Goal: Information Seeking & Learning: Learn about a topic

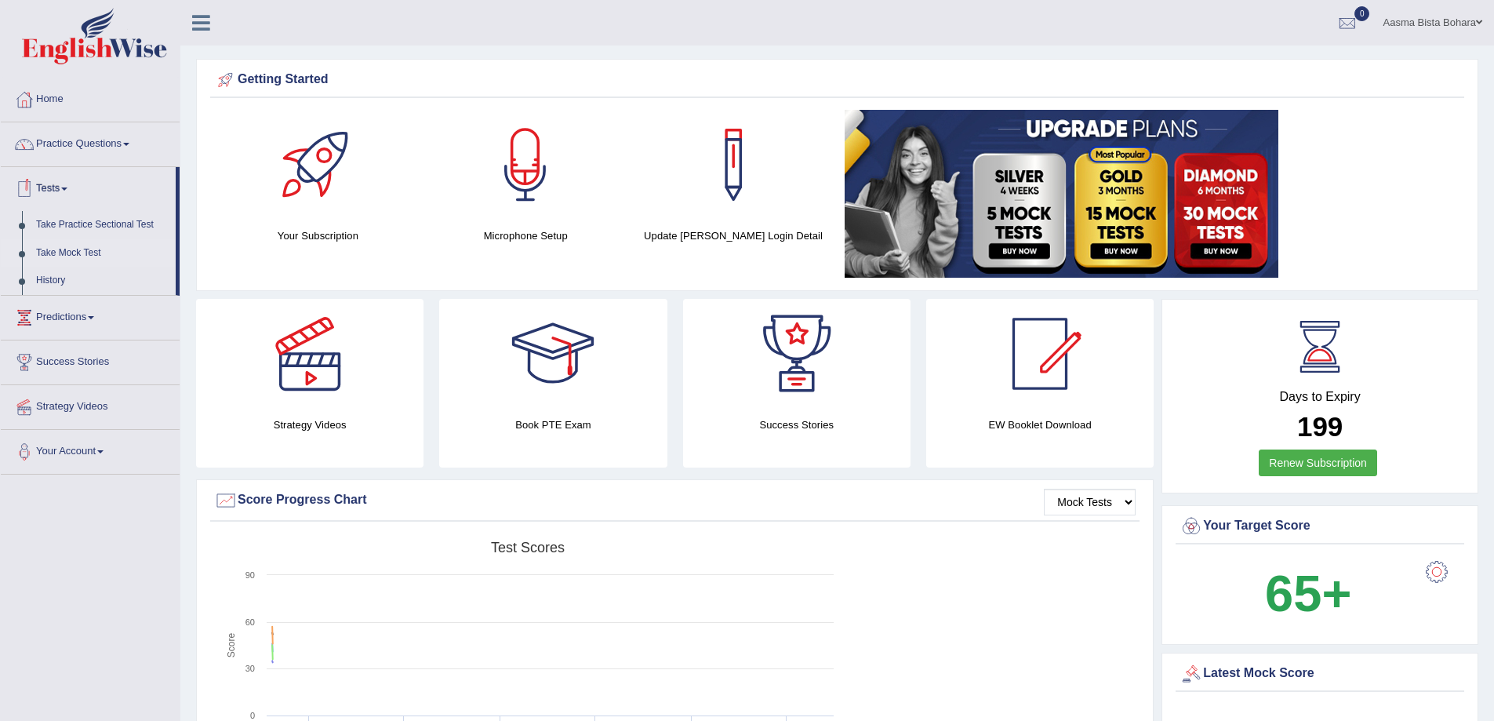
click at [78, 245] on link "Take Mock Test" at bounding box center [102, 253] width 147 height 28
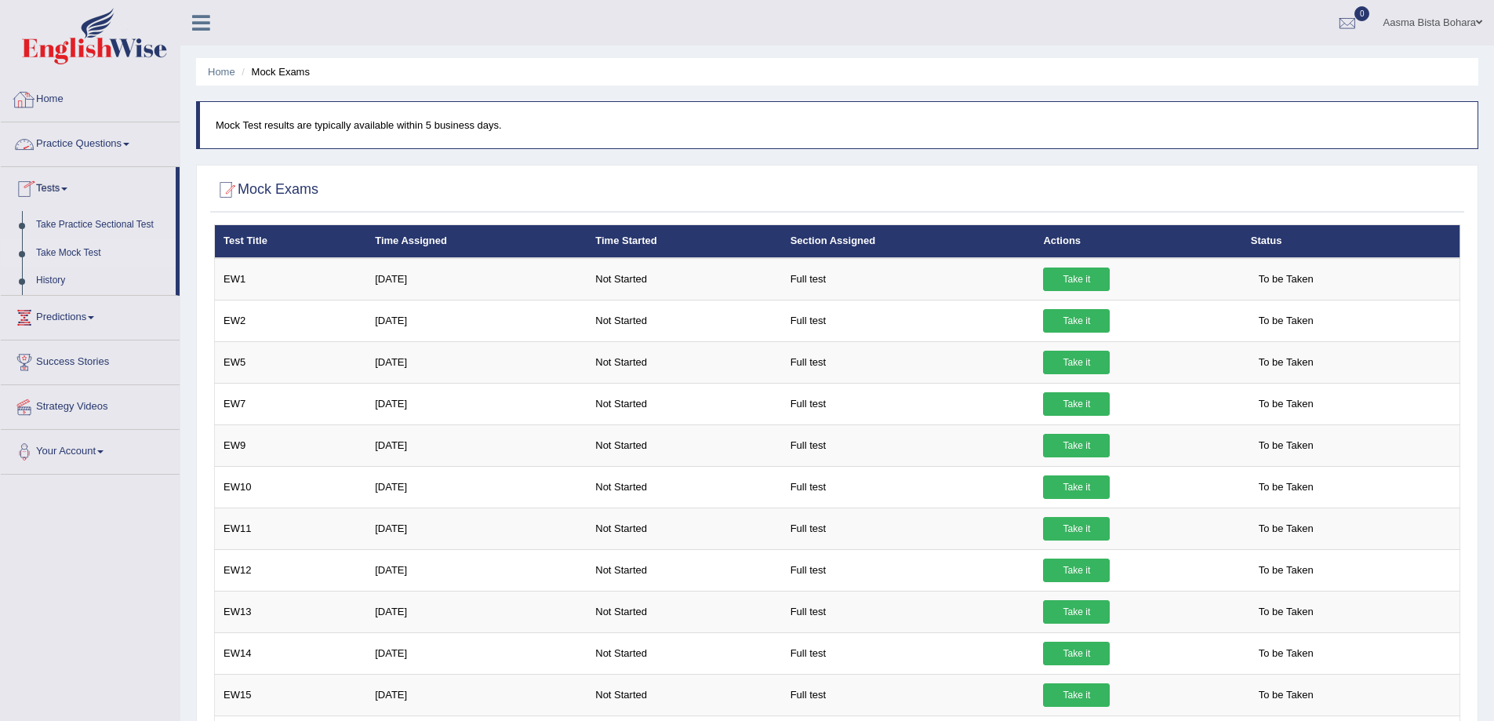
click at [56, 98] on link "Home" at bounding box center [90, 97] width 179 height 39
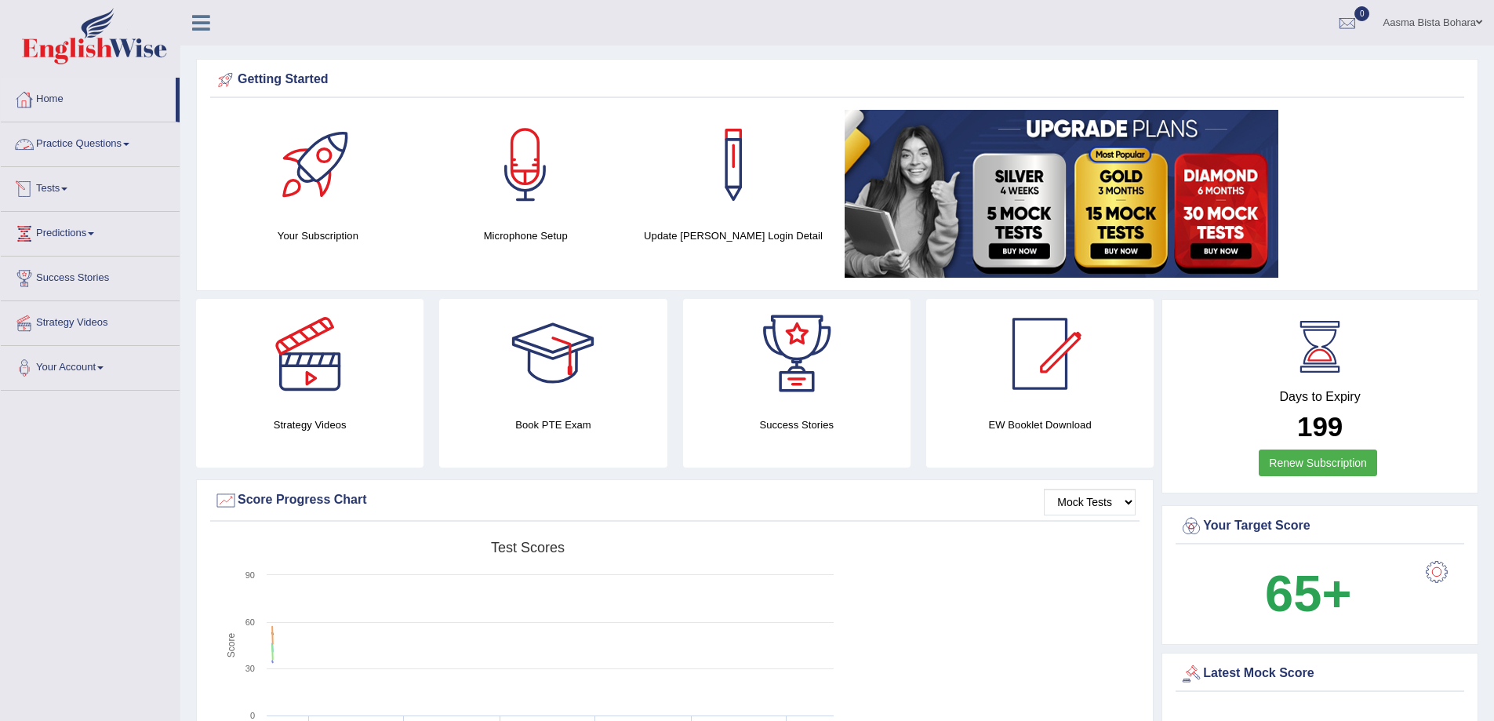
click at [73, 193] on link "Tests" at bounding box center [90, 186] width 179 height 39
click at [63, 256] on link "Take Mock Test" at bounding box center [102, 253] width 147 height 28
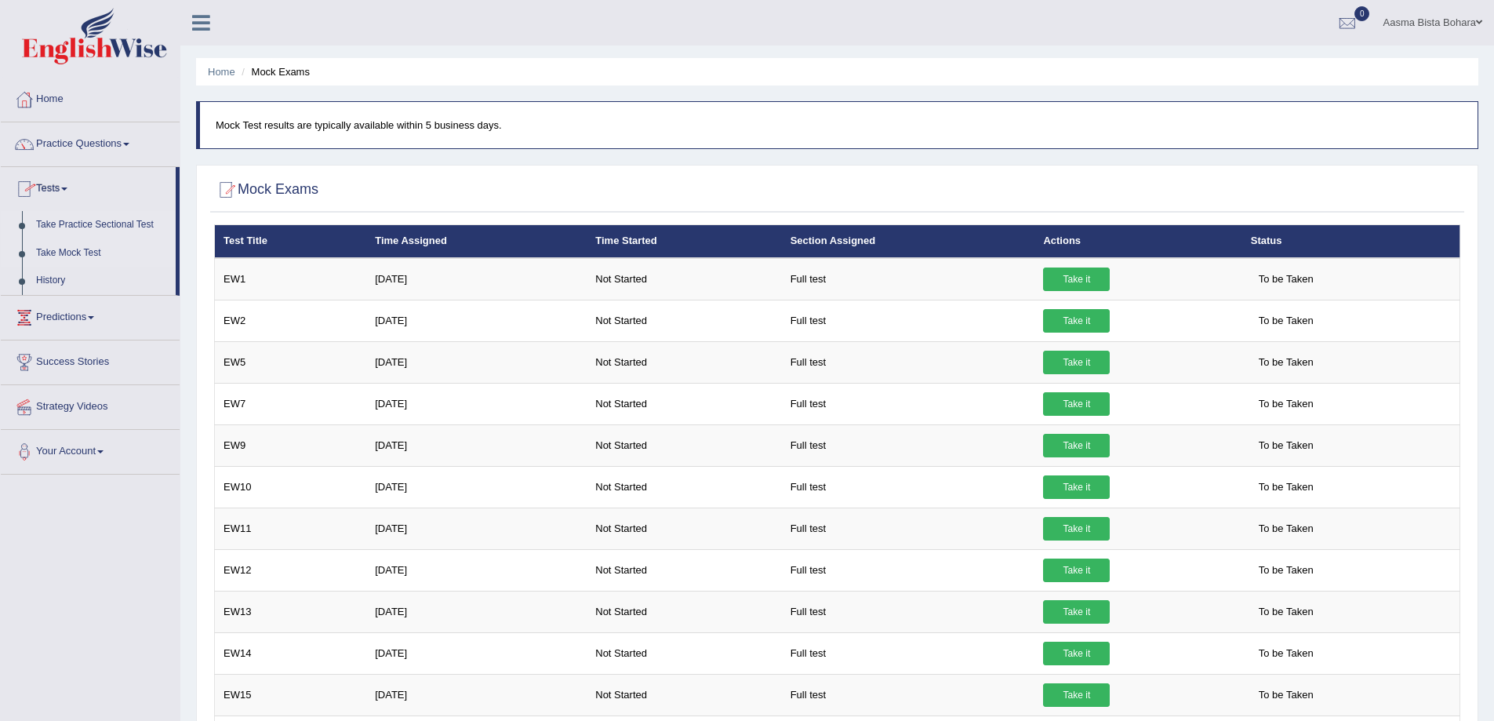
click at [107, 226] on link "Take Practice Sectional Test" at bounding box center [102, 225] width 147 height 28
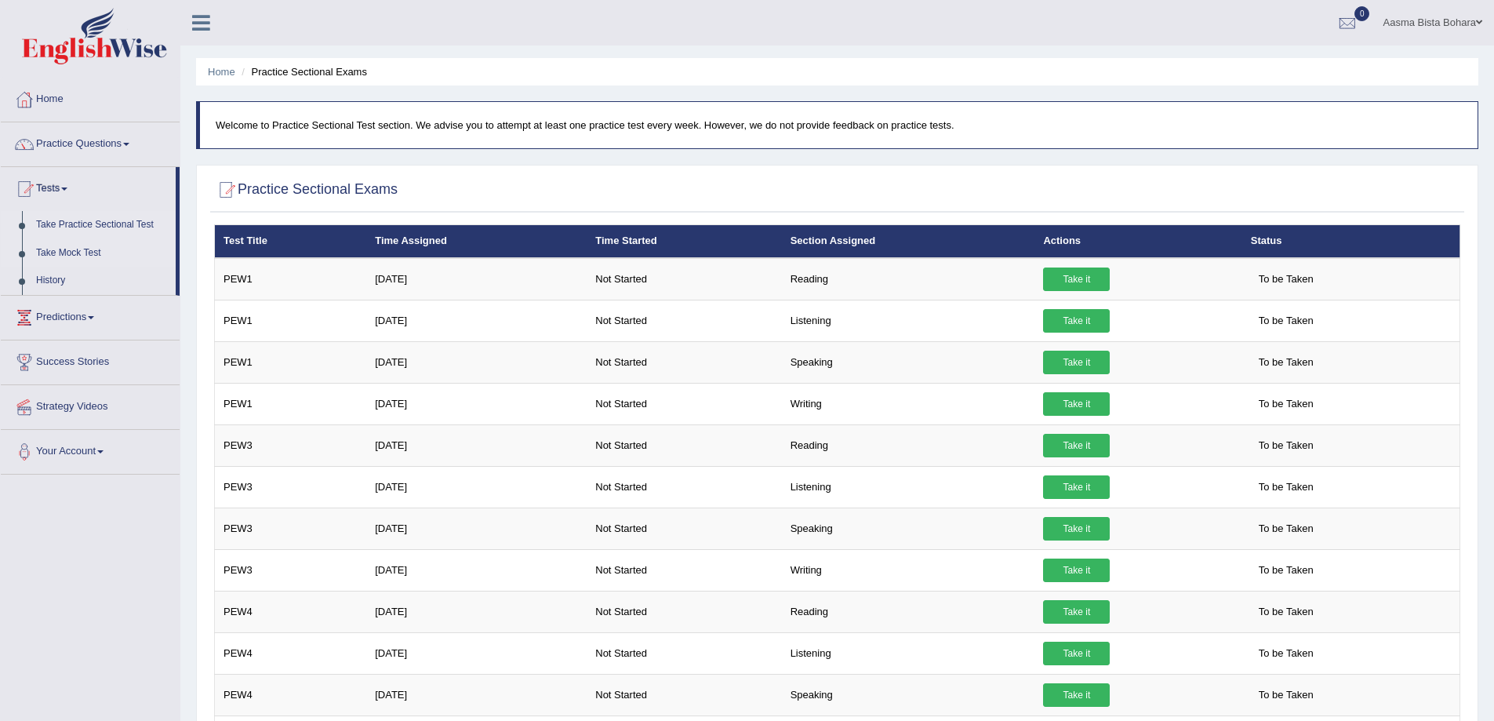
click at [60, 250] on link "Take Mock Test" at bounding box center [102, 253] width 147 height 28
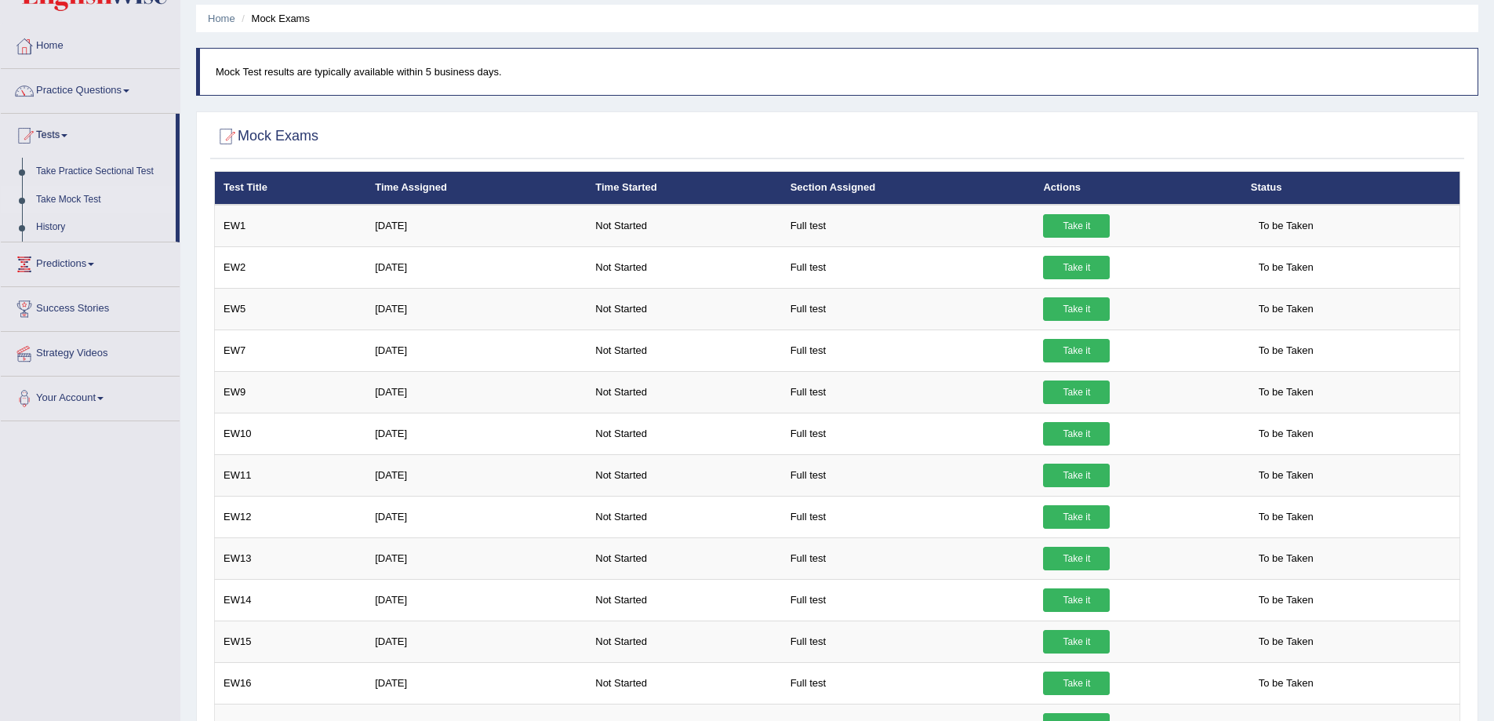
scroll to position [78, 0]
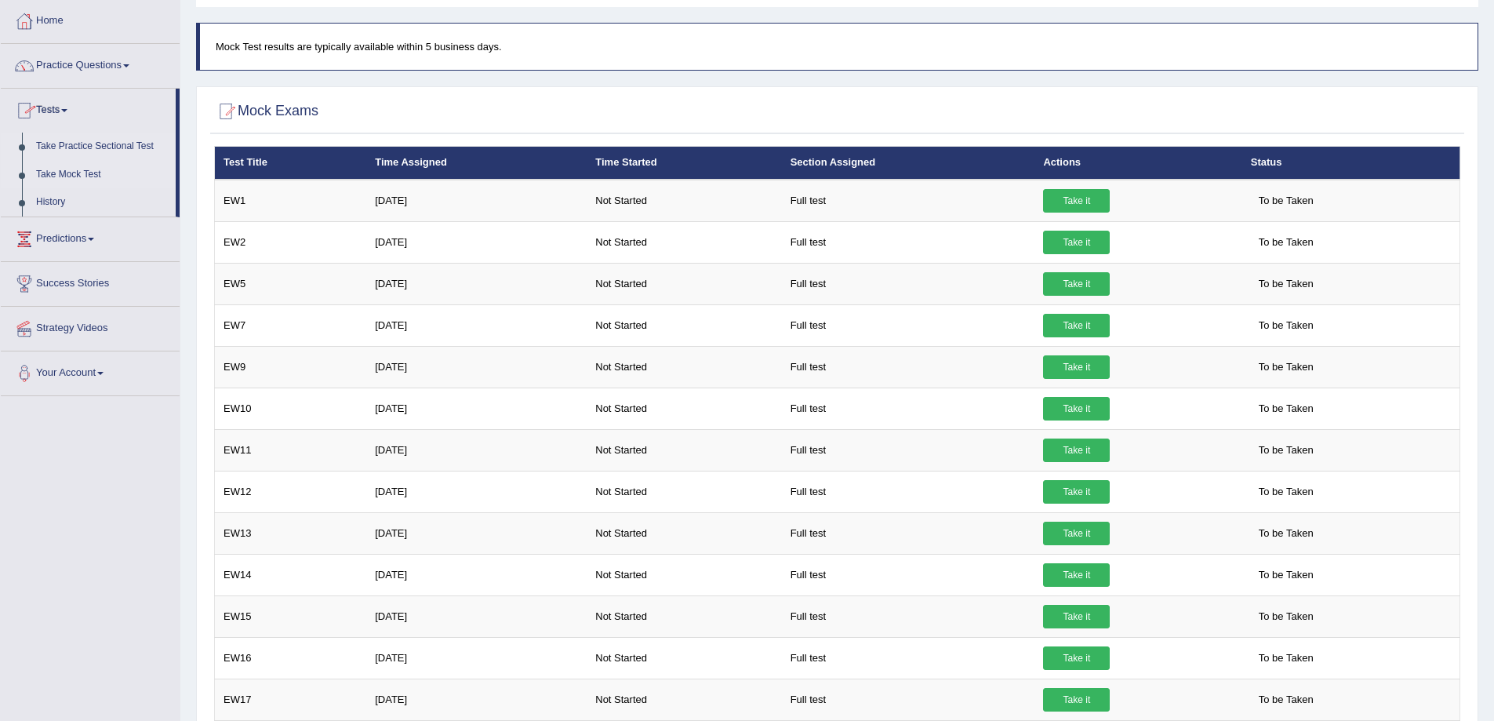
click at [73, 151] on link "Take Practice Sectional Test" at bounding box center [102, 147] width 147 height 28
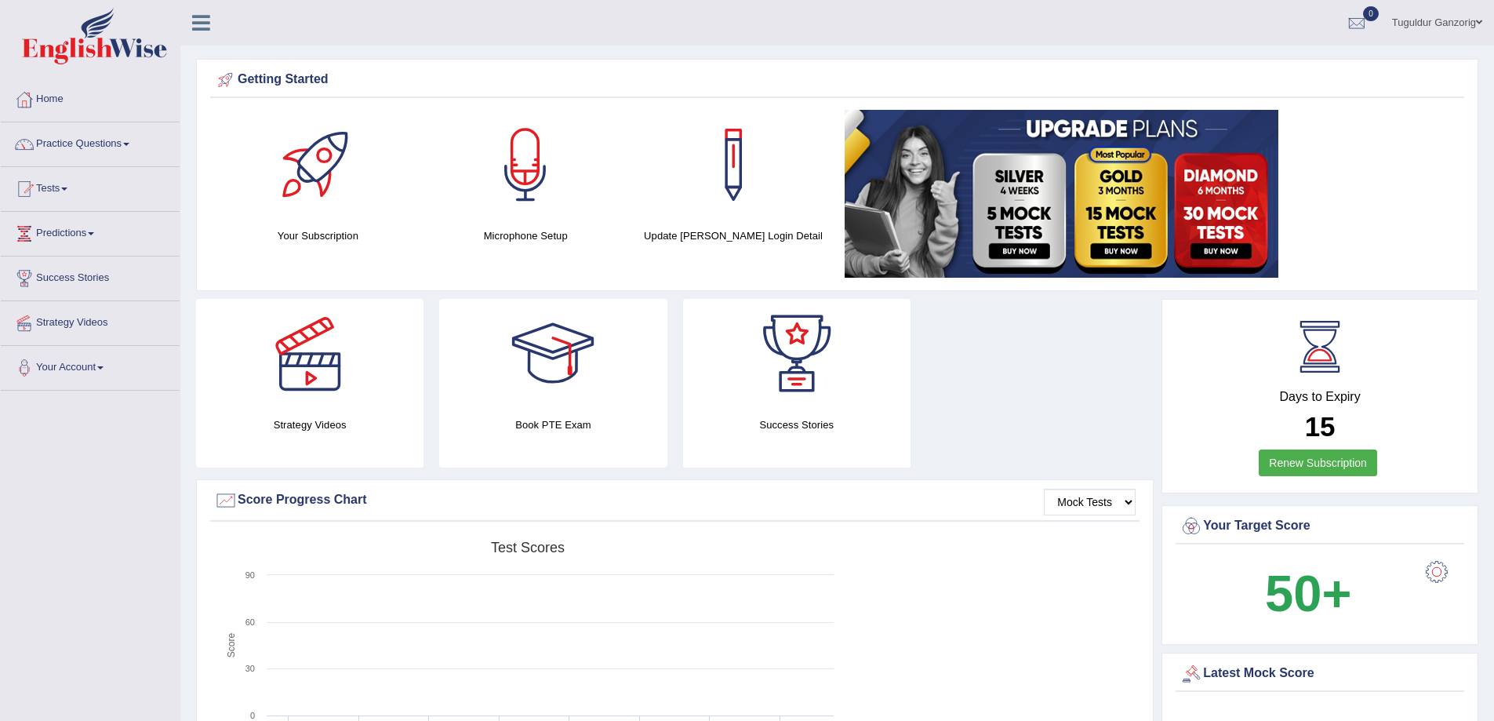
click at [1440, 19] on link "Tuguldur Ganzorig" at bounding box center [1438, 20] width 114 height 41
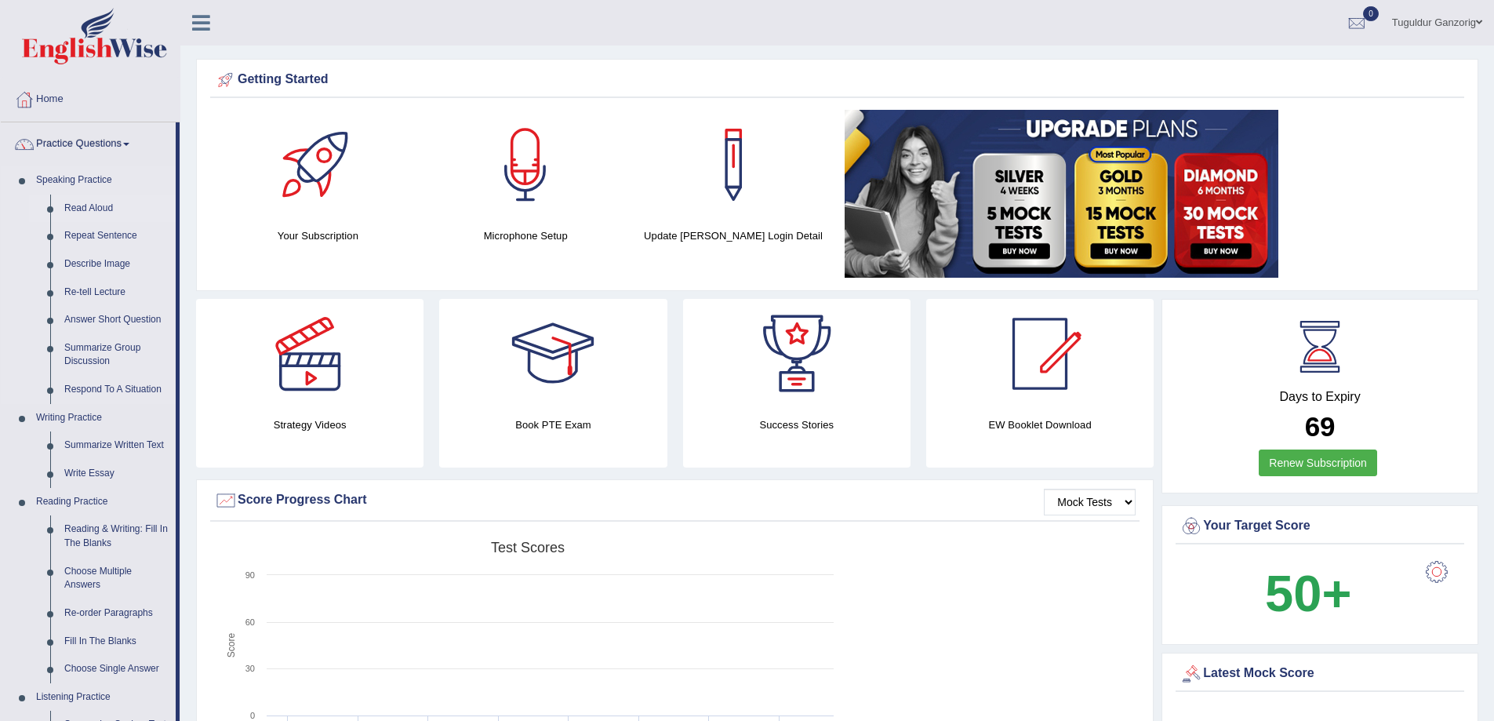
click at [90, 199] on link "Read Aloud" at bounding box center [116, 209] width 118 height 28
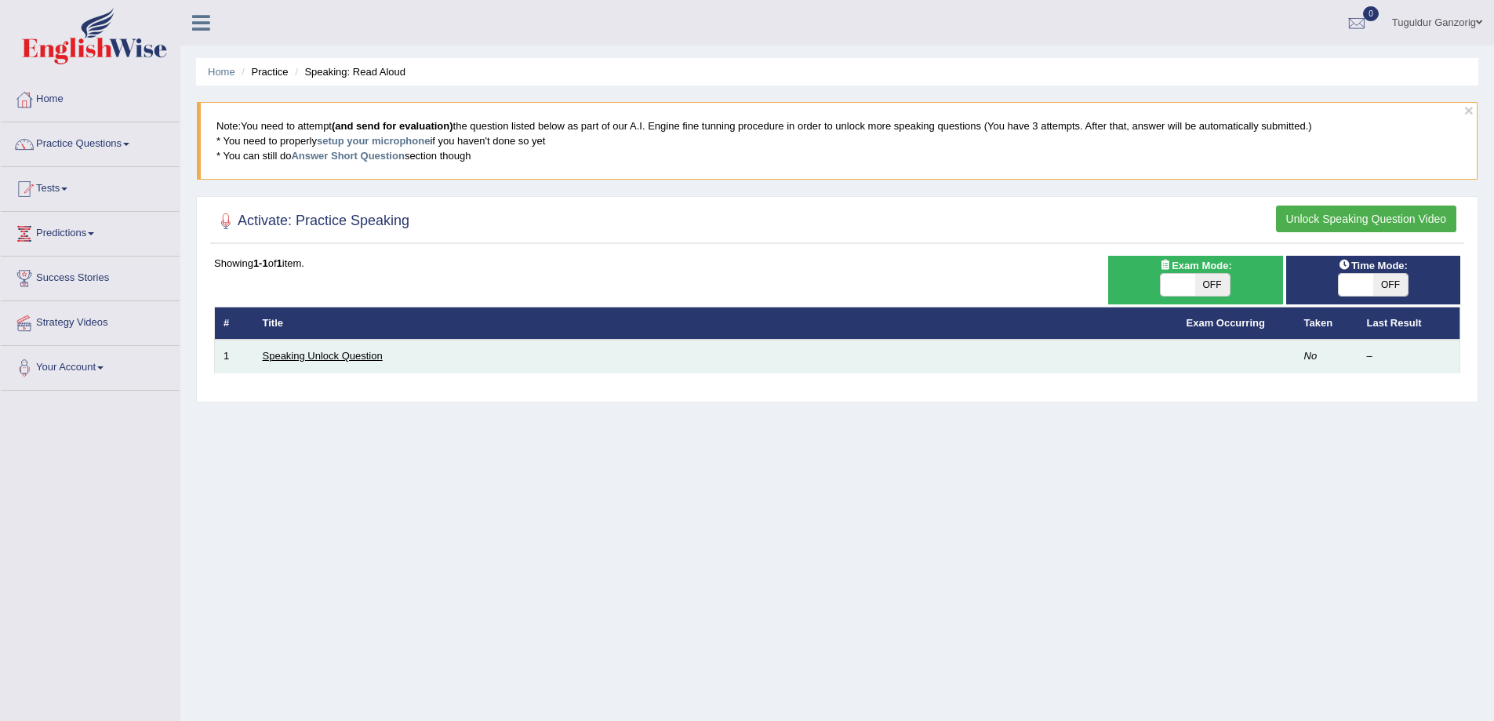
click at [356, 357] on link "Speaking Unlock Question" at bounding box center [323, 356] width 120 height 12
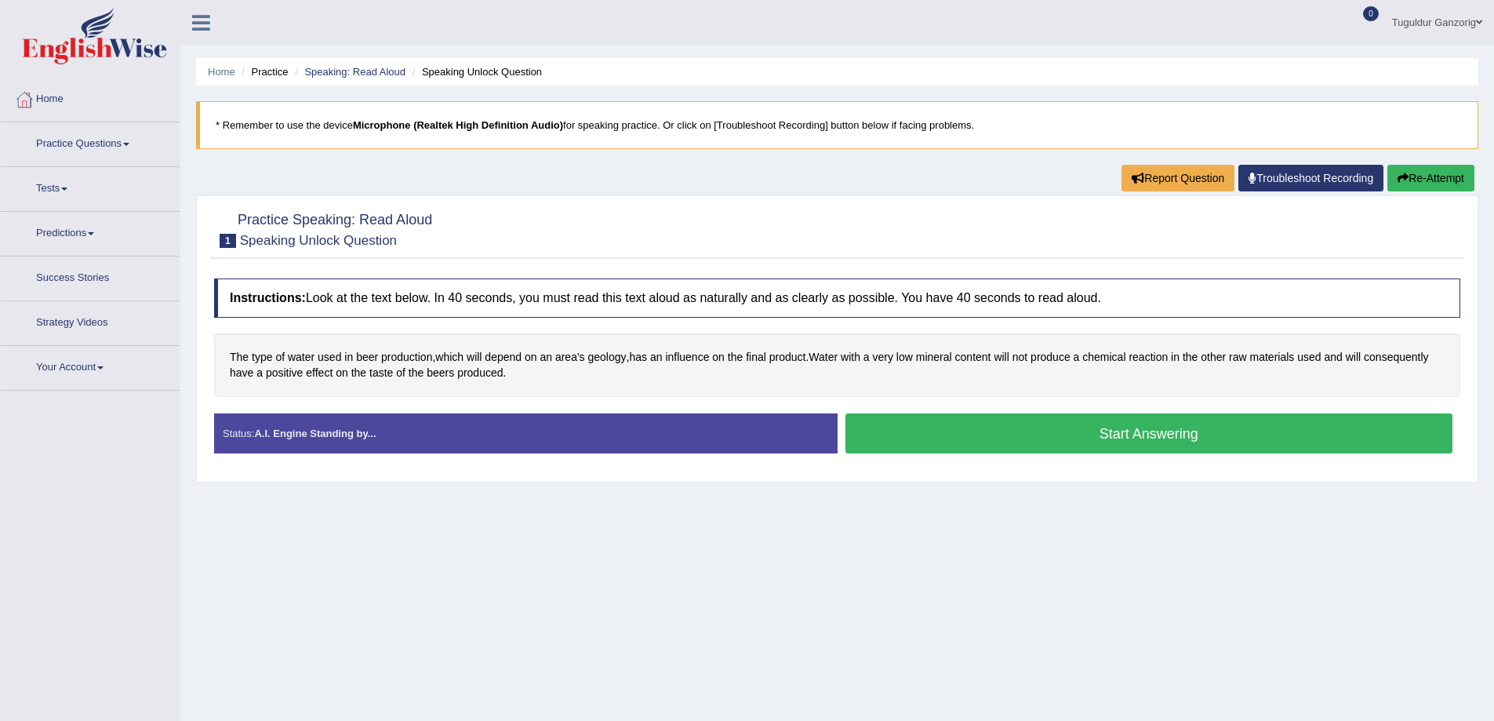
click at [1098, 446] on button "Start Answering" at bounding box center [1150, 433] width 608 height 40
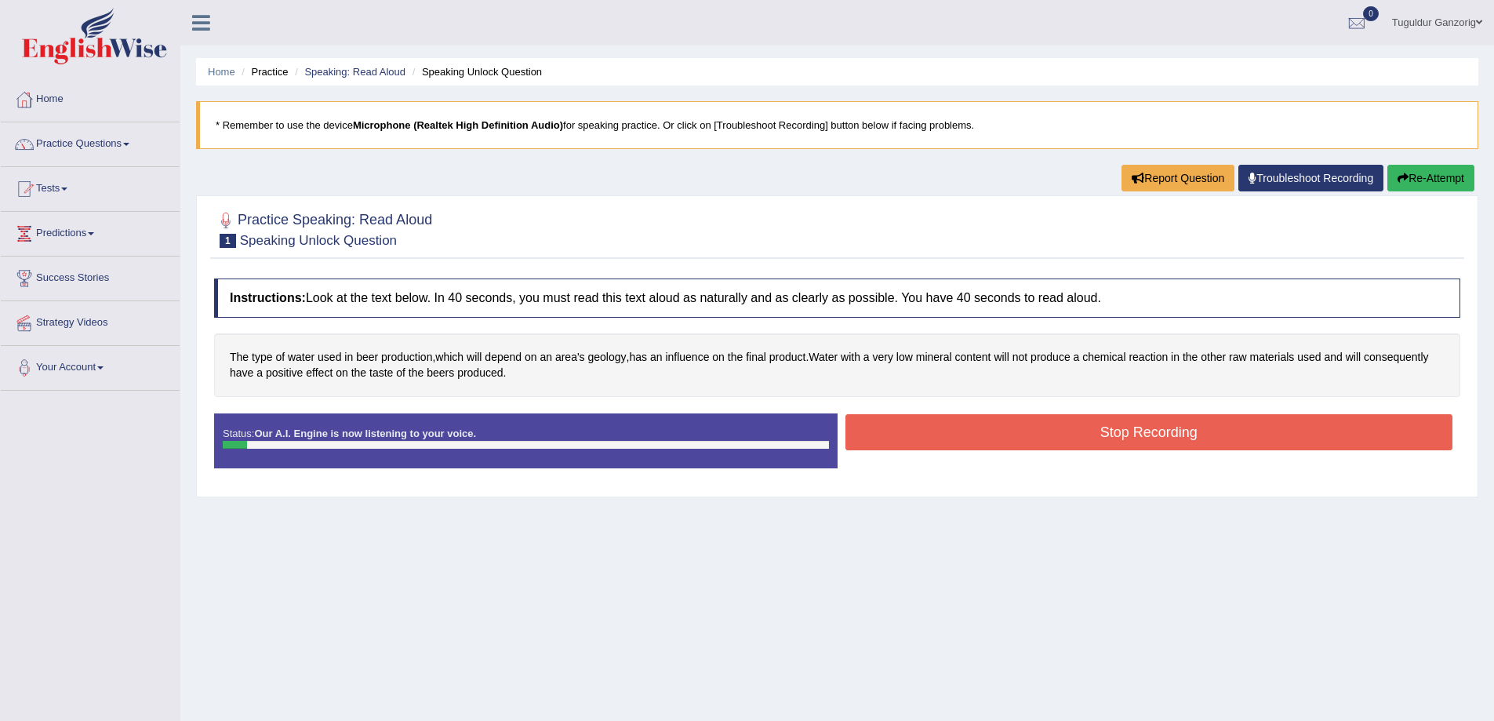
click at [1112, 437] on button "Stop Recording" at bounding box center [1150, 432] width 608 height 36
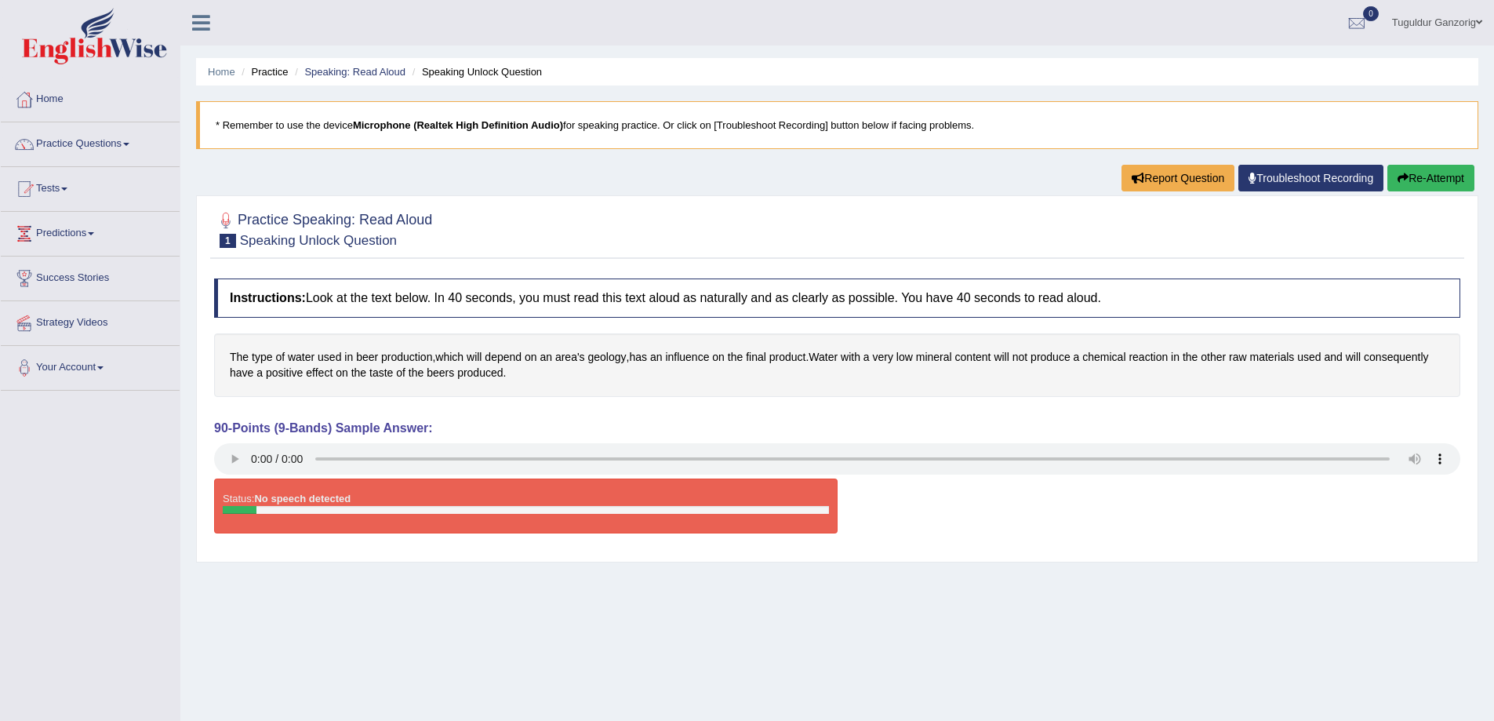
click at [1466, 176] on button "Re-Attempt" at bounding box center [1431, 178] width 87 height 27
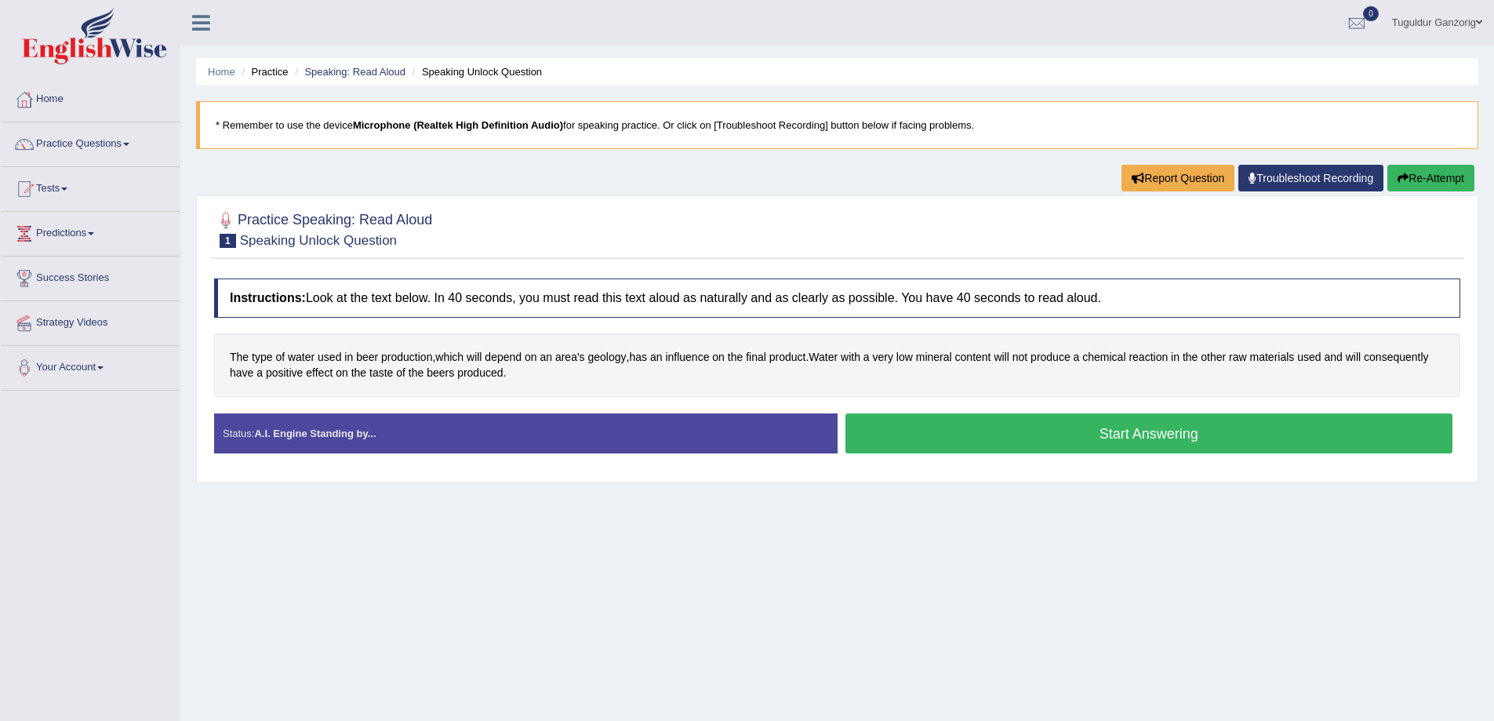
click at [1046, 415] on button "Start Answering" at bounding box center [1150, 433] width 608 height 40
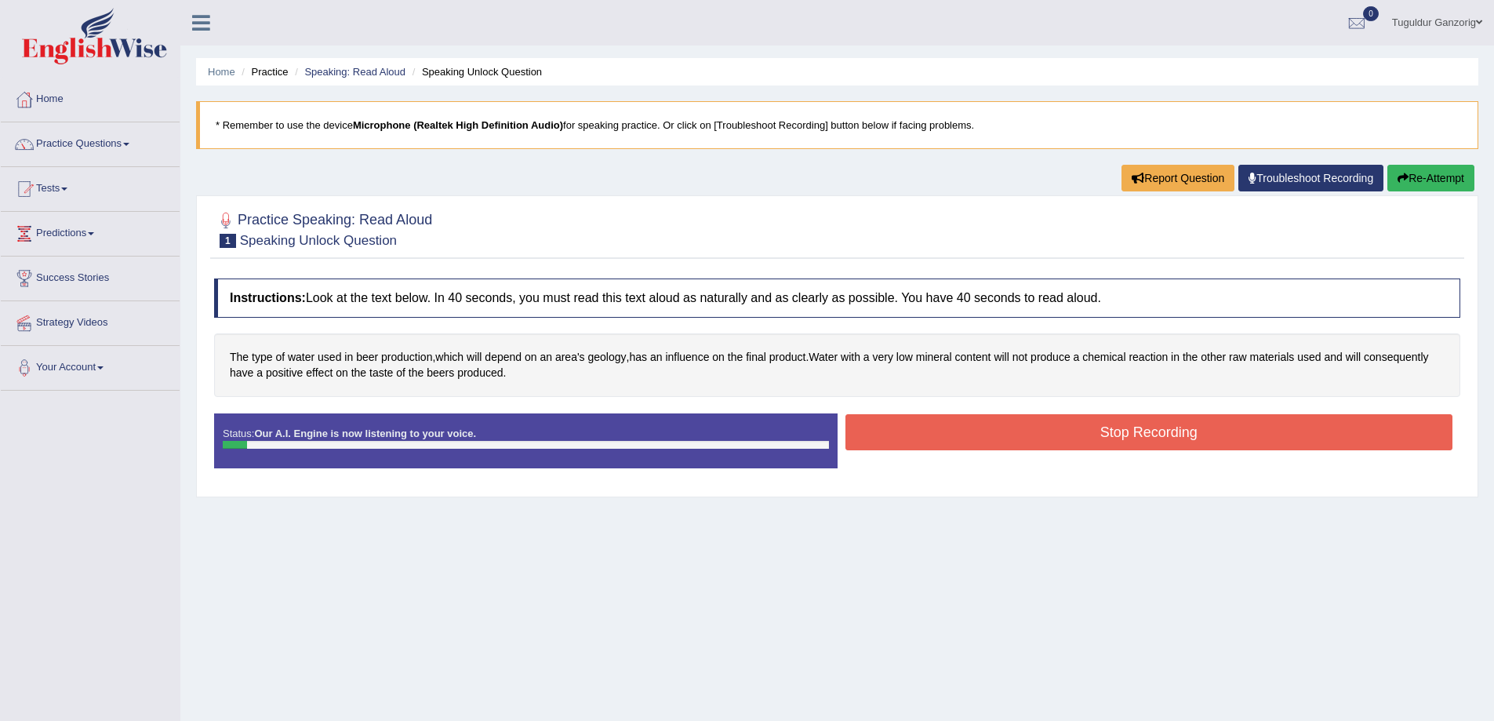
click at [1051, 420] on button "Stop Recording" at bounding box center [1150, 432] width 608 height 36
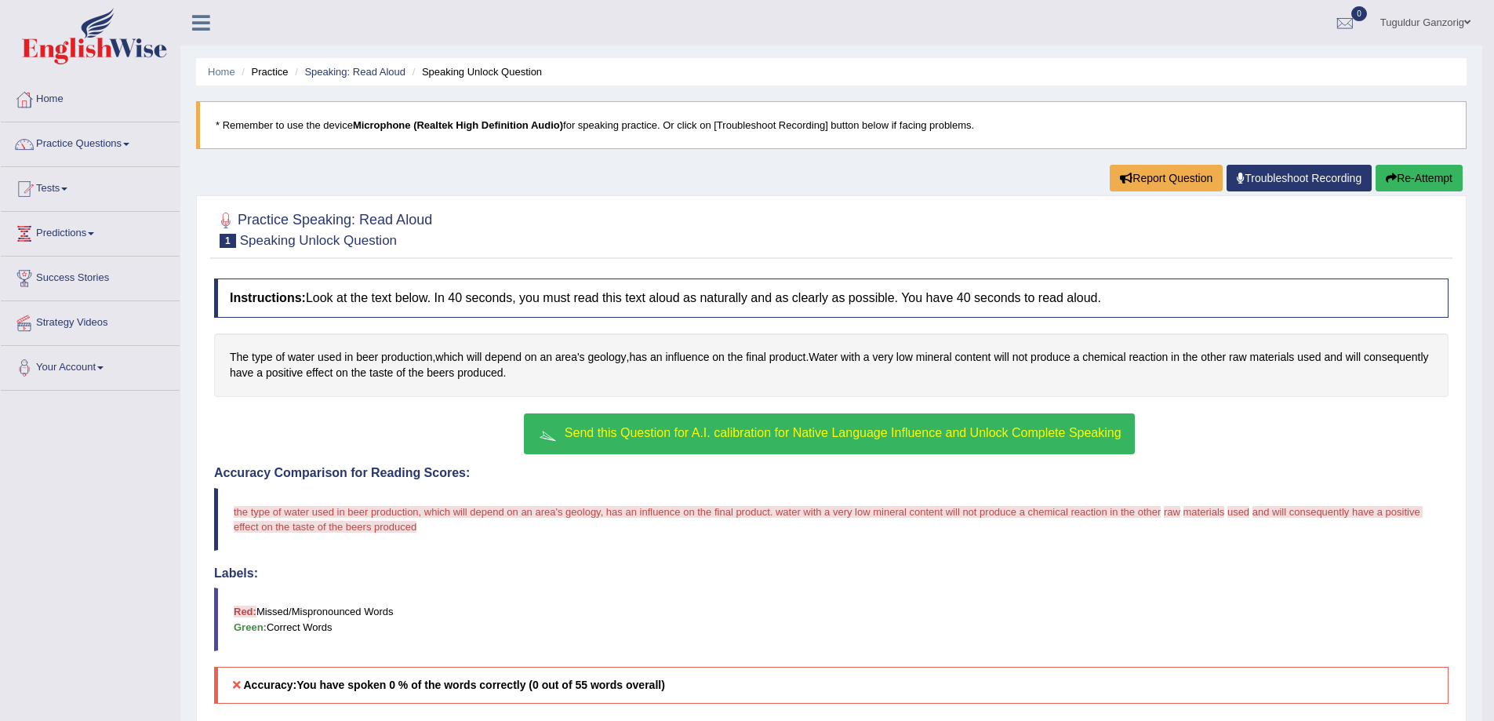
click at [860, 402] on div "Instructions: Look at the text below. In 40 seconds, you must read this text al…" at bounding box center [831, 561] width 1243 height 581
click at [862, 424] on button "Send this Question for A.I. calibration for Native Language Influence and Unloc…" at bounding box center [829, 433] width 610 height 41
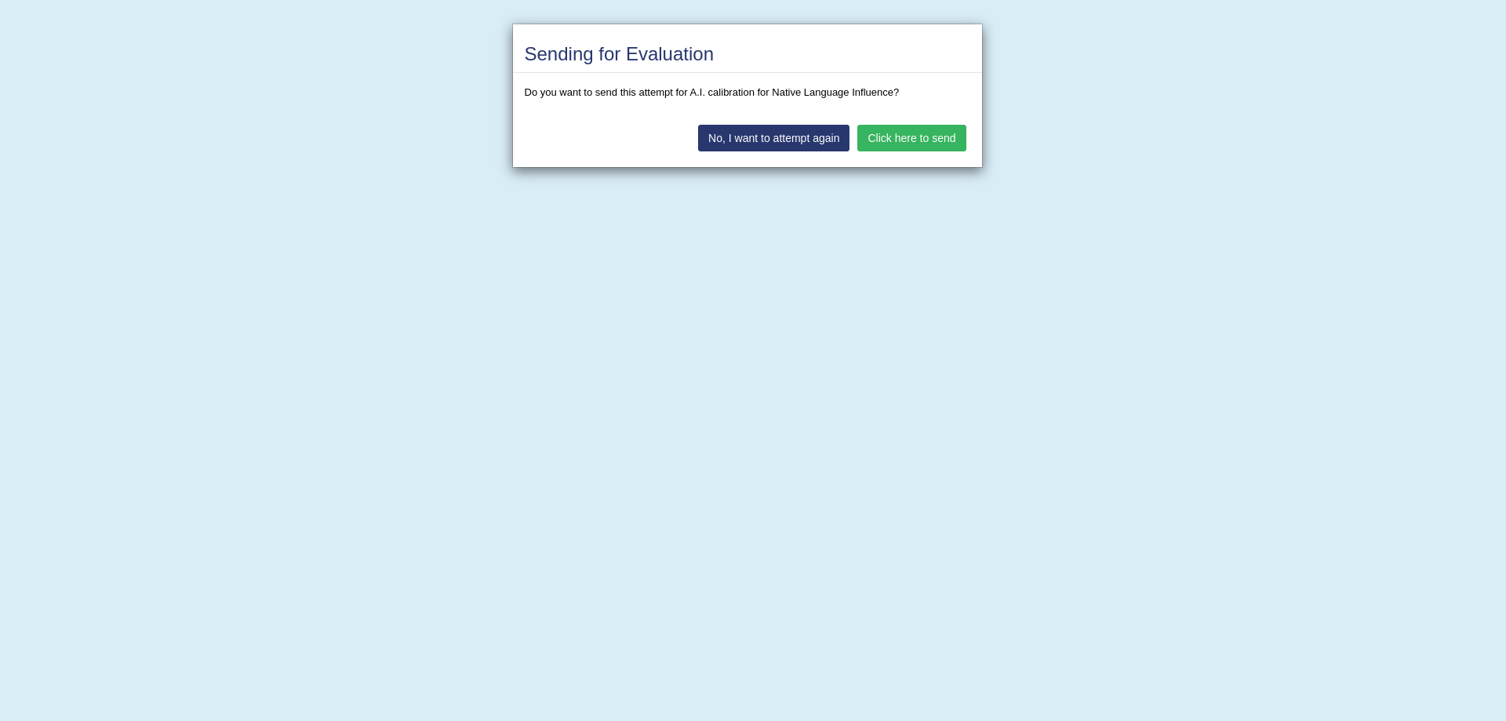
click at [922, 142] on button "Click here to send" at bounding box center [911, 138] width 108 height 27
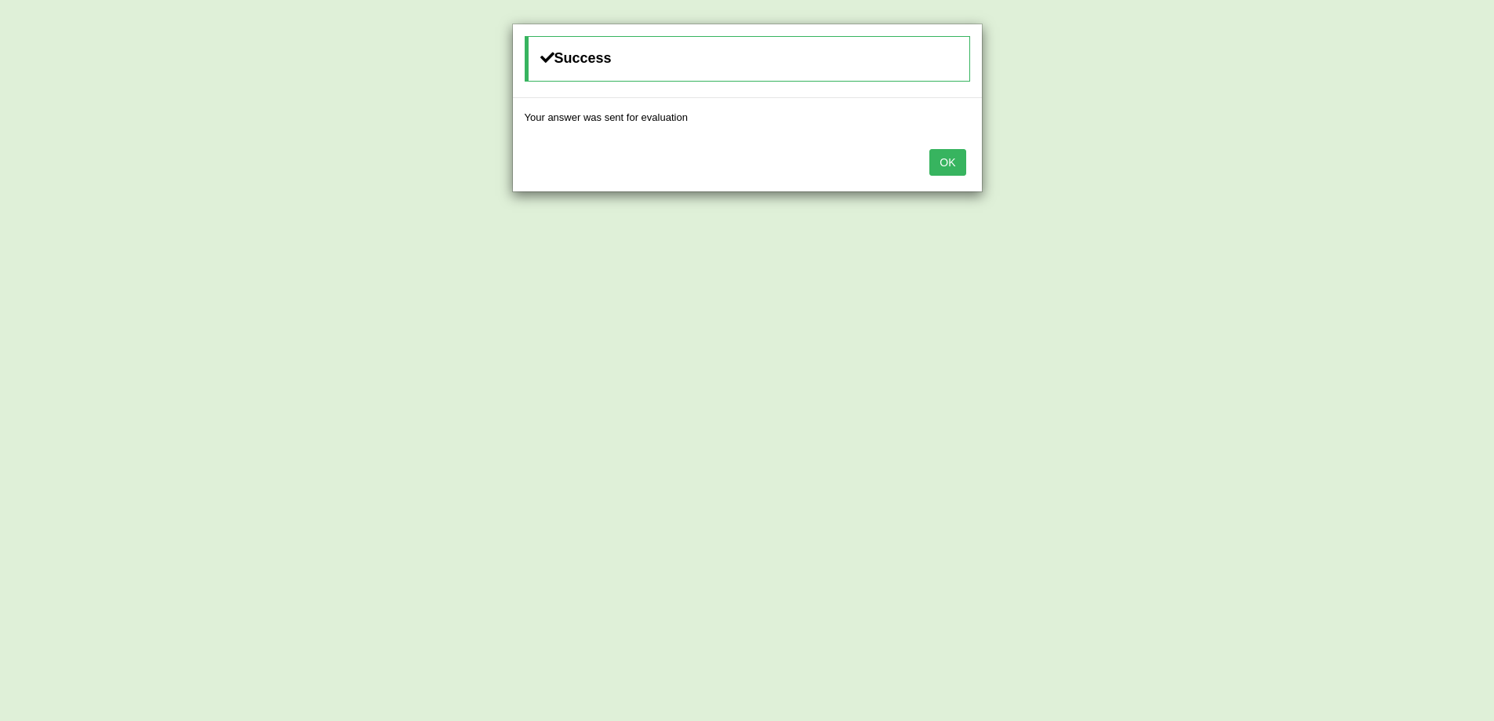
click at [948, 166] on button "OK" at bounding box center [948, 162] width 36 height 27
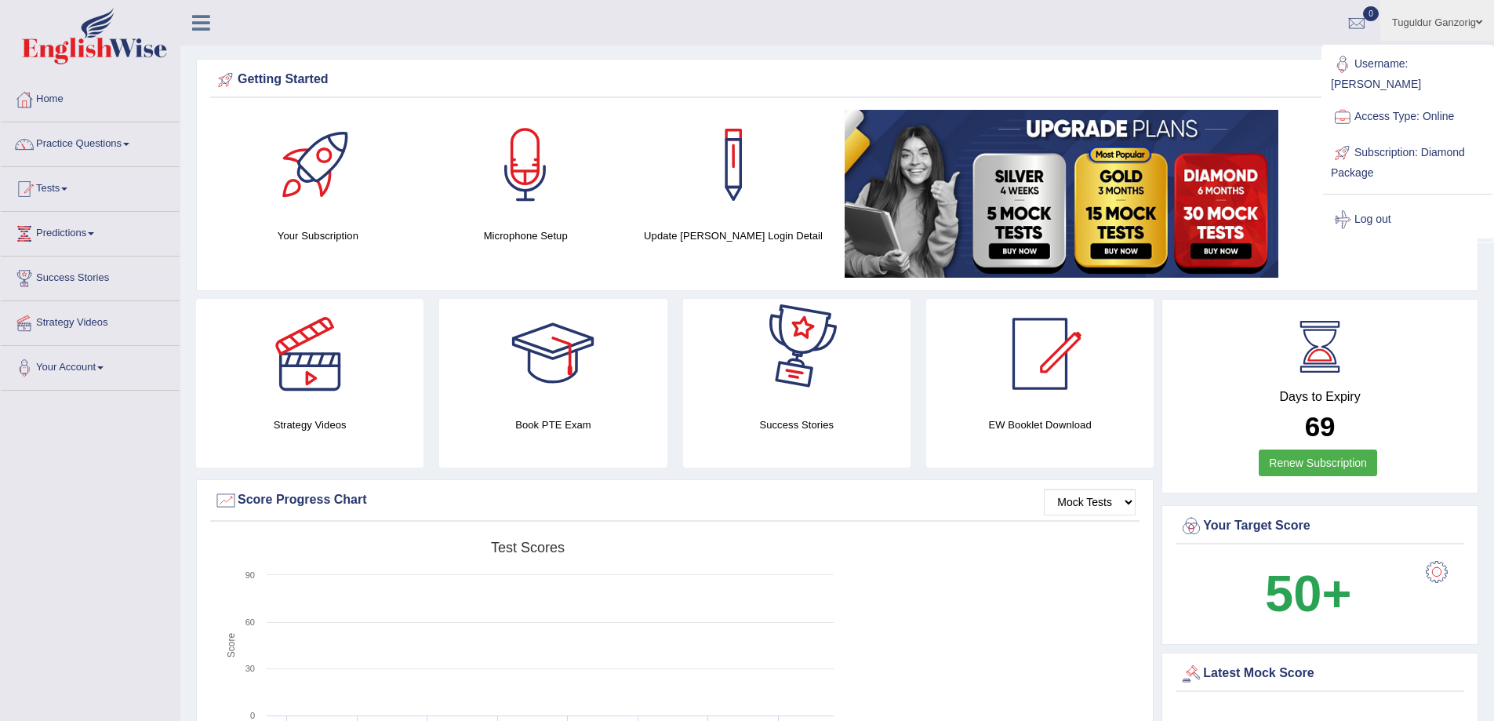
click at [894, 90] on div "Getting Started" at bounding box center [837, 80] width 1247 height 24
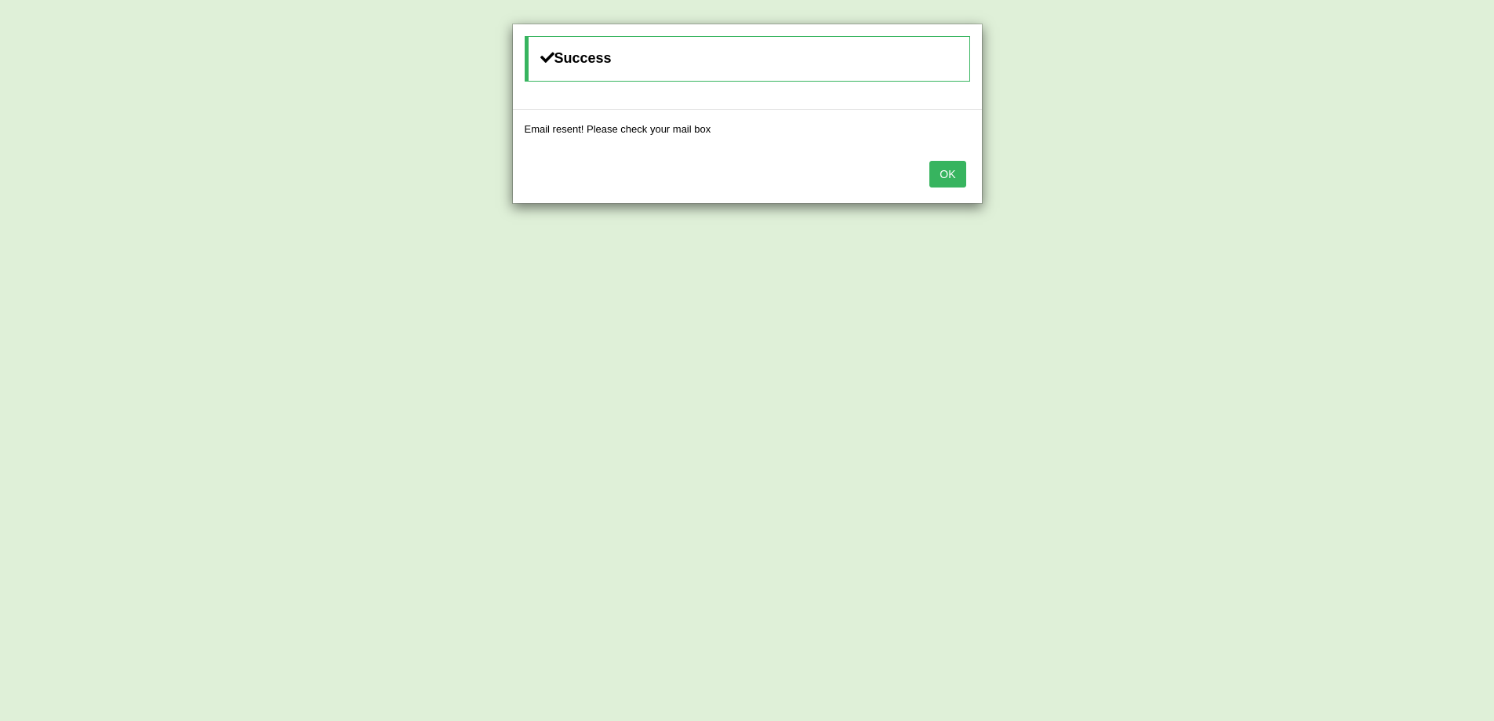
click at [953, 166] on button "OK" at bounding box center [948, 174] width 36 height 27
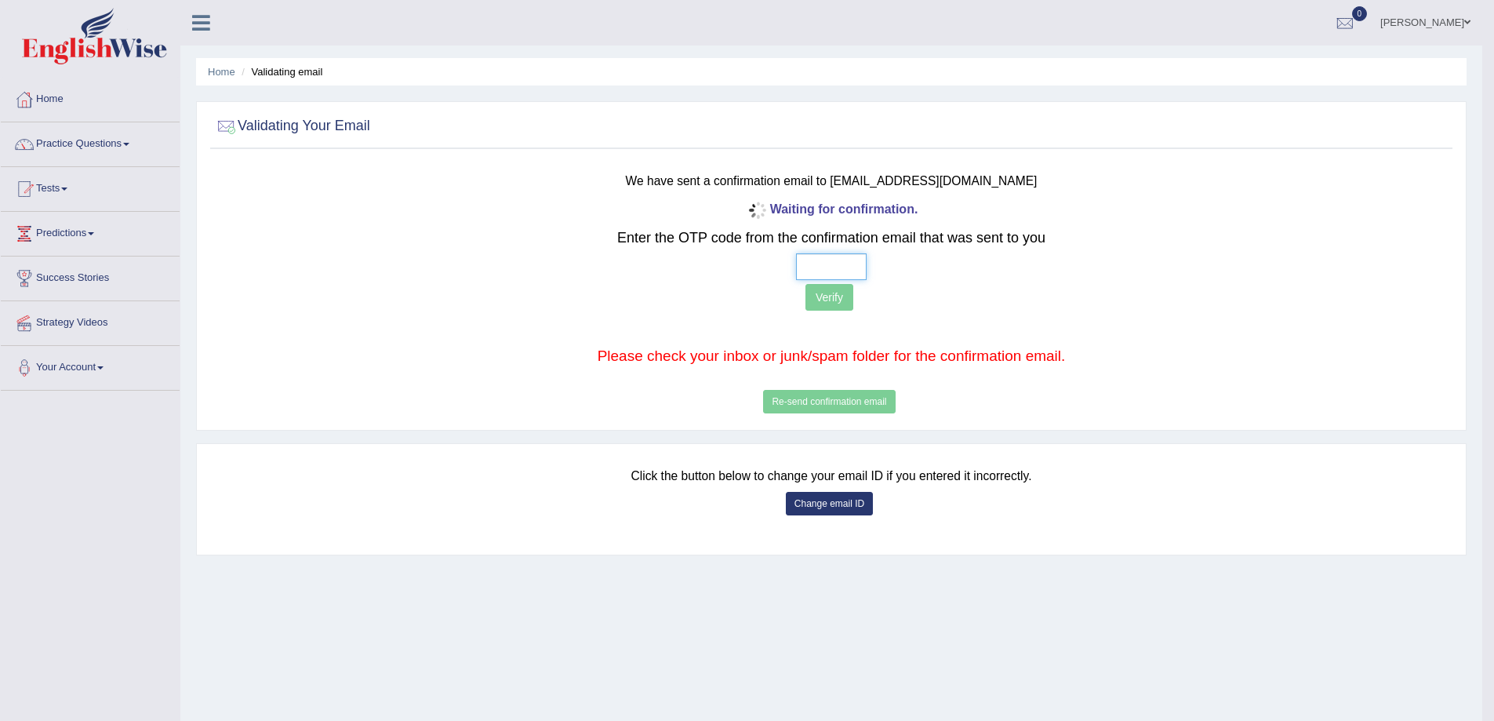
click at [803, 263] on input "text" at bounding box center [831, 266] width 71 height 27
click at [835, 412] on div "Waiting for confirmation. Enter the OTP code from the confirmation email that w…" at bounding box center [832, 308] width 1026 height 220
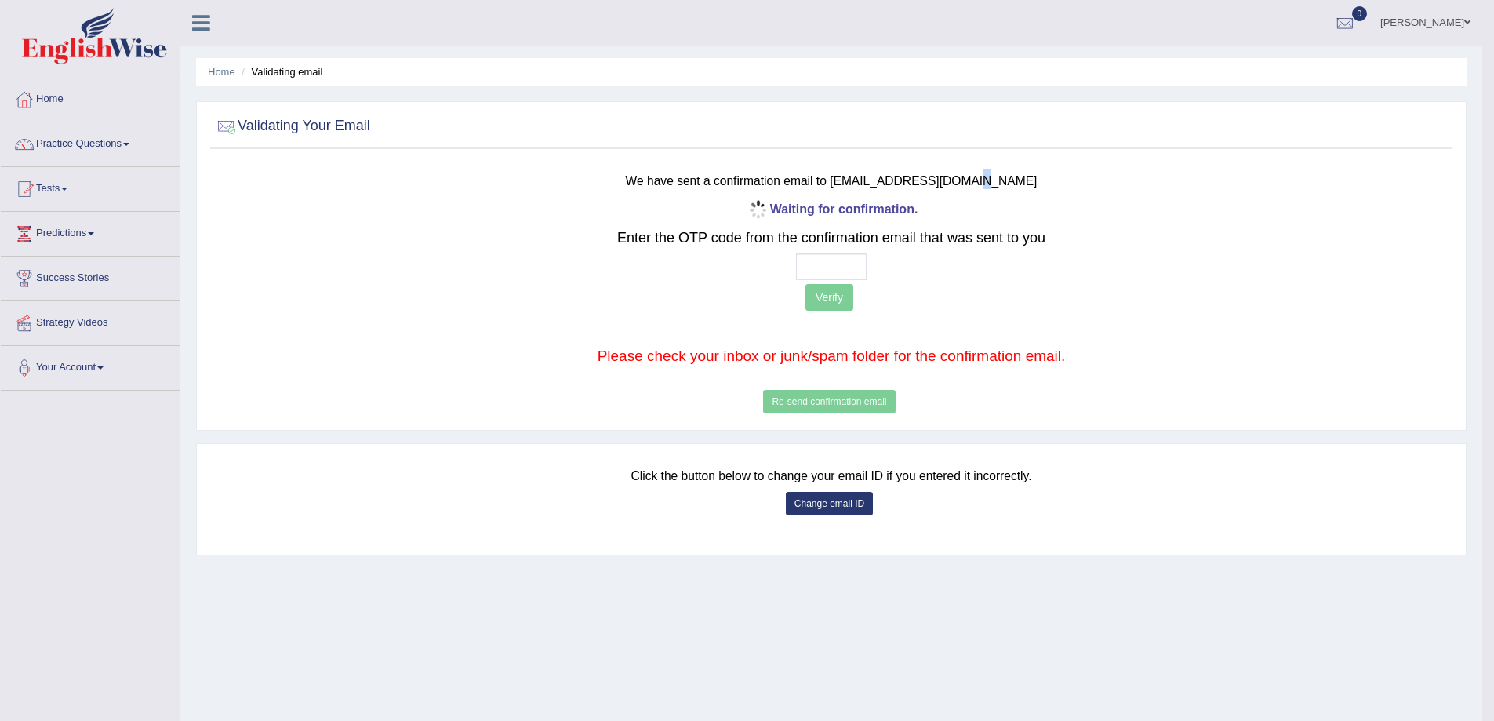
drag, startPoint x: 1016, startPoint y: 189, endPoint x: 993, endPoint y: 175, distance: 26.8
click at [993, 175] on h3 "We have sent a confirmation email to zubariaali7@icloud.com" at bounding box center [832, 179] width 1026 height 20
click at [967, 309] on p "Verify" at bounding box center [832, 299] width 1026 height 31
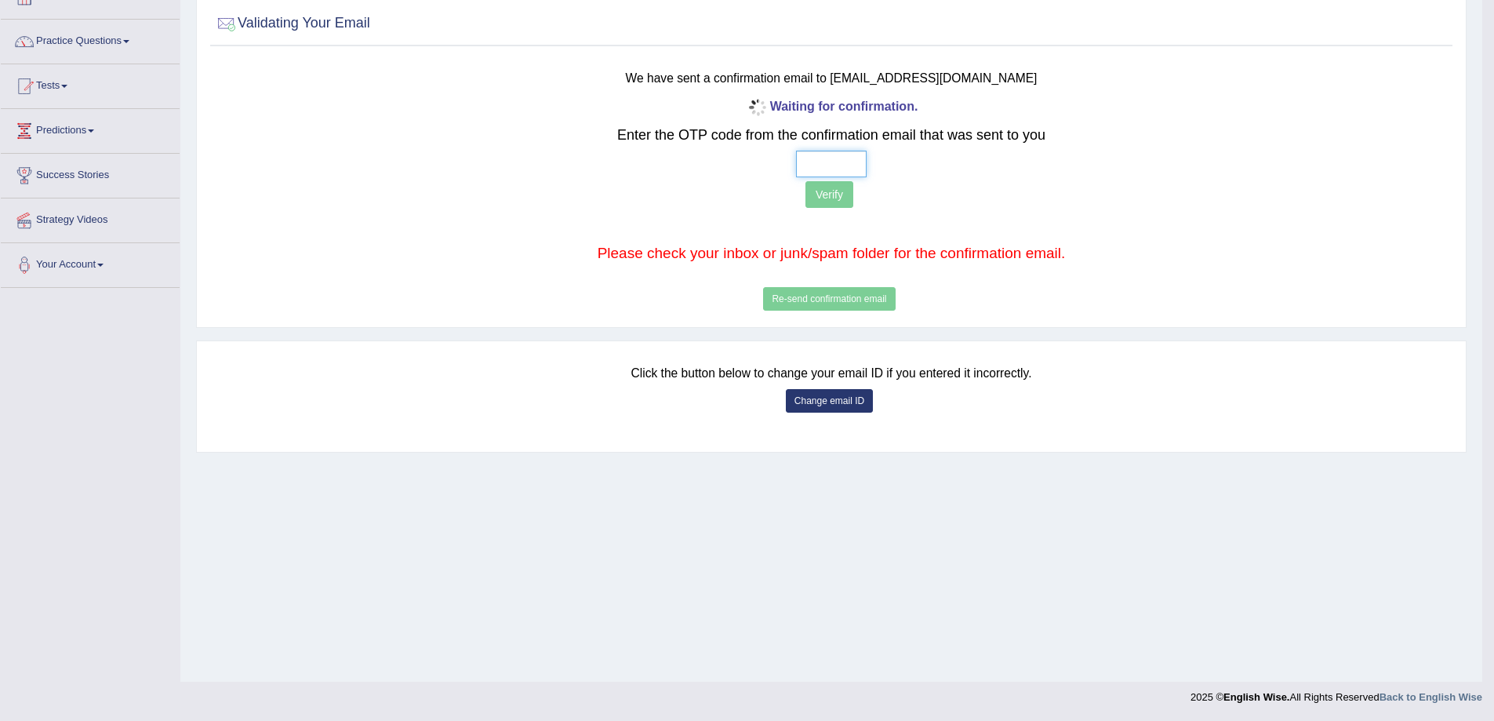
click at [806, 166] on input "text" at bounding box center [831, 164] width 71 height 27
type input "5 5 2 2"
click at [833, 206] on button "Verify" at bounding box center [830, 194] width 48 height 27
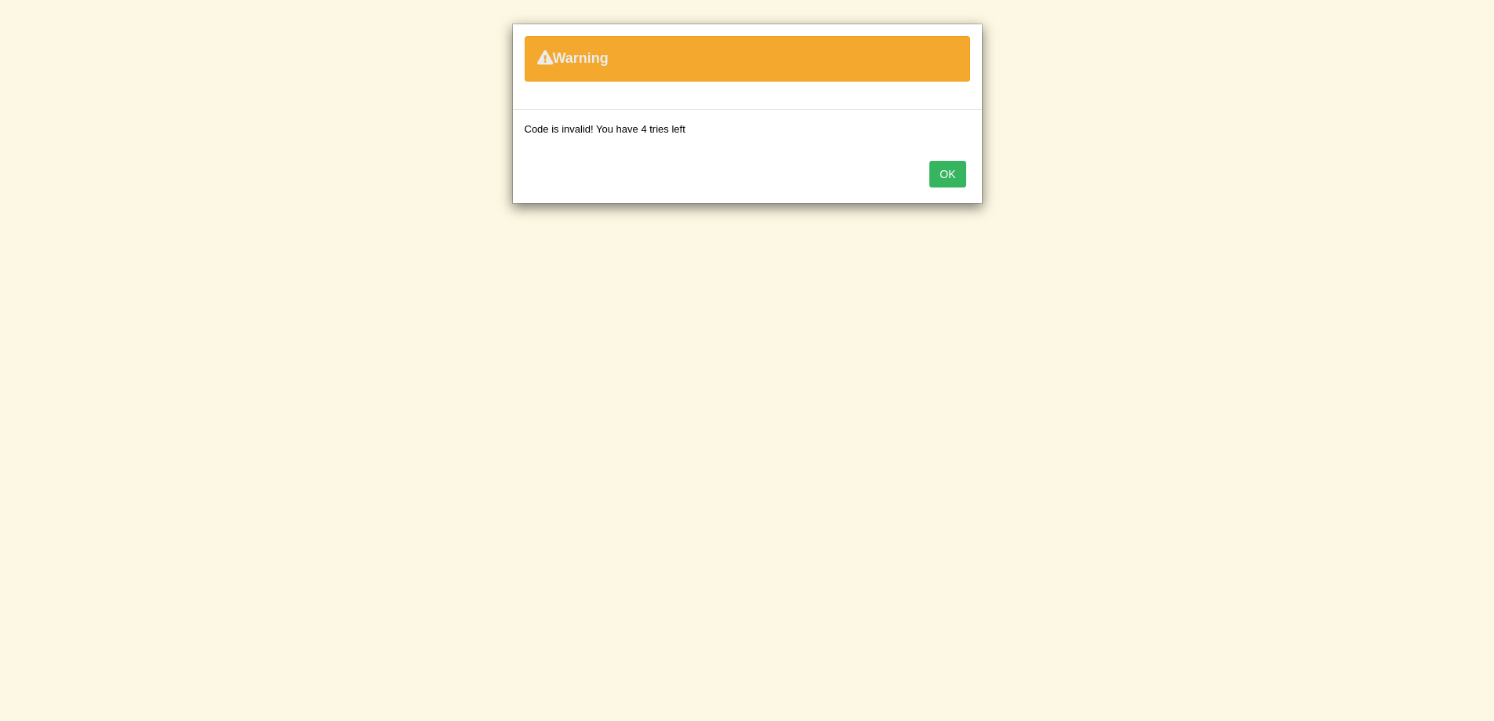
click at [945, 173] on button "OK" at bounding box center [948, 174] width 36 height 27
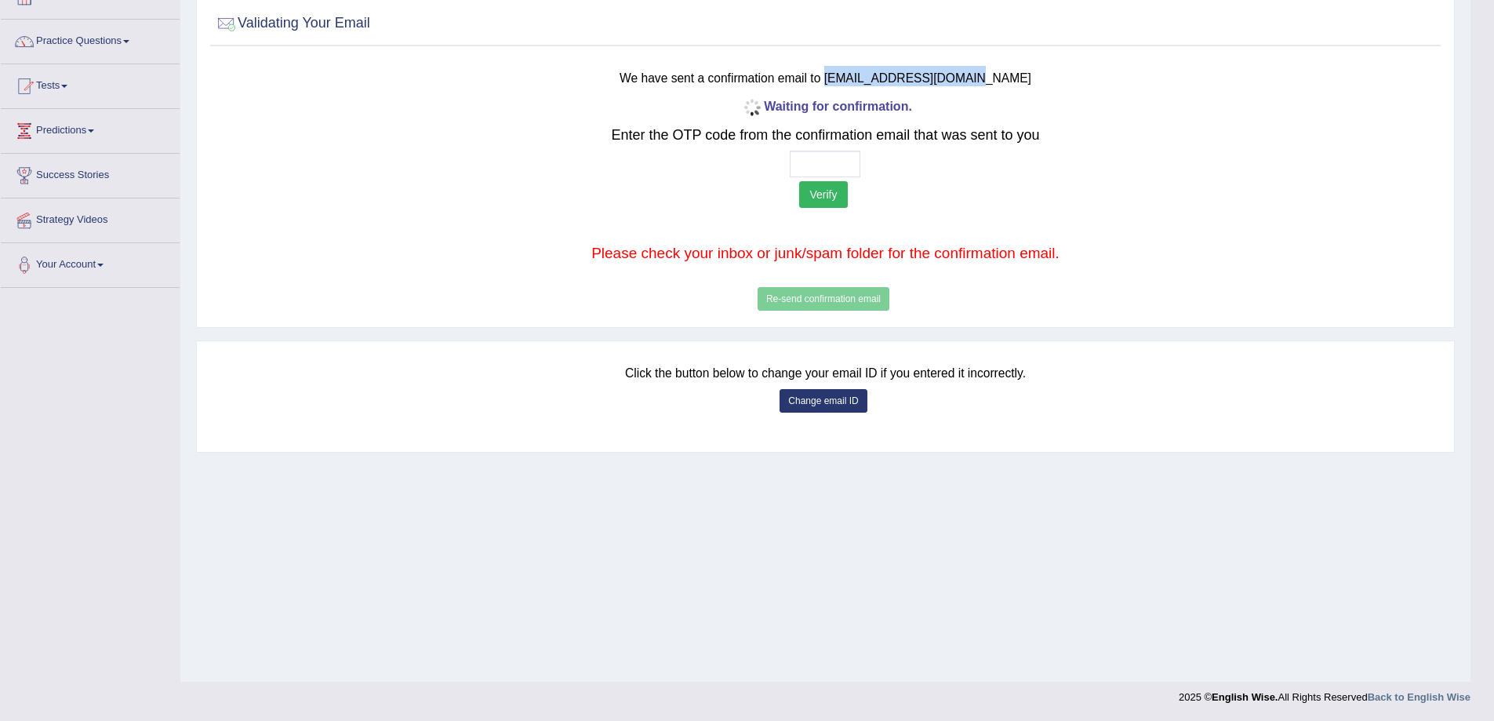
drag, startPoint x: 863, startPoint y: 73, endPoint x: 1026, endPoint y: 66, distance: 163.3
click at [1026, 66] on h3 "We have sent a confirmation email to zubariaali7@icloud.com" at bounding box center [826, 76] width 1017 height 20
copy small "zubariaali7@icloud.com"
click at [827, 389] on button "Change email ID" at bounding box center [823, 401] width 87 height 24
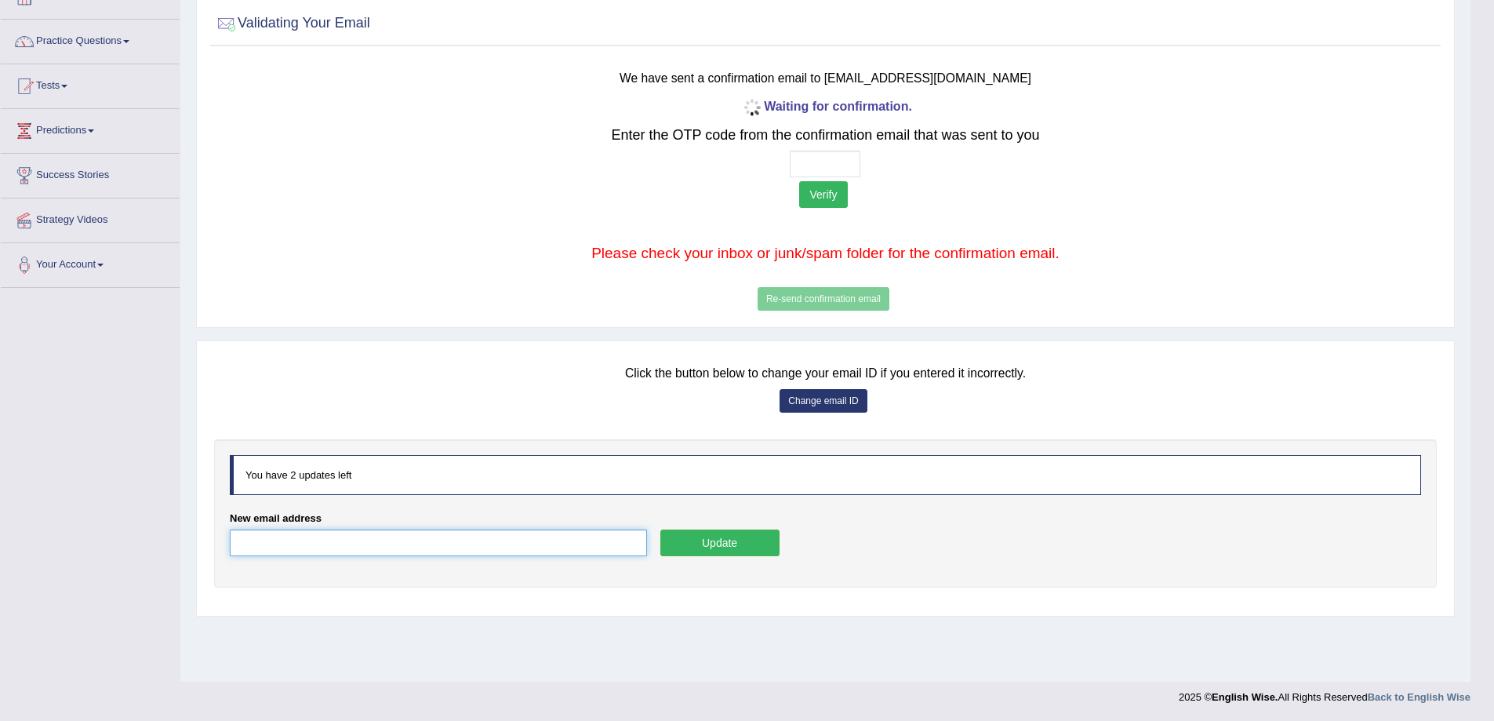
click at [339, 533] on input "New email address" at bounding box center [438, 543] width 417 height 27
paste input "zubariaali7@icloud.com"
drag, startPoint x: 395, startPoint y: 541, endPoint x: 215, endPoint y: 549, distance: 180.6
click at [215, 549] on div "You have 2 updates left New email address zubariaali7@icloud.com Update" at bounding box center [825, 513] width 1223 height 148
click at [308, 563] on div "New email address zubariaali7@icloud.com" at bounding box center [438, 537] width 417 height 53
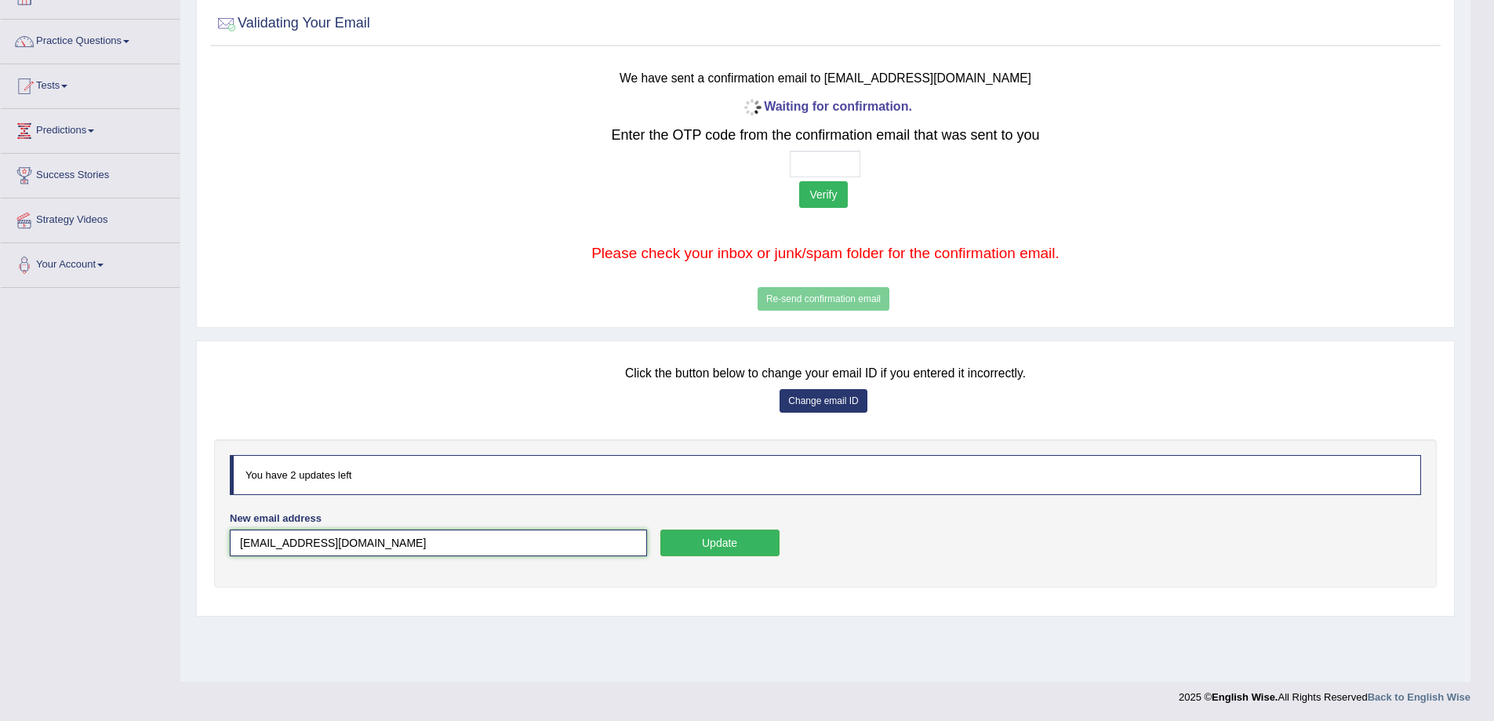
drag, startPoint x: 269, startPoint y: 544, endPoint x: 240, endPoint y: 549, distance: 29.5
click at [240, 549] on input "zubariaali7@icloud.com" at bounding box center [438, 543] width 417 height 27
click at [246, 546] on input "aali7@icloud.com" at bounding box center [438, 543] width 417 height 27
click at [253, 549] on input "ali7@icloud.com" at bounding box center [438, 543] width 417 height 27
click at [345, 544] on input "alizubaria287@icloud.com" at bounding box center [438, 543] width 417 height 27
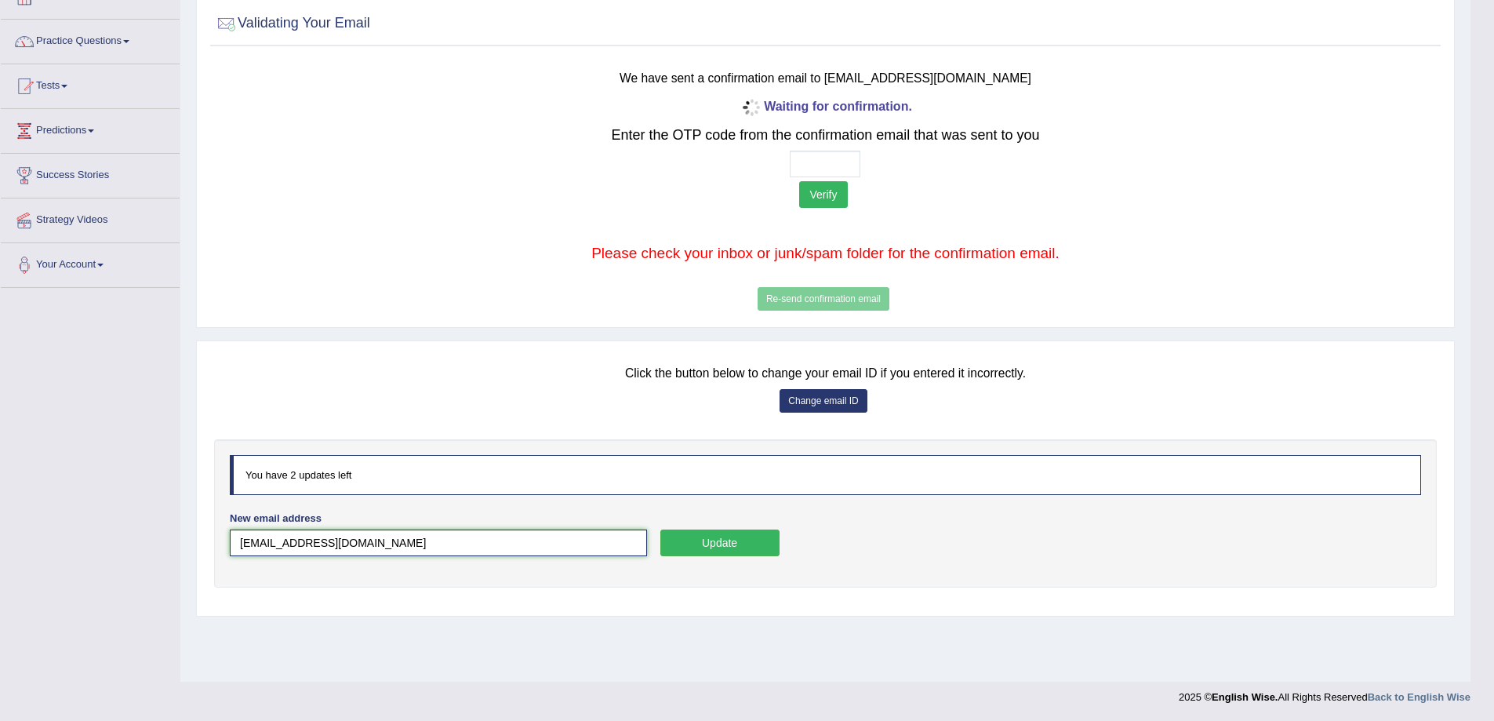
click at [303, 542] on input "alizubaria287@gmail.com" at bounding box center [438, 543] width 417 height 27
type input "alizubaria28@gmail.com"
click at [733, 536] on button "Update" at bounding box center [720, 543] width 119 height 27
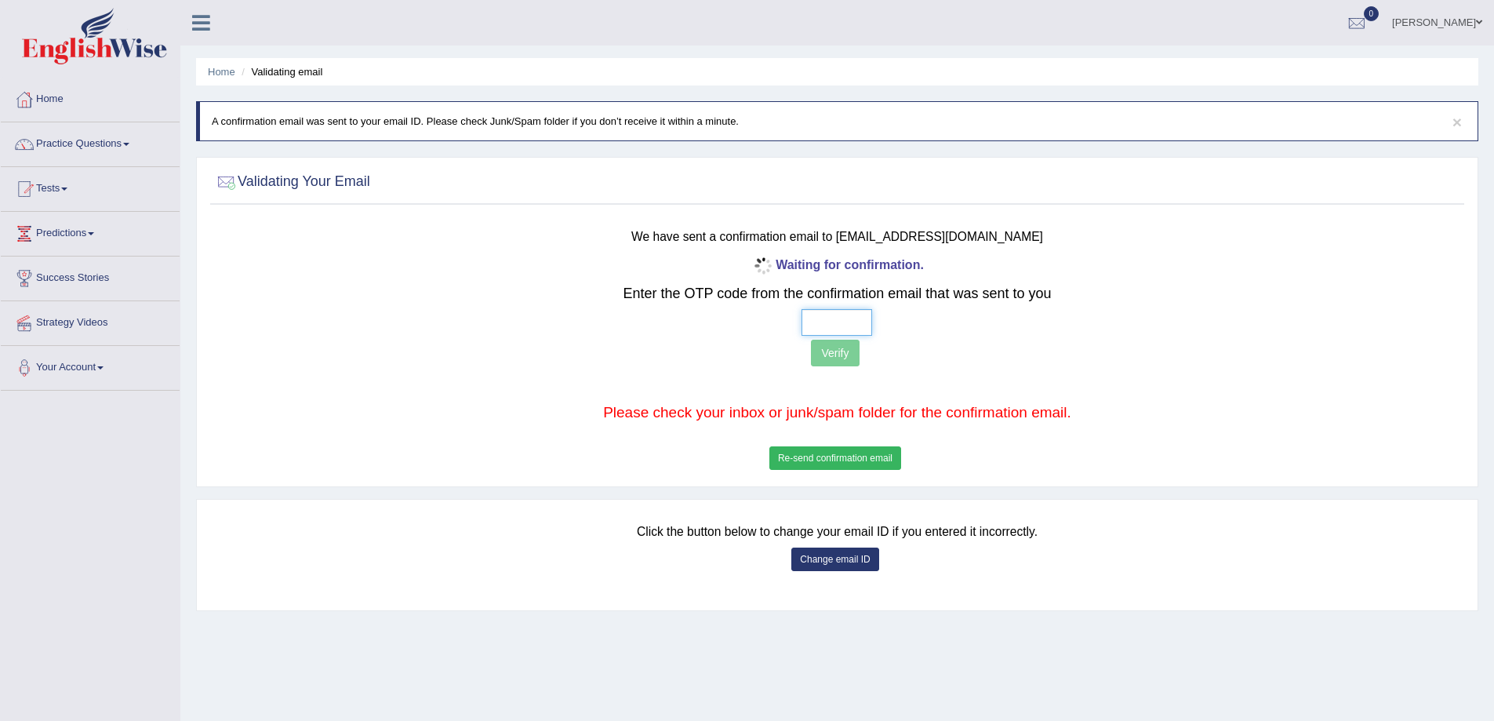
click at [806, 319] on input "text" at bounding box center [837, 322] width 71 height 27
type input "8 1 1 6"
click at [820, 353] on button "Verify" at bounding box center [835, 353] width 48 height 27
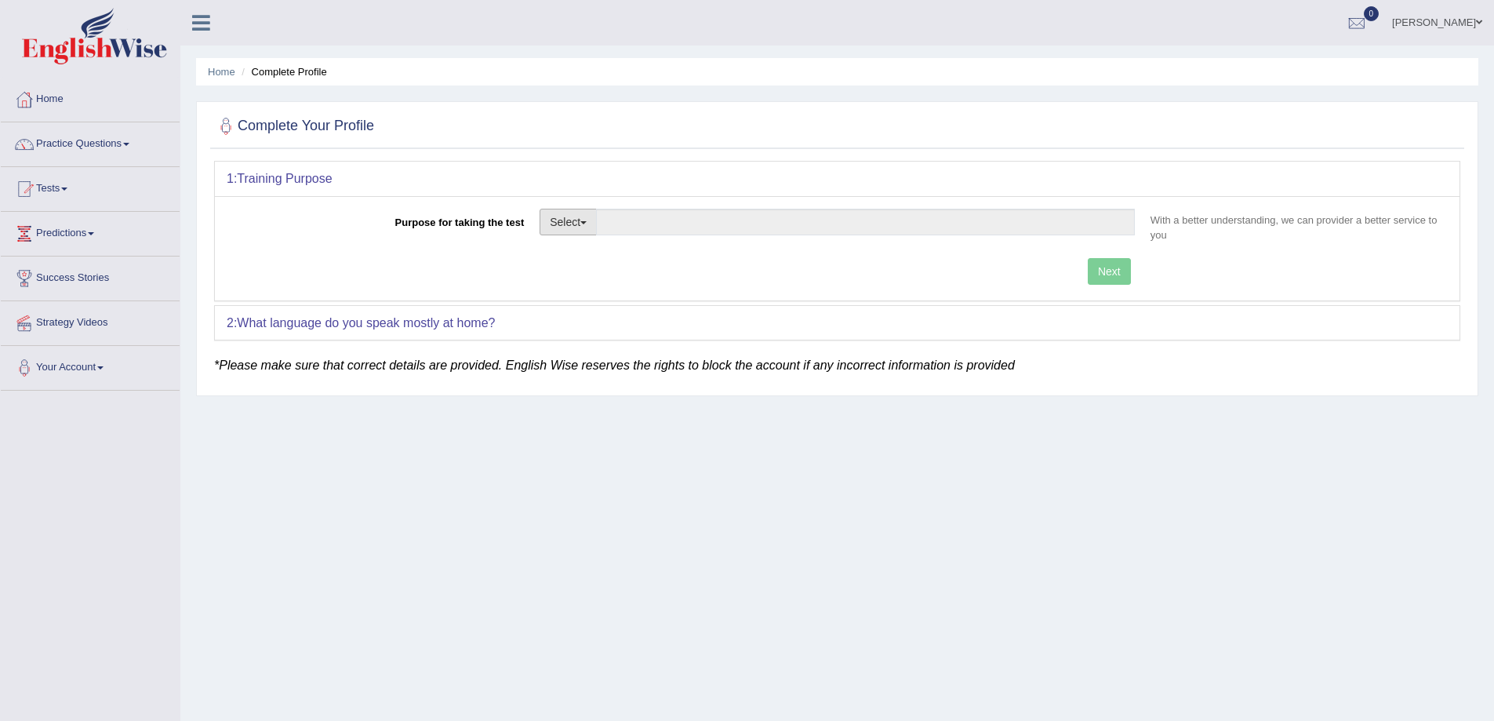
click at [574, 227] on button "Select" at bounding box center [568, 222] width 57 height 27
click at [574, 286] on link "Nursing" at bounding box center [611, 296] width 140 height 20
type input "Nursing"
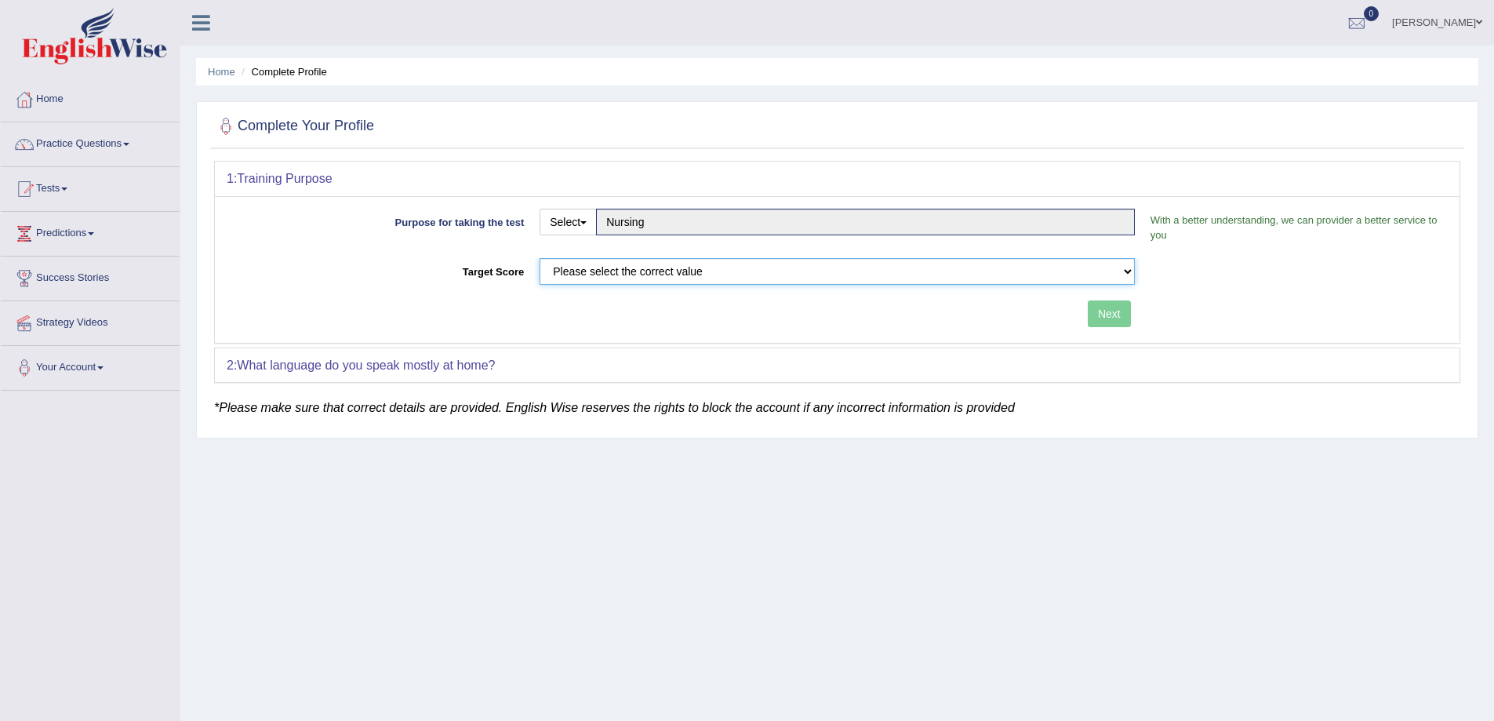
click at [600, 275] on select "Please select the correct value 50 (6 bands) 58 (6.5 bands) 65 (7 bands) 79 (8 …" at bounding box center [837, 271] width 595 height 27
select select "65"
click at [540, 258] on select "Please select the correct value 50 (6 bands) 58 (6.5 bands) 65 (7 bands) 79 (8 …" at bounding box center [837, 271] width 595 height 27
click at [584, 212] on button "Select" at bounding box center [568, 222] width 57 height 27
click at [1045, 334] on div "Purpose for taking the test Select Student Visa Permanent Residency Nursing Oth…" at bounding box center [837, 269] width 1245 height 147
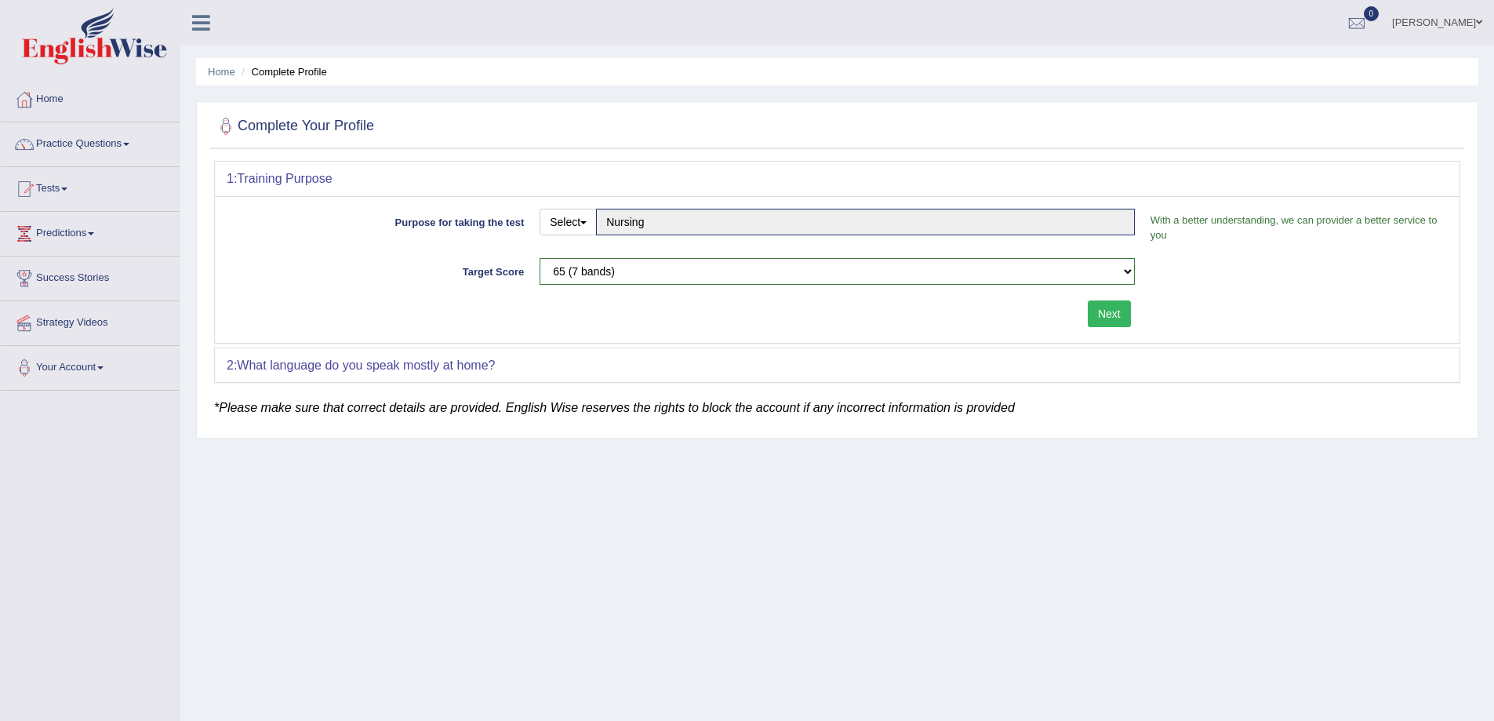
click at [1086, 320] on div "Next" at bounding box center [685, 315] width 916 height 31
click at [1094, 319] on button "Next" at bounding box center [1109, 313] width 43 height 27
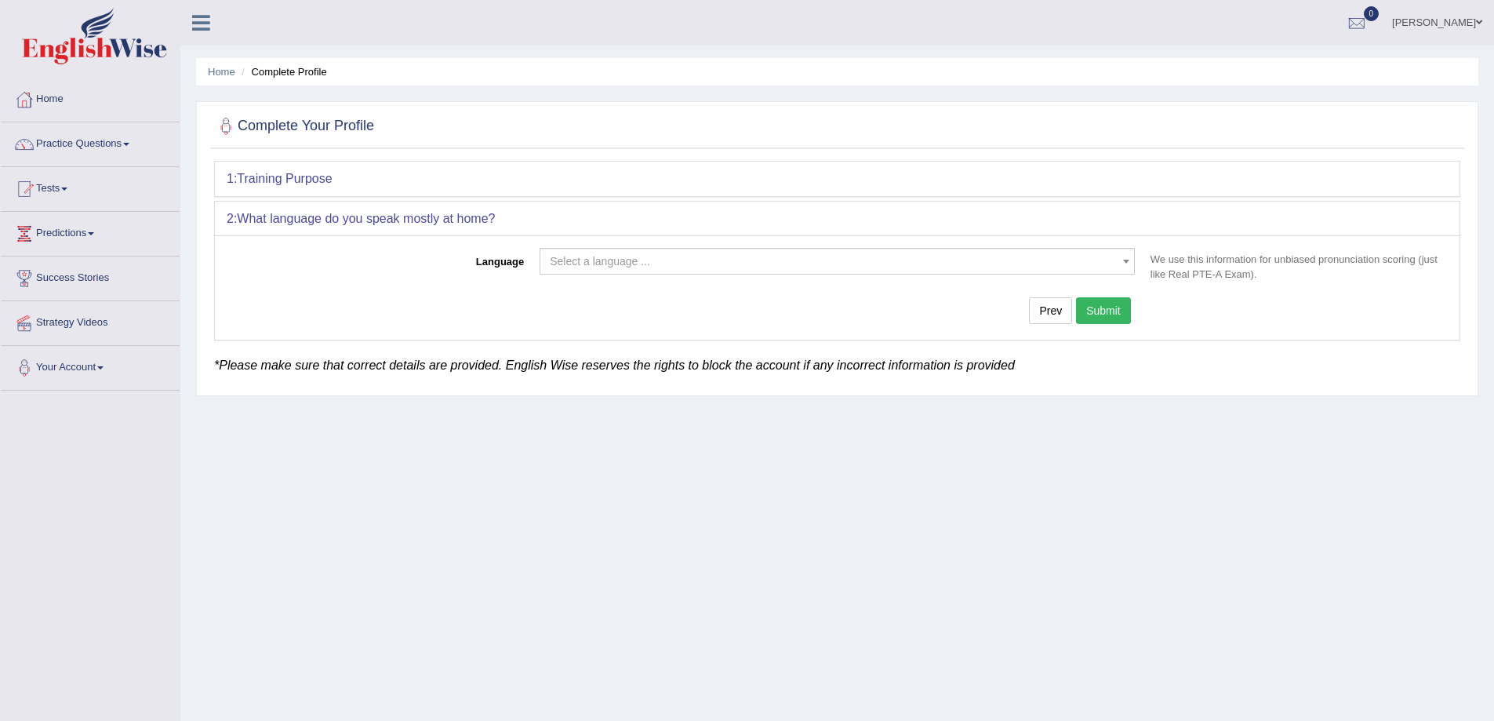
click at [576, 243] on div "Language Select a language ... Afrikaans Albanian Amharic Arabic Armenian Ashan…" at bounding box center [837, 287] width 1245 height 104
click at [623, 260] on span "Select a language ..." at bounding box center [600, 261] width 100 height 13
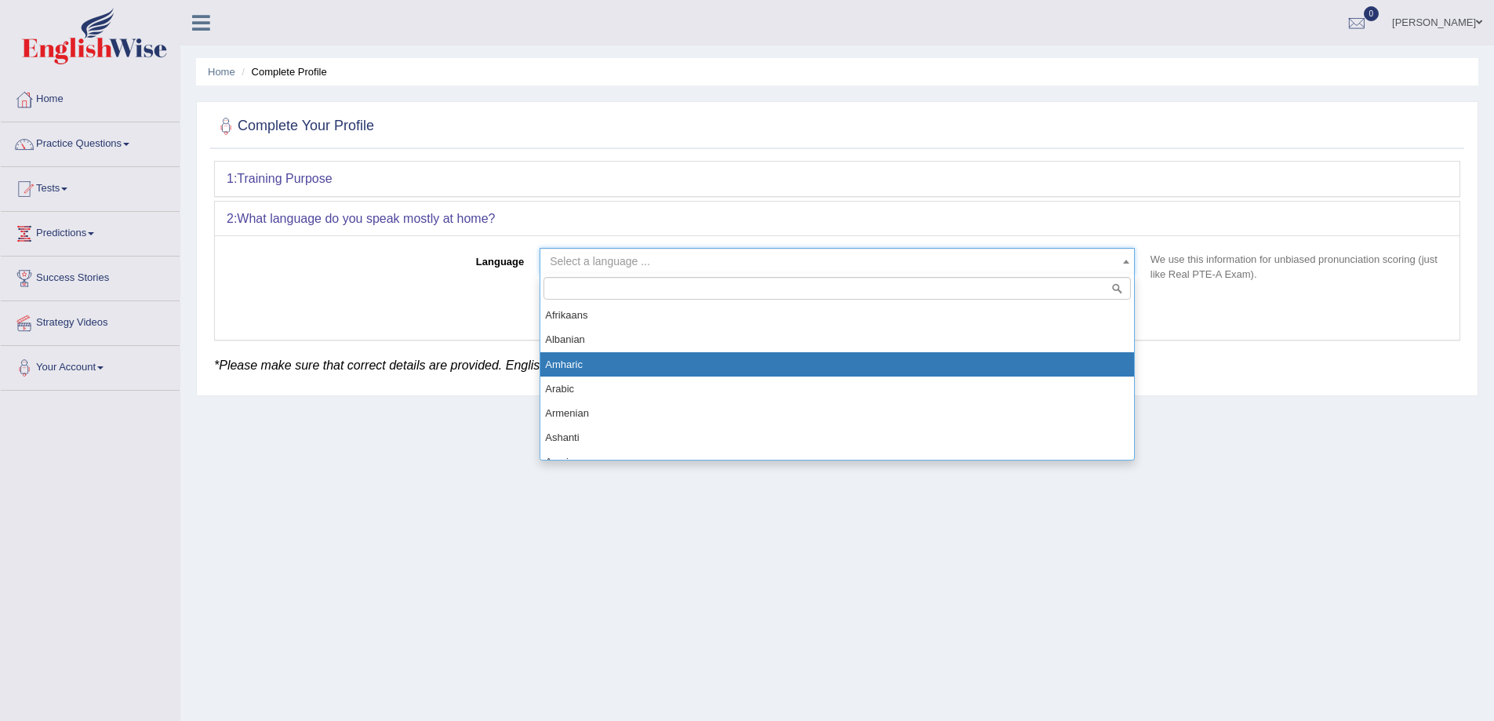
select select "Amharic"
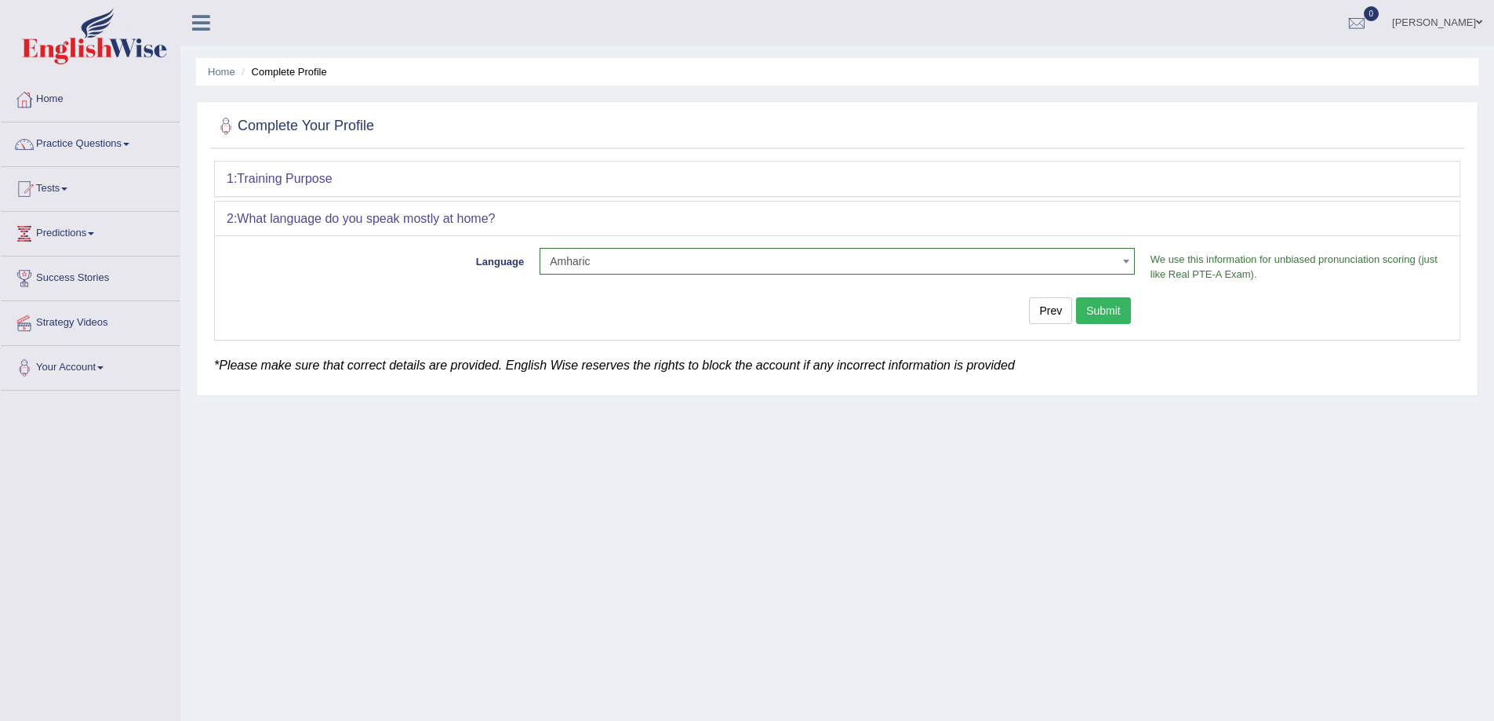
click at [1127, 315] on button "Submit" at bounding box center [1103, 310] width 55 height 27
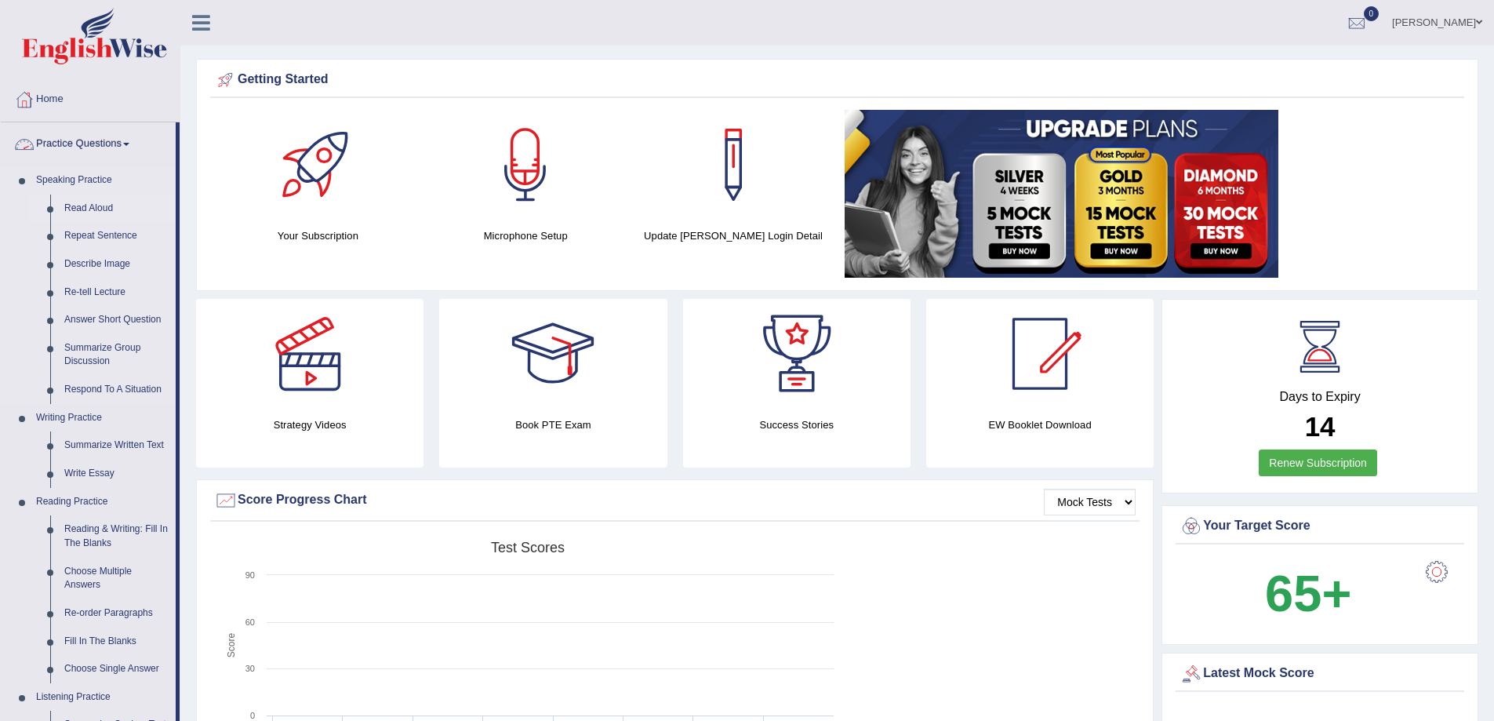
click at [107, 207] on link "Read Aloud" at bounding box center [116, 209] width 118 height 28
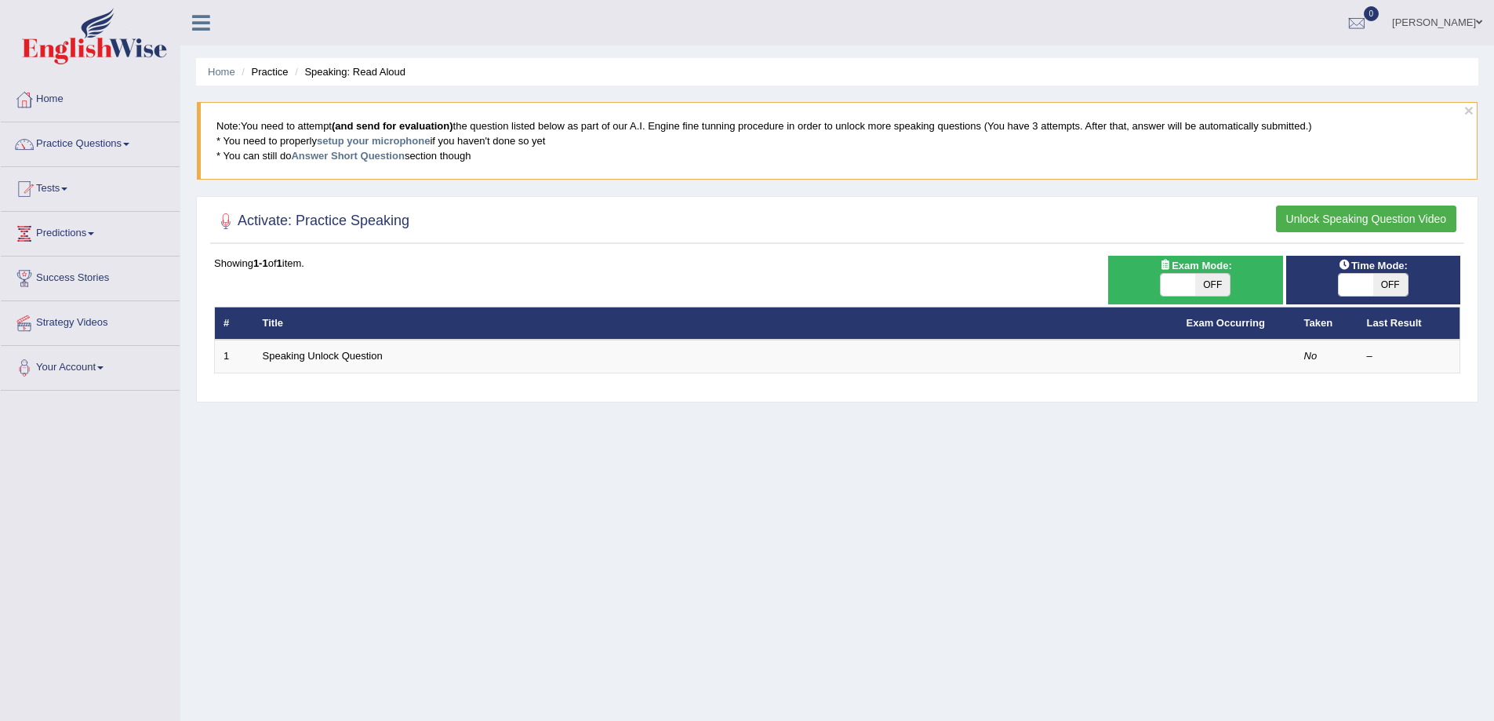
click at [278, 346] on td "Speaking Unlock Question" at bounding box center [716, 356] width 924 height 33
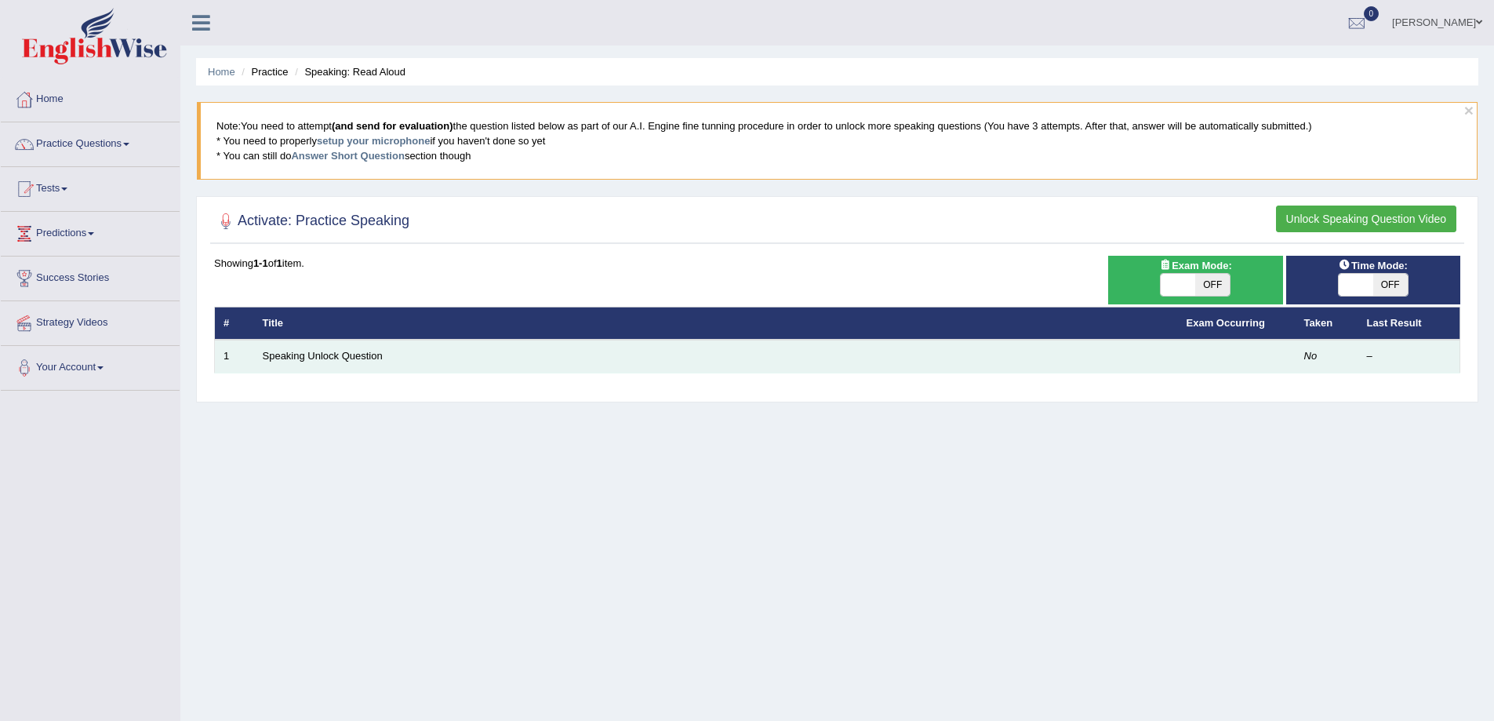
click at [282, 349] on td "Speaking Unlock Question" at bounding box center [716, 356] width 924 height 33
click at [293, 372] on td "Speaking Unlock Question" at bounding box center [716, 356] width 924 height 33
click at [359, 362] on td "Speaking Unlock Question" at bounding box center [716, 356] width 924 height 33
click at [368, 357] on link "Speaking Unlock Question" at bounding box center [323, 356] width 120 height 12
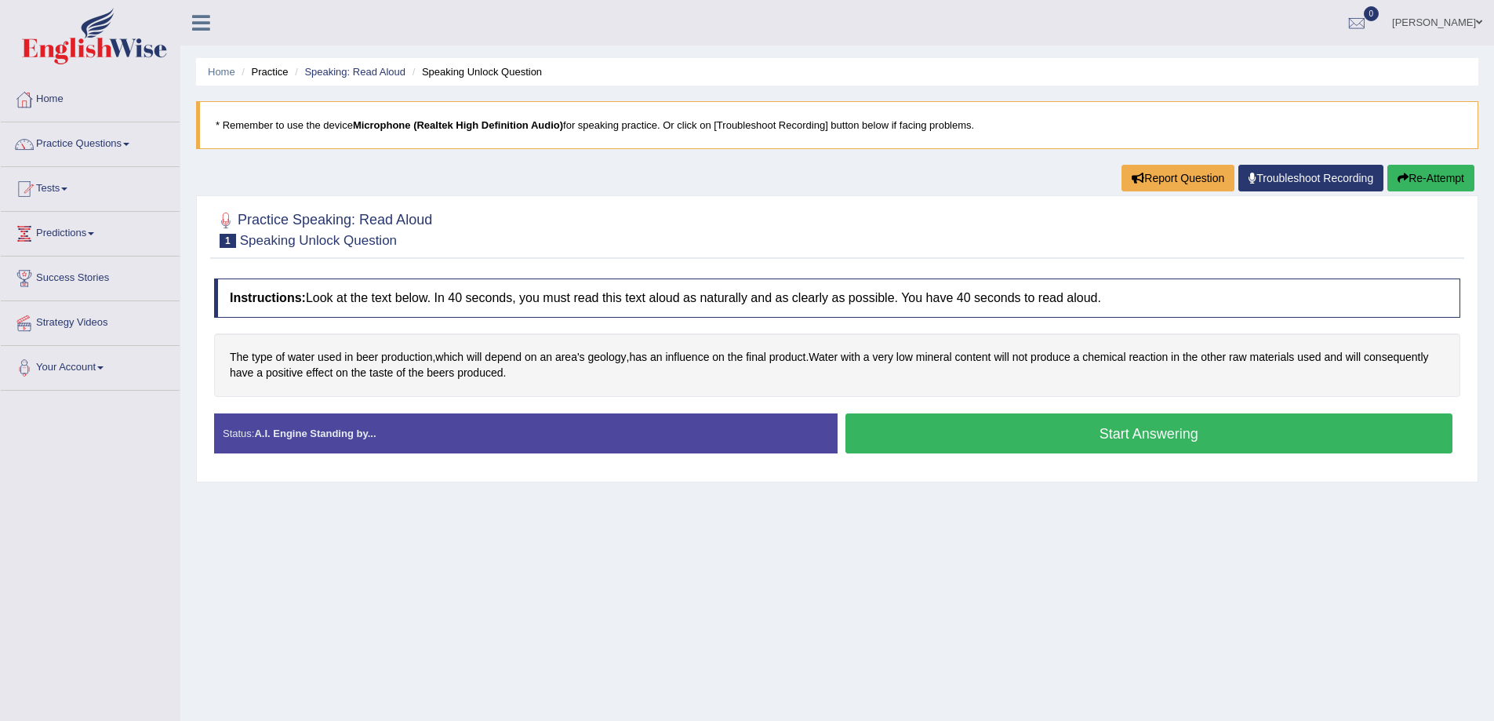
click at [1128, 434] on button "Start Answering" at bounding box center [1150, 433] width 608 height 40
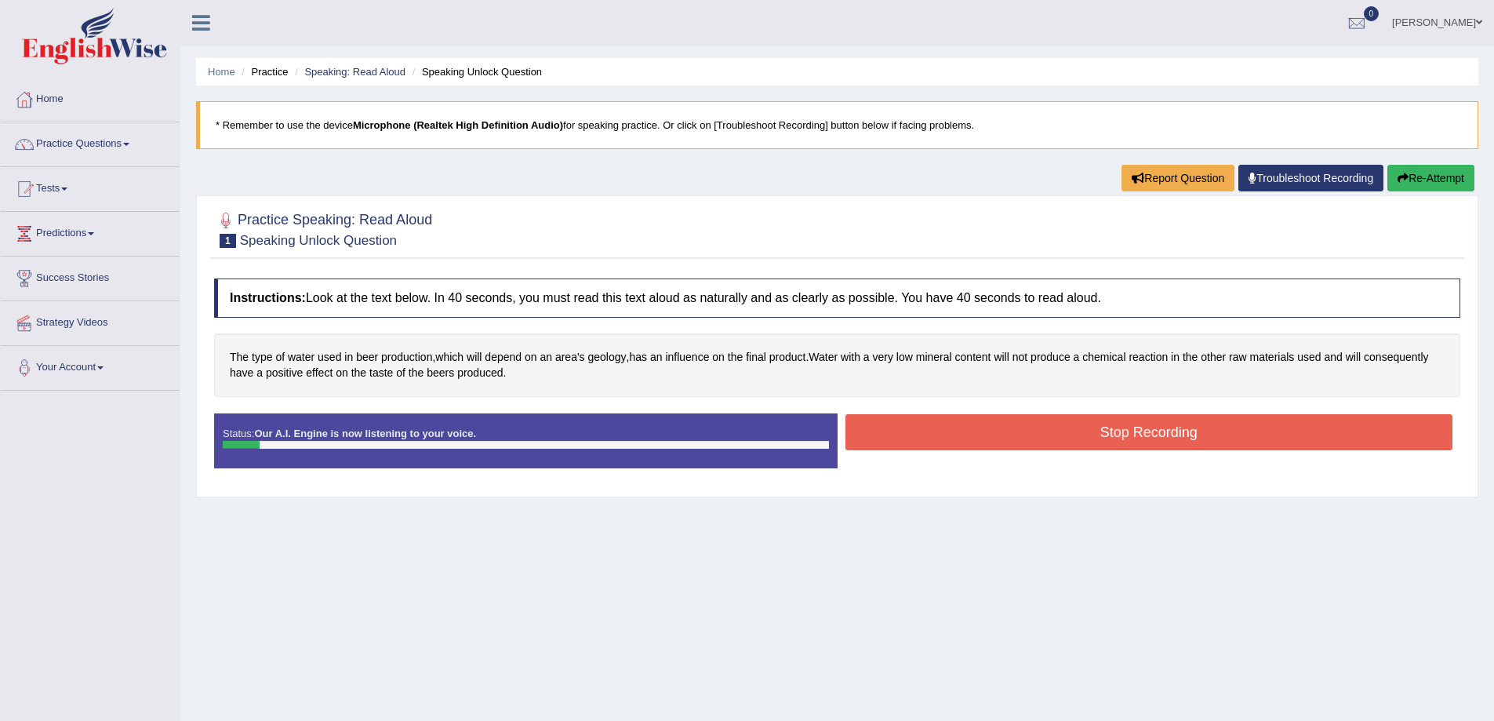
click at [1128, 434] on button "Stop Recording" at bounding box center [1150, 432] width 608 height 36
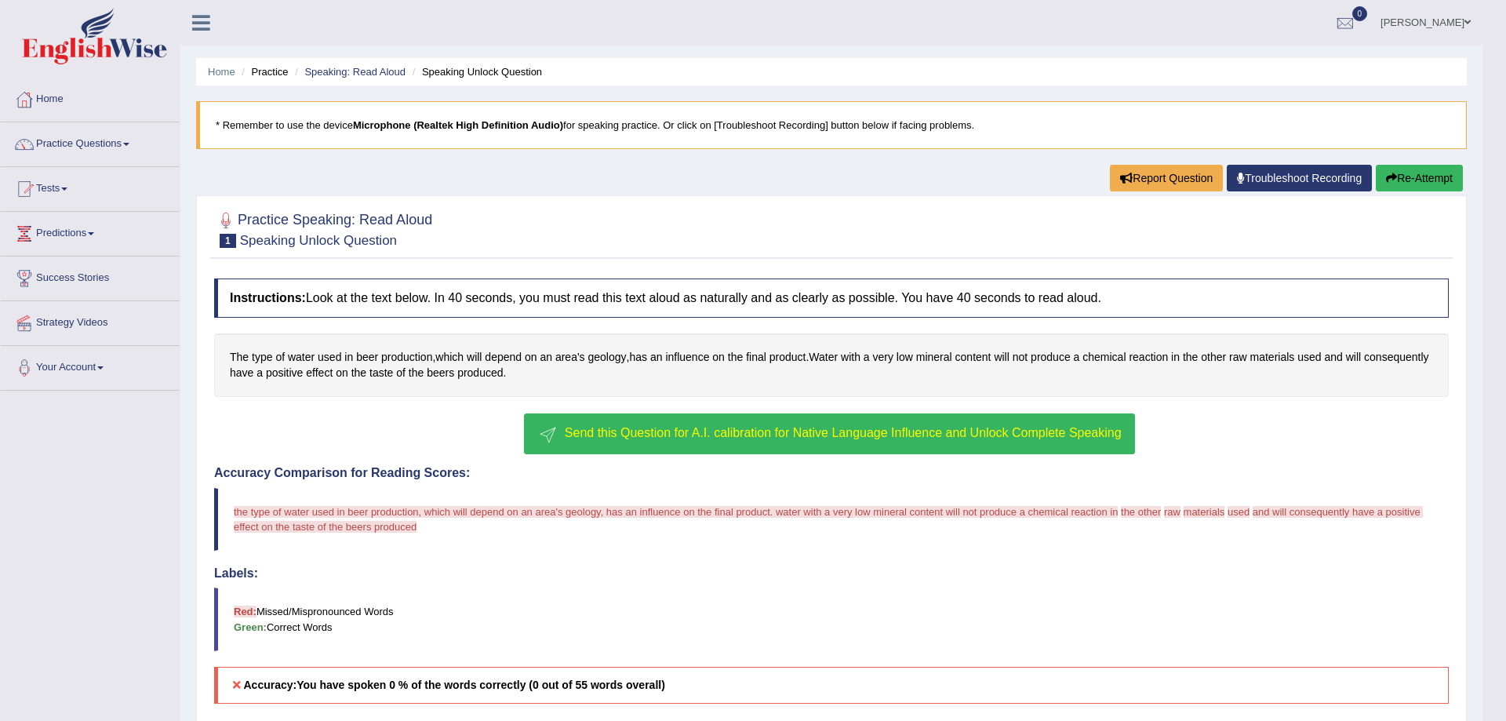
click at [977, 435] on div "Updating answer..." at bounding box center [753, 360] width 1506 height 721
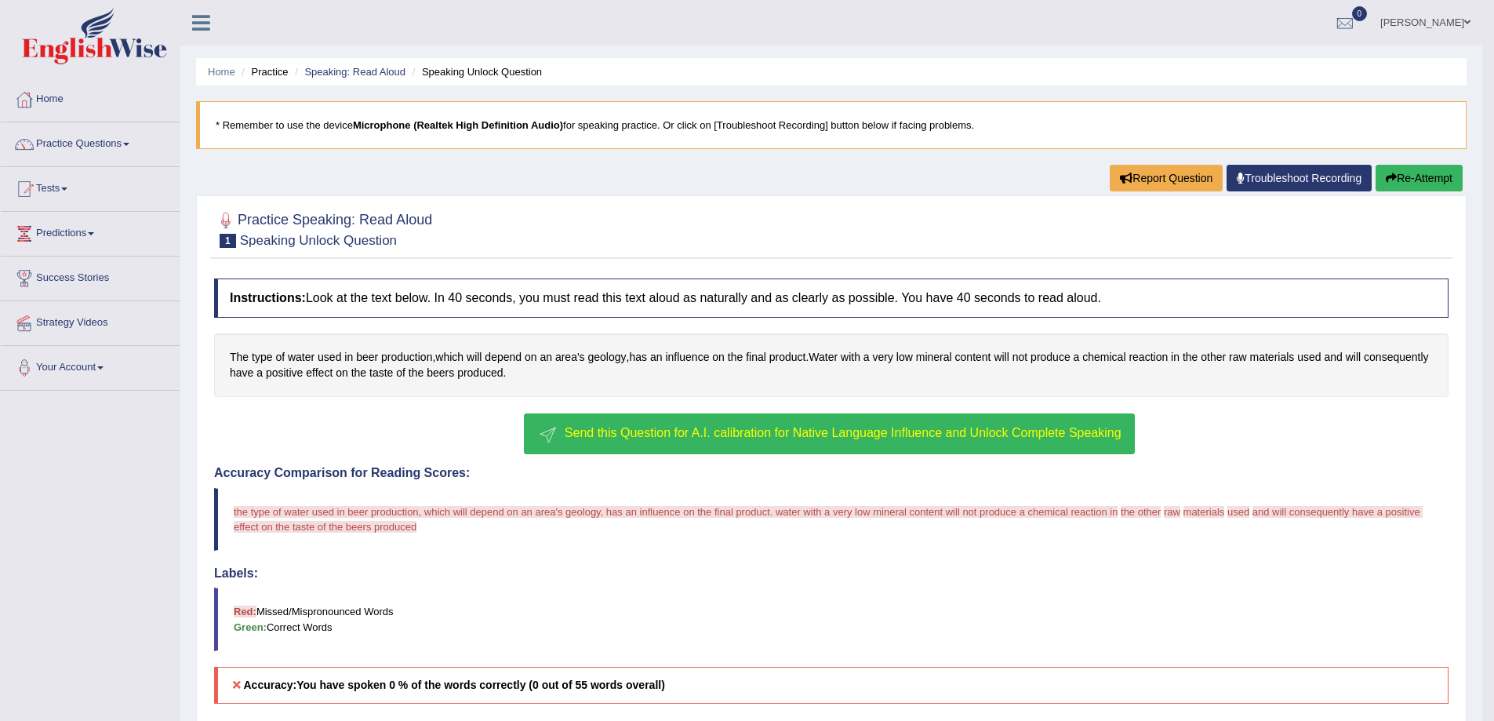
click at [1083, 439] on span "Send this Question for A.I. calibration for Native Language Influence and Unloc…" at bounding box center [843, 432] width 557 height 13
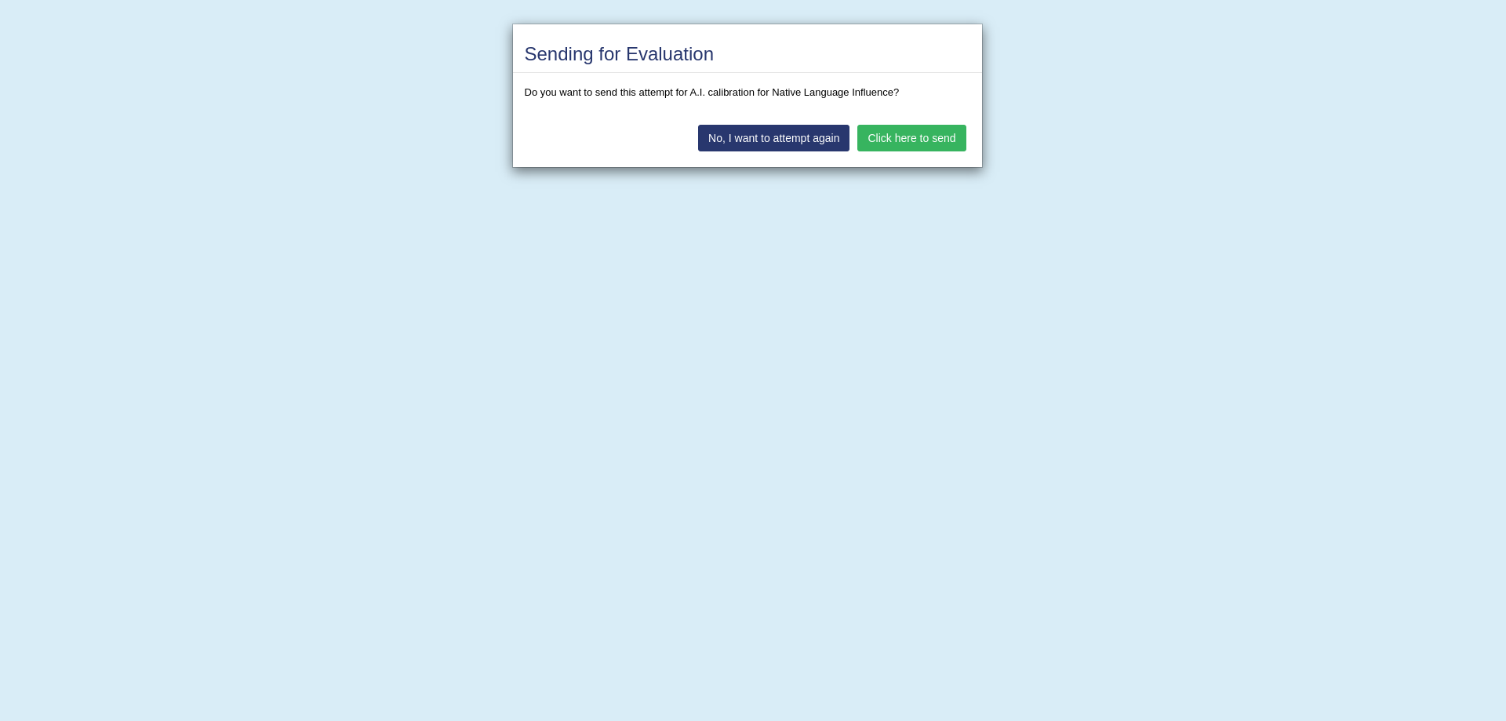
click at [883, 141] on button "Click here to send" at bounding box center [911, 138] width 108 height 27
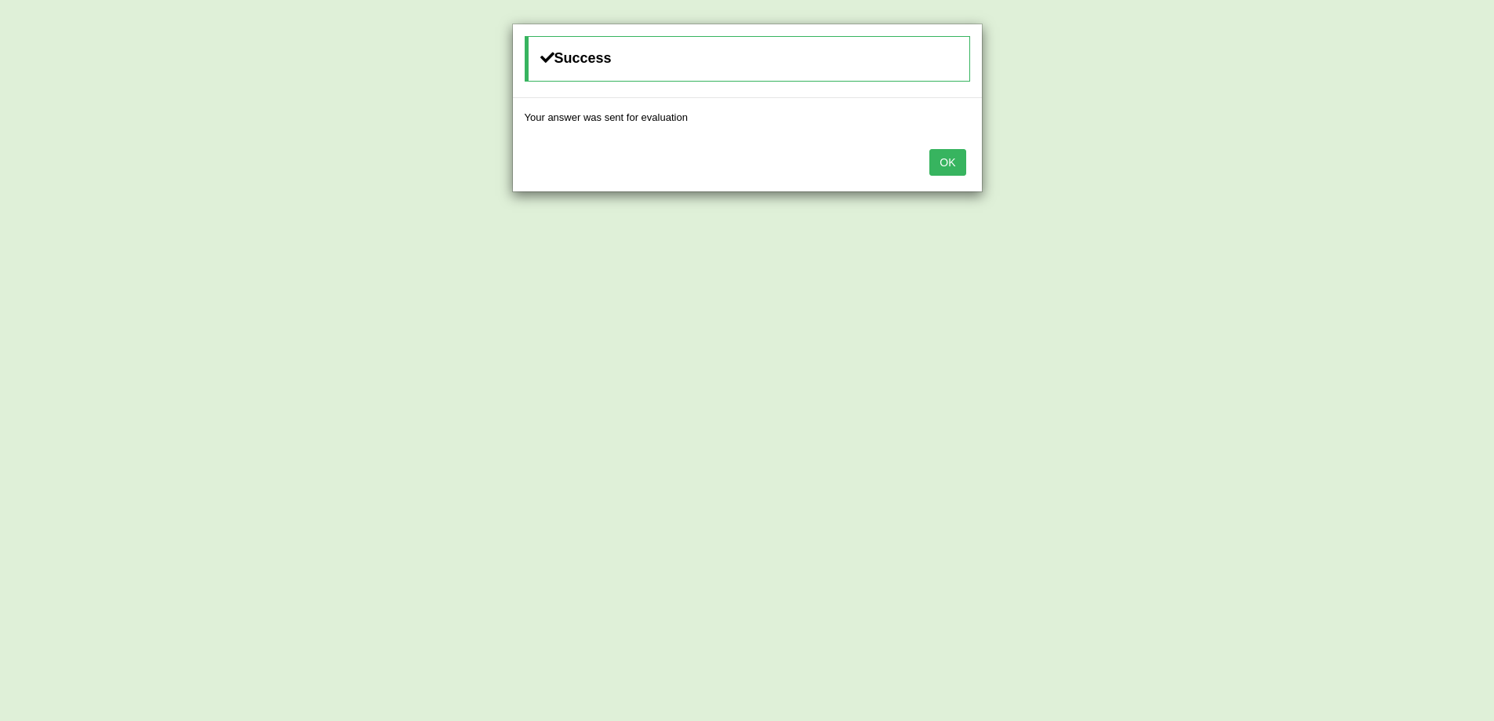
click at [934, 165] on button "OK" at bounding box center [948, 162] width 36 height 27
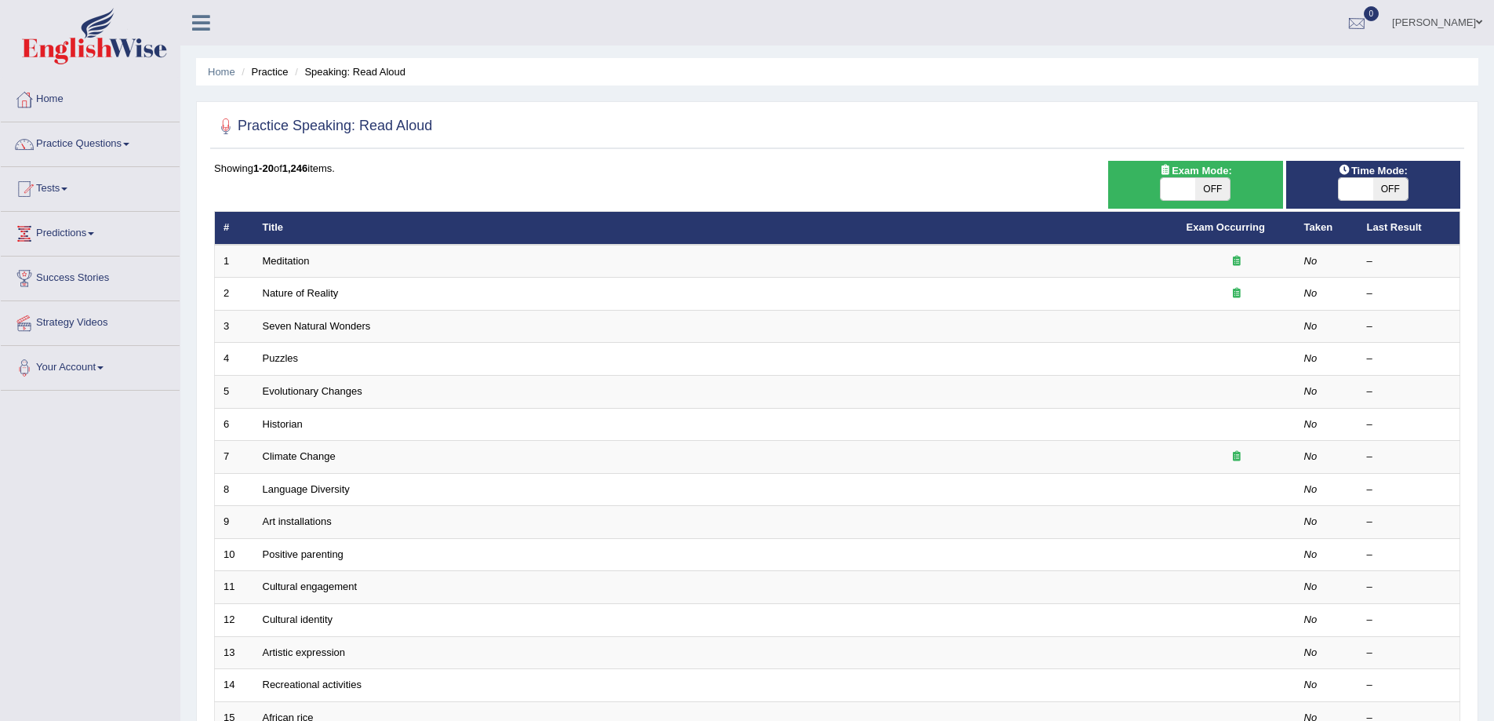
click at [1452, 29] on link "[PERSON_NAME]" at bounding box center [1438, 20] width 114 height 41
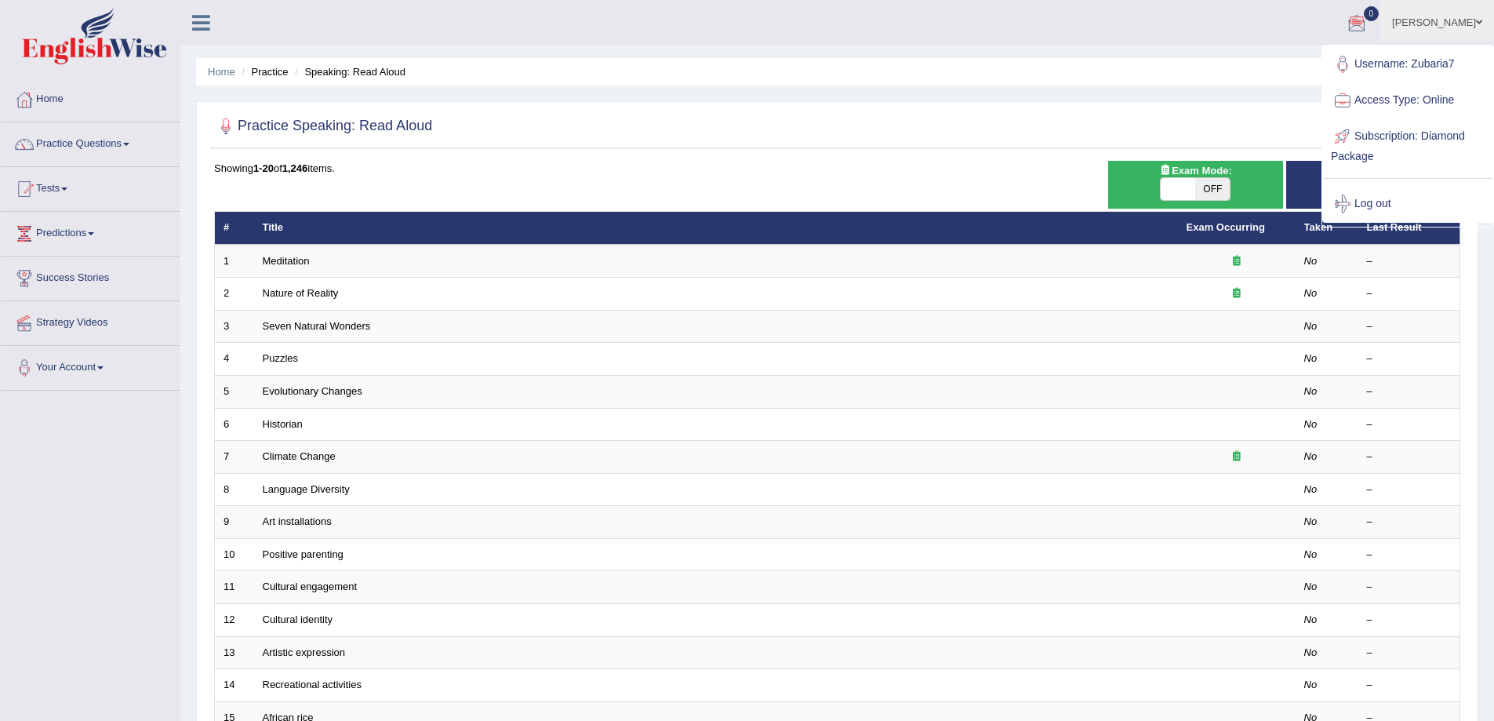
click at [962, 95] on div "Home Practice Speaking: Read Aloud Practice Speaking: Read Aloud Time Mode: ON …" at bounding box center [837, 499] width 1314 height 999
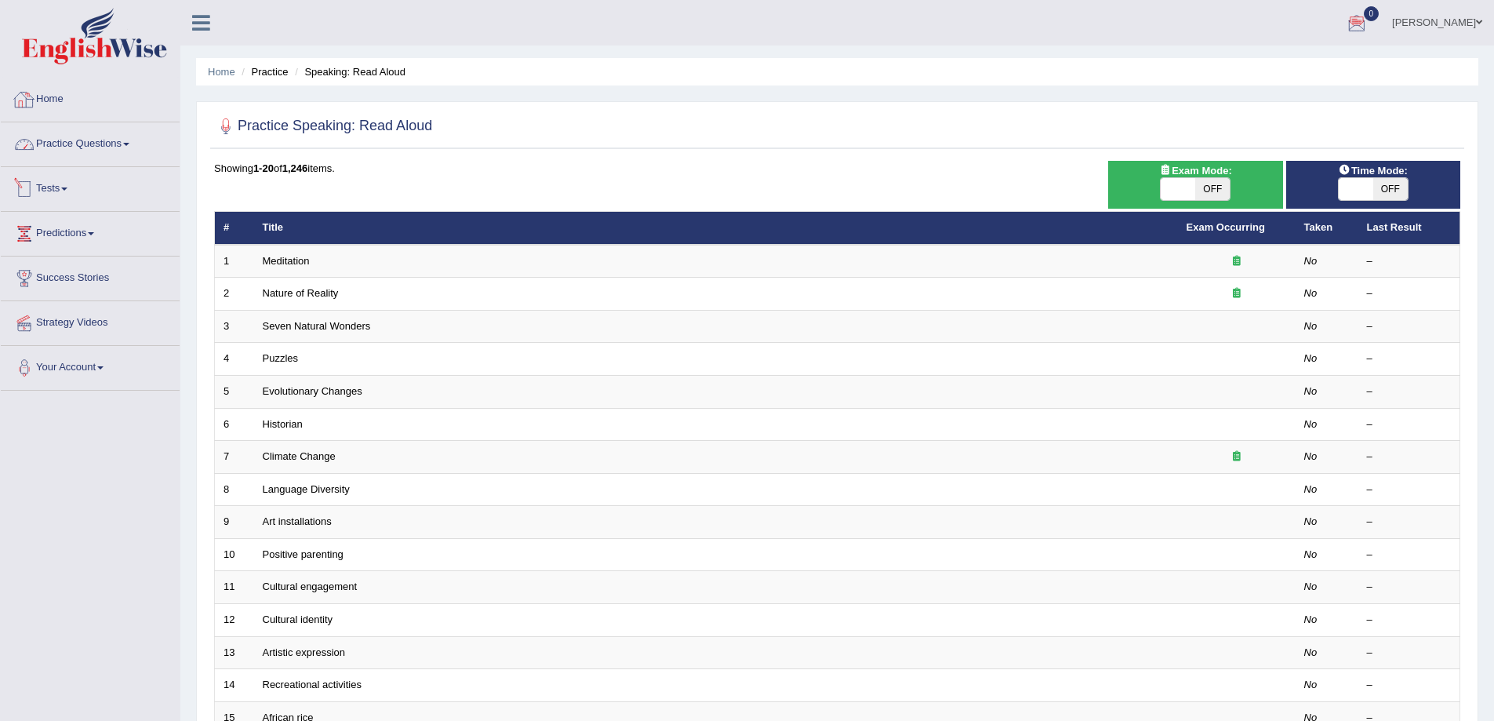
click at [51, 82] on link "Home" at bounding box center [90, 97] width 179 height 39
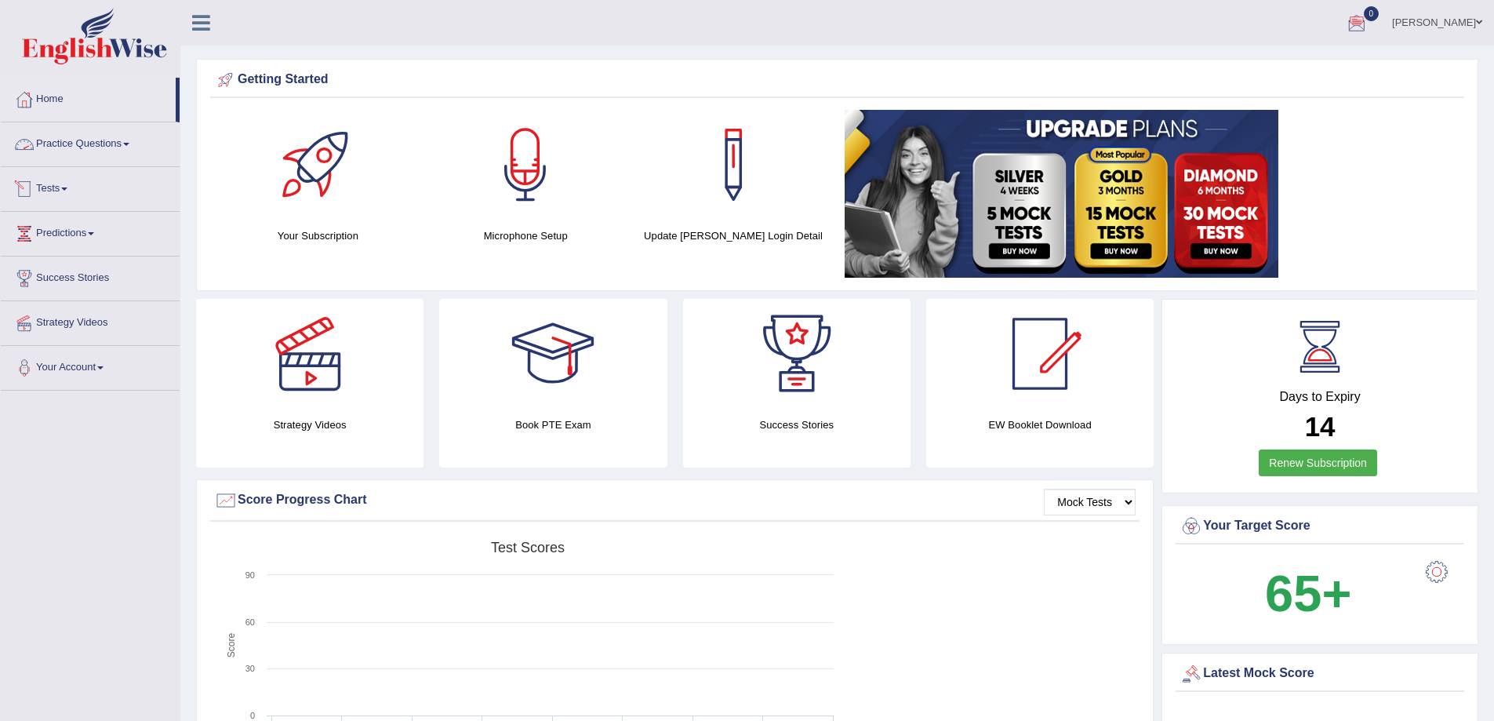
click at [67, 195] on link "Tests" at bounding box center [90, 186] width 179 height 39
click at [67, 246] on link "Take Mock Test" at bounding box center [102, 253] width 147 height 28
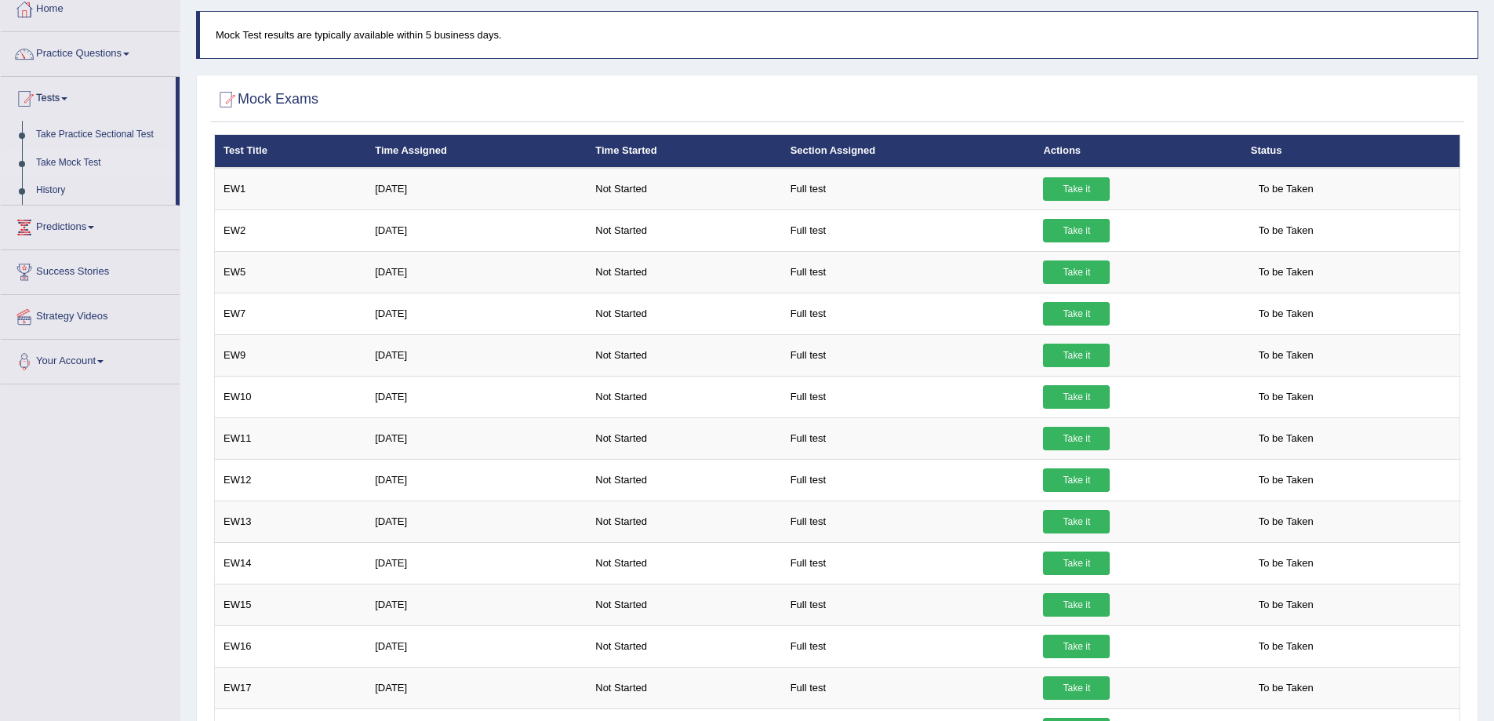
scroll to position [5, 0]
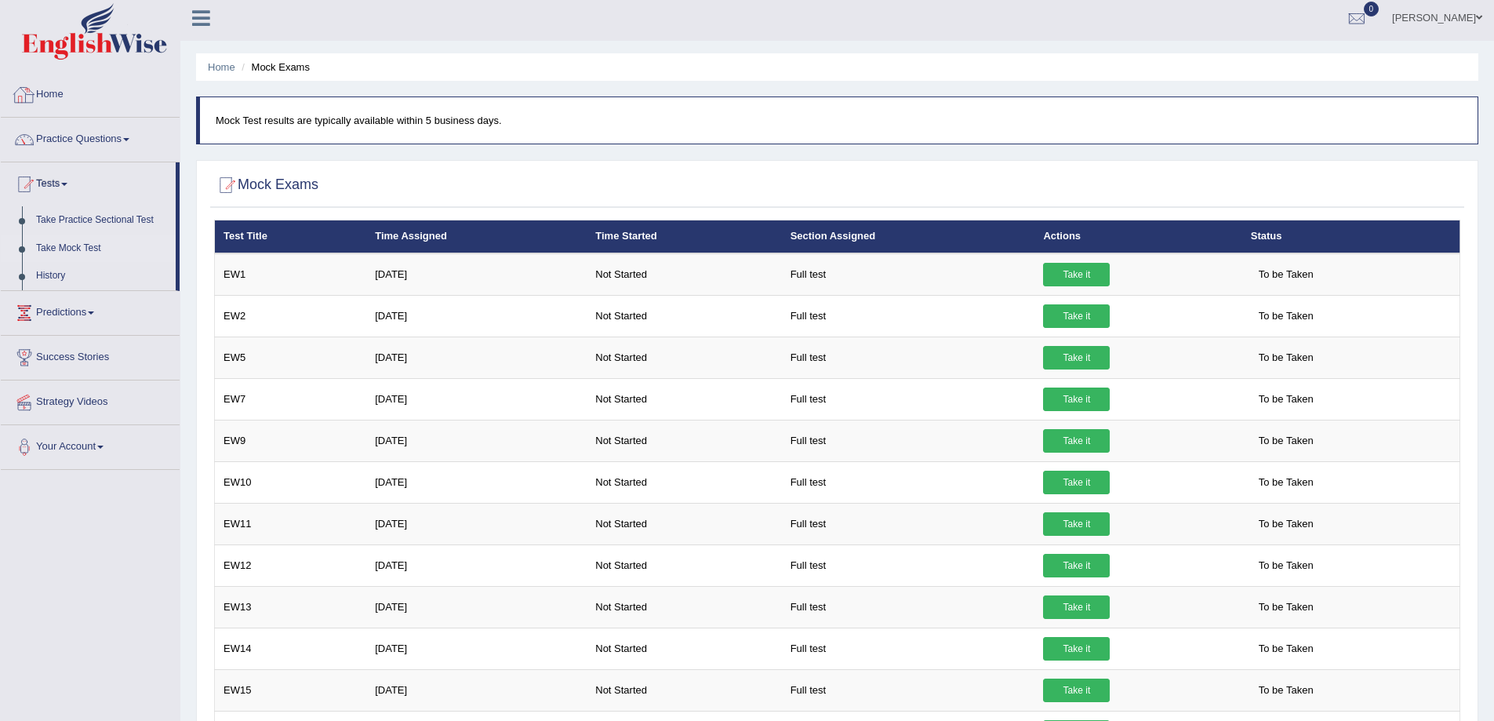
click at [56, 110] on link "Home" at bounding box center [90, 92] width 179 height 39
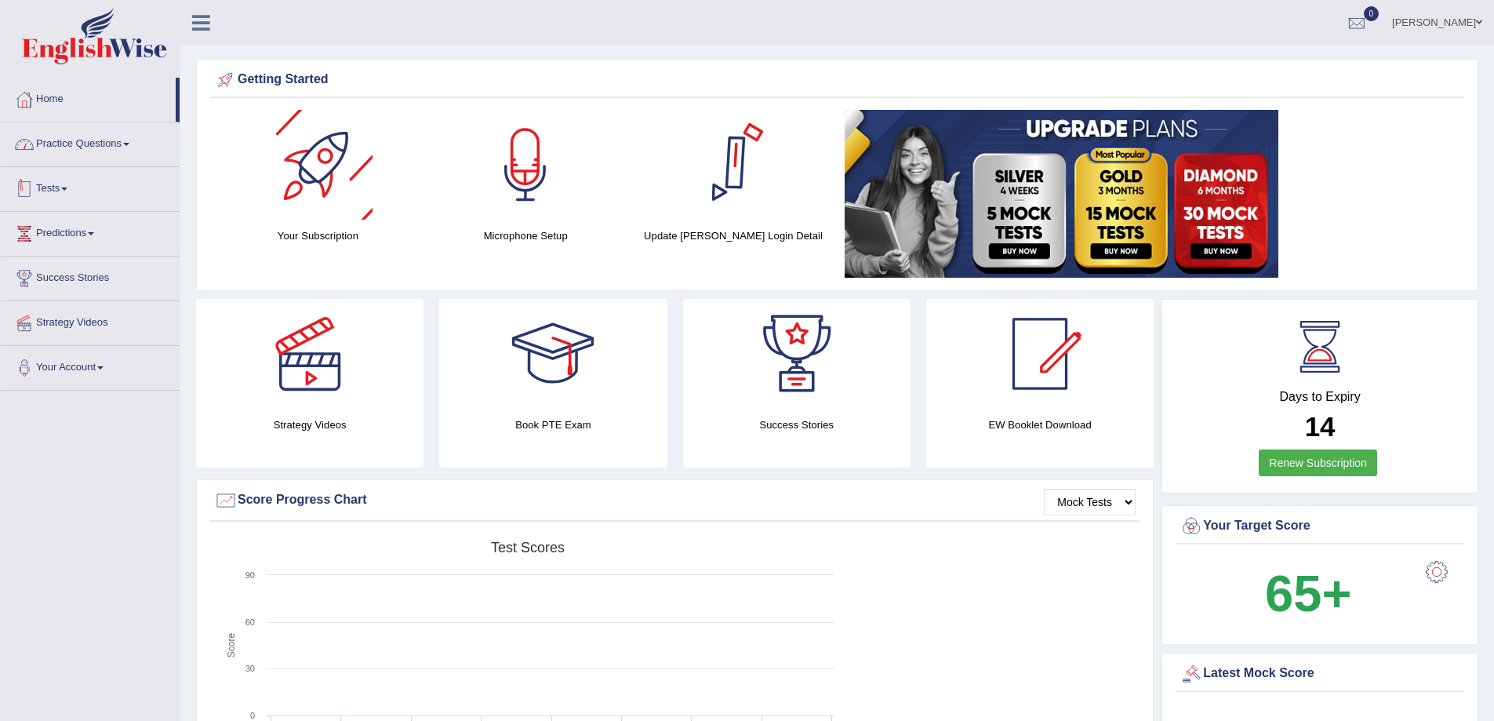
click at [104, 149] on link "Practice Questions" at bounding box center [90, 141] width 179 height 39
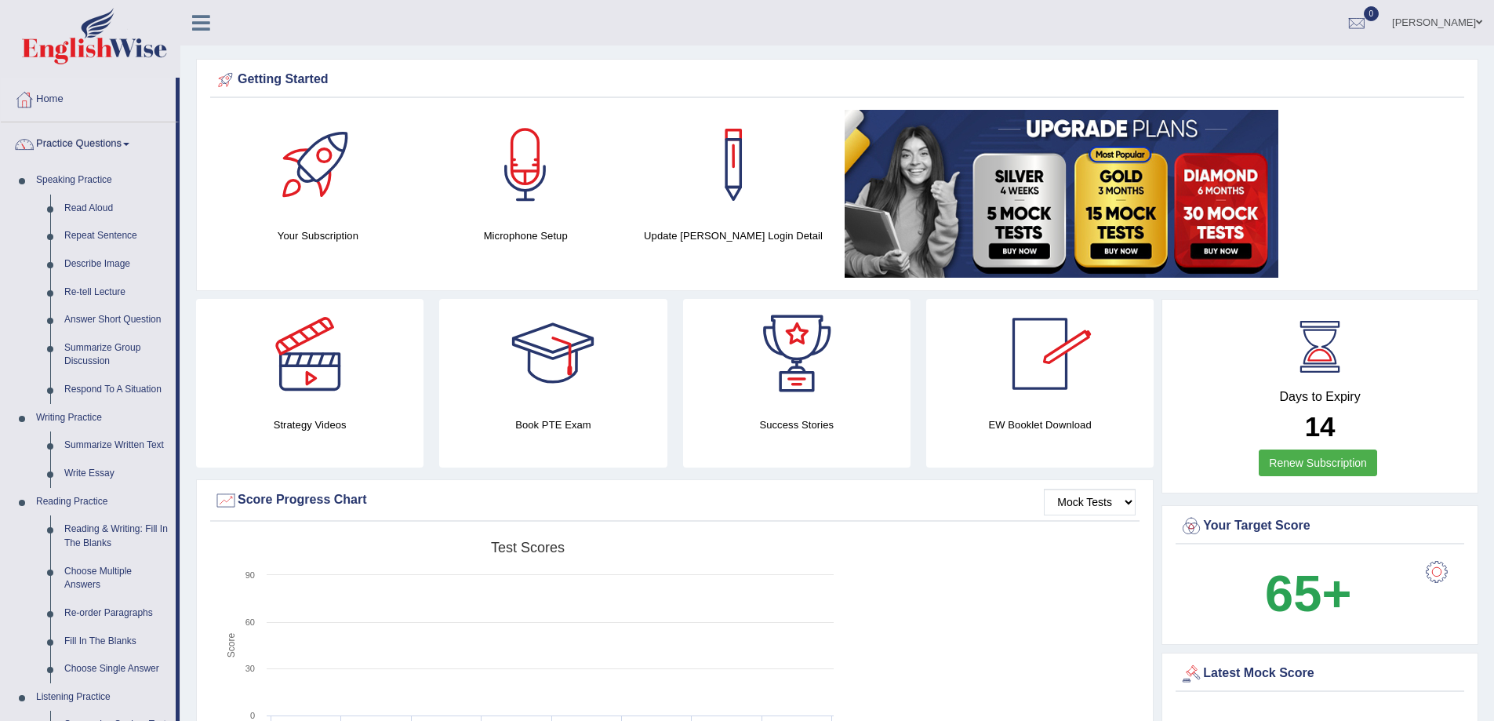
click at [1436, 27] on link "[PERSON_NAME]" at bounding box center [1438, 20] width 114 height 41
click at [112, 155] on link "Practice Questions" at bounding box center [88, 141] width 175 height 39
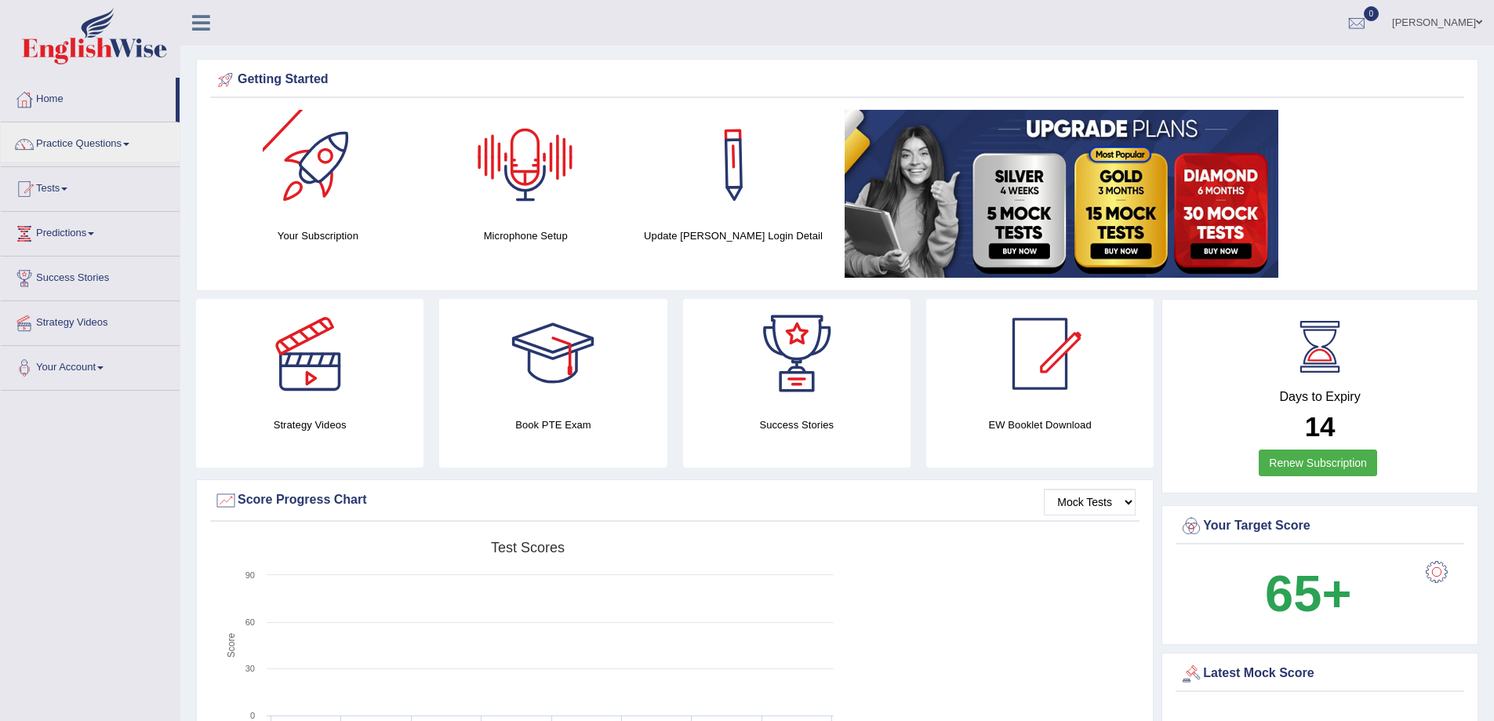
click at [1452, 27] on link "[PERSON_NAME]" at bounding box center [1438, 20] width 114 height 41
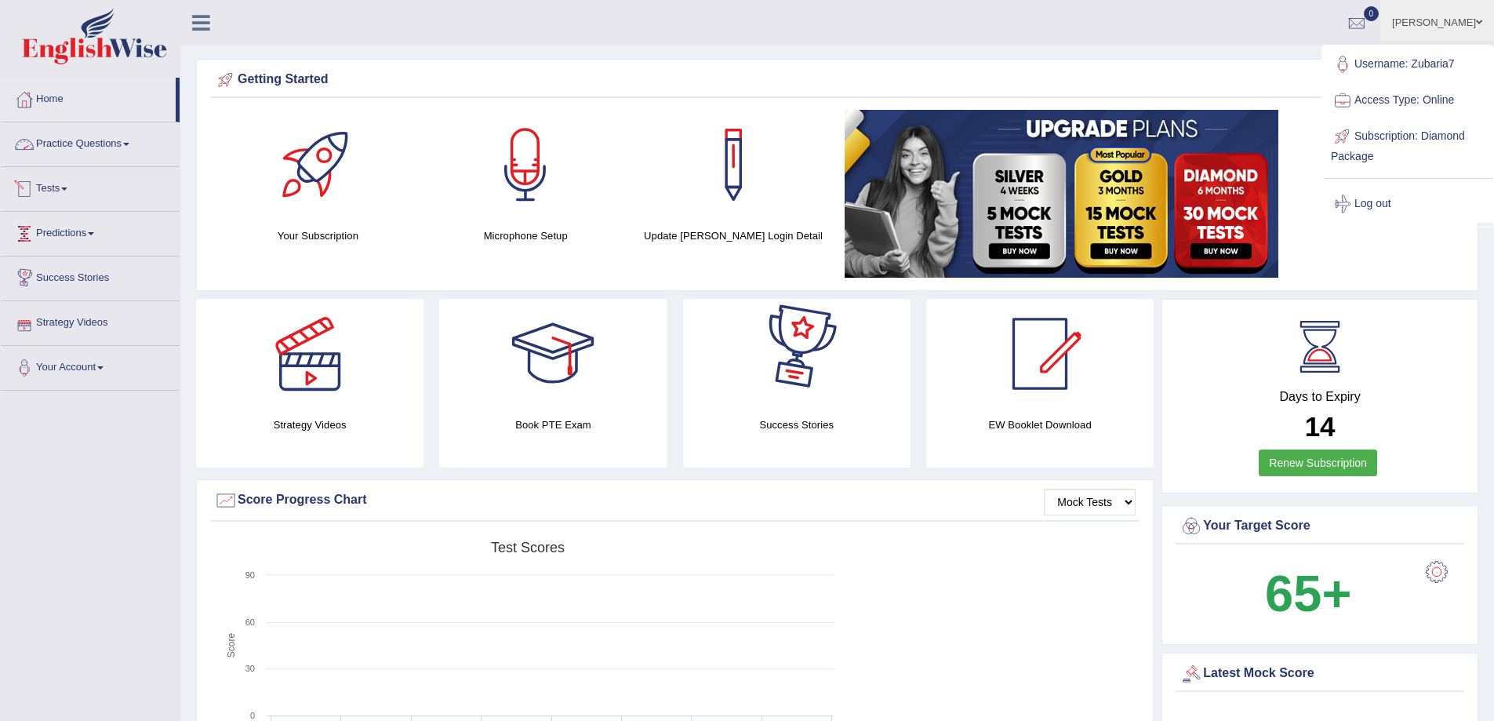
click at [84, 322] on link "Strategy Videos" at bounding box center [90, 320] width 179 height 39
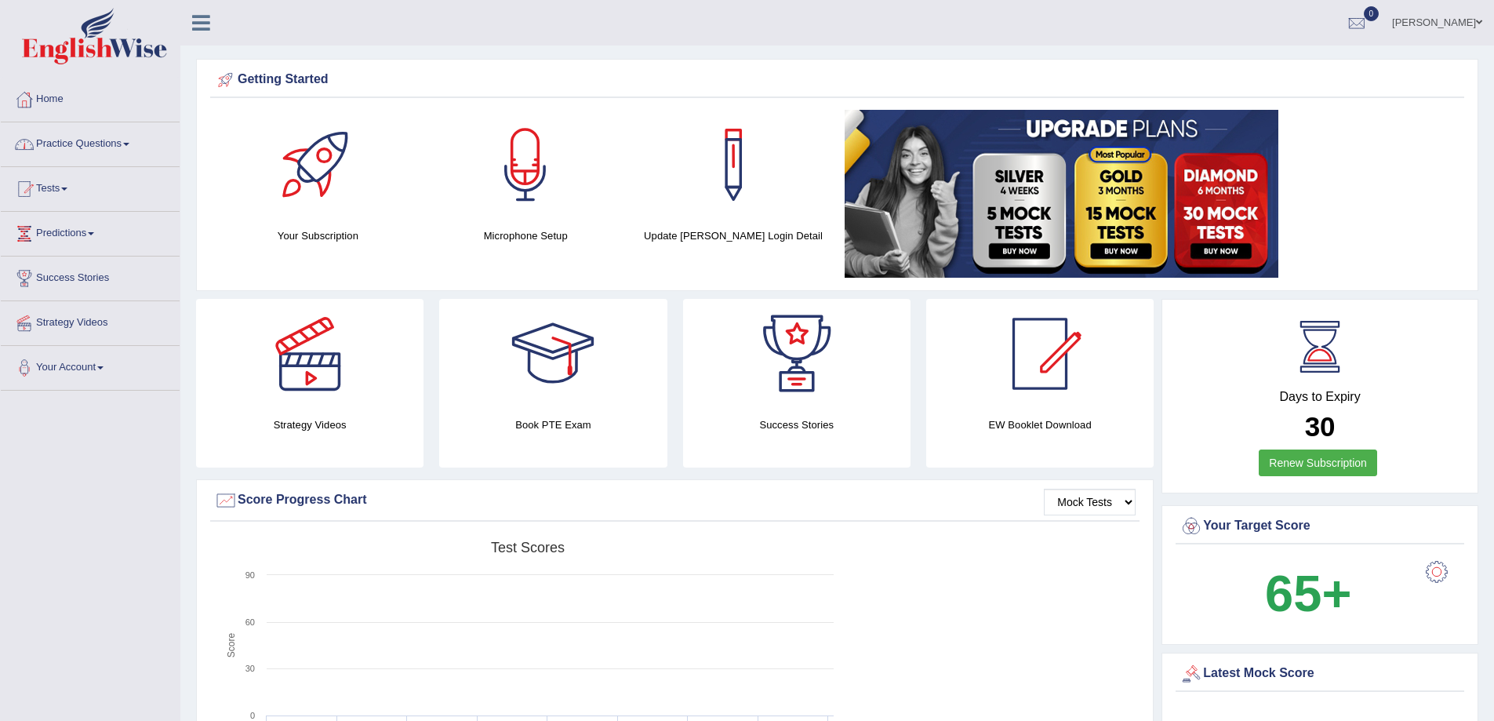
click at [131, 151] on link "Practice Questions" at bounding box center [90, 141] width 179 height 39
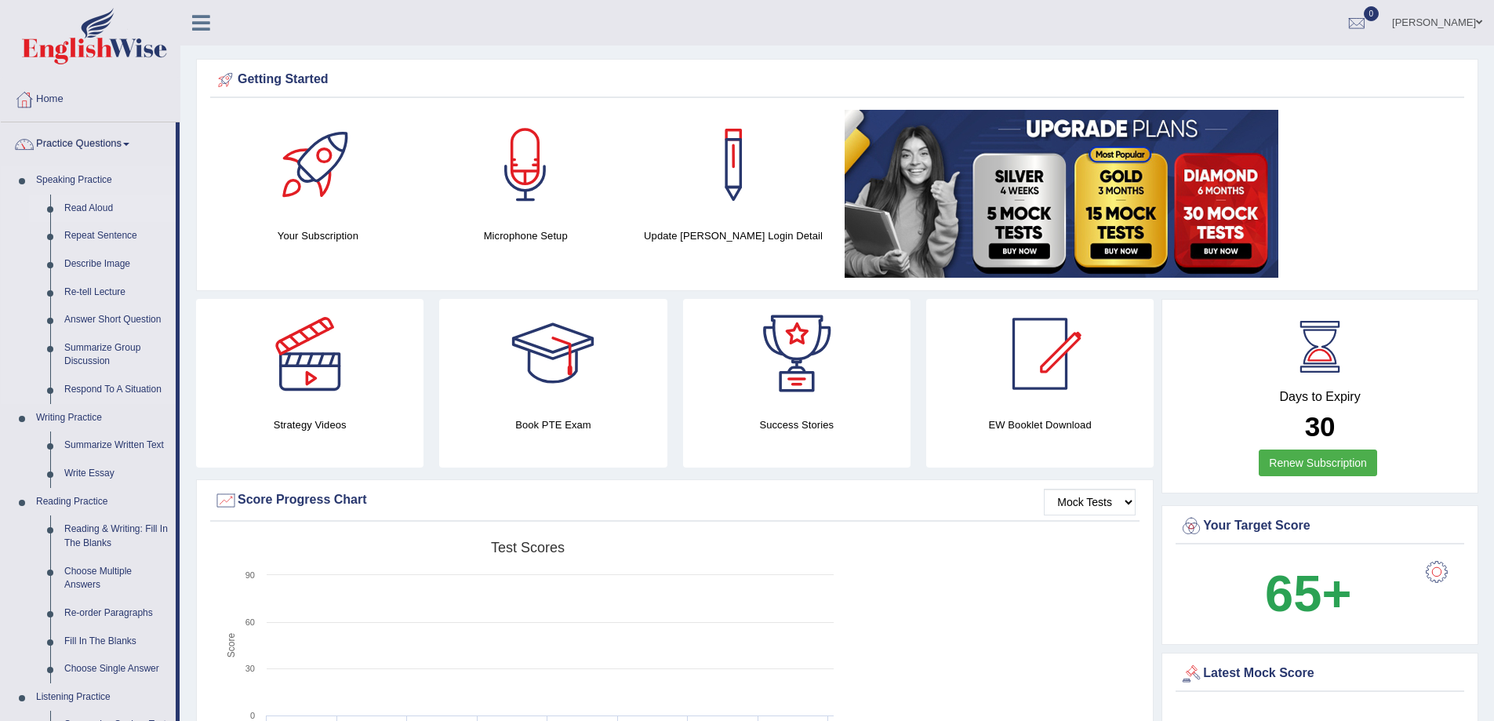
click at [93, 210] on link "Read Aloud" at bounding box center [116, 209] width 118 height 28
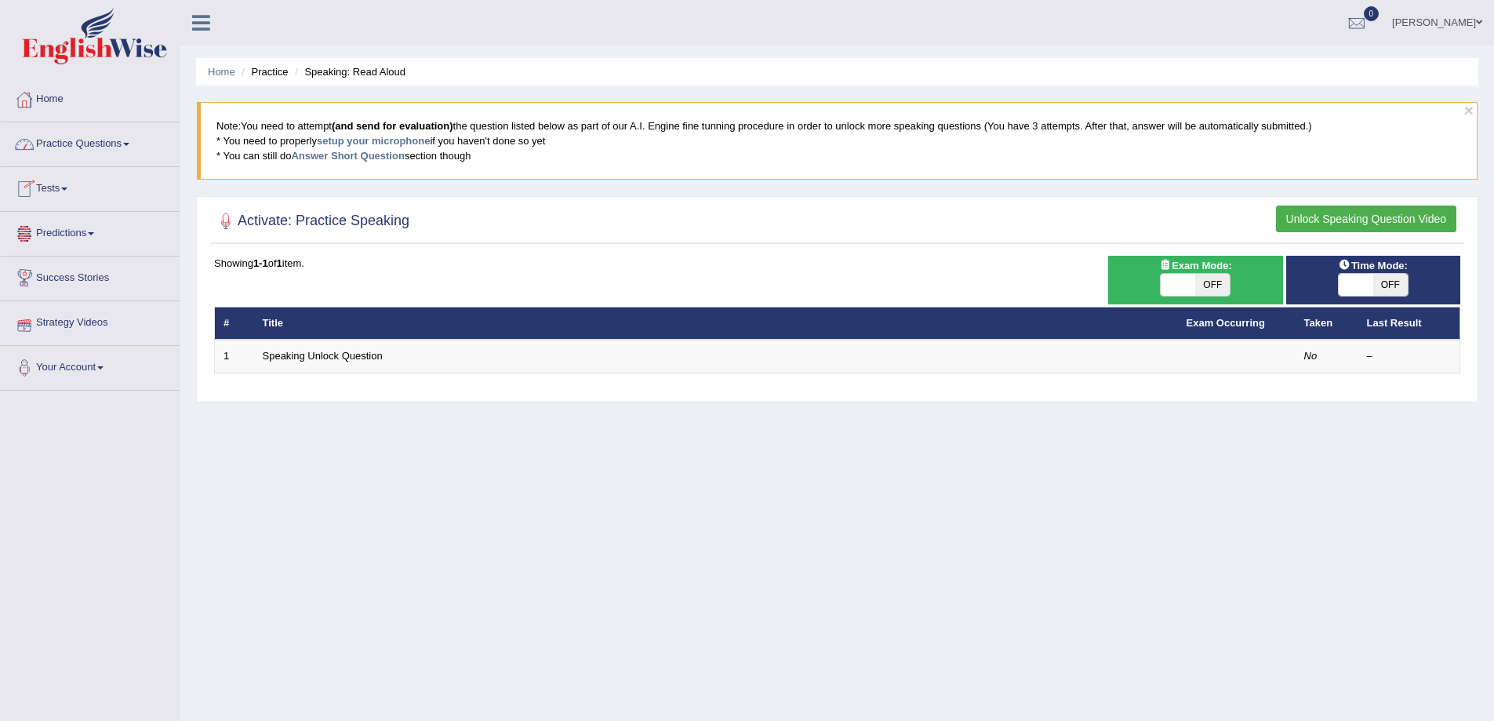
click at [88, 127] on link "Practice Questions" at bounding box center [90, 141] width 179 height 39
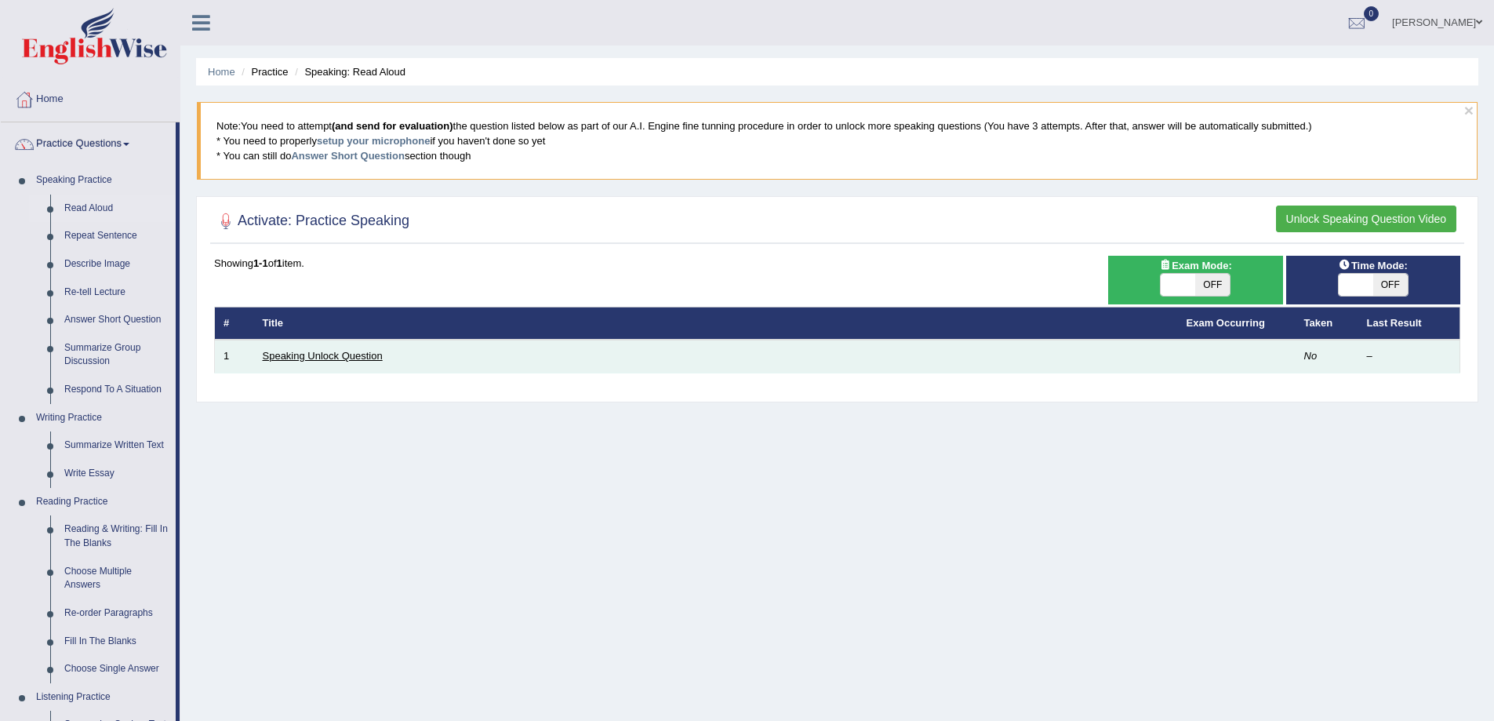
click at [345, 355] on link "Speaking Unlock Question" at bounding box center [323, 356] width 120 height 12
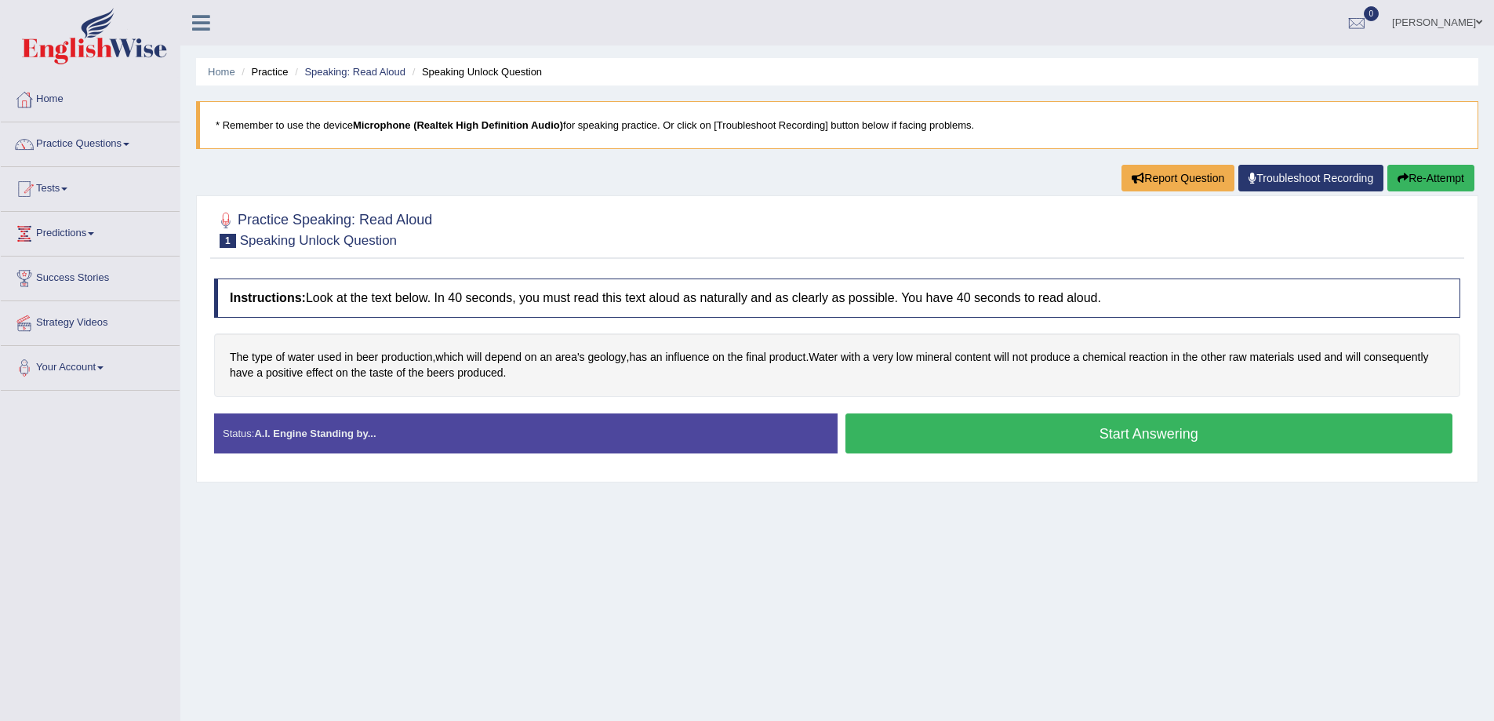
click at [1026, 425] on button "Start Answering" at bounding box center [1150, 433] width 608 height 40
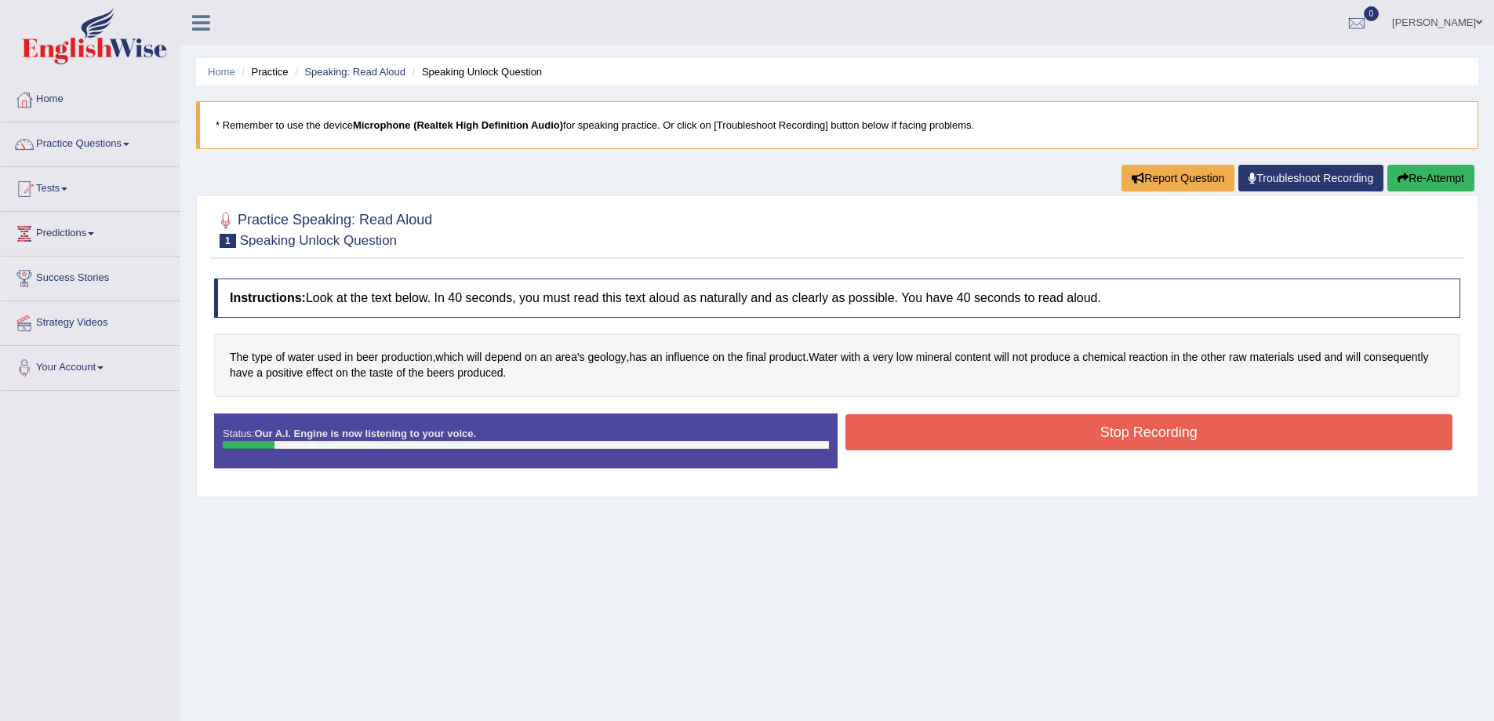
click at [1026, 425] on button "Stop Recording" at bounding box center [1150, 432] width 608 height 36
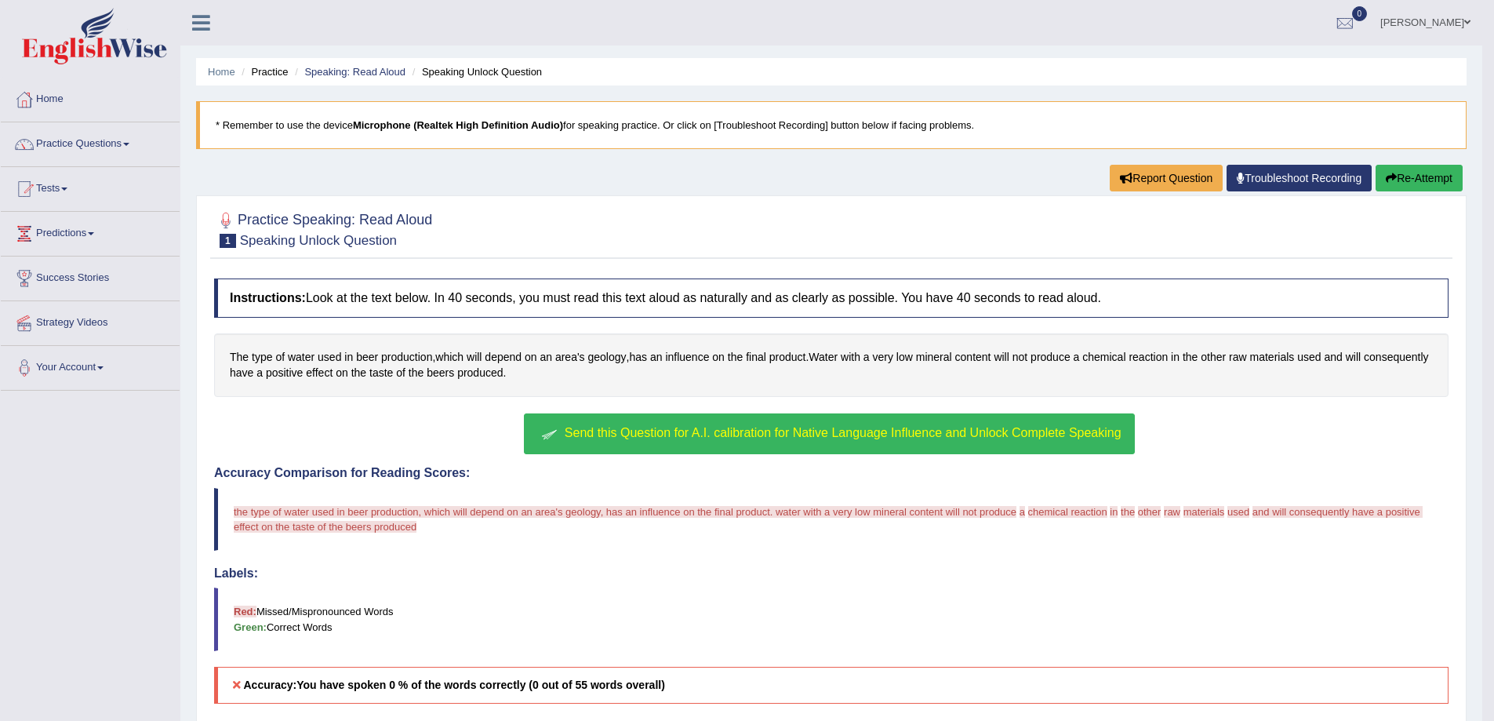
click at [851, 428] on span "Send this Question for A.I. calibration for Native Language Influence and Unloc…" at bounding box center [843, 432] width 557 height 13
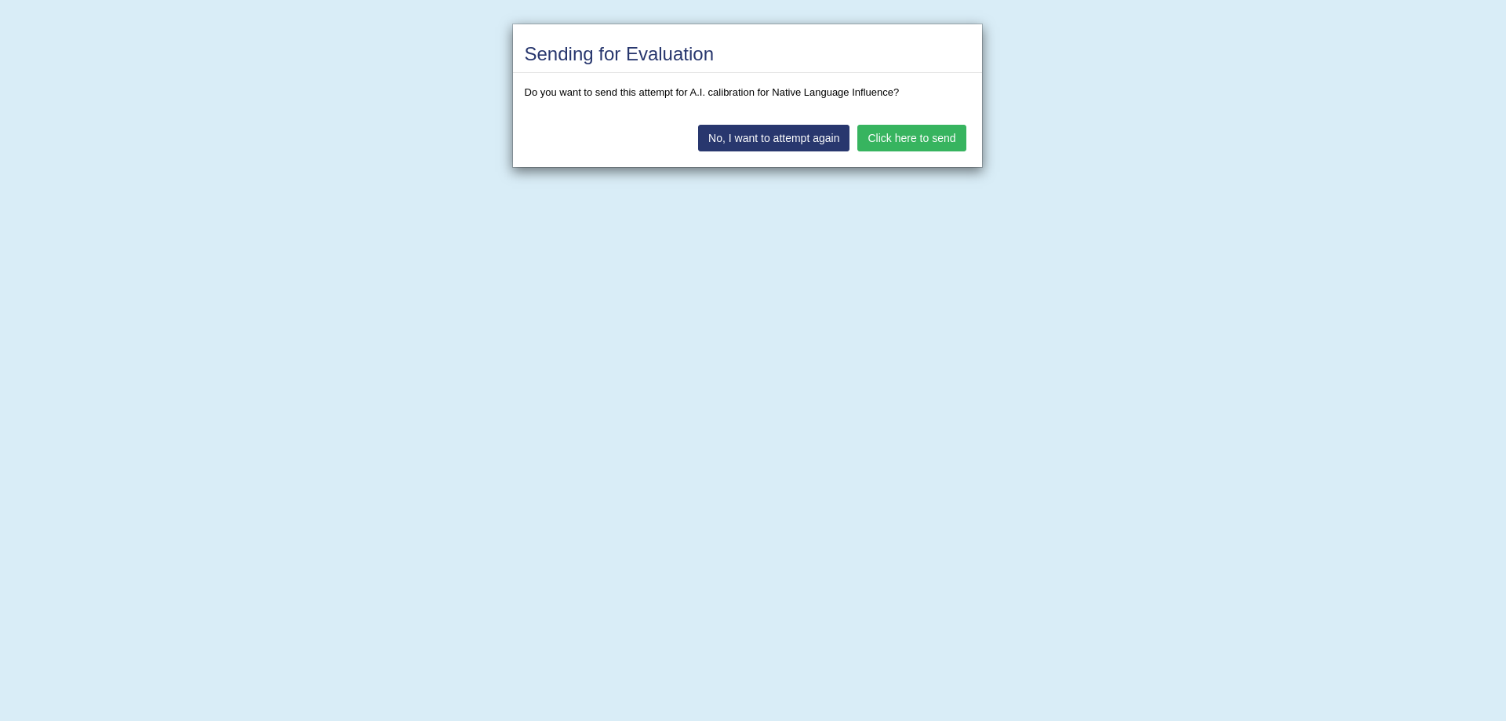
click at [889, 148] on button "Click here to send" at bounding box center [911, 138] width 108 height 27
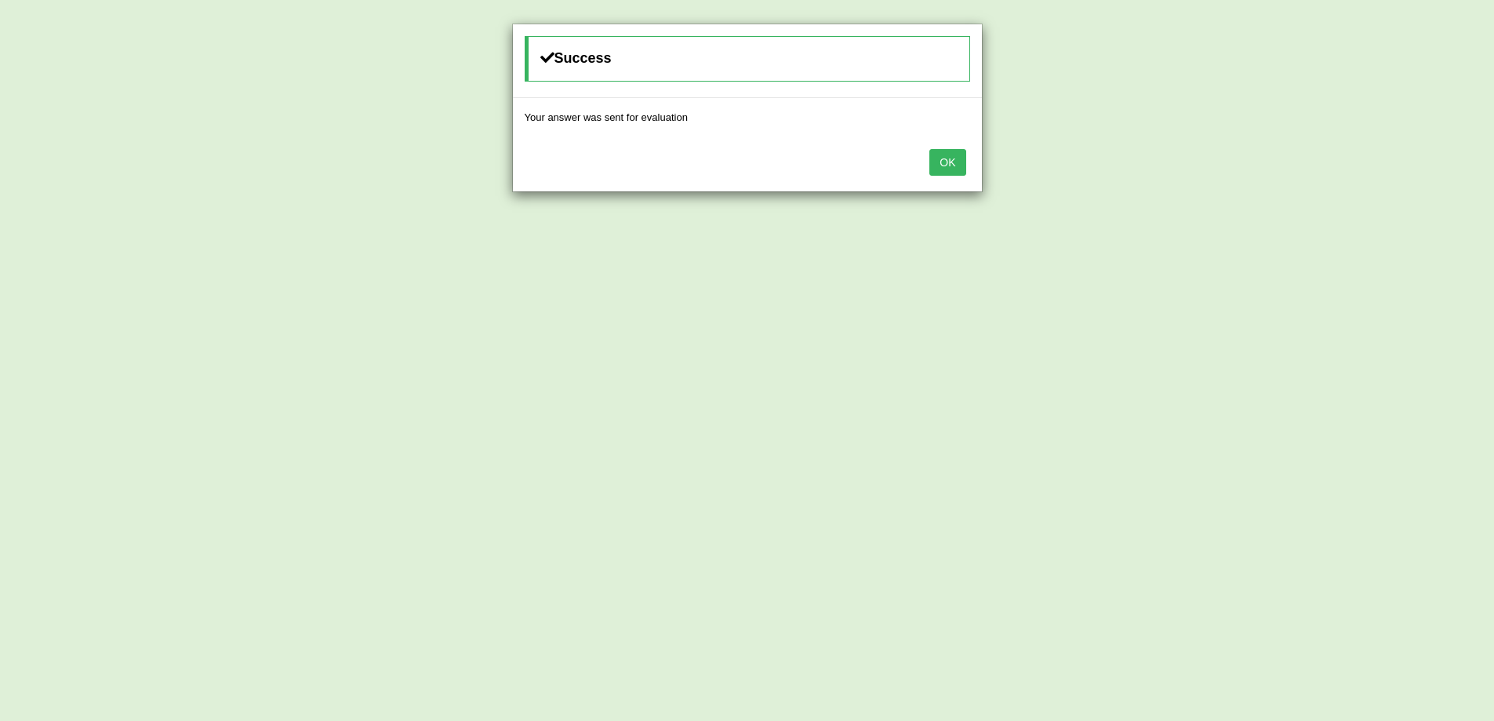
click at [934, 160] on button "OK" at bounding box center [948, 162] width 36 height 27
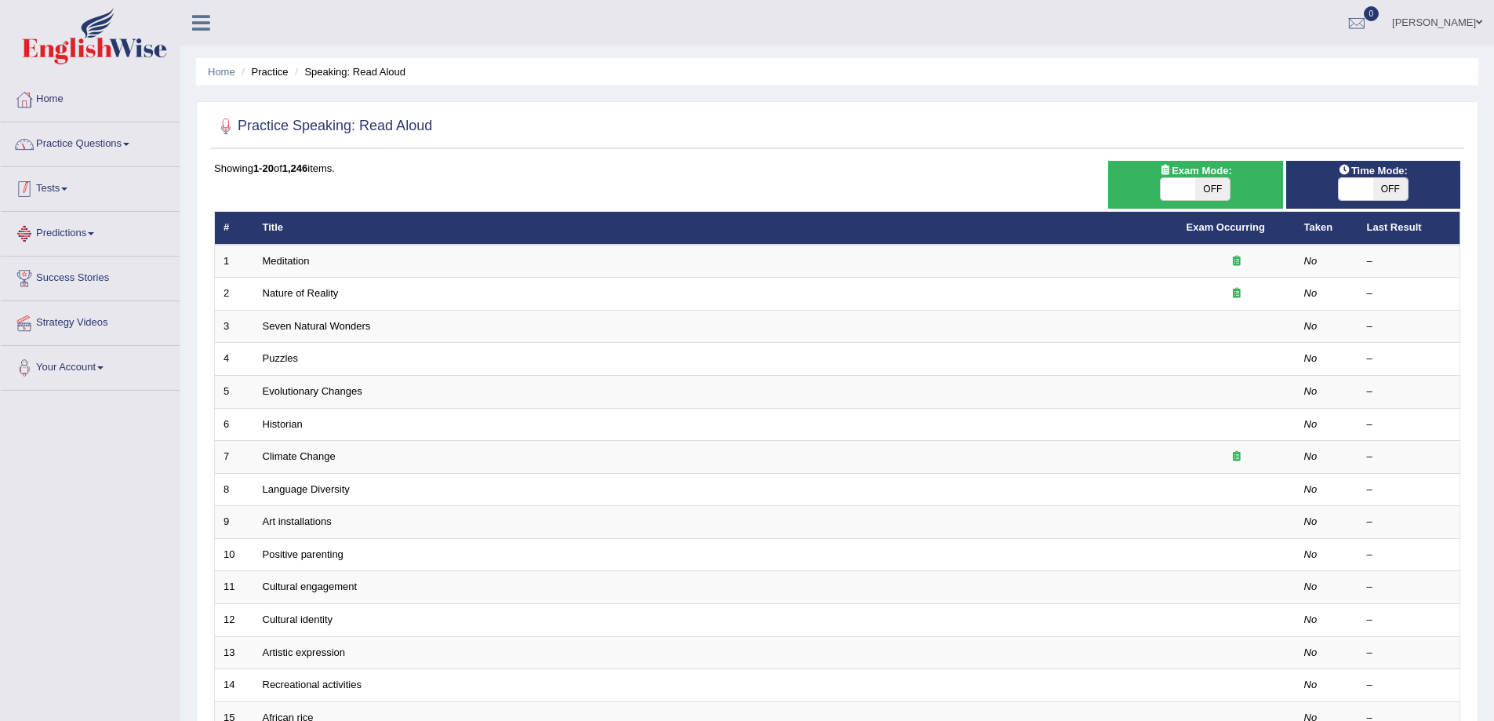
click at [86, 154] on link "Practice Questions" at bounding box center [90, 141] width 179 height 39
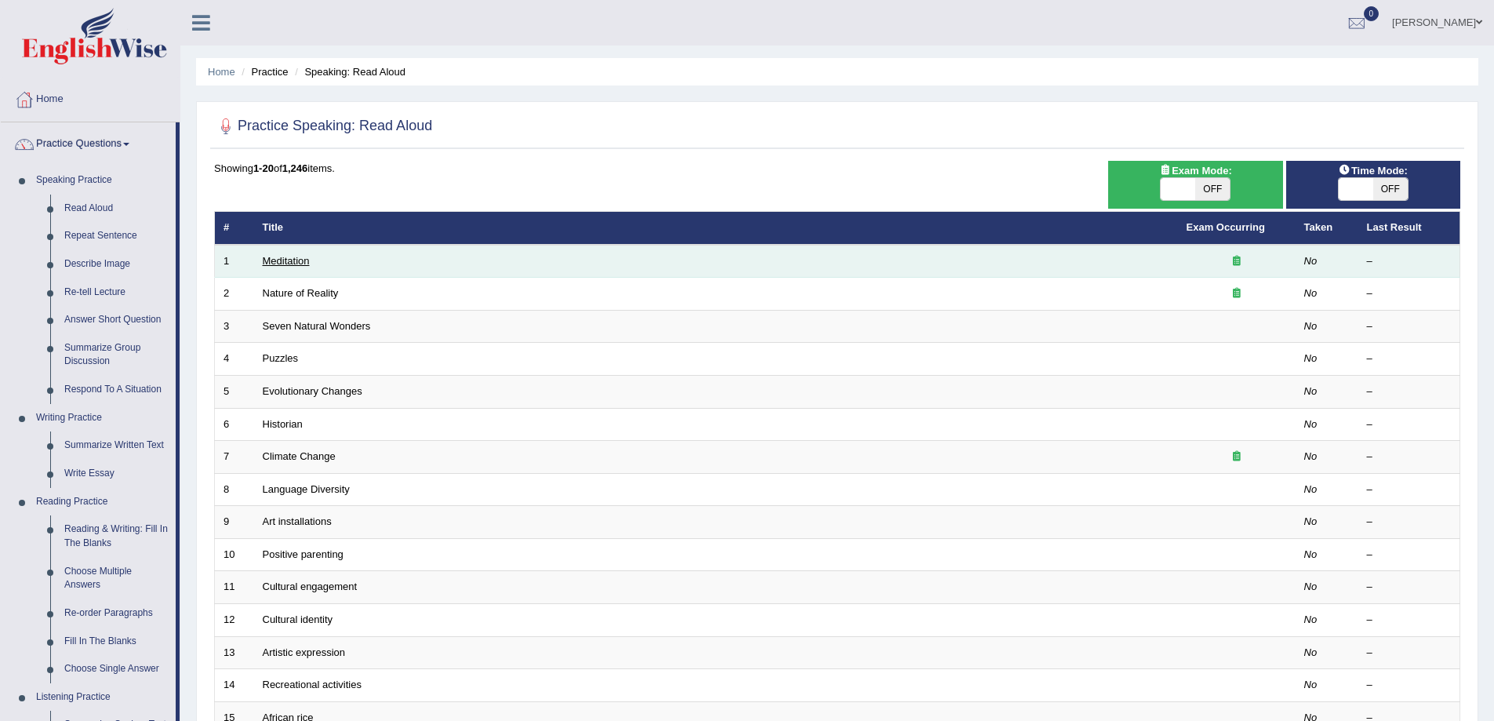
click at [275, 265] on link "Meditation" at bounding box center [286, 261] width 47 height 12
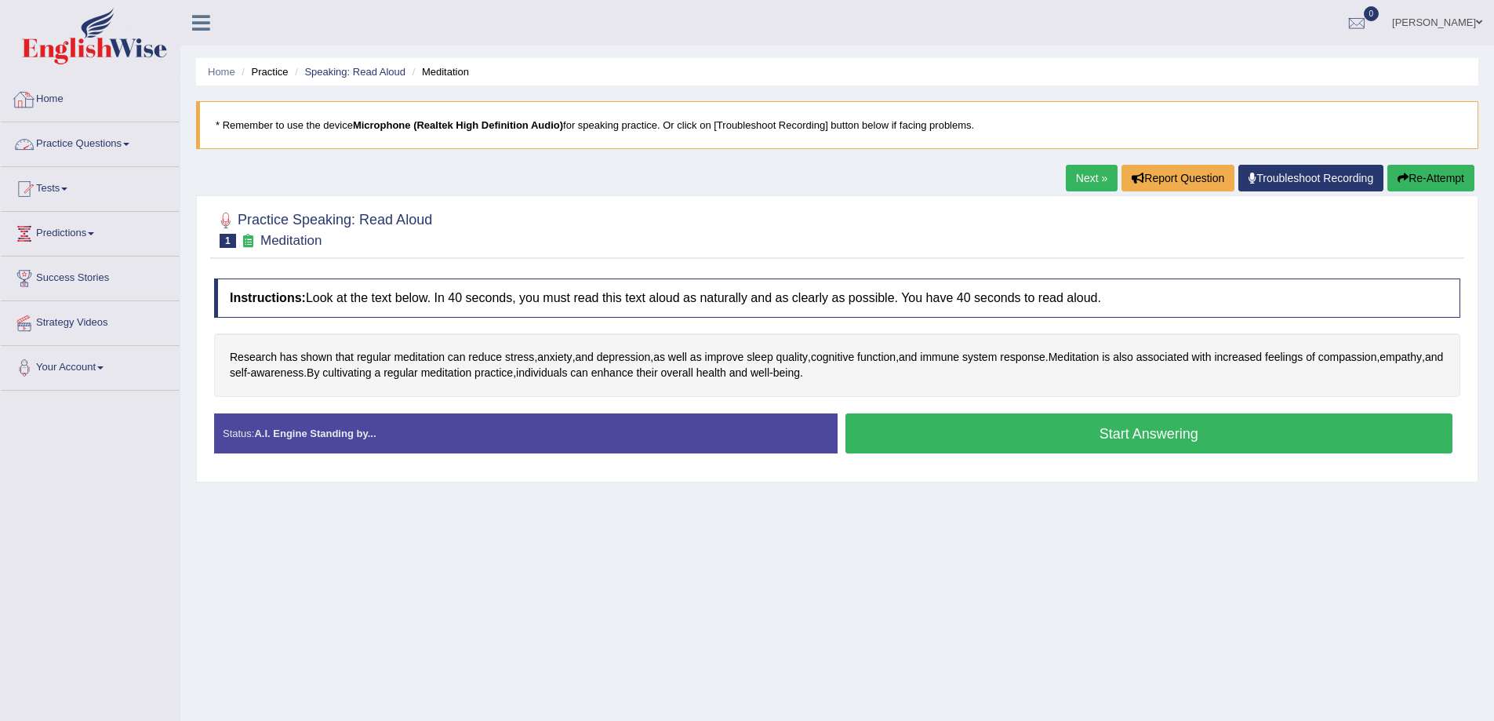
click at [93, 135] on link "Practice Questions" at bounding box center [90, 141] width 179 height 39
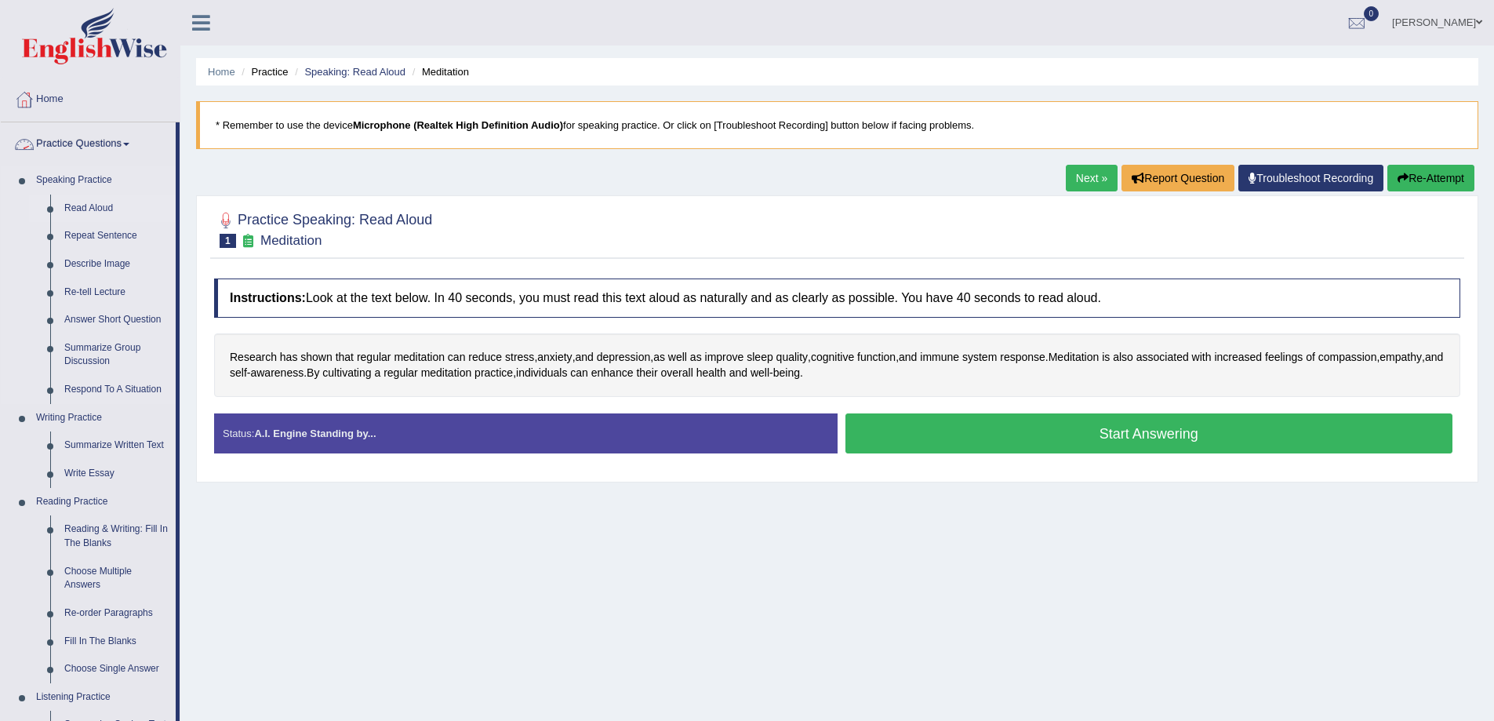
click at [93, 210] on link "Read Aloud" at bounding box center [116, 209] width 118 height 28
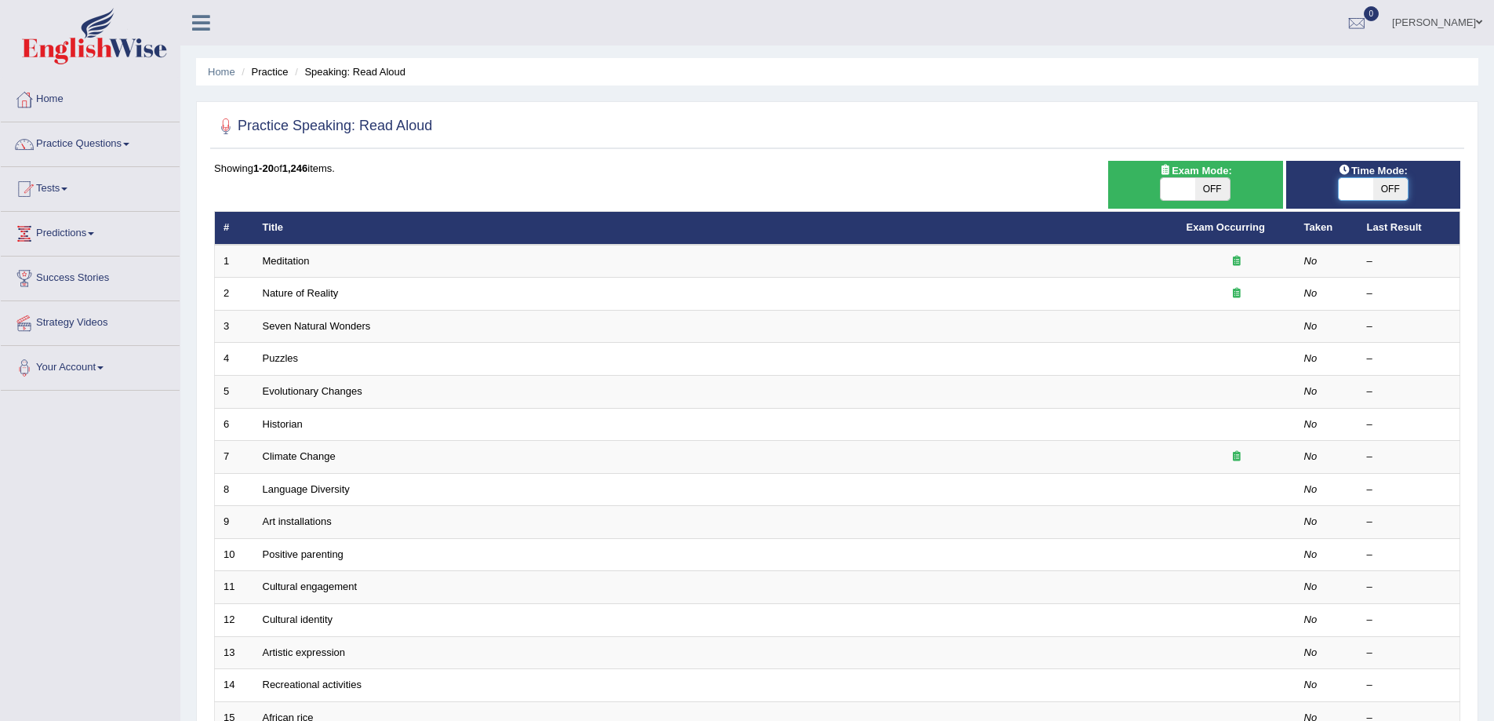
click at [1356, 195] on span at bounding box center [1356, 189] width 35 height 22
checkbox input "true"
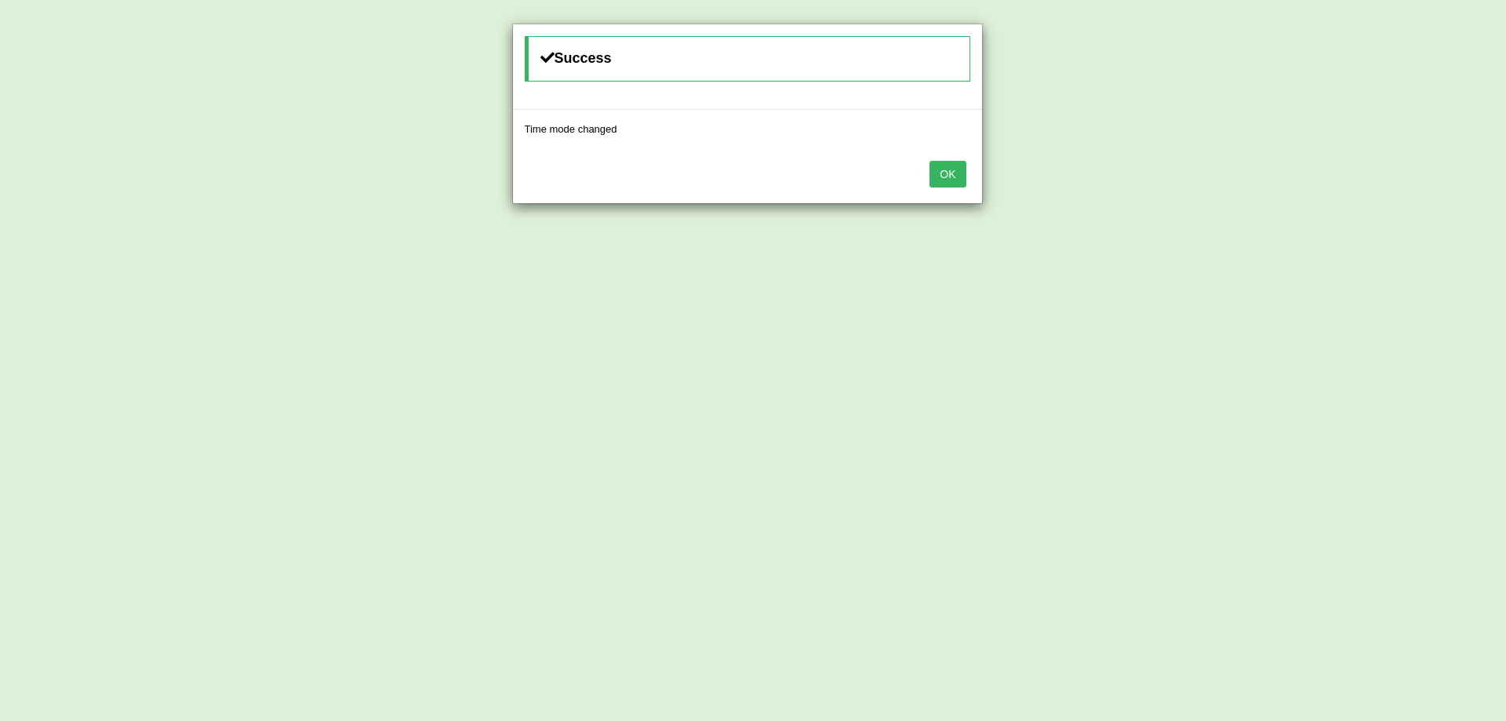
click at [927, 172] on div "OK" at bounding box center [747, 175] width 469 height 55
click at [935, 173] on button "OK" at bounding box center [948, 174] width 36 height 27
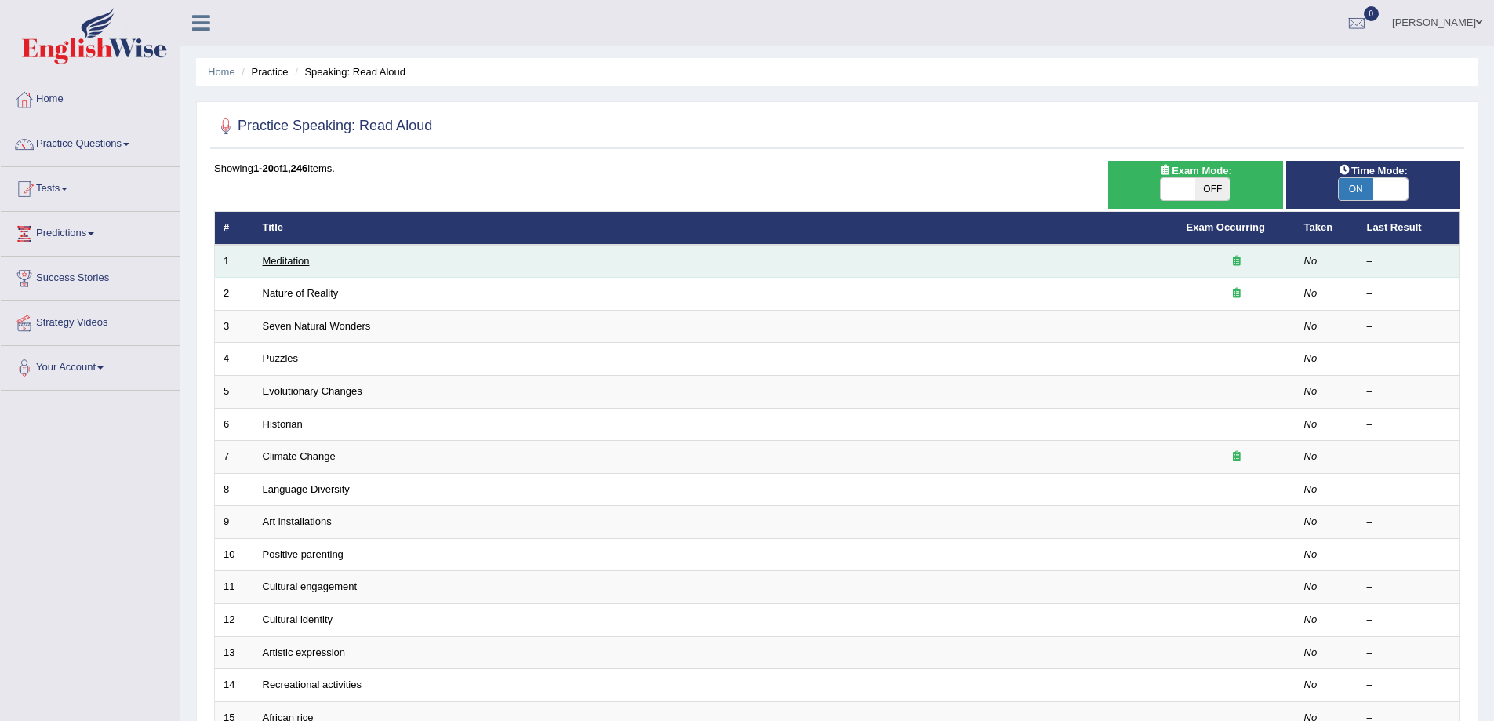
click at [300, 257] on link "Meditation" at bounding box center [286, 261] width 47 height 12
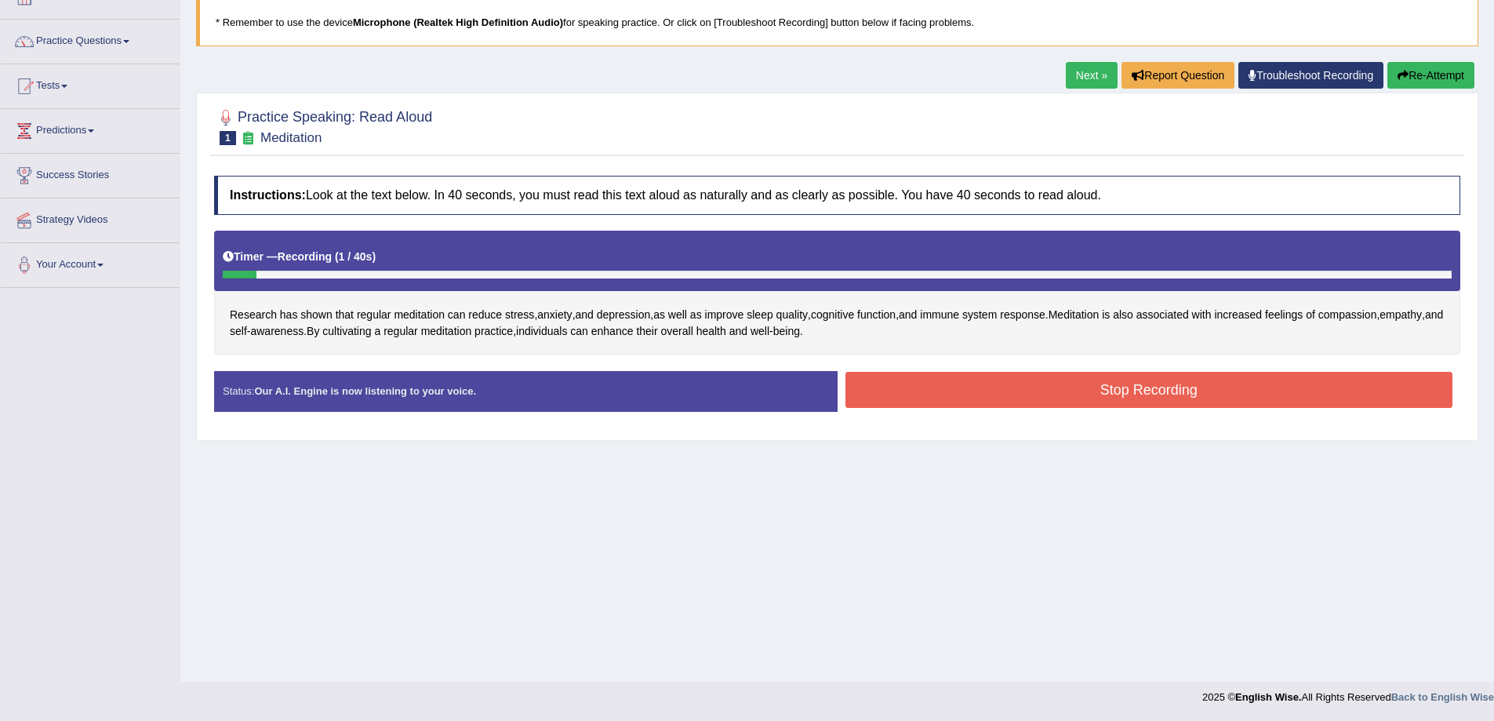
click at [1422, 86] on button "Re-Attempt" at bounding box center [1431, 75] width 87 height 27
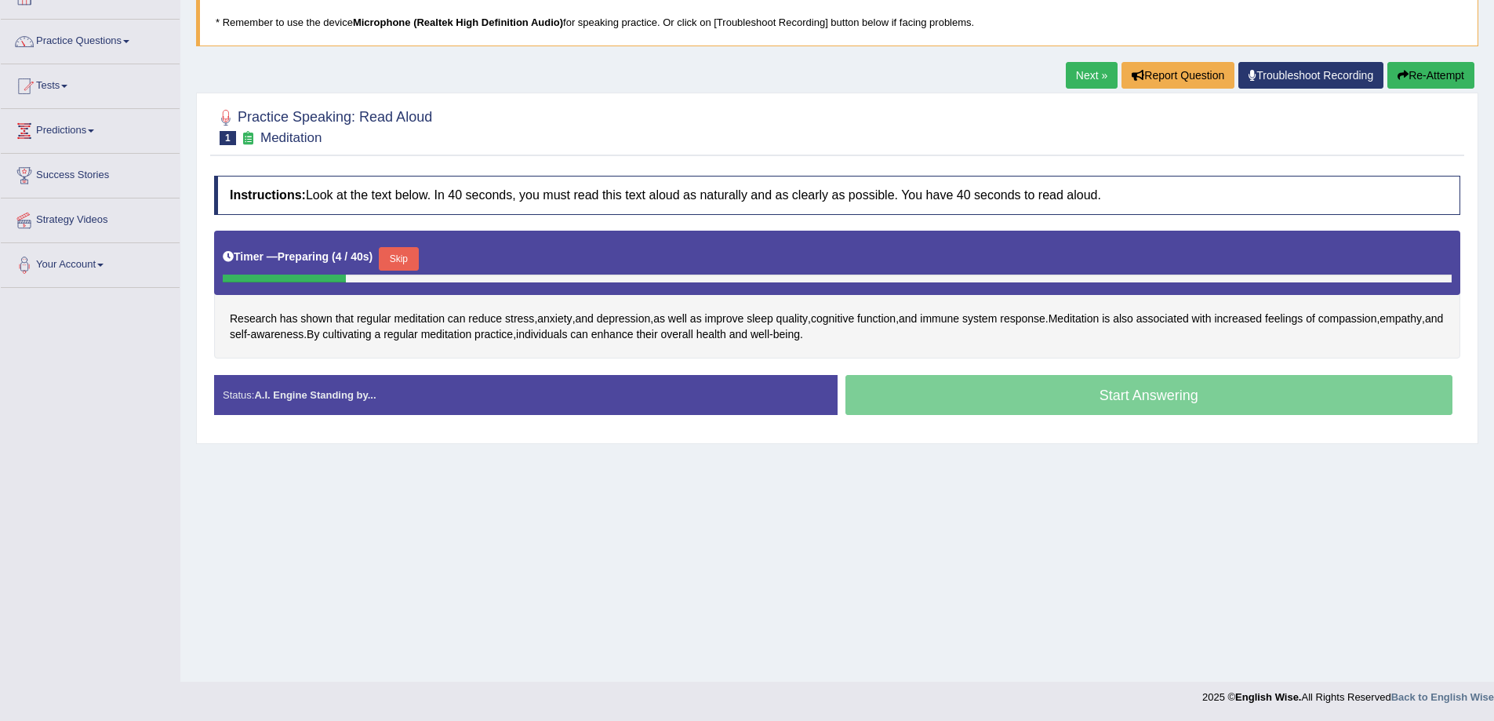
click at [946, 502] on div "Home Practice Speaking: Read Aloud Meditation * Remember to use the device Micr…" at bounding box center [837, 289] width 1314 height 784
click at [411, 269] on button "Skip" at bounding box center [398, 259] width 39 height 24
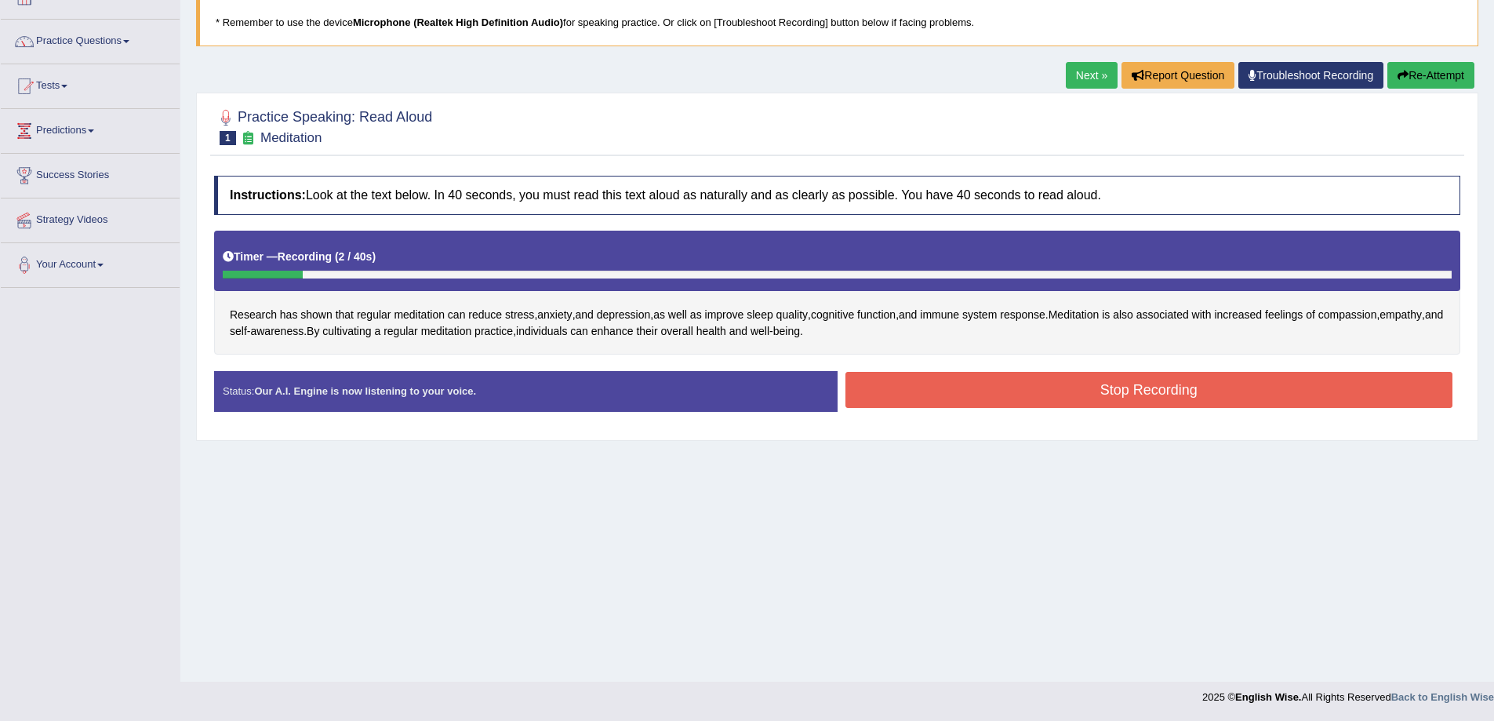
click at [929, 389] on button "Stop Recording" at bounding box center [1150, 390] width 608 height 36
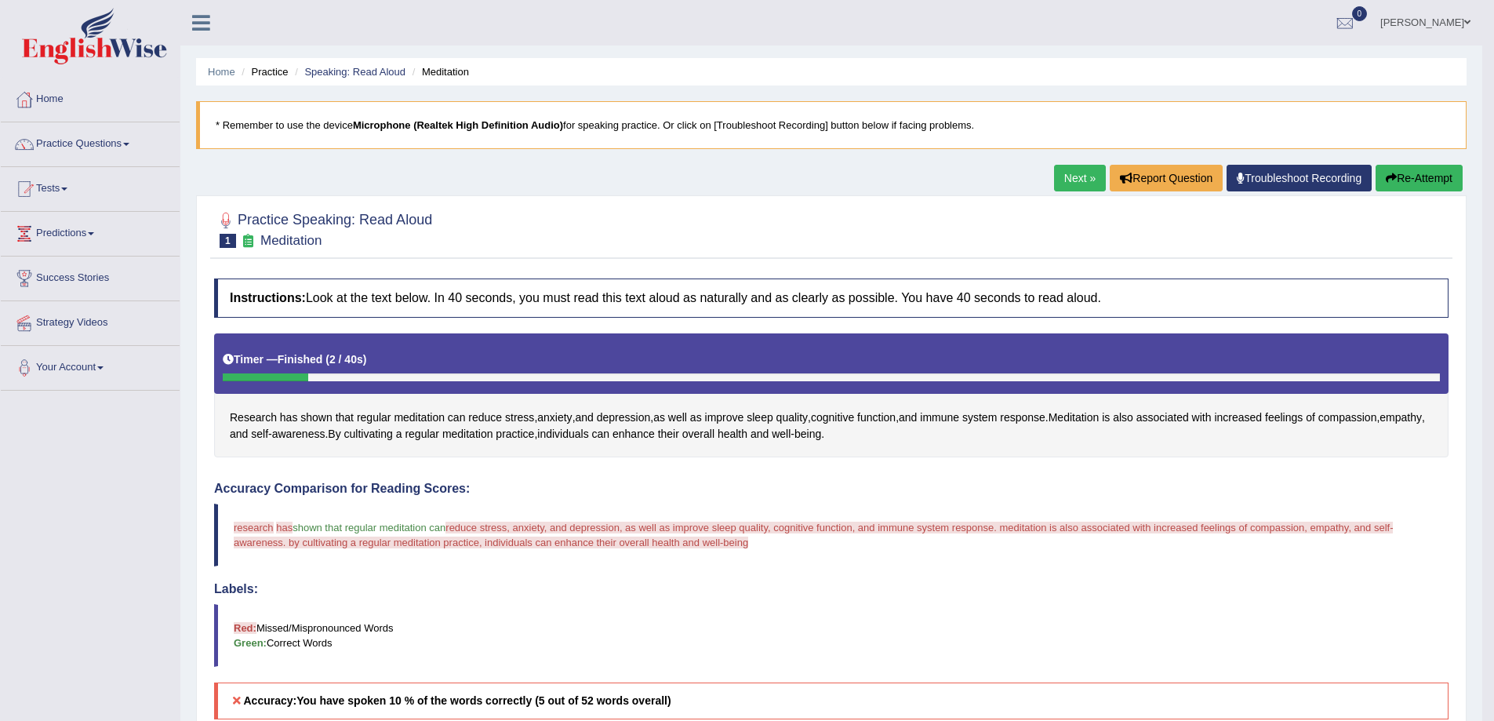
click at [1429, 185] on button "Re-Attempt" at bounding box center [1419, 178] width 87 height 27
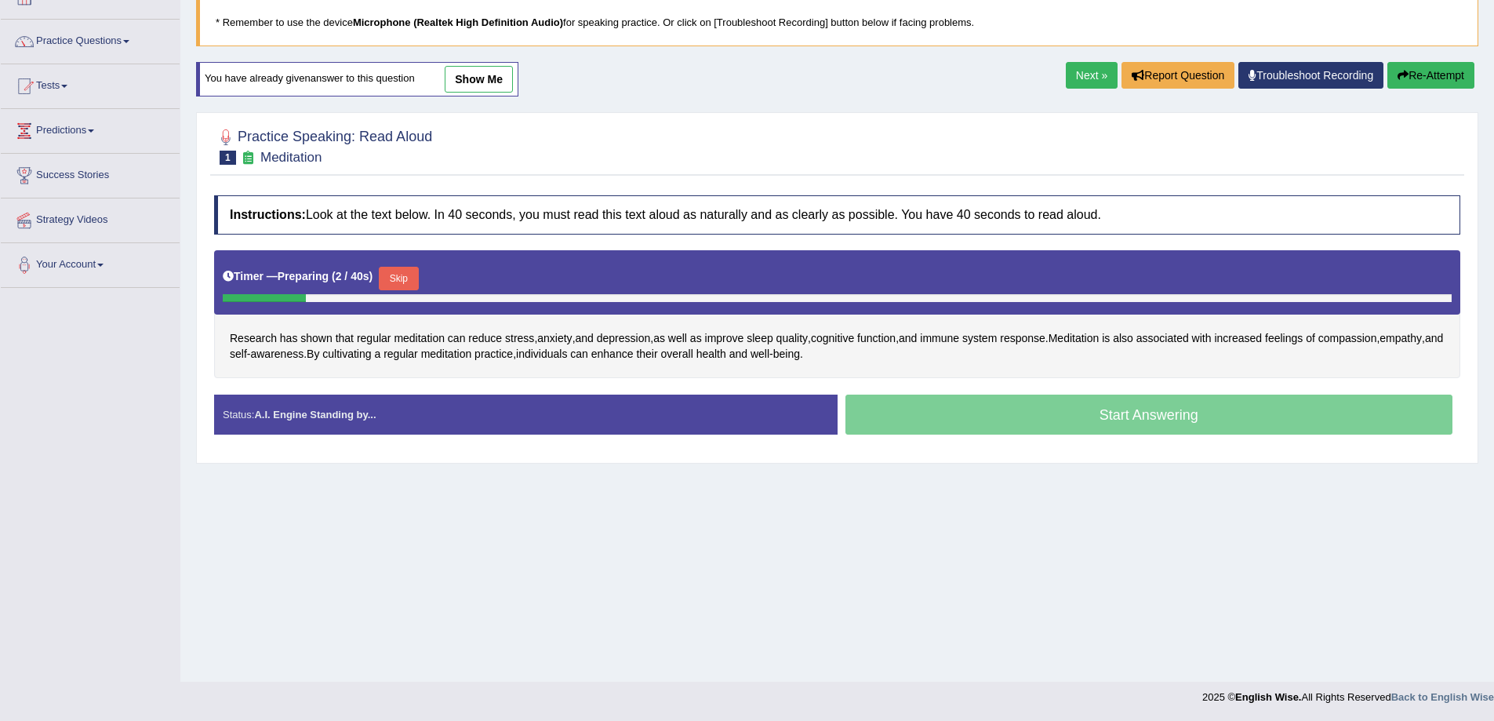
click at [396, 282] on button "Skip" at bounding box center [398, 279] width 39 height 24
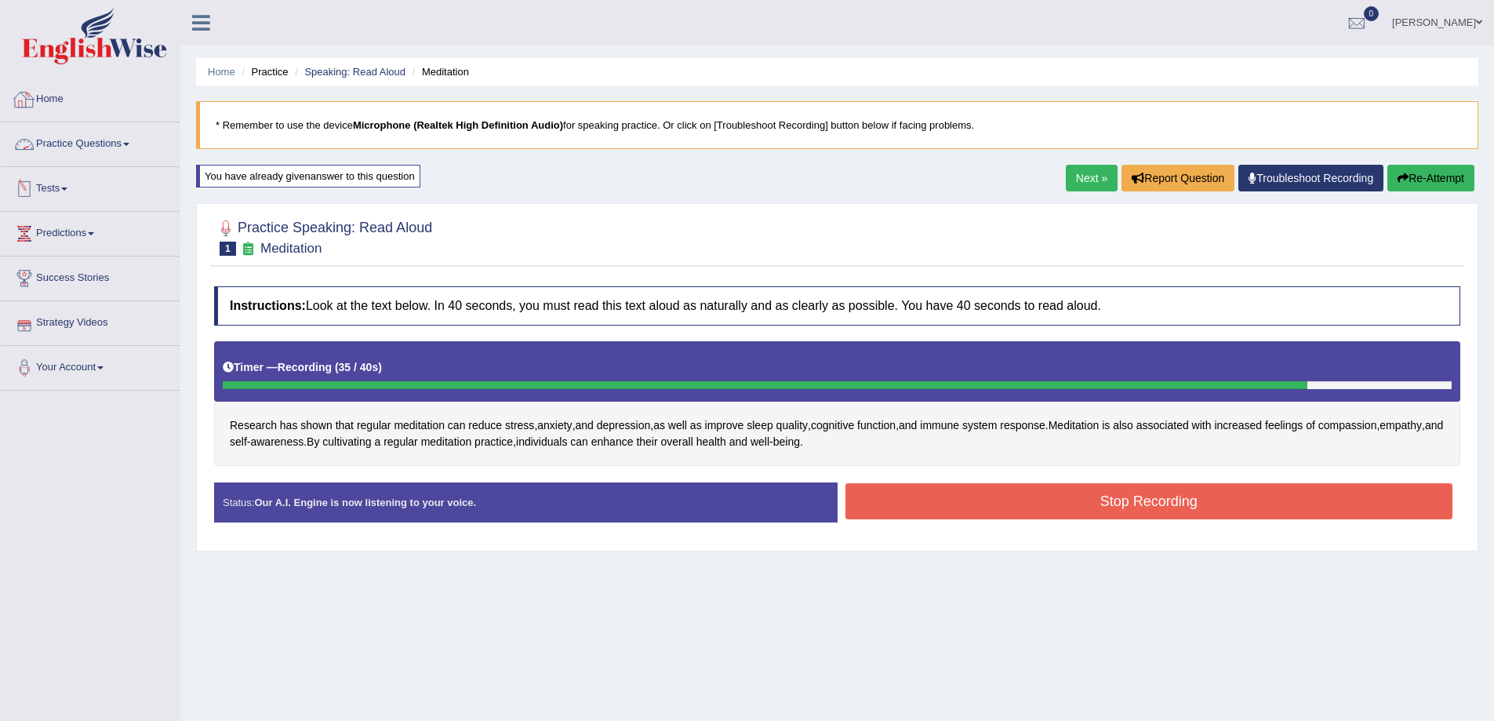
click at [140, 147] on link "Practice Questions" at bounding box center [90, 141] width 179 height 39
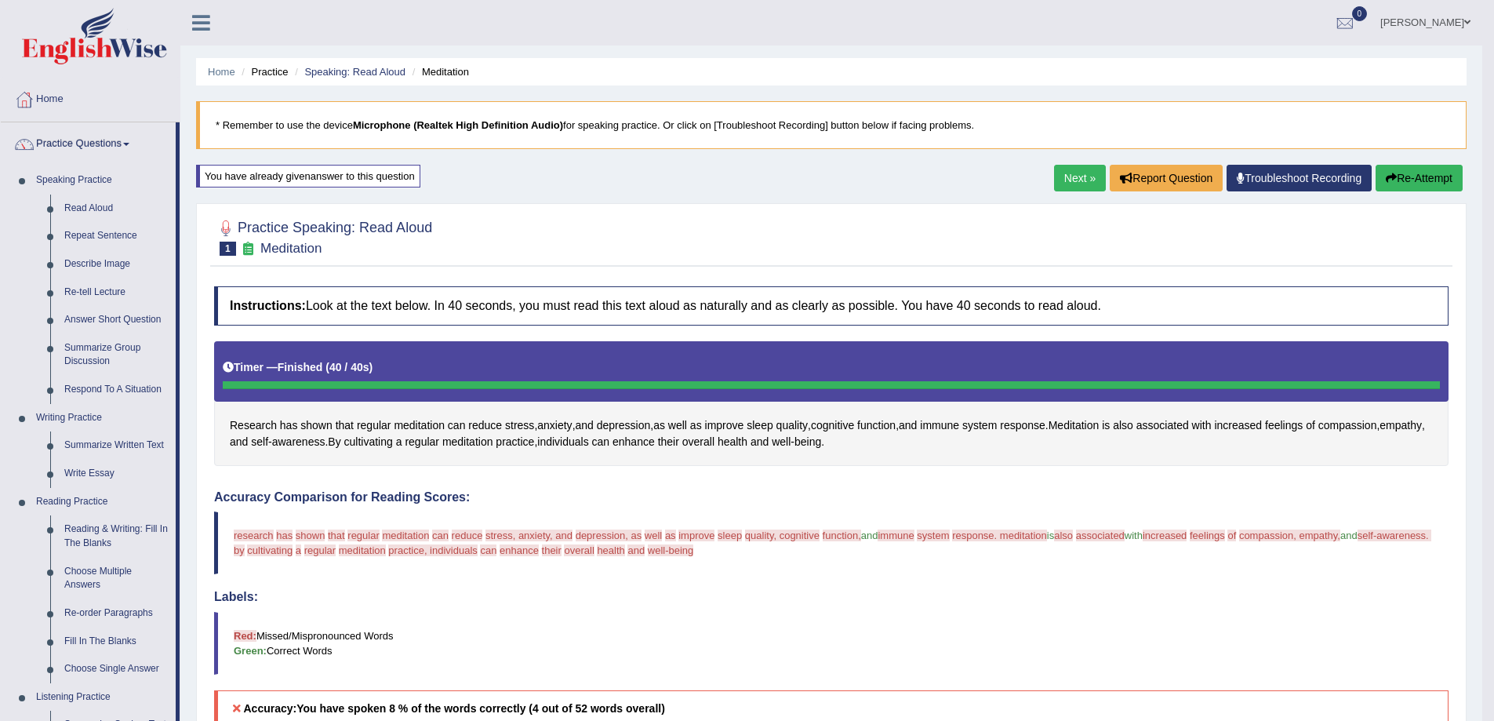
click at [1432, 177] on button "Re-Attempt" at bounding box center [1419, 178] width 87 height 27
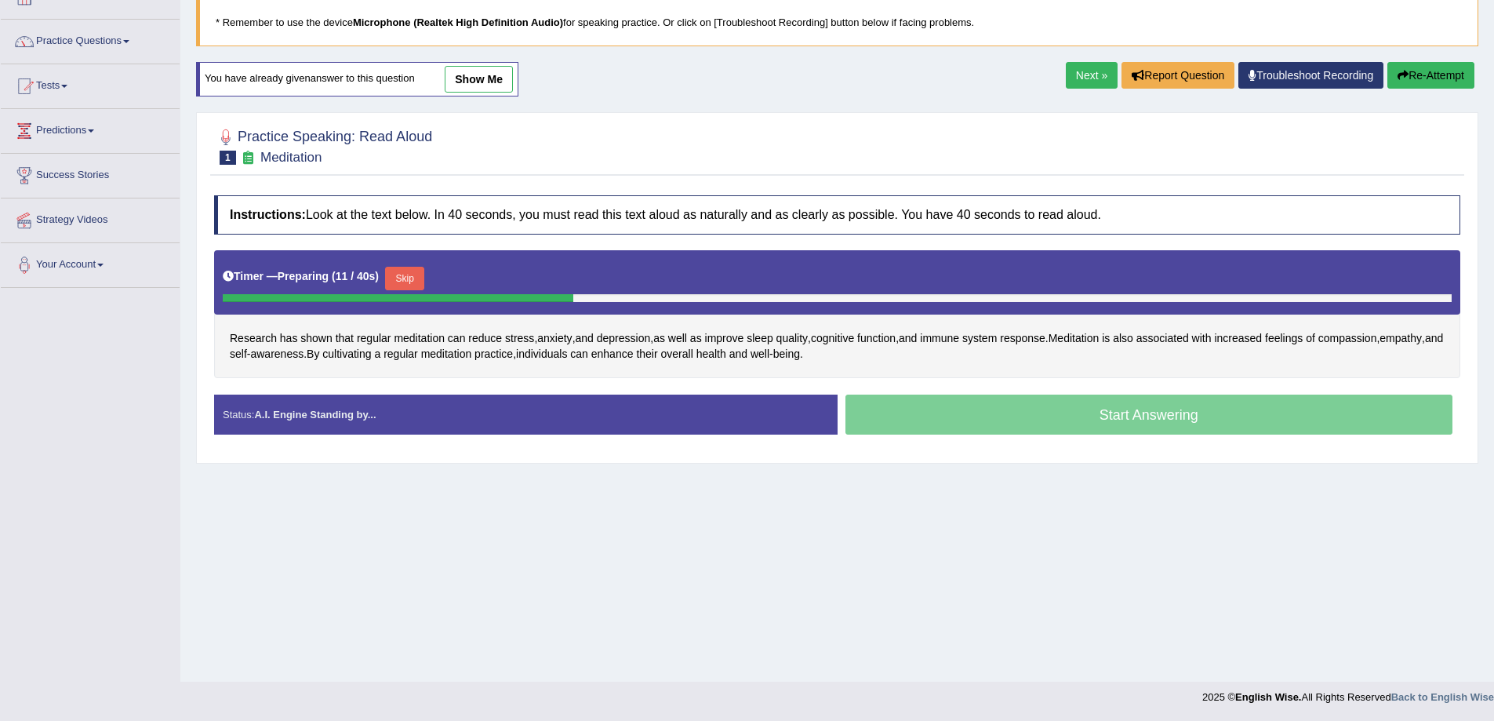
click at [409, 272] on button "Skip" at bounding box center [404, 279] width 39 height 24
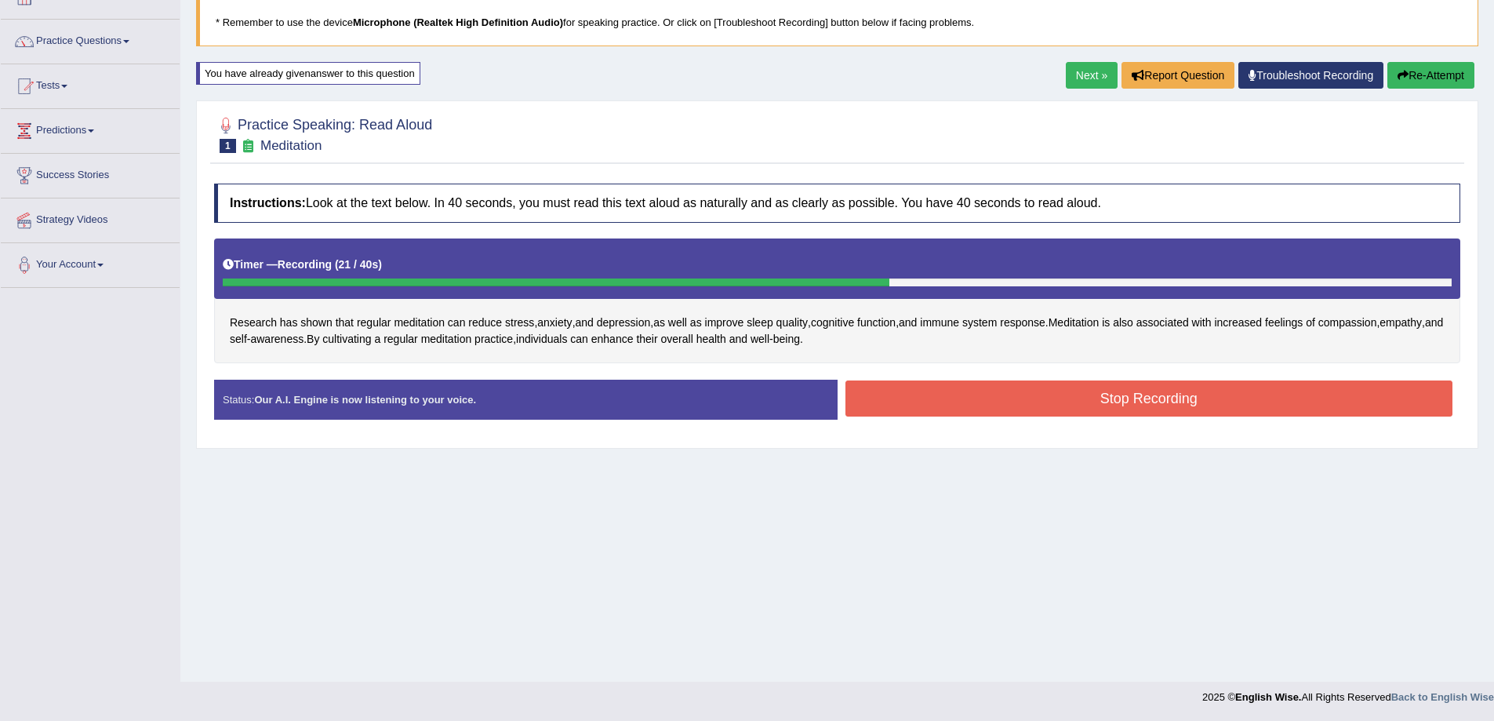
click at [926, 399] on button "Stop Recording" at bounding box center [1150, 398] width 608 height 36
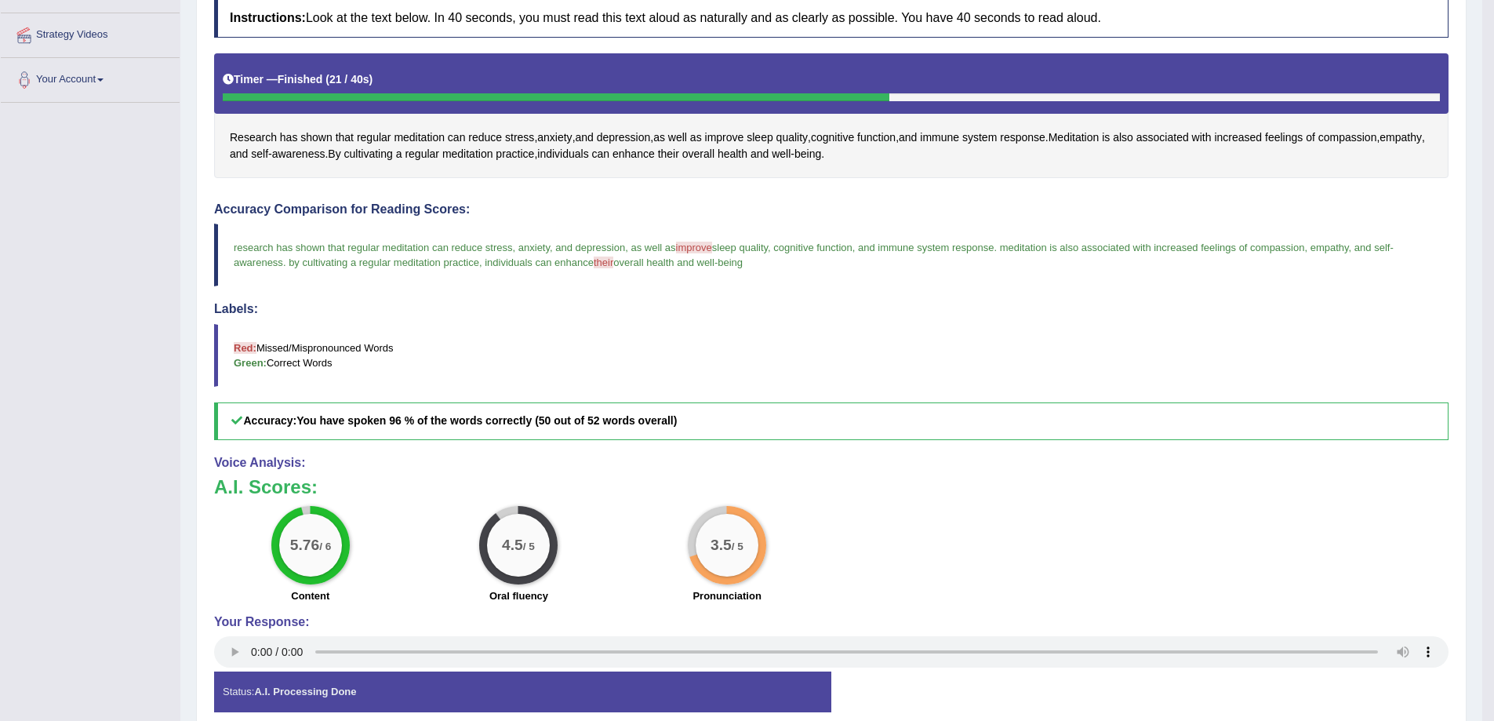
scroll to position [338, 0]
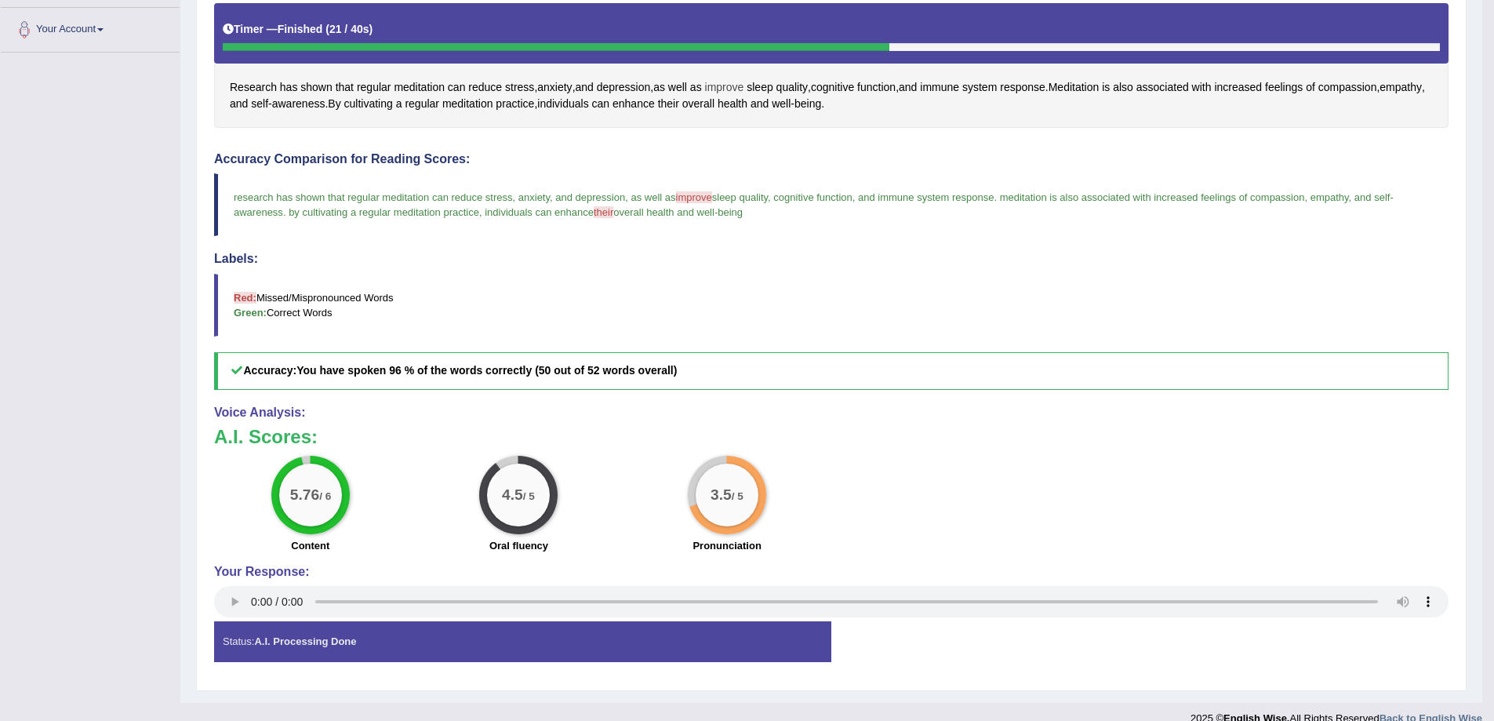
click at [723, 86] on span "improve" at bounding box center [724, 87] width 39 height 16
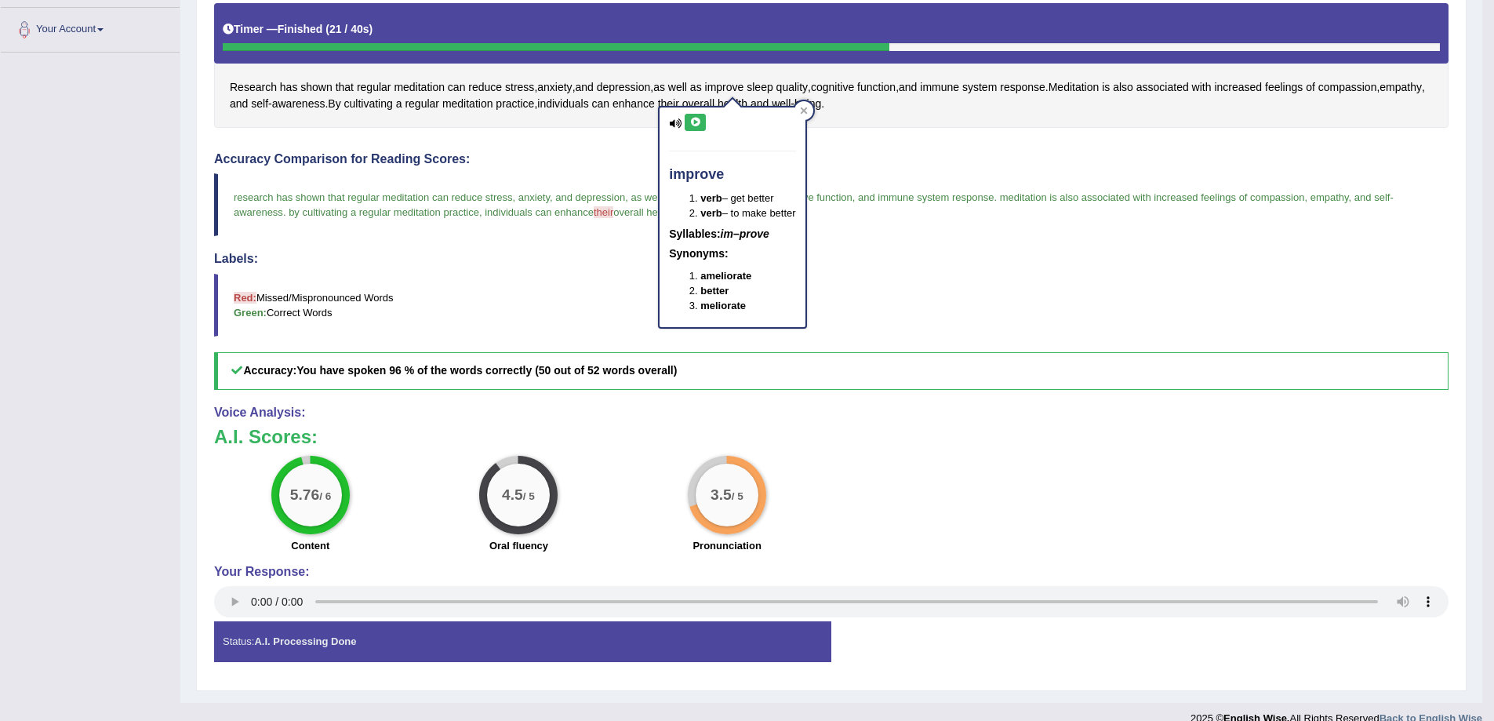
click at [693, 118] on icon at bounding box center [696, 122] width 12 height 9
click at [1134, 300] on blockquote "Red: Missed/Mispronounced Words Green: Correct Words" at bounding box center [831, 305] width 1235 height 63
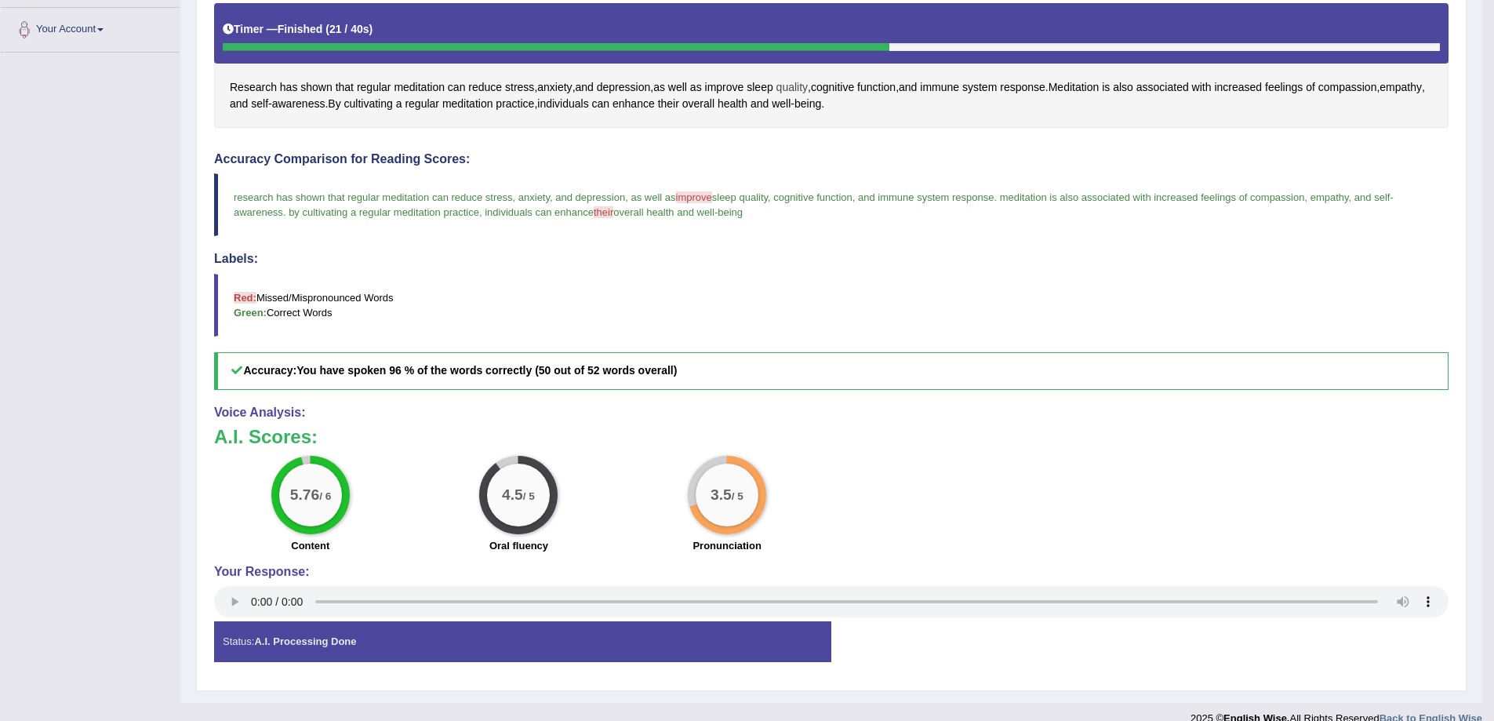
drag, startPoint x: 734, startPoint y: 86, endPoint x: 810, endPoint y: 90, distance: 76.2
click at [810, 90] on div "Research has shown that regular meditation can reduce stress , anxiety , and de…" at bounding box center [831, 65] width 1235 height 125
click at [708, 203] on blockquote "research has shown that regular meditation can reduce stress , anxiety , and de…" at bounding box center [831, 204] width 1235 height 63
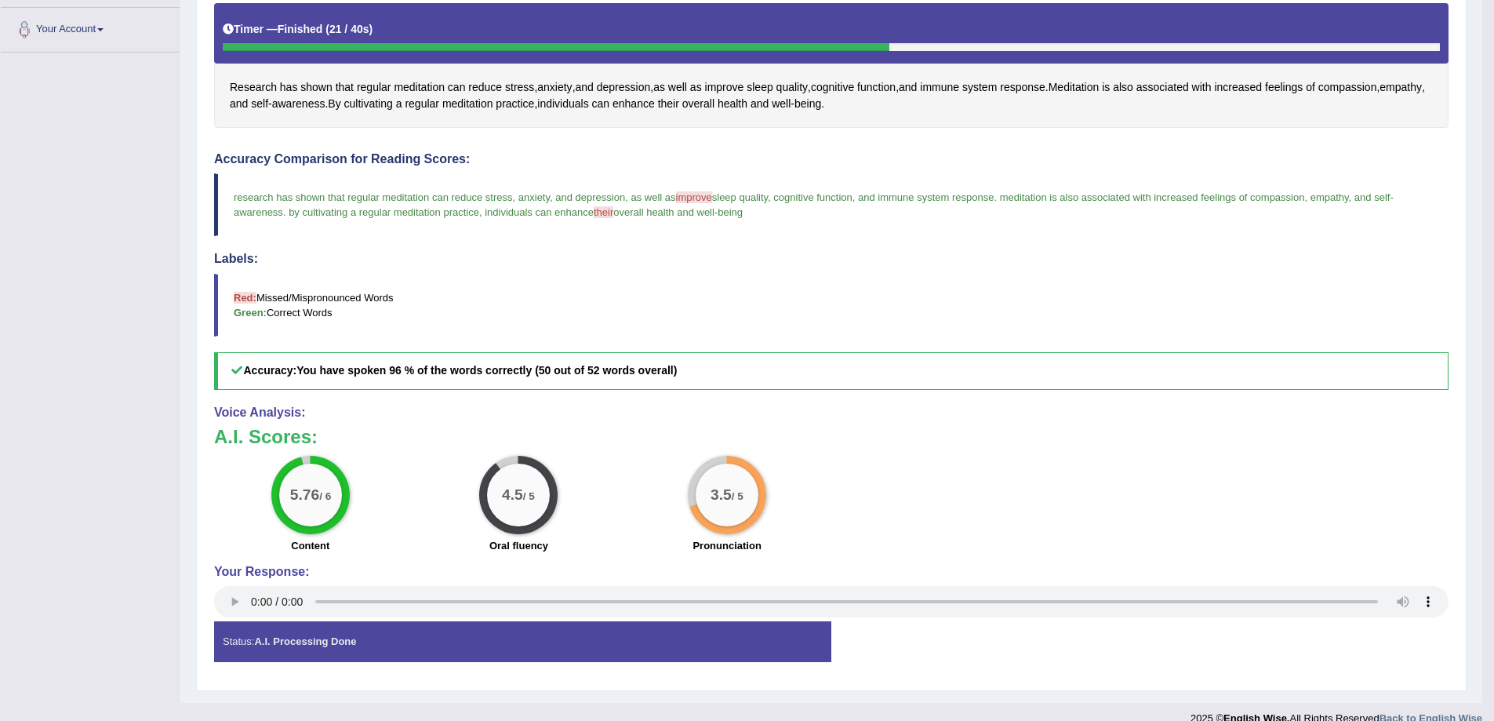
click at [708, 203] on blockquote "research has shown that regular meditation can reduce stress , anxiety , and de…" at bounding box center [831, 204] width 1235 height 63
click at [708, 202] on span "improve" at bounding box center [694, 197] width 36 height 12
click at [724, 89] on span "improve" at bounding box center [724, 87] width 39 height 16
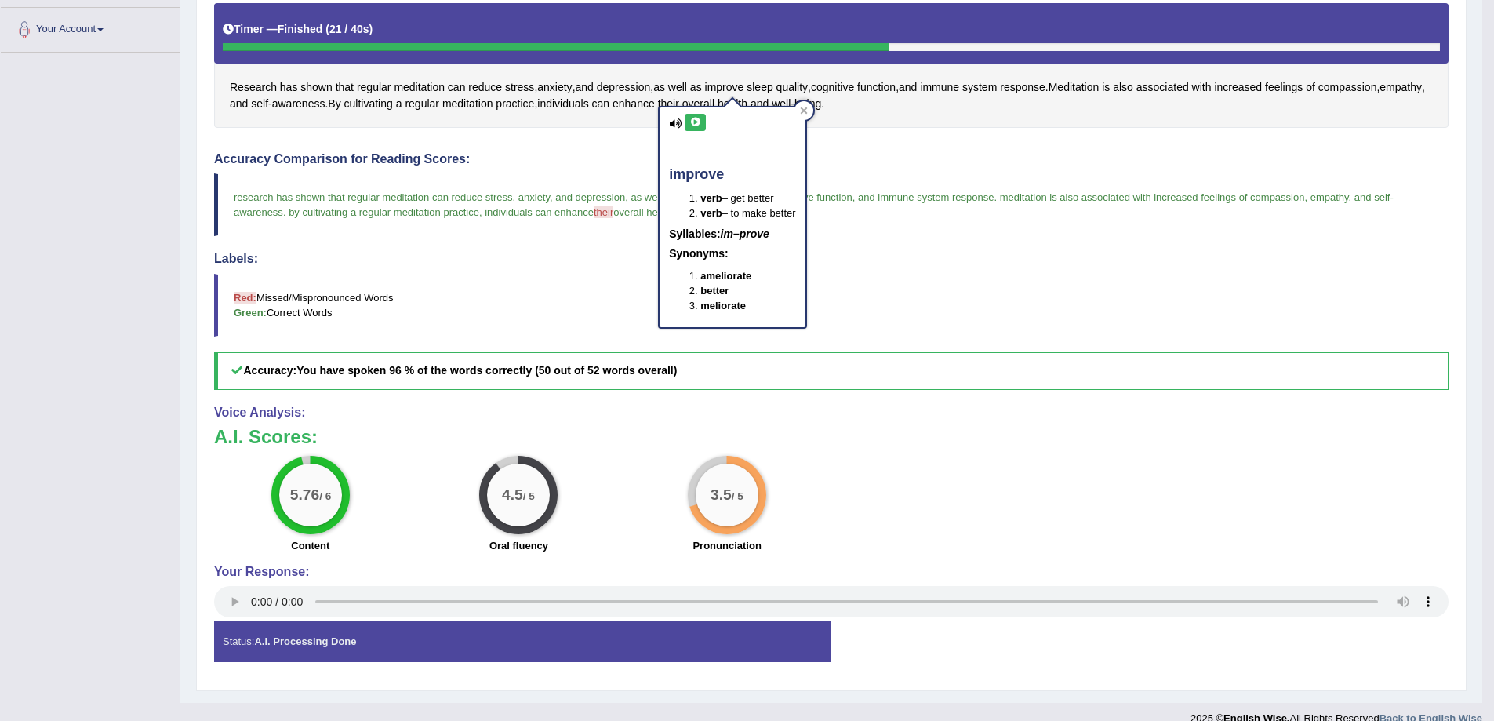
click at [695, 121] on icon at bounding box center [696, 122] width 12 height 9
click at [695, 122] on icon at bounding box center [696, 122] width 12 height 9
click at [570, 254] on h4 "Labels:" at bounding box center [831, 259] width 1235 height 14
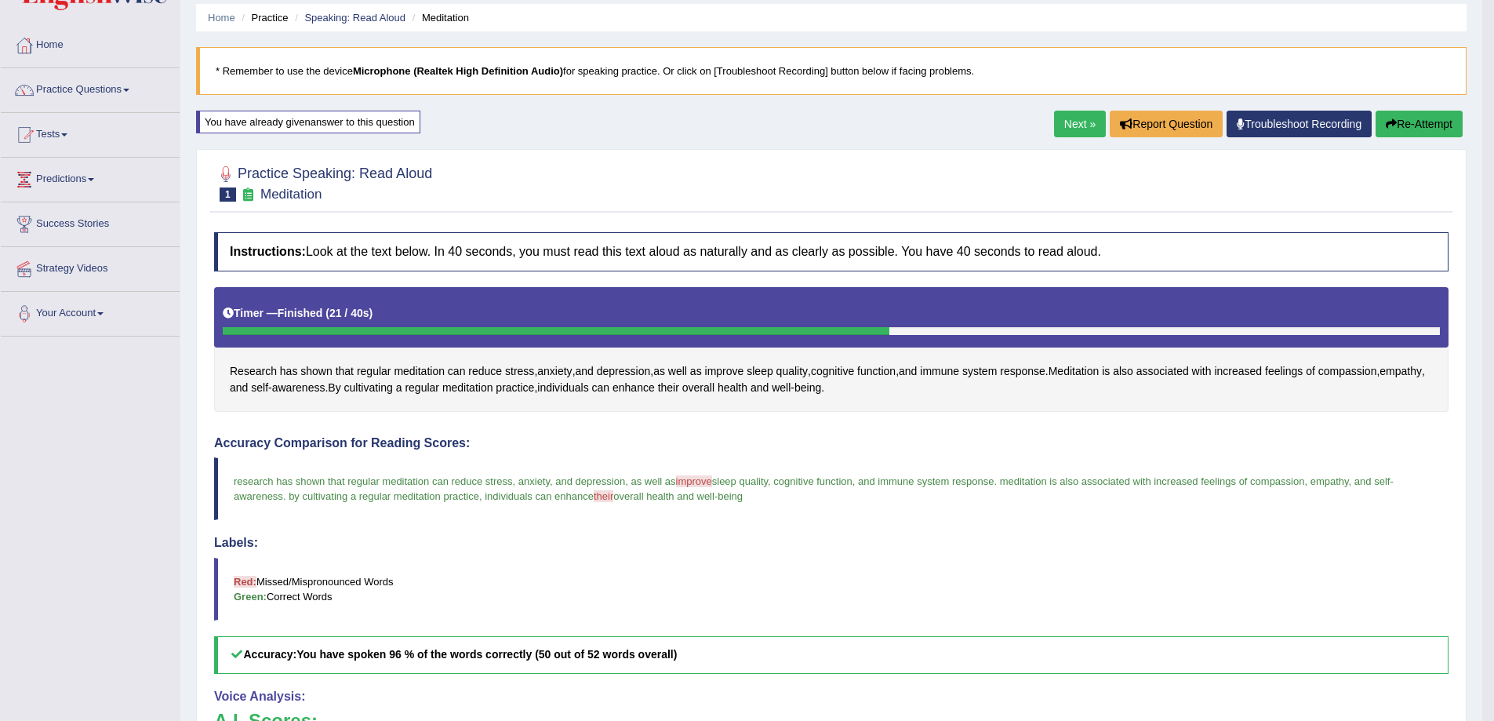
scroll to position [0, 0]
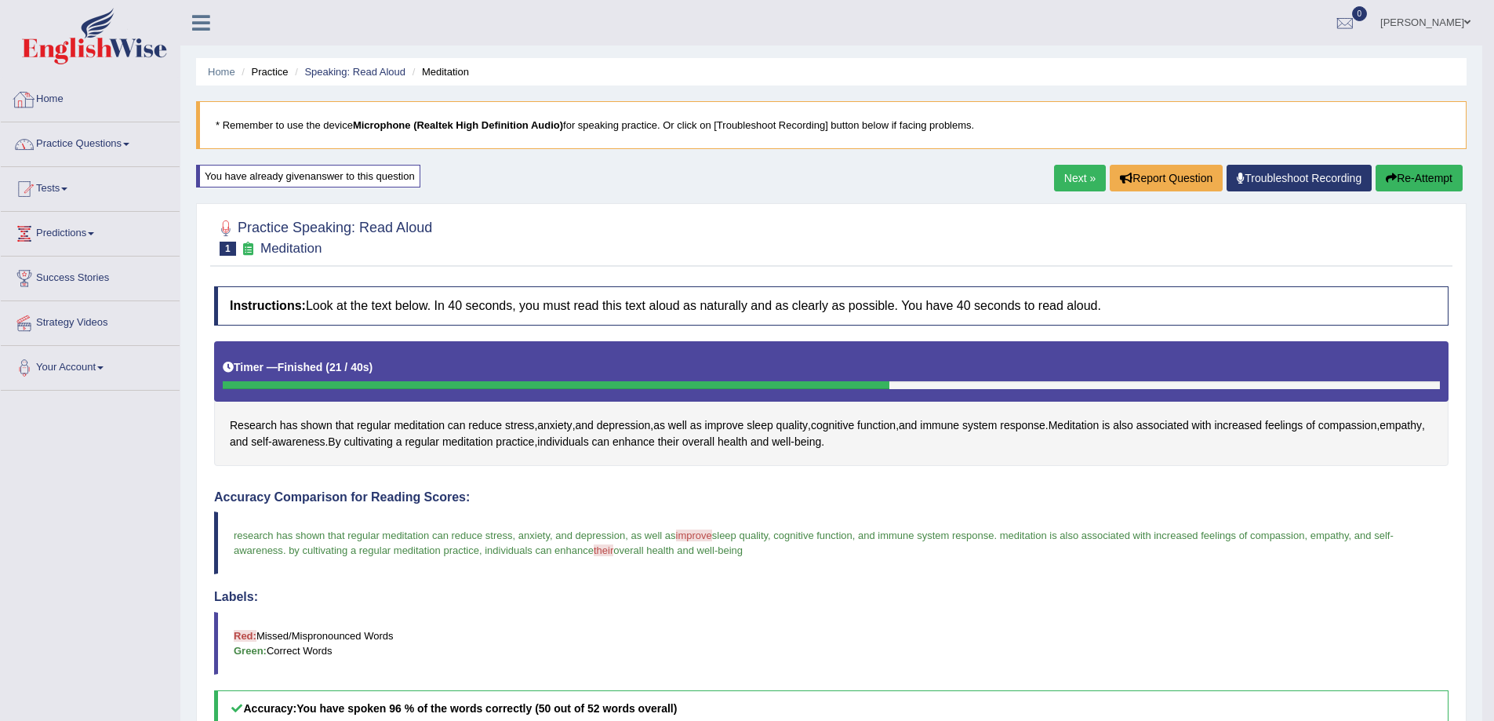
click at [79, 145] on link "Practice Questions" at bounding box center [90, 141] width 179 height 39
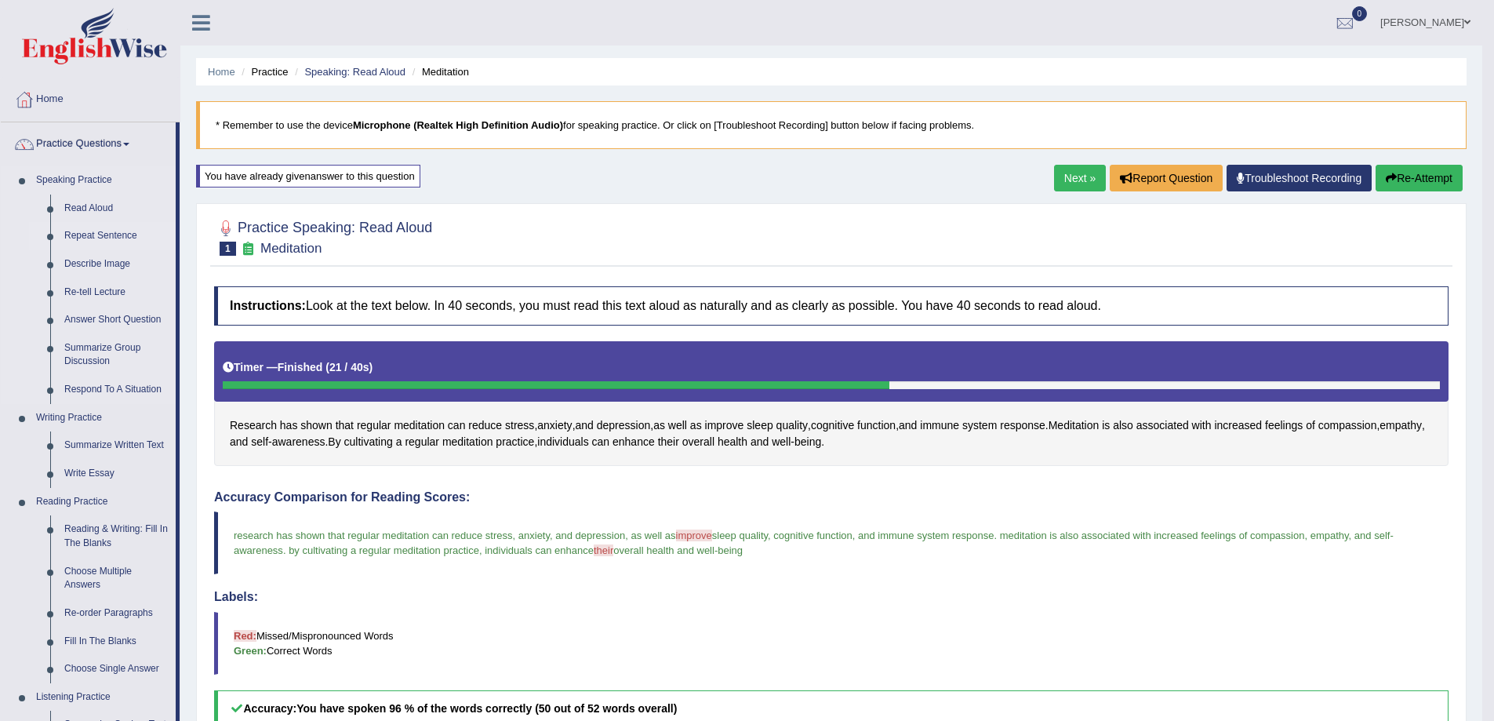
click at [104, 235] on link "Repeat Sentence" at bounding box center [116, 236] width 118 height 28
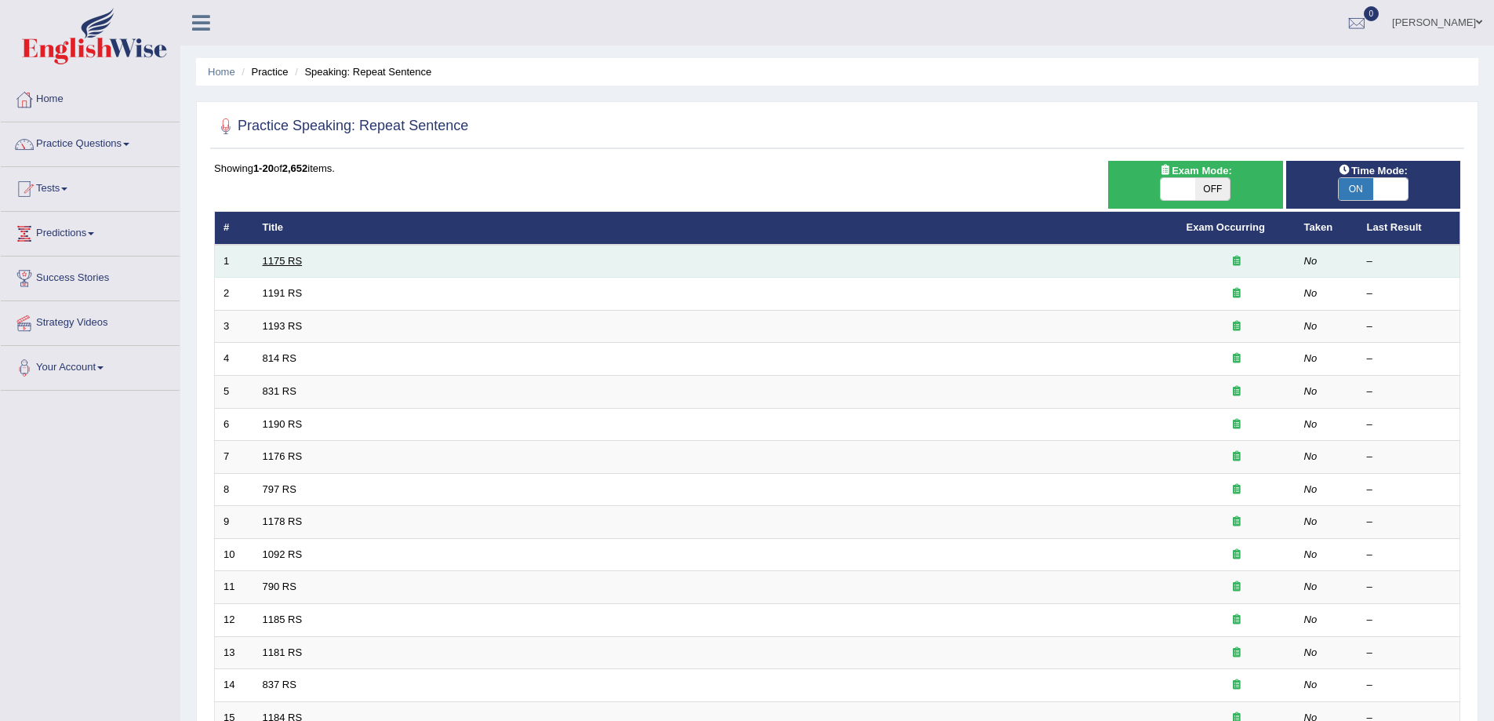
click at [289, 261] on link "1175 RS" at bounding box center [283, 261] width 40 height 12
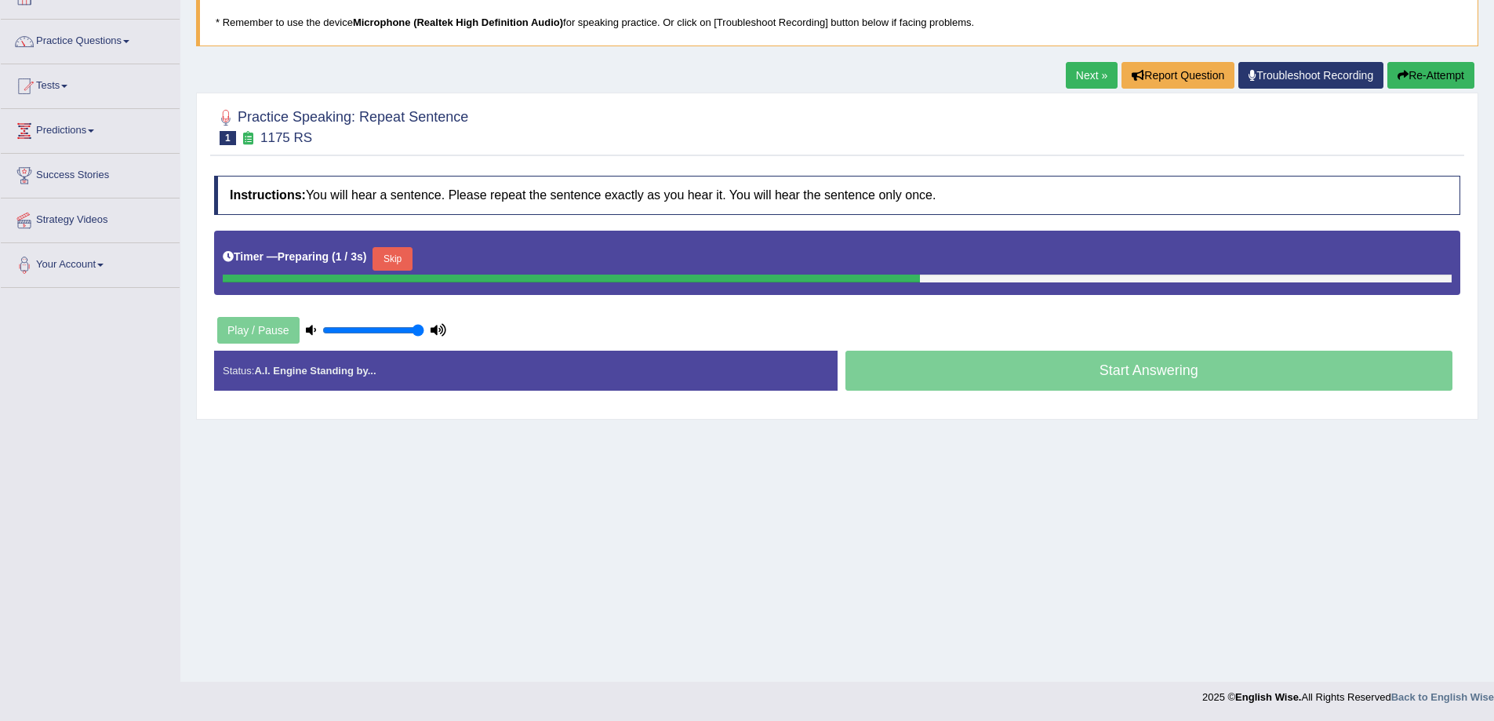
click at [389, 260] on button "Skip" at bounding box center [392, 259] width 39 height 24
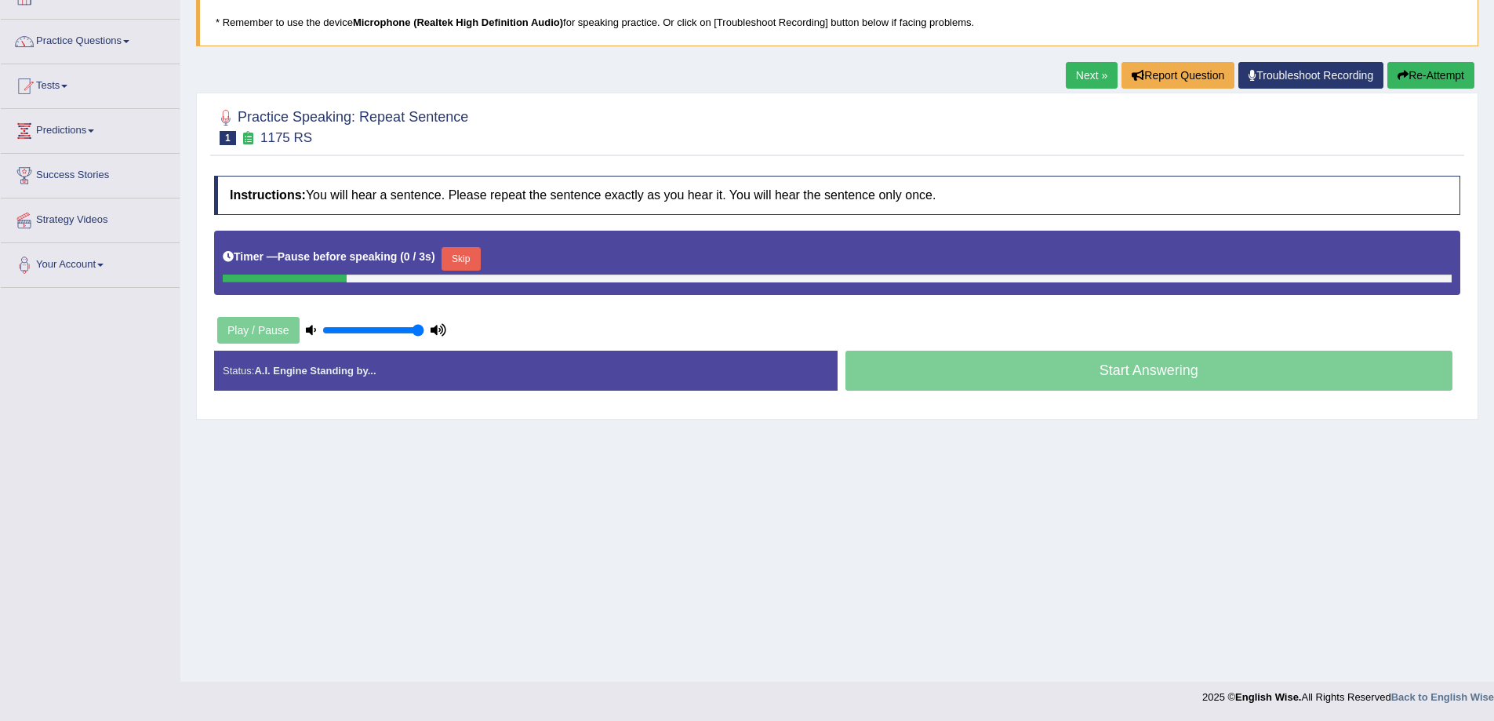
click at [471, 263] on button "Skip" at bounding box center [461, 259] width 39 height 24
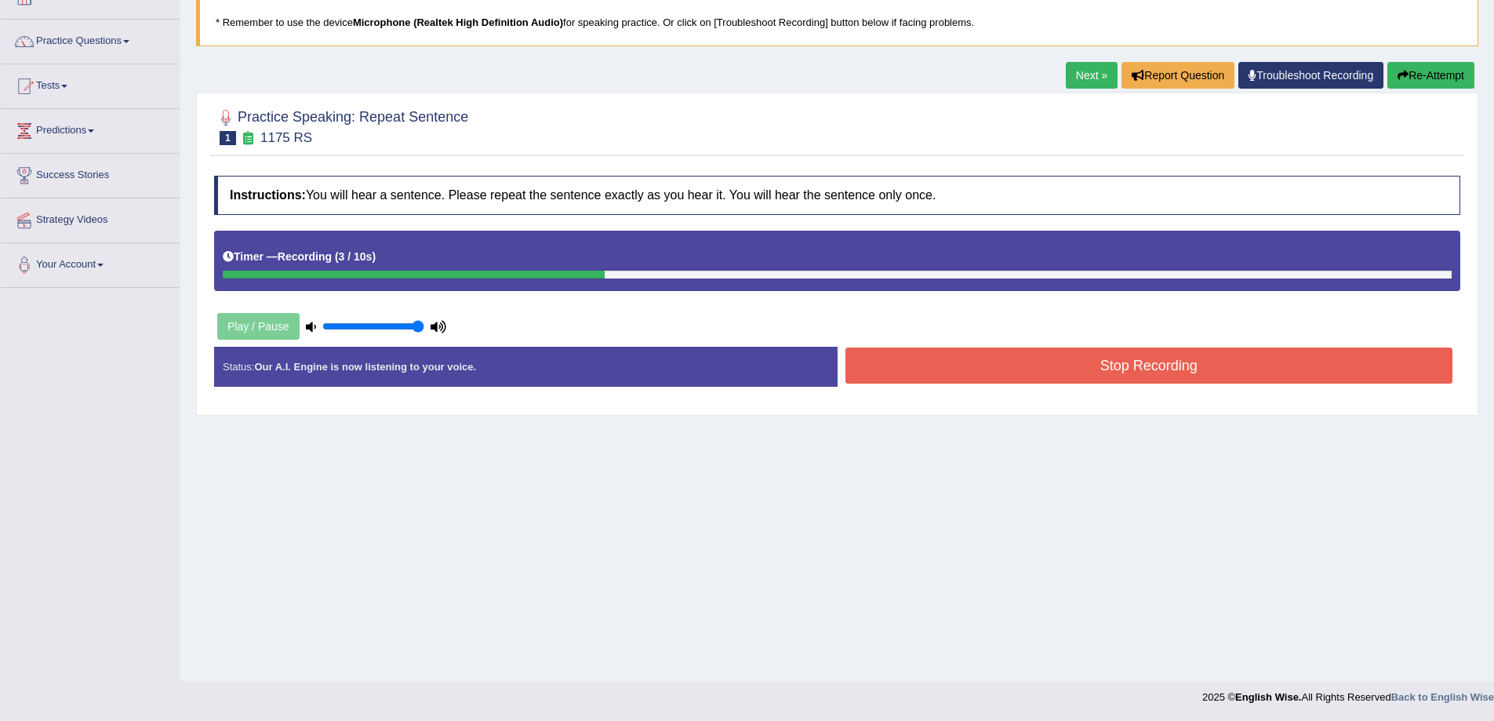
click at [974, 361] on button "Stop Recording" at bounding box center [1150, 366] width 608 height 36
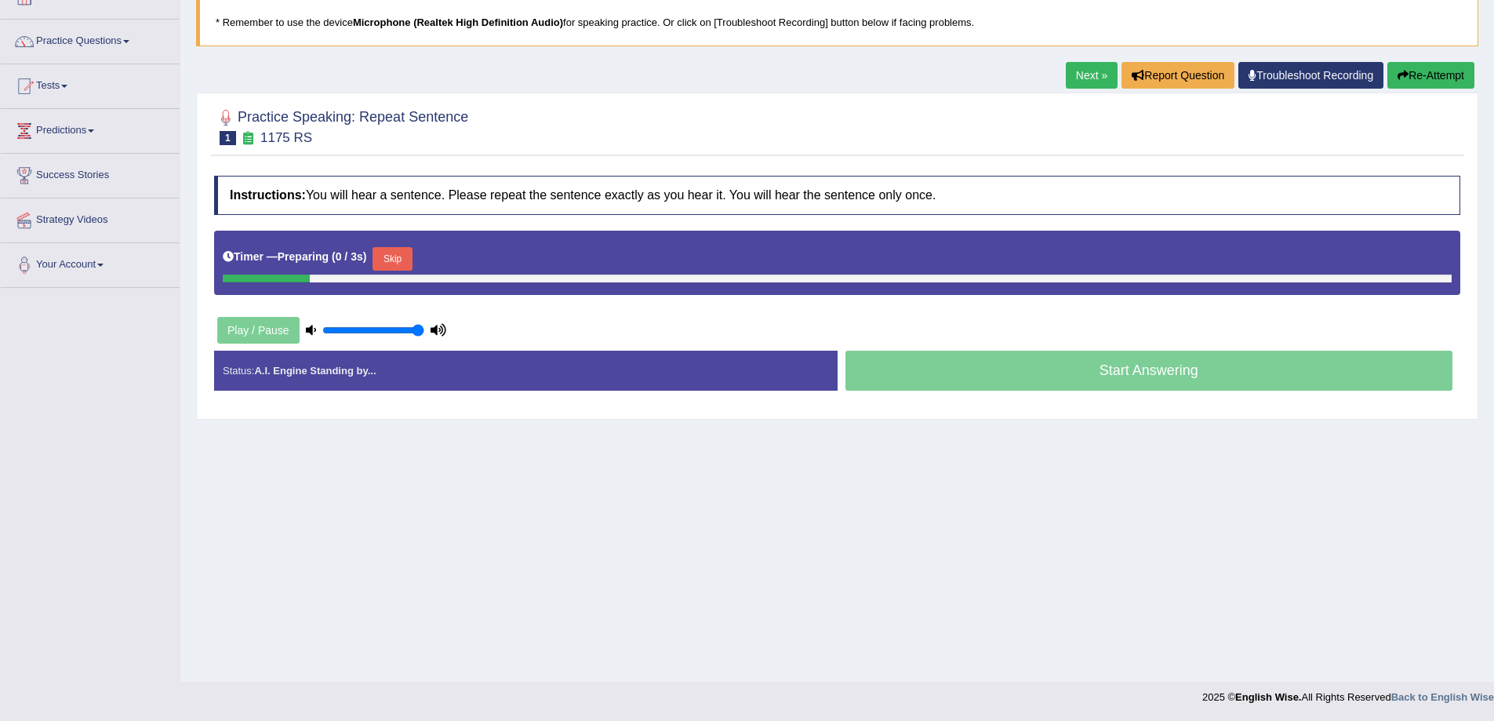
scroll to position [103, 0]
click at [1100, 77] on link "Next »" at bounding box center [1092, 75] width 52 height 27
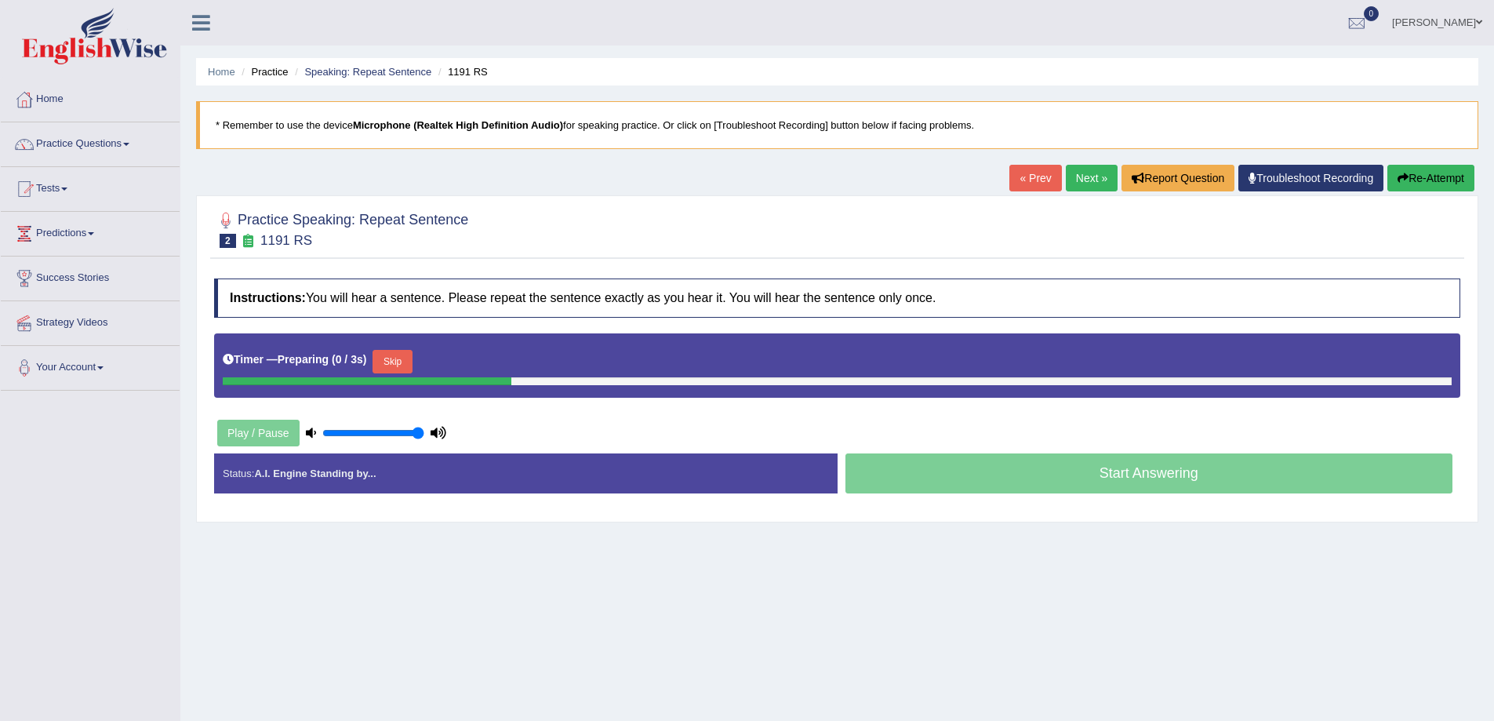
click at [403, 364] on button "Skip" at bounding box center [392, 362] width 39 height 24
click at [479, 364] on button "Skip" at bounding box center [461, 362] width 39 height 24
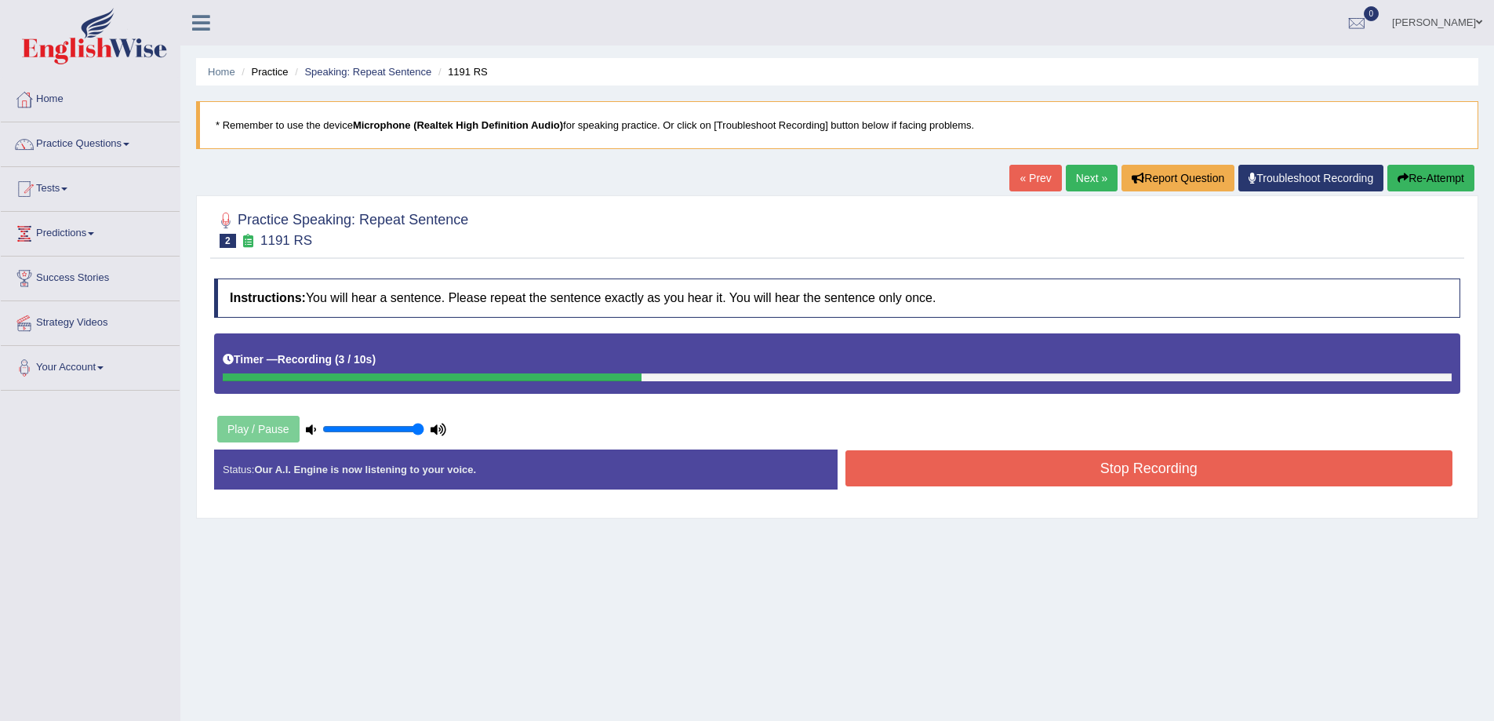
click at [883, 468] on button "Stop Recording" at bounding box center [1150, 468] width 608 height 36
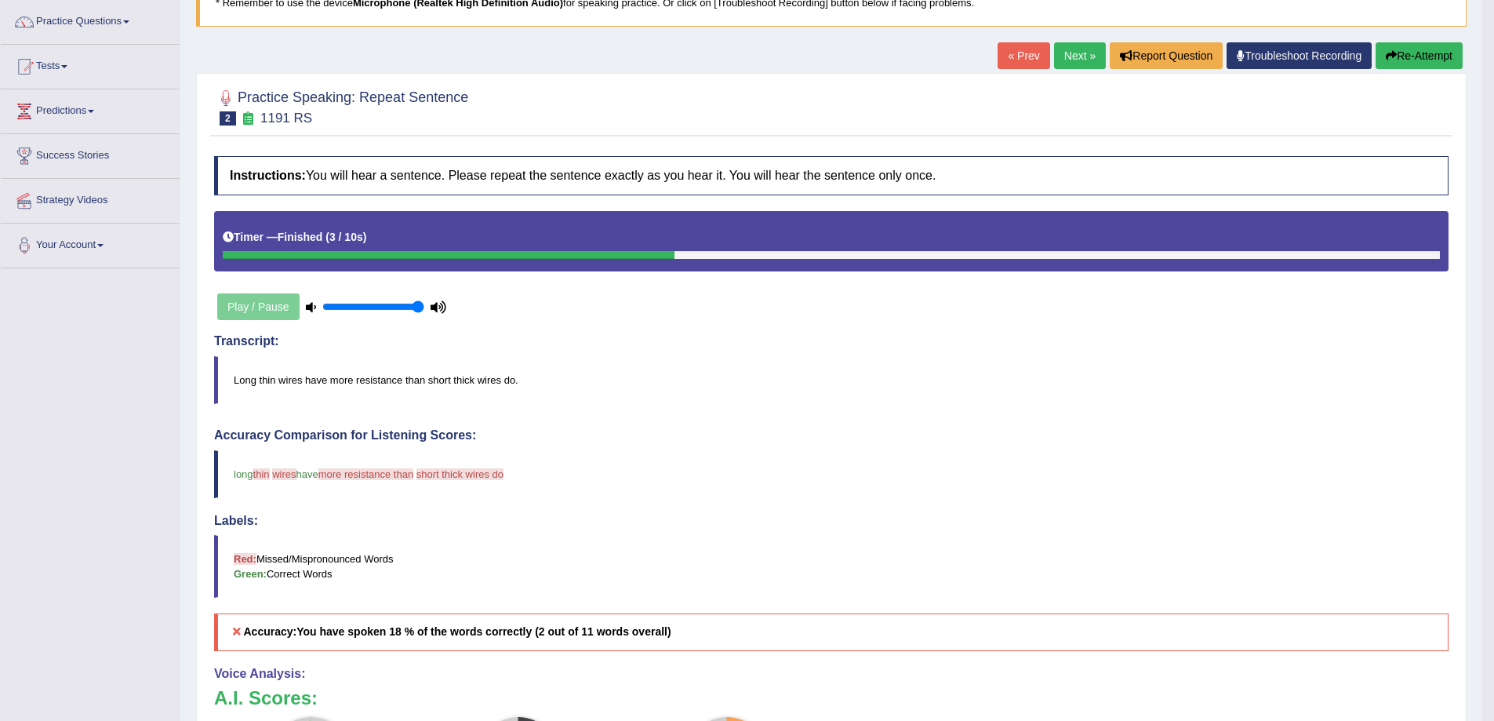
scroll to position [85, 0]
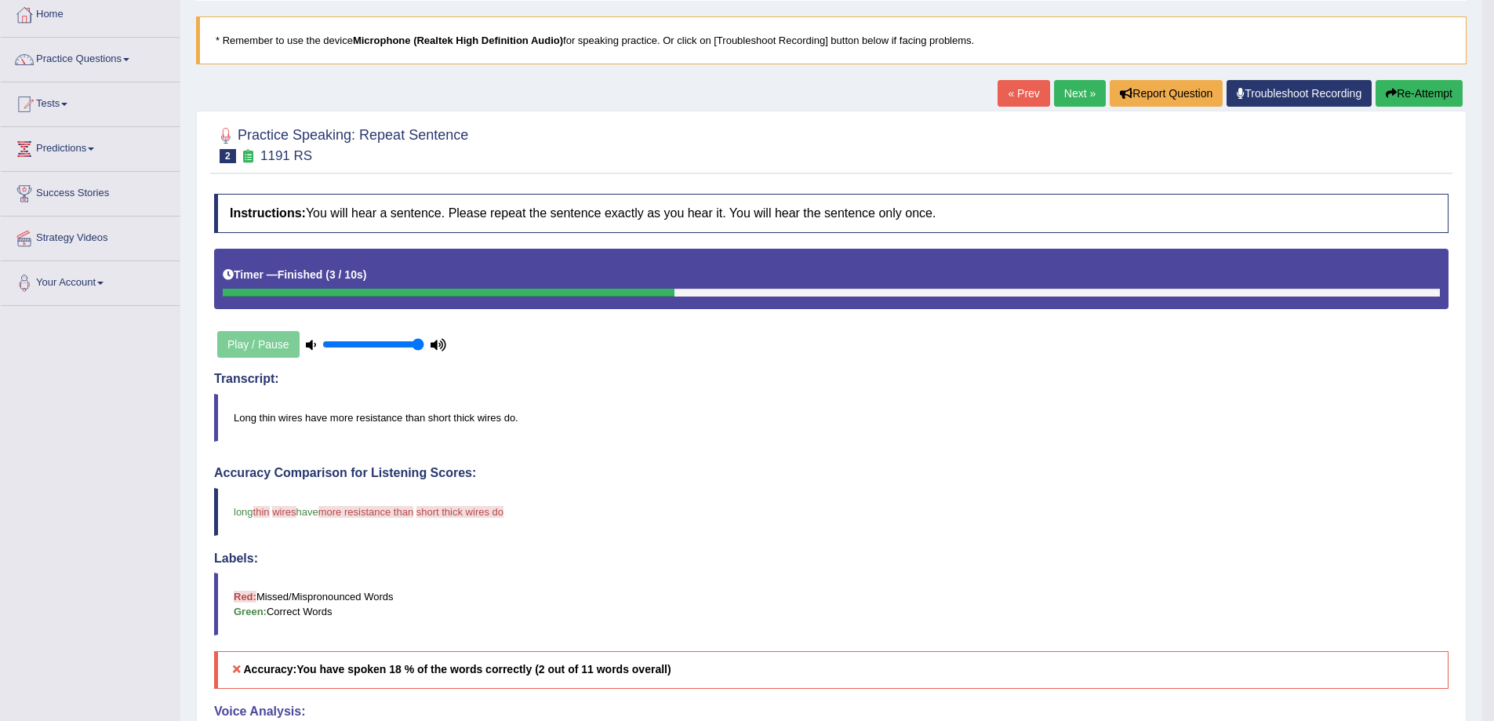
click at [1054, 106] on link "Next »" at bounding box center [1080, 93] width 52 height 27
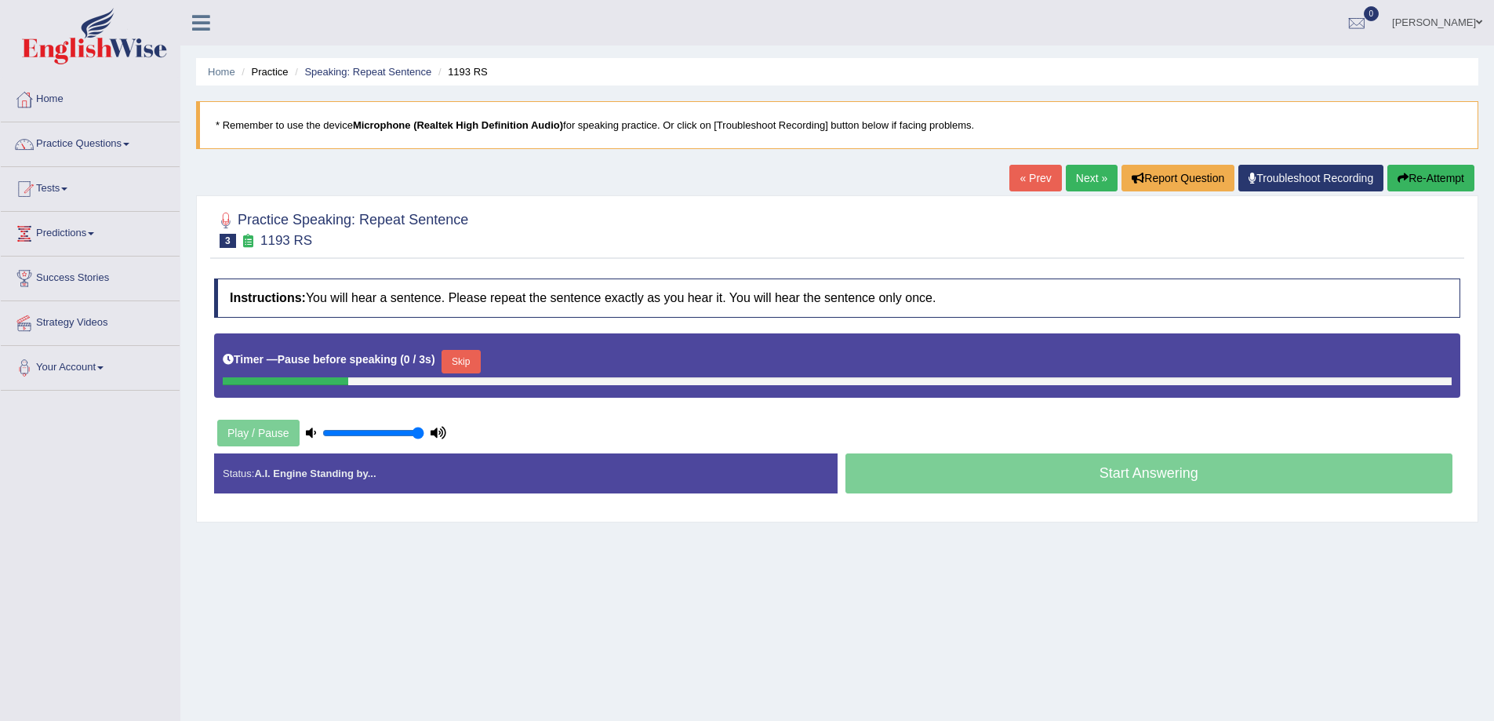
click at [460, 356] on button "Skip" at bounding box center [461, 362] width 39 height 24
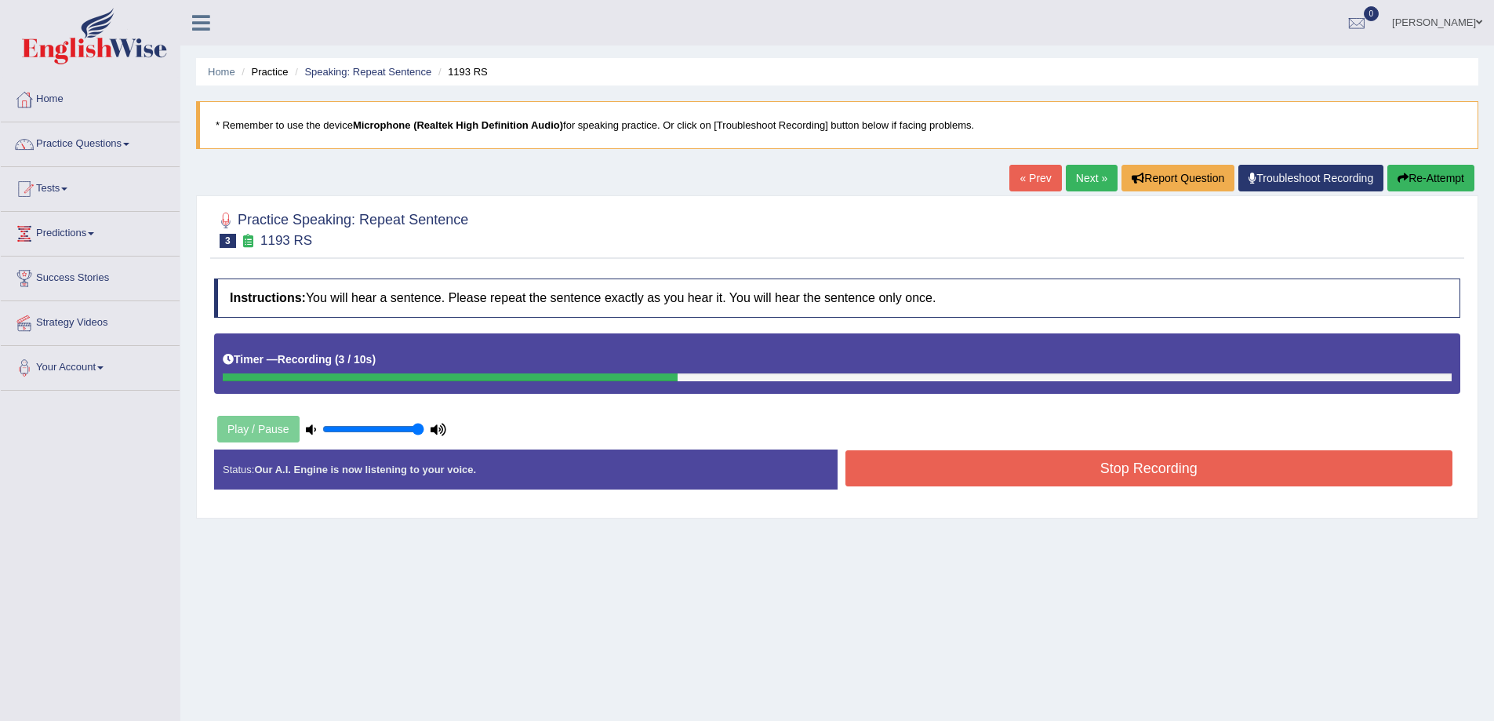
click at [892, 474] on button "Stop Recording" at bounding box center [1150, 468] width 608 height 36
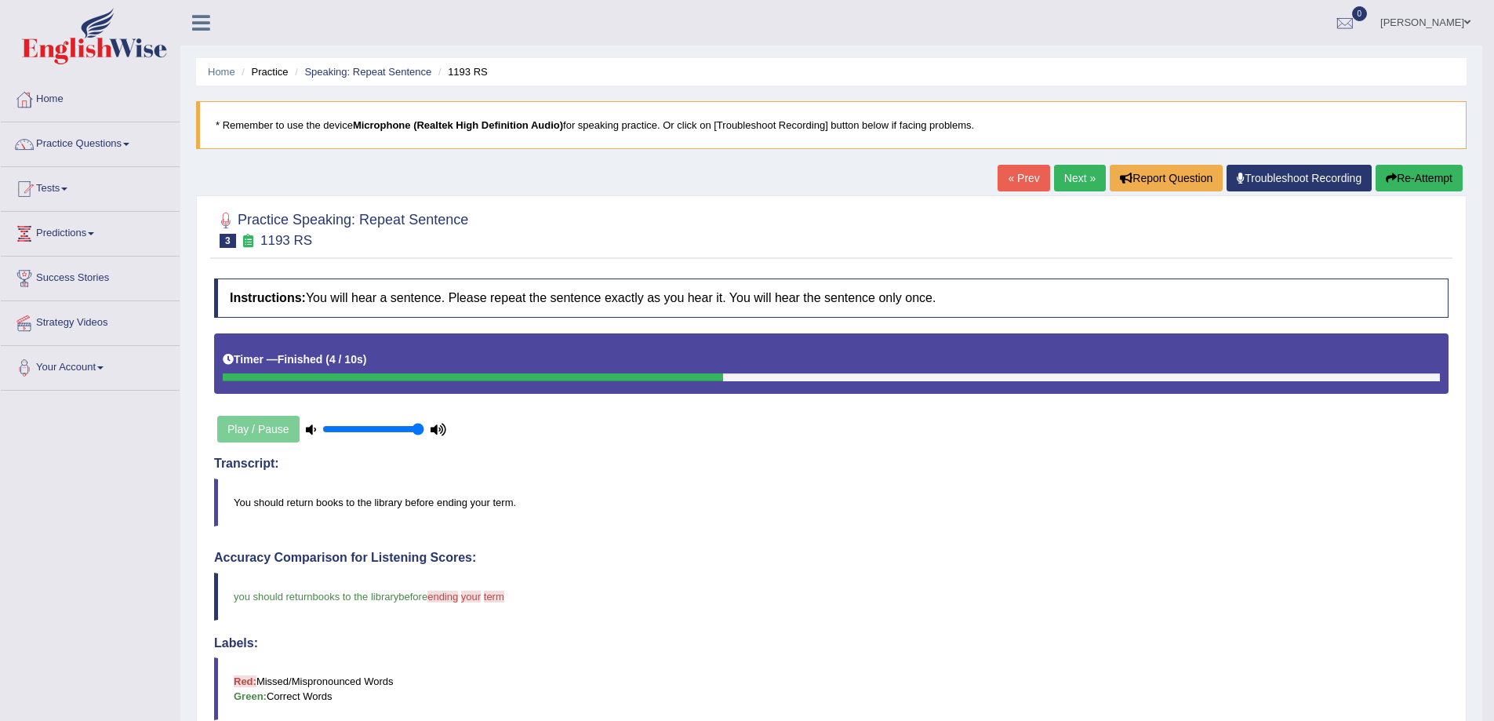
click at [1061, 179] on link "Next »" at bounding box center [1080, 178] width 52 height 27
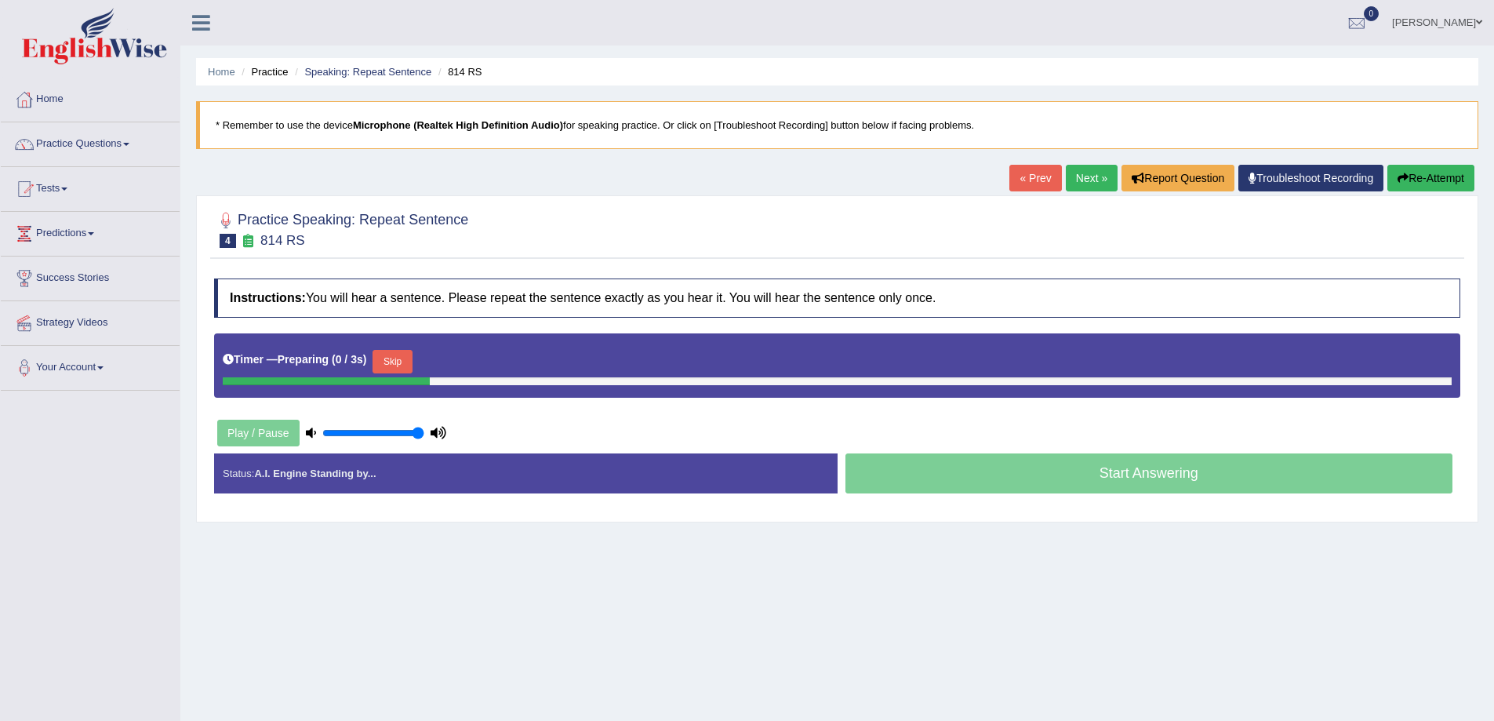
click at [405, 350] on button "Skip" at bounding box center [392, 362] width 39 height 24
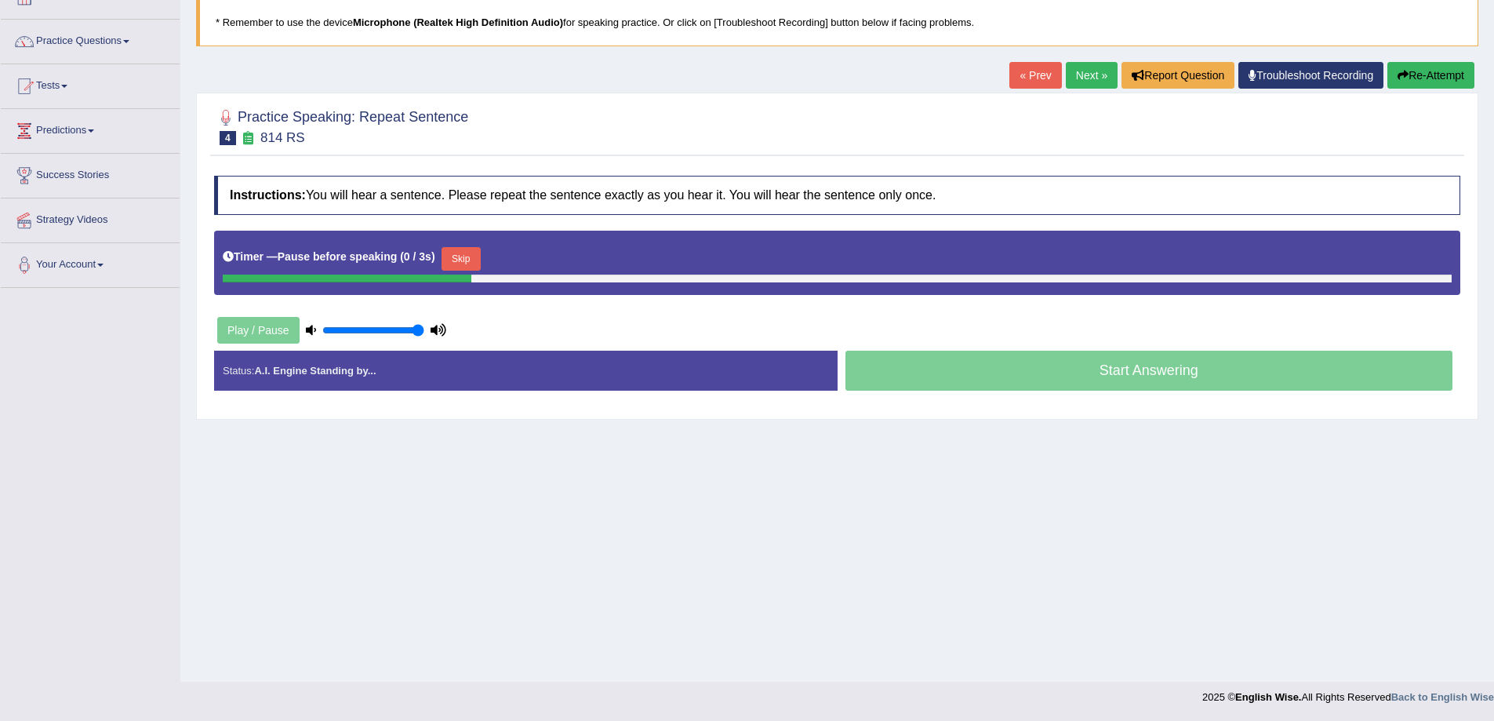
click at [468, 258] on button "Skip" at bounding box center [461, 259] width 39 height 24
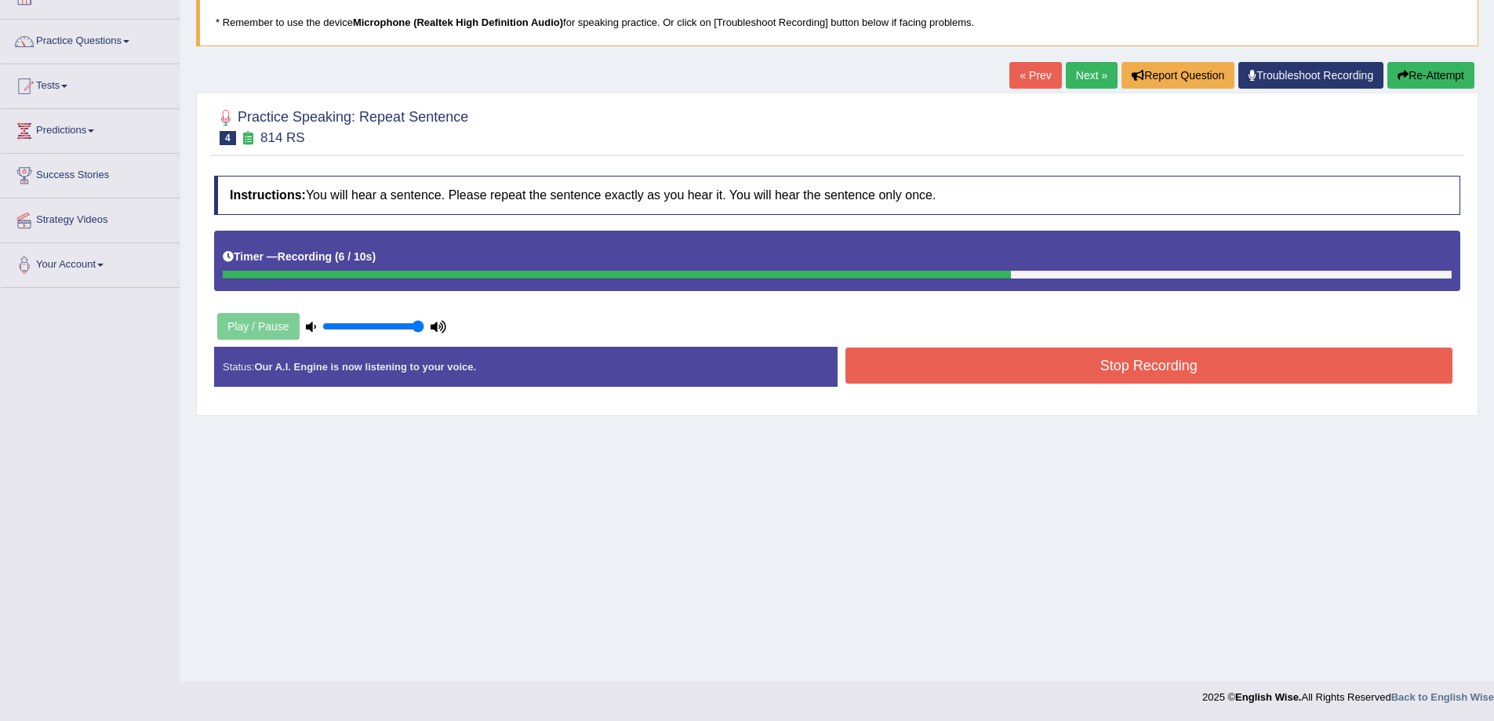
click at [986, 362] on button "Stop Recording" at bounding box center [1150, 366] width 608 height 36
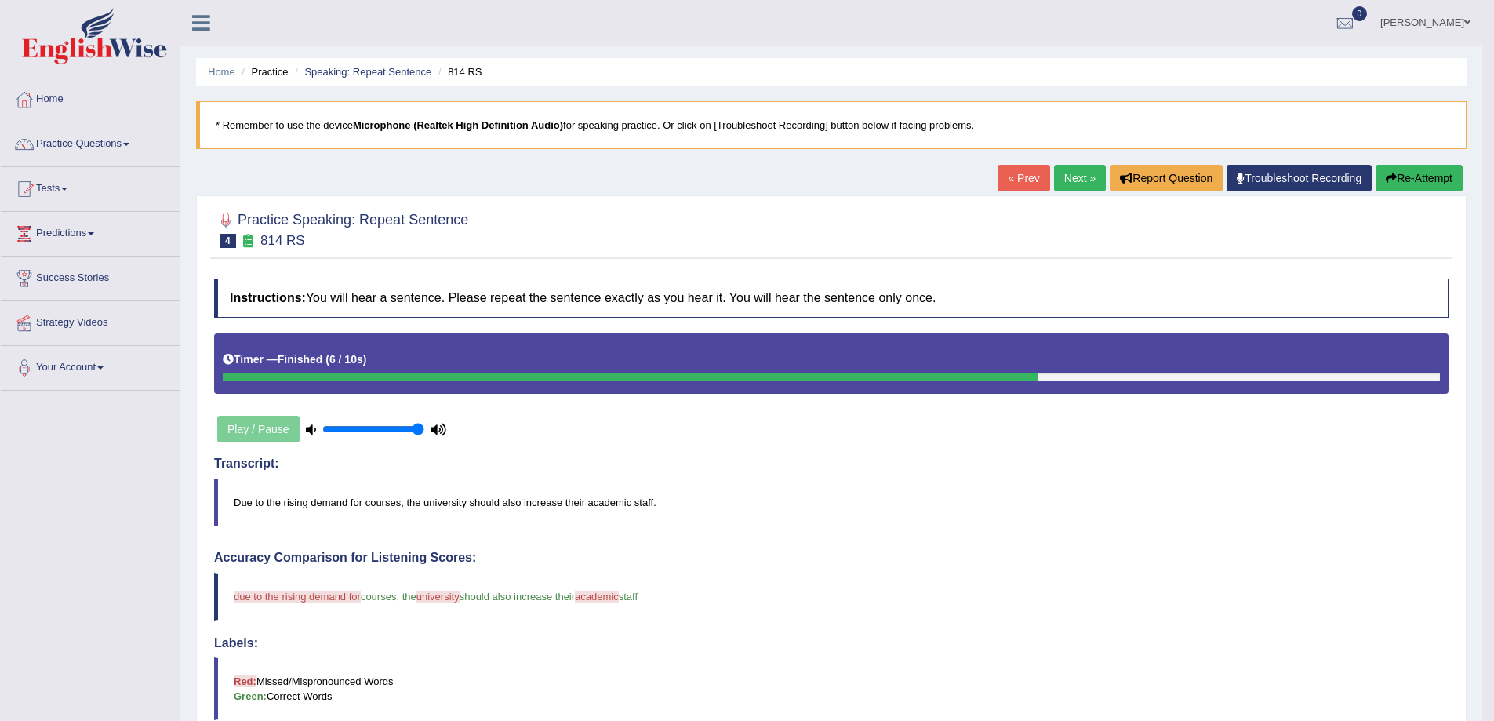
click at [1067, 177] on link "Next »" at bounding box center [1080, 178] width 52 height 27
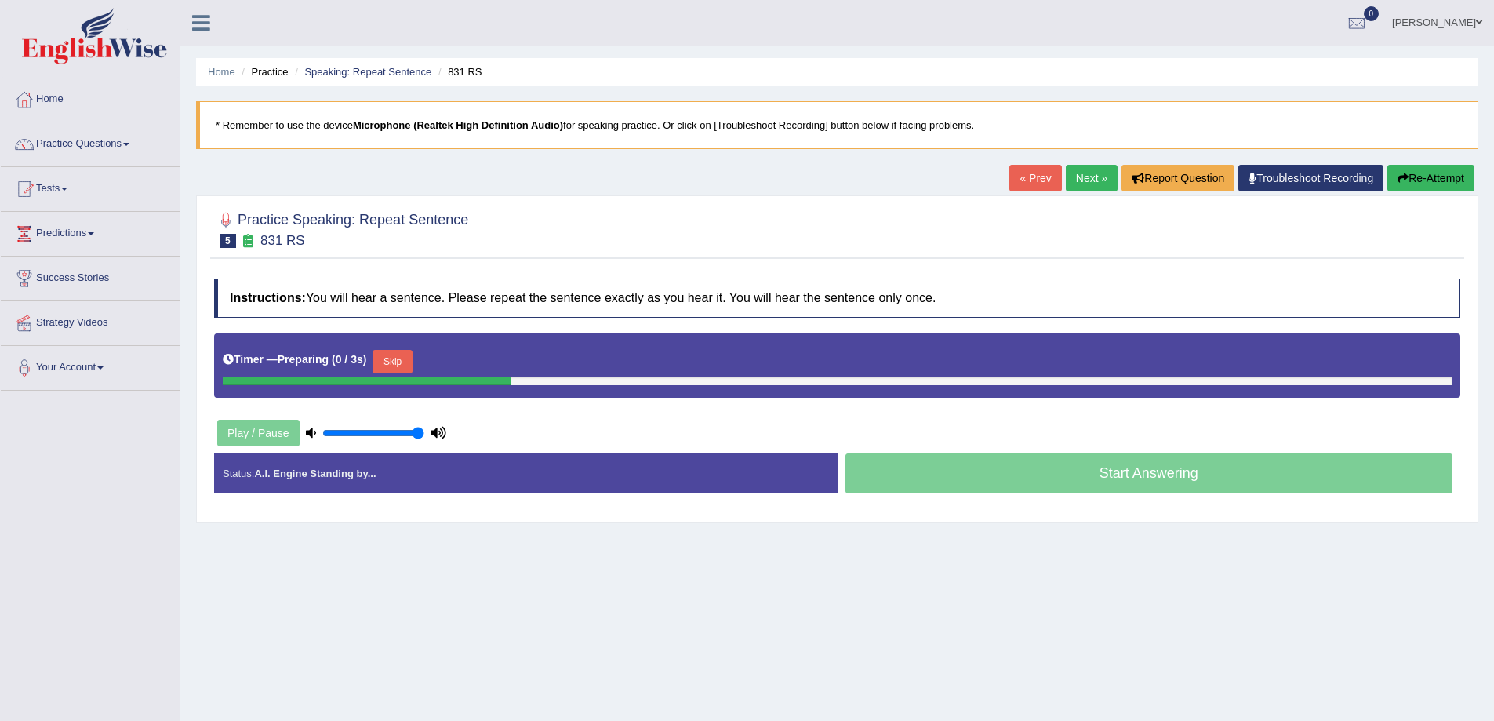
click at [383, 360] on button "Skip" at bounding box center [392, 362] width 39 height 24
click at [472, 368] on button "Skip" at bounding box center [461, 362] width 39 height 24
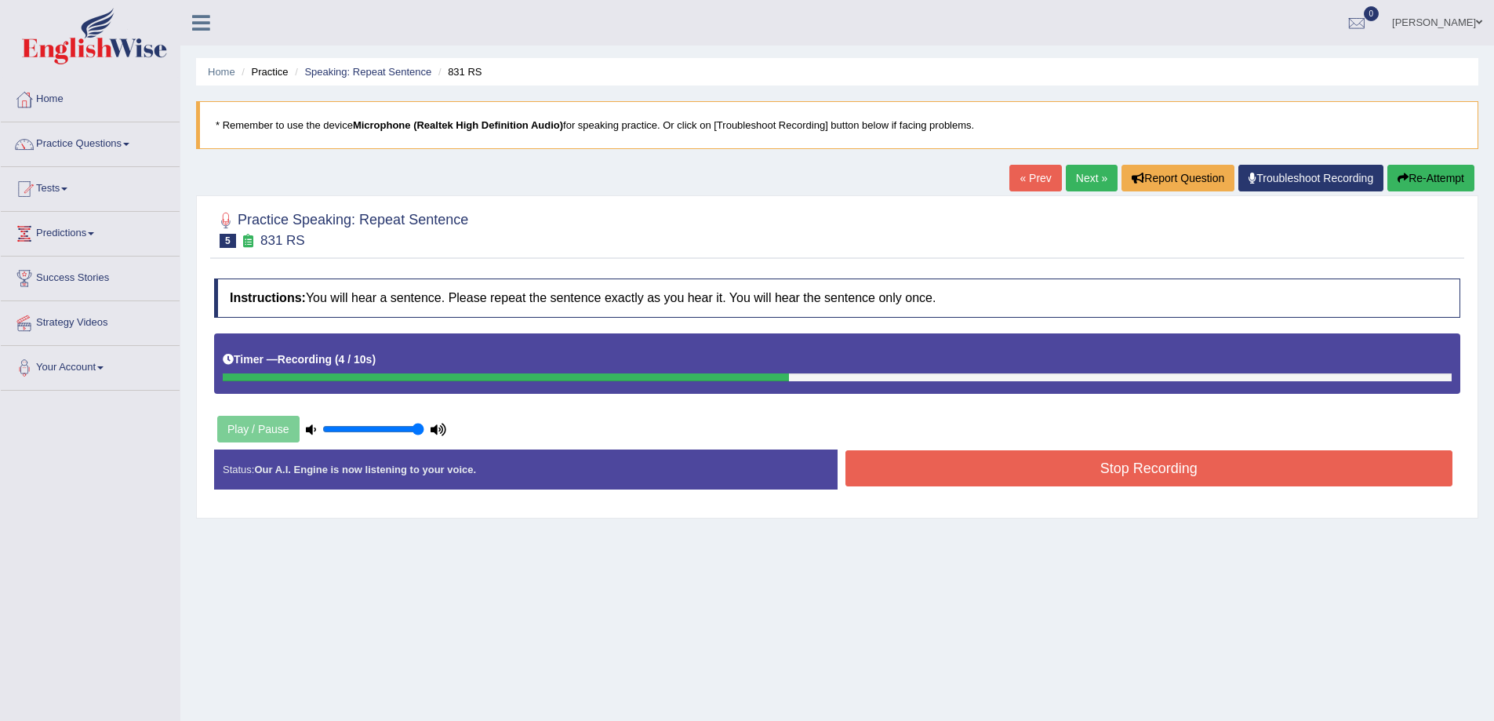
click at [904, 461] on button "Stop Recording" at bounding box center [1150, 468] width 608 height 36
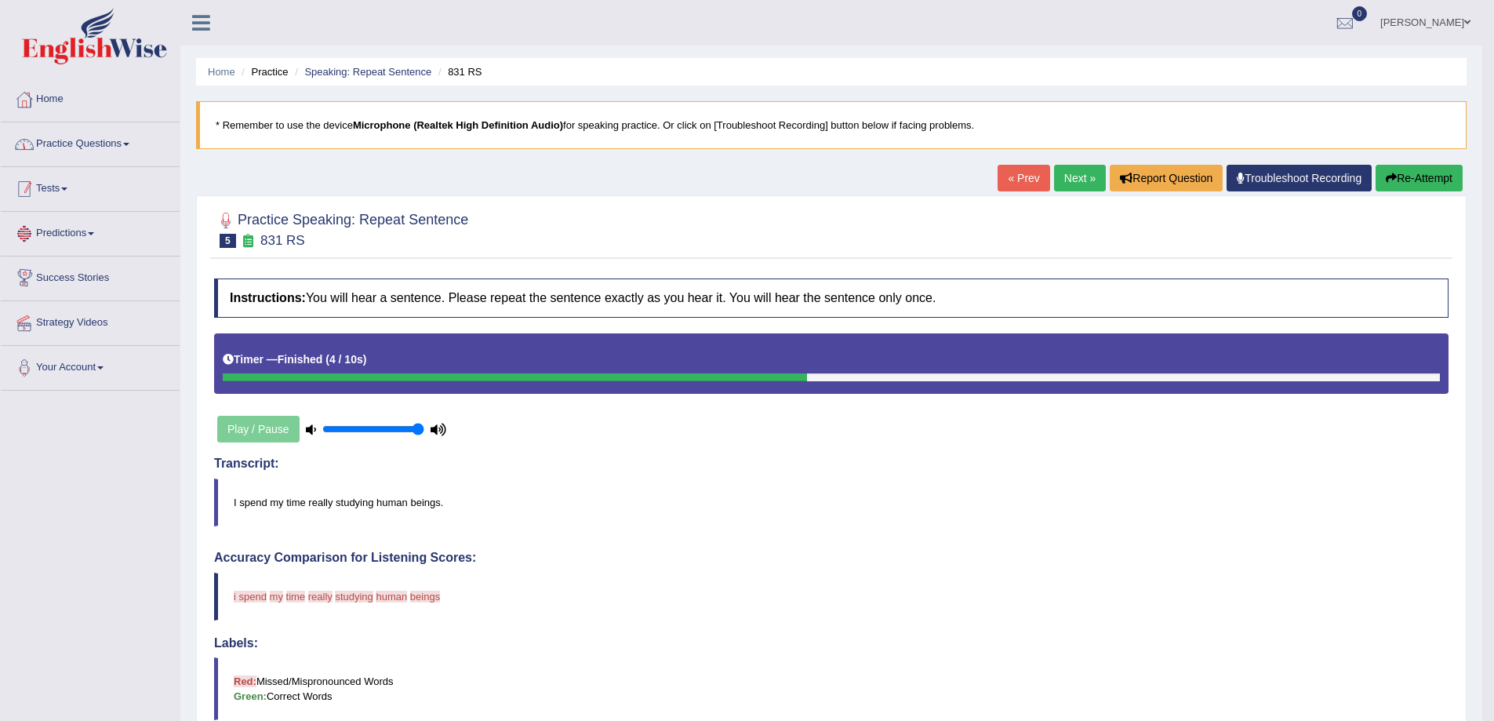
click at [98, 143] on link "Practice Questions" at bounding box center [90, 141] width 179 height 39
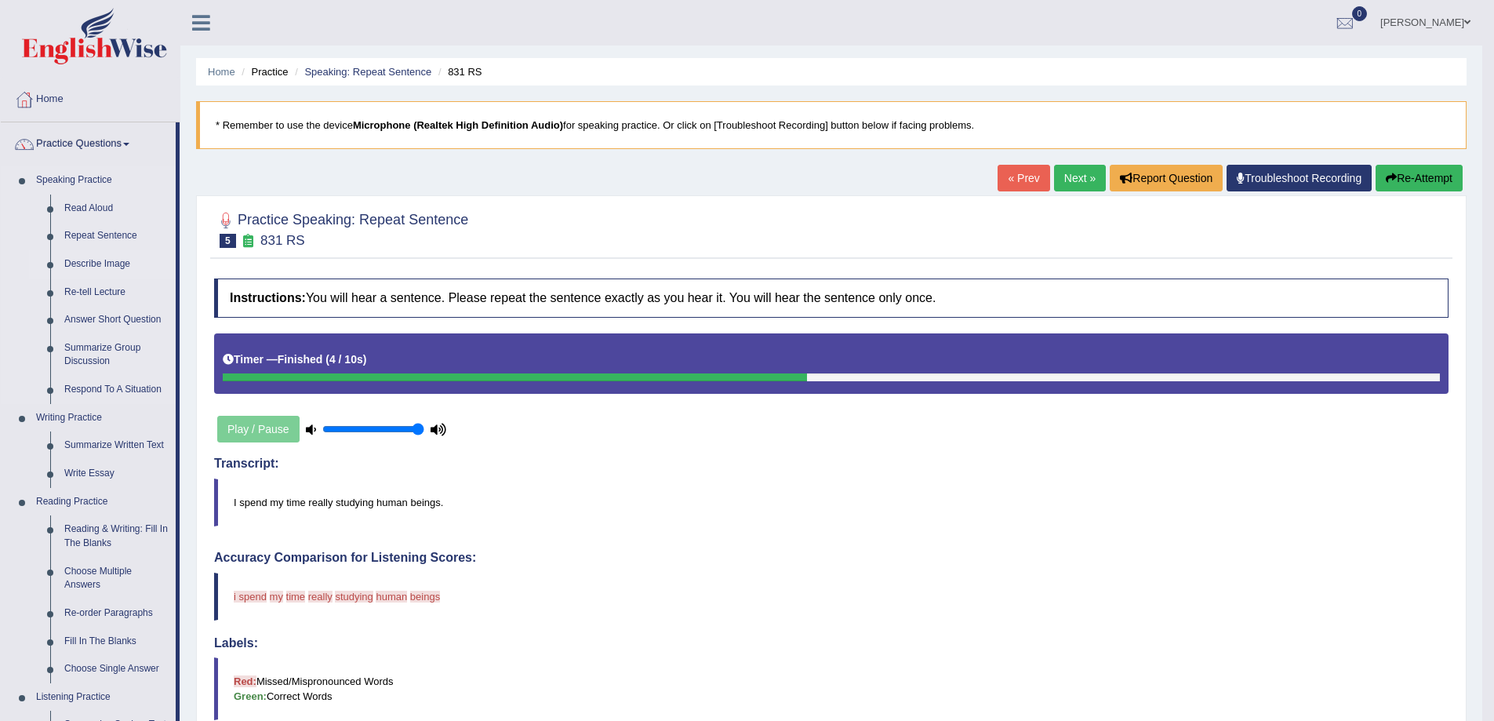
click at [110, 271] on link "Describe Image" at bounding box center [116, 264] width 118 height 28
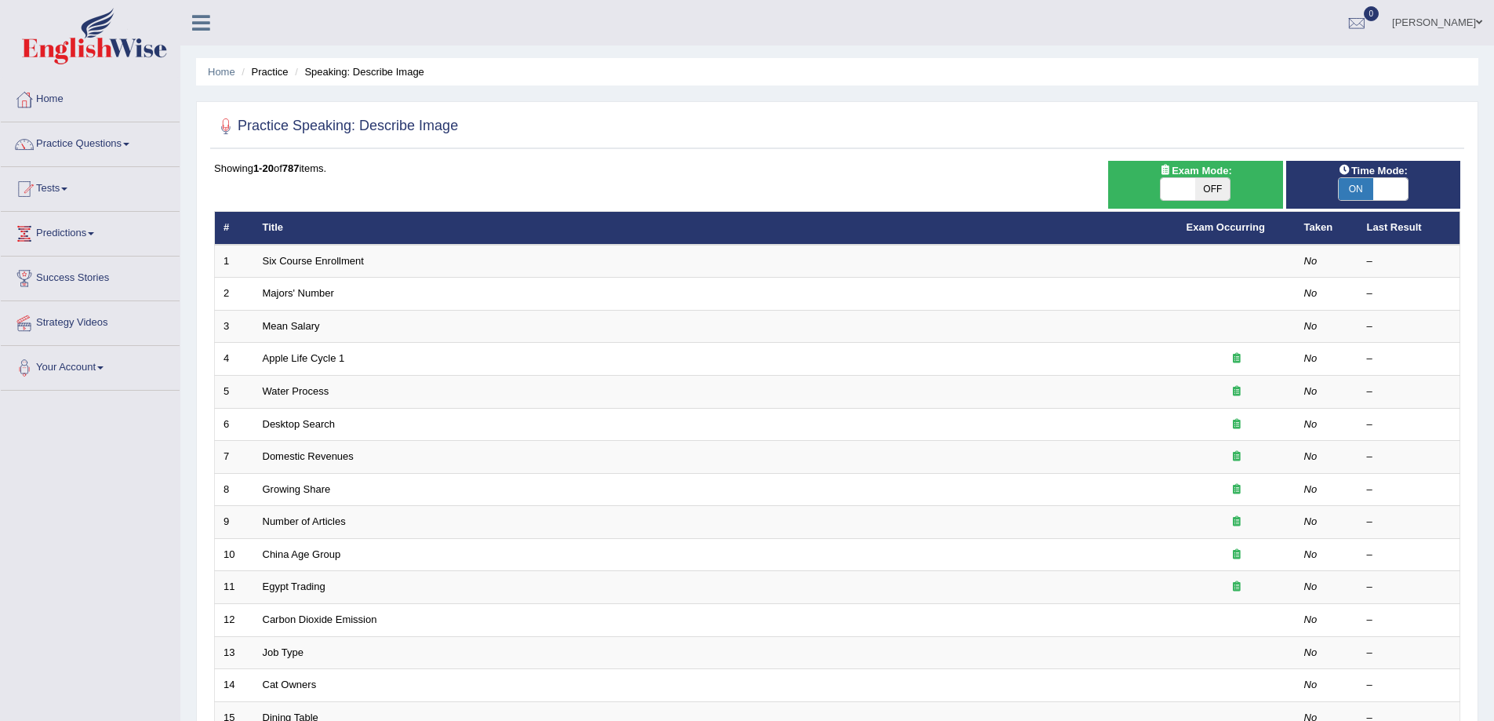
click at [342, 259] on link "Six Course Enrollment" at bounding box center [313, 261] width 101 height 12
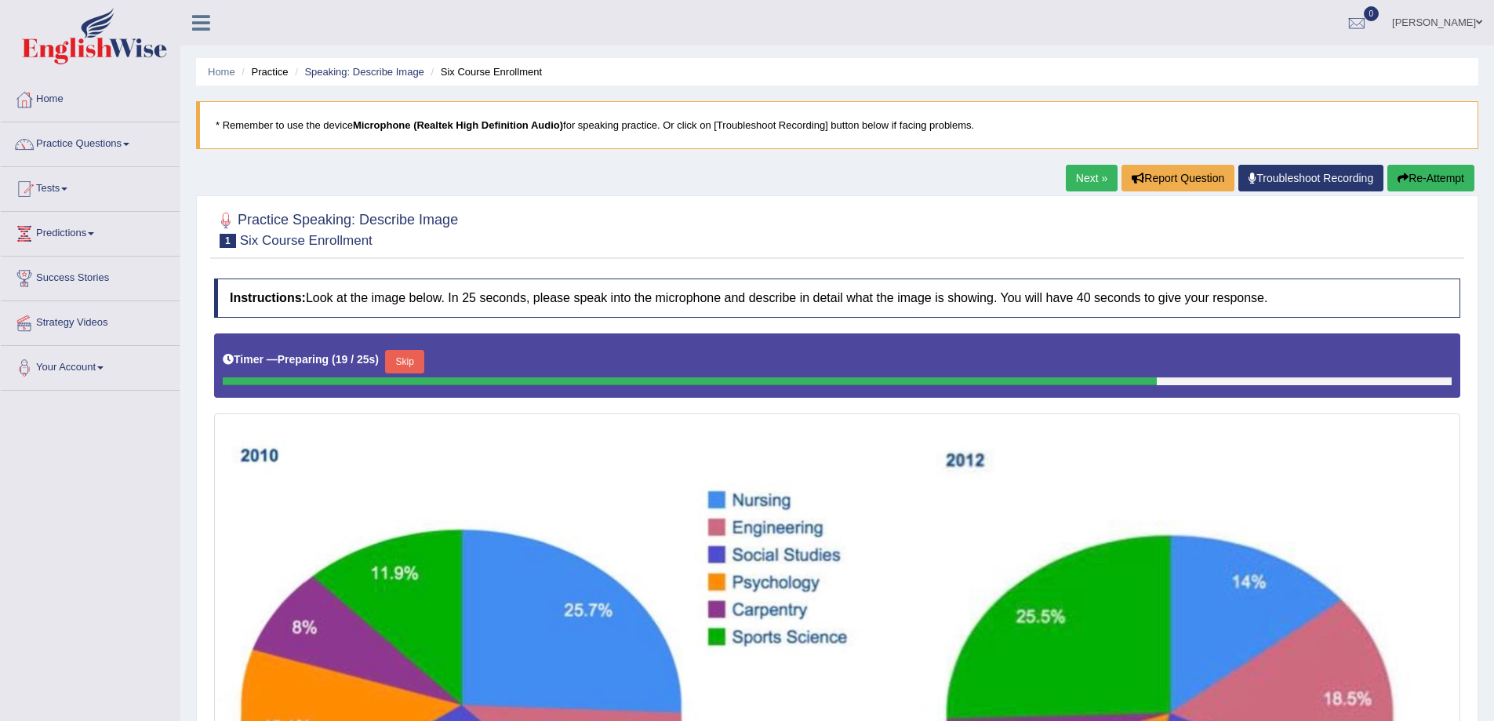
click at [1083, 190] on link "Next »" at bounding box center [1092, 178] width 52 height 27
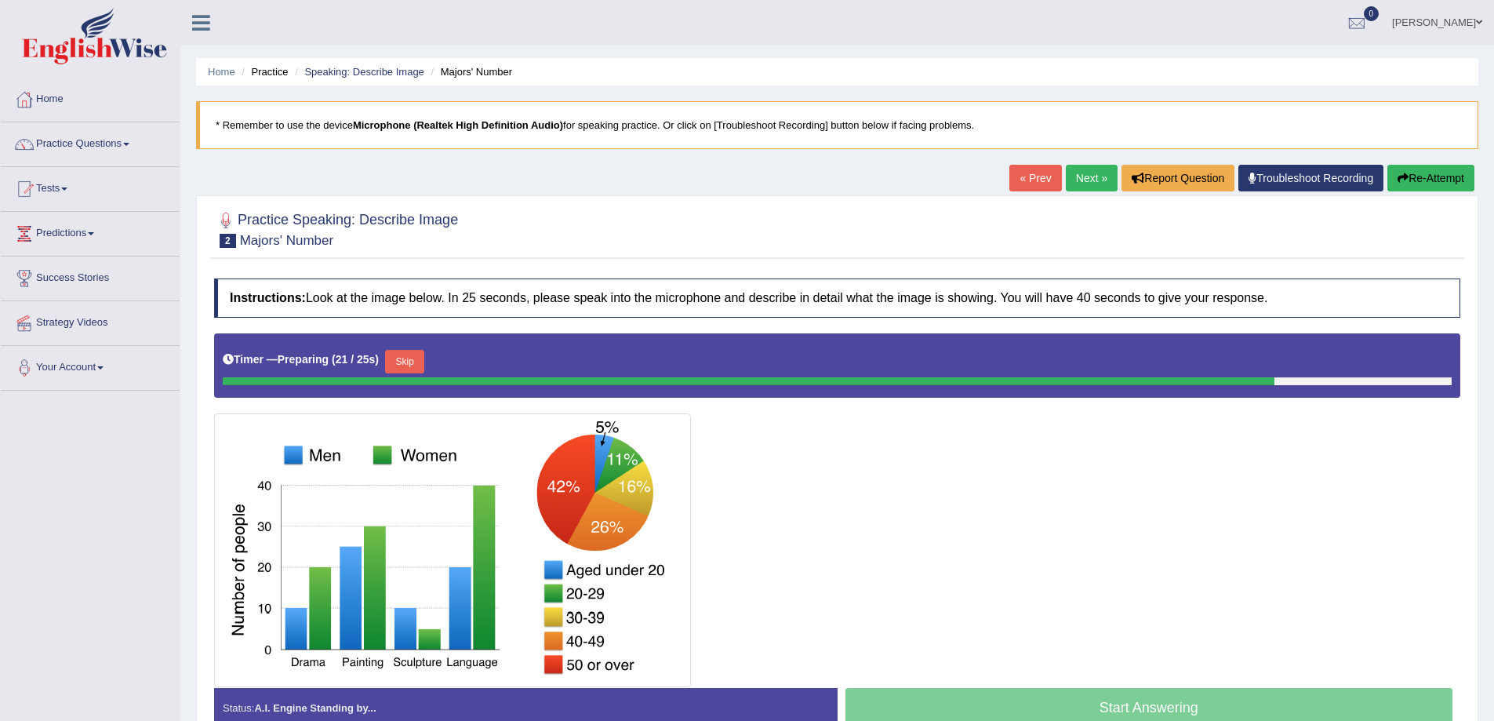
click at [1083, 175] on link "Next »" at bounding box center [1092, 178] width 52 height 27
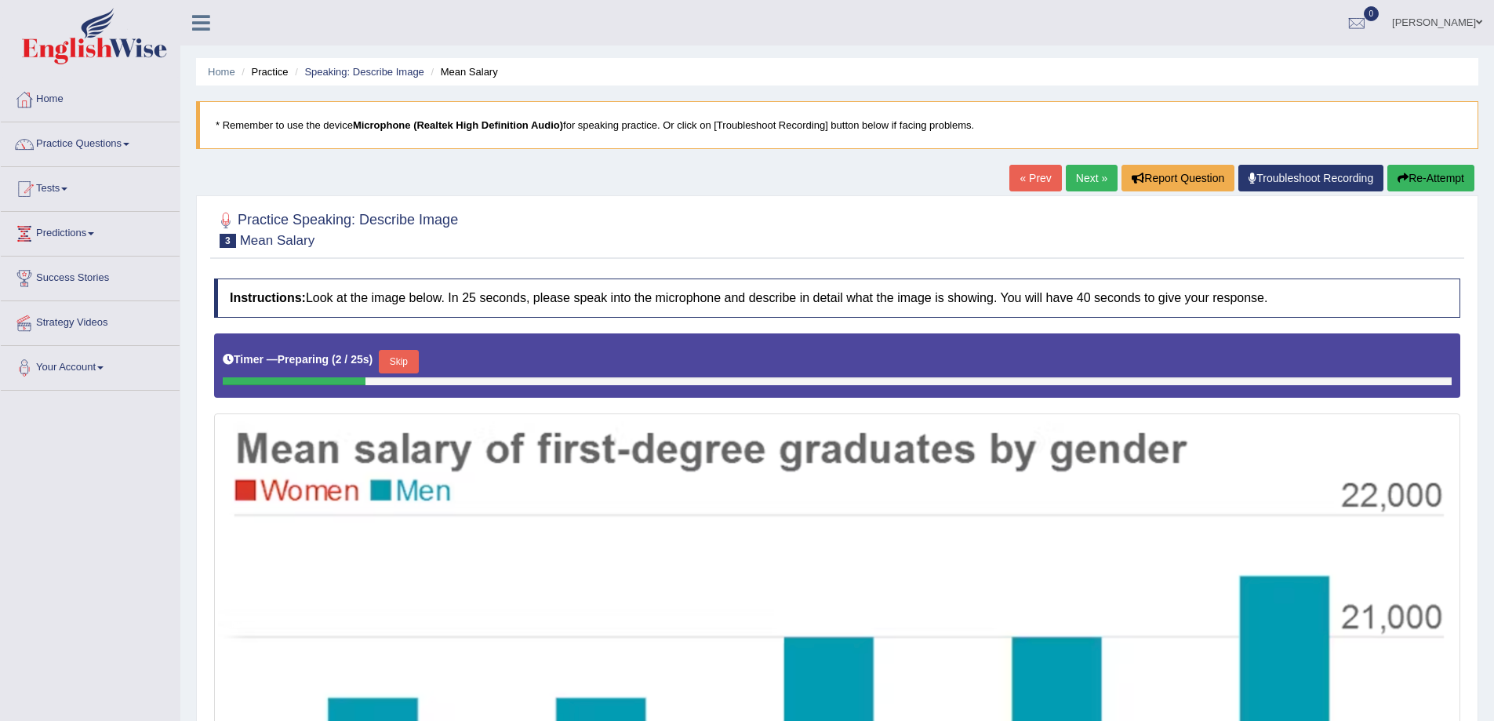
click at [1100, 166] on link "Next »" at bounding box center [1092, 178] width 52 height 27
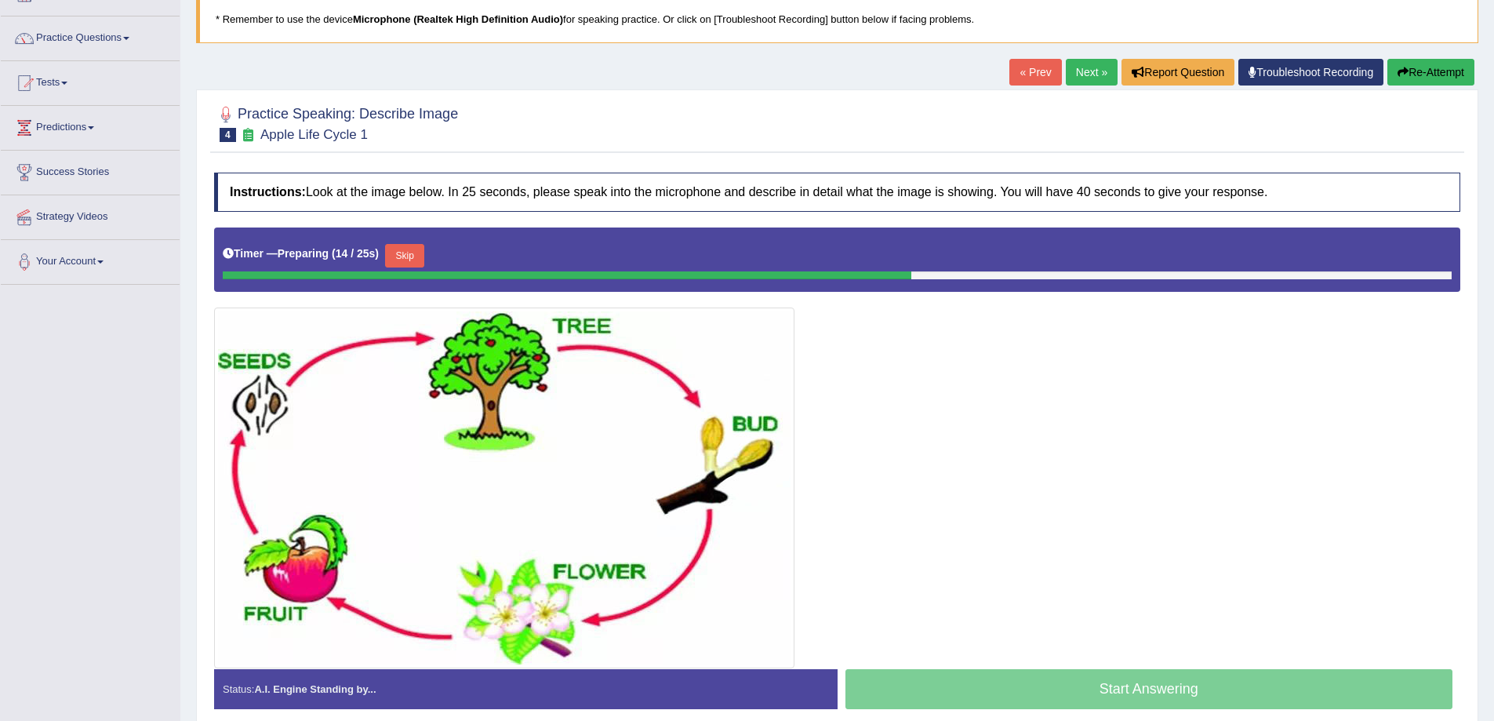
scroll to position [17, 0]
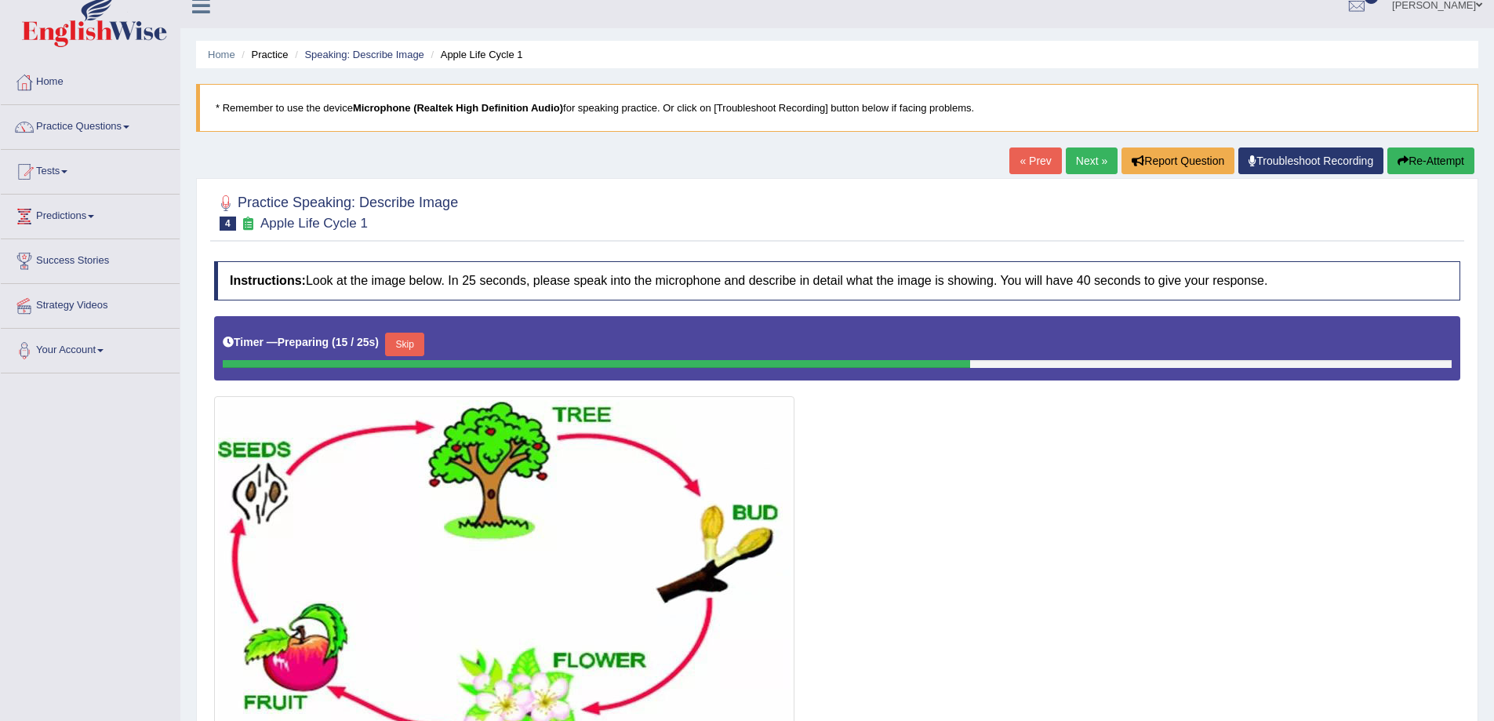
click at [1103, 162] on link "Next »" at bounding box center [1092, 160] width 52 height 27
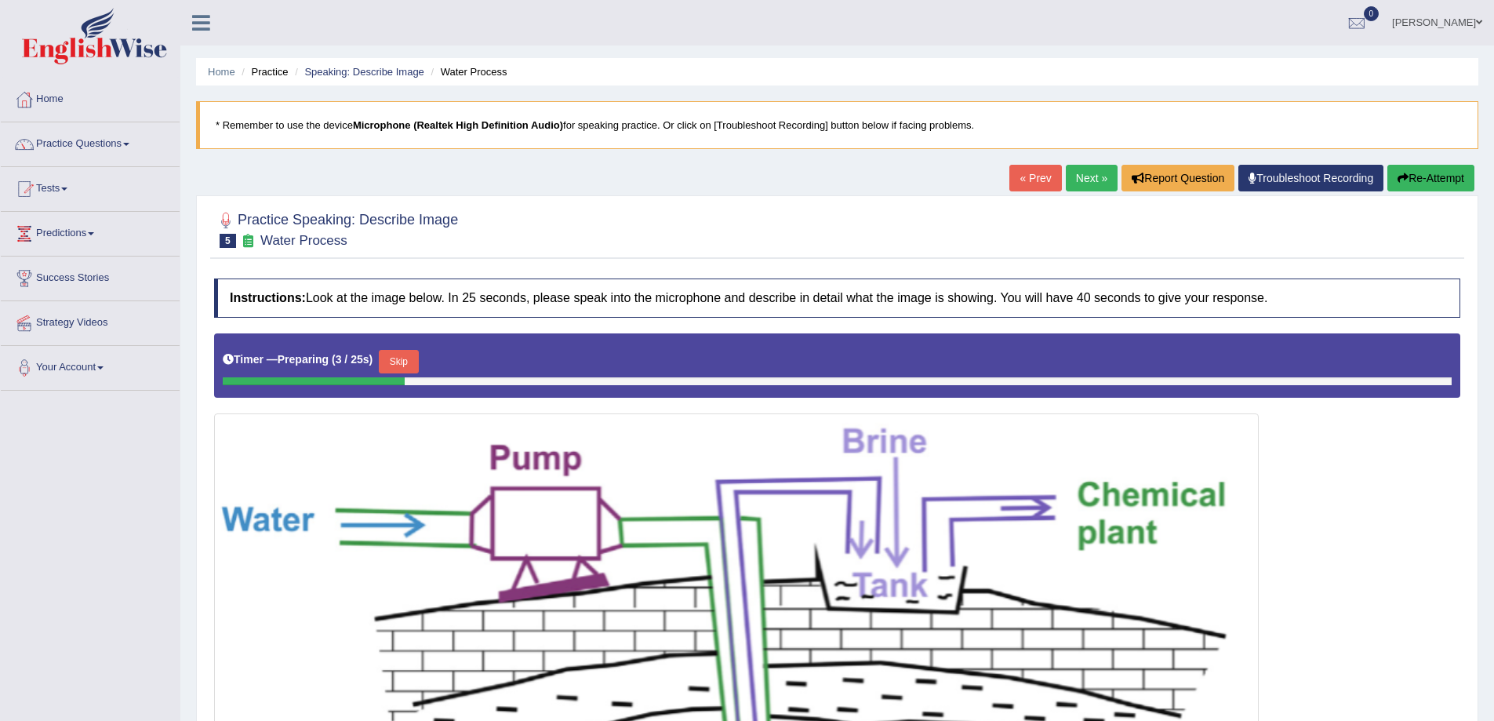
click at [1088, 177] on link "Next »" at bounding box center [1092, 178] width 52 height 27
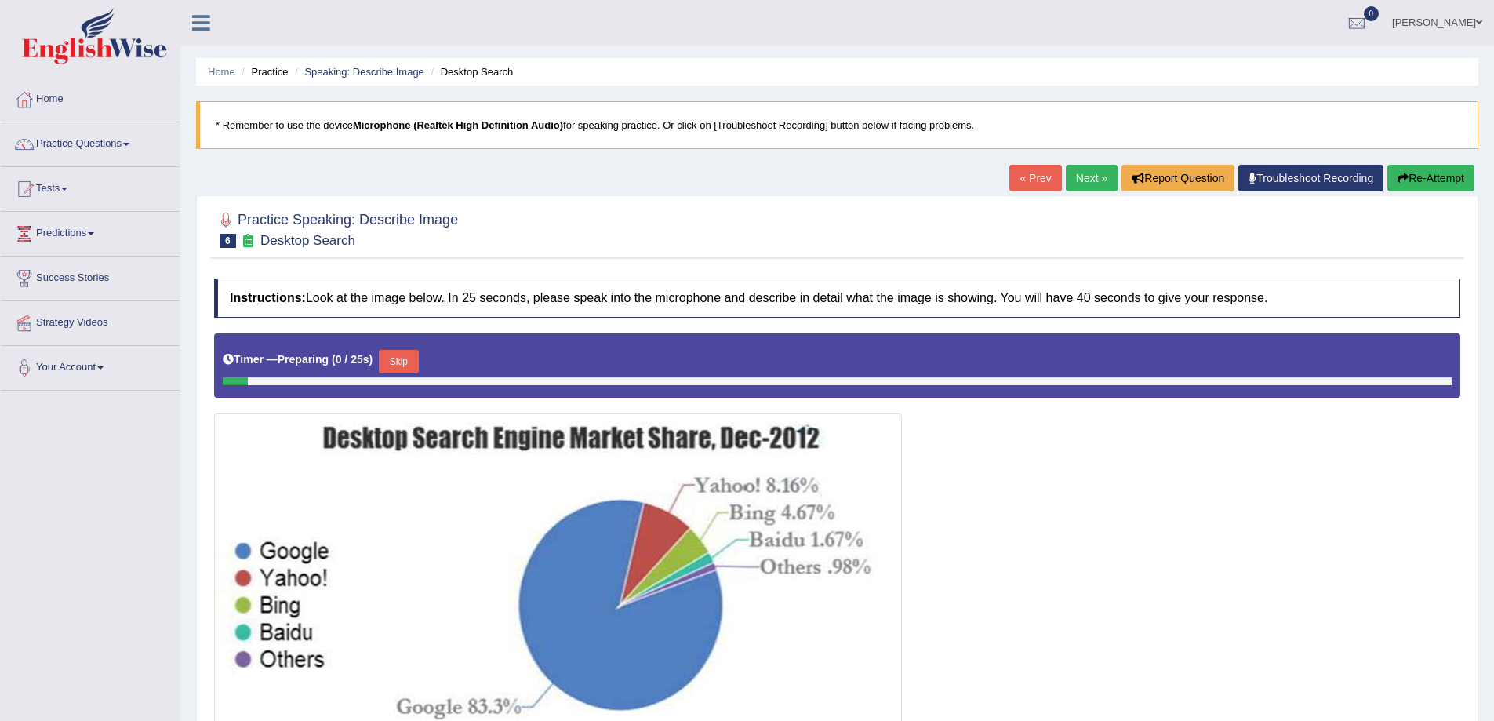
scroll to position [142, 0]
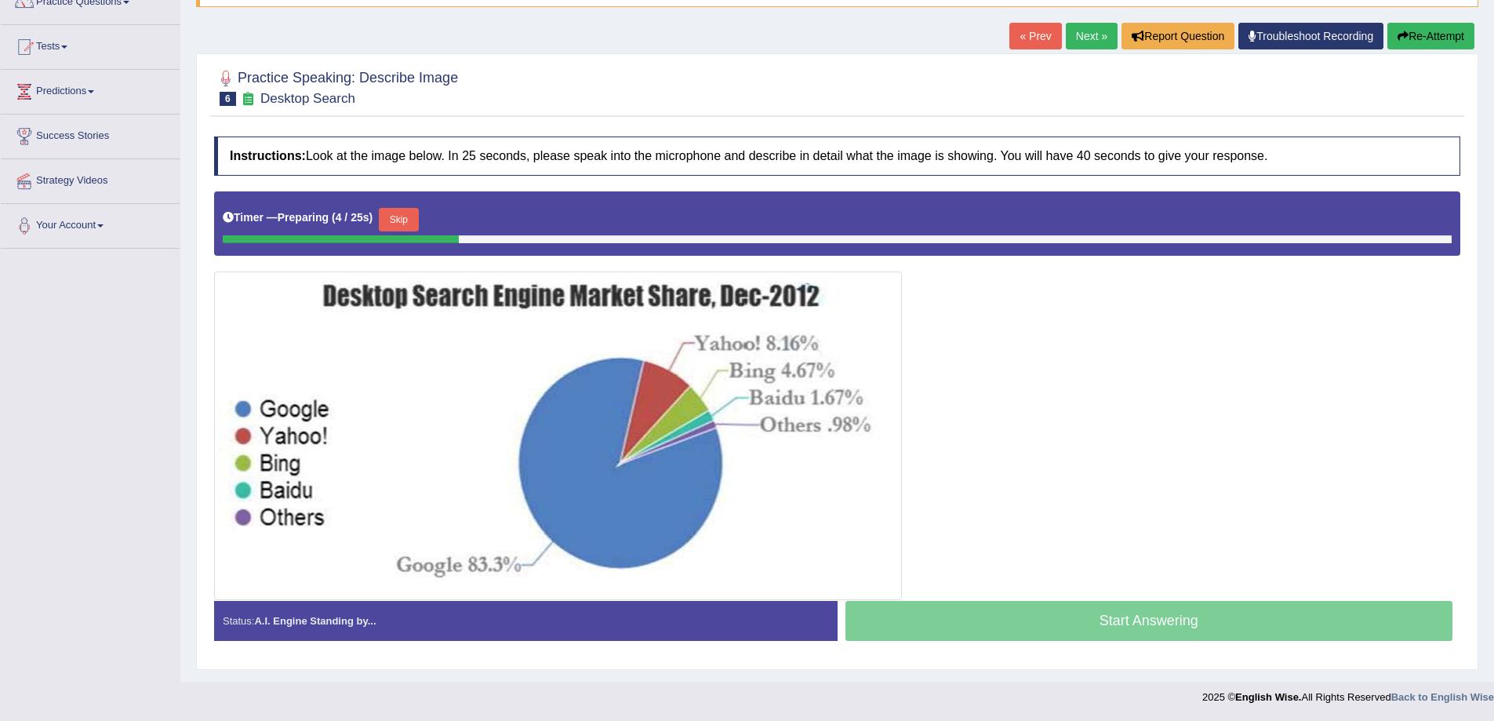
click at [1076, 37] on link "Next »" at bounding box center [1092, 36] width 52 height 27
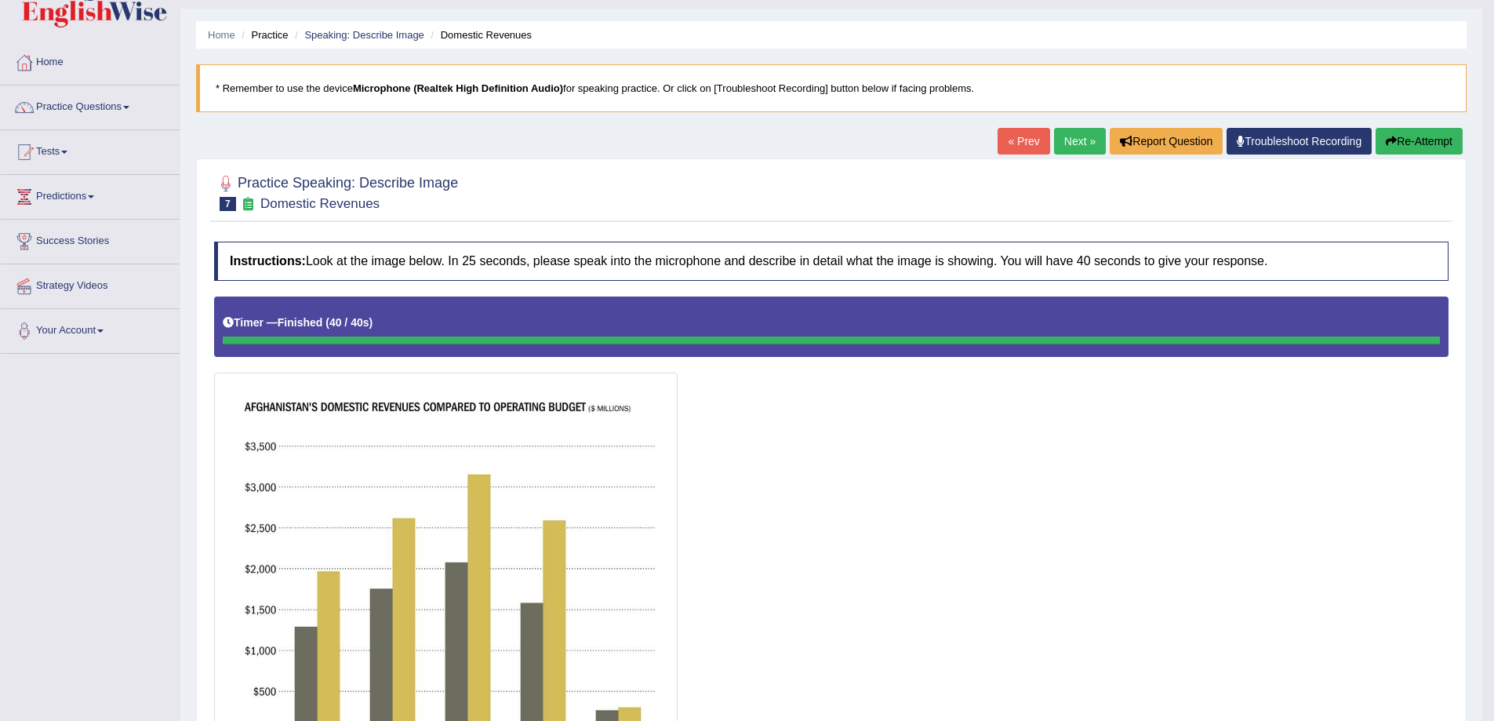
scroll to position [5, 0]
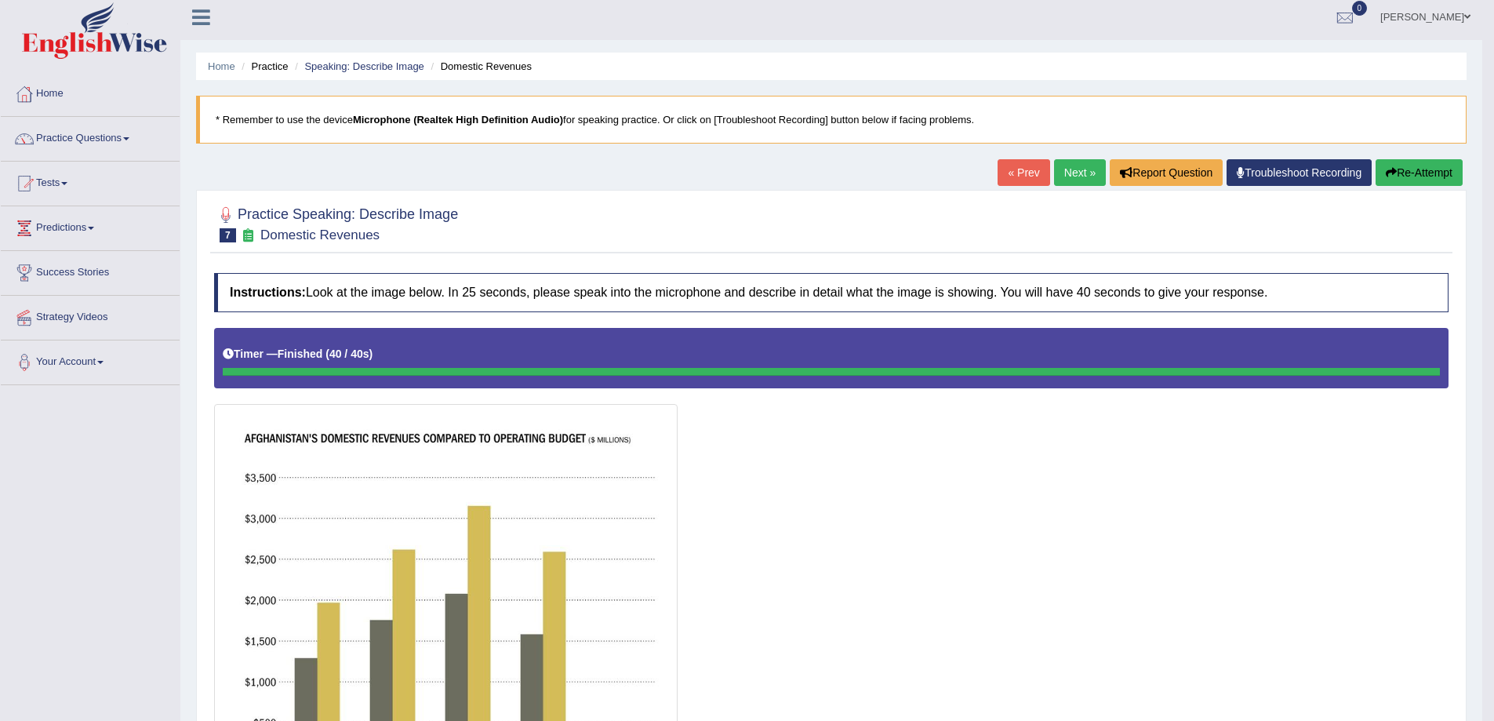
click at [1423, 161] on button "Re-Attempt" at bounding box center [1419, 172] width 87 height 27
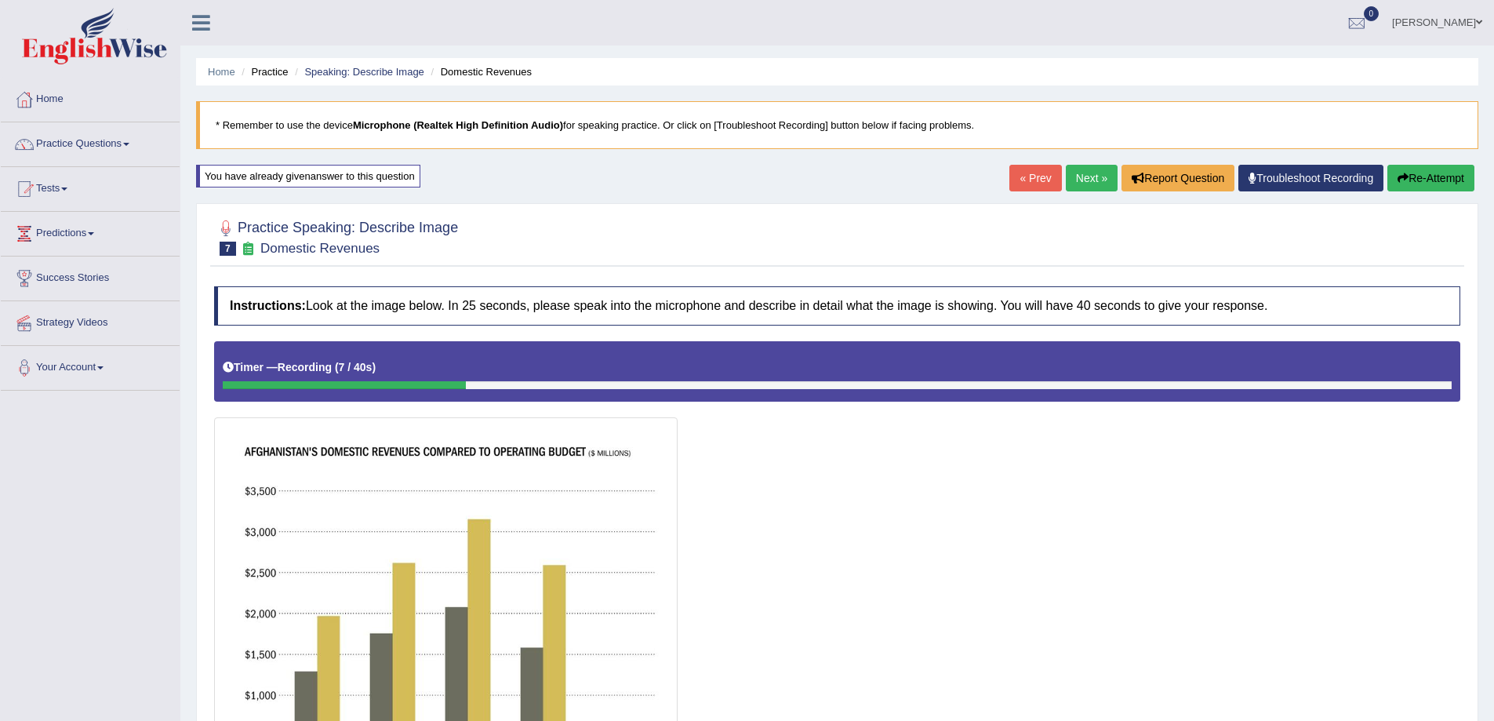
click at [1399, 169] on button "Re-Attempt" at bounding box center [1431, 178] width 87 height 27
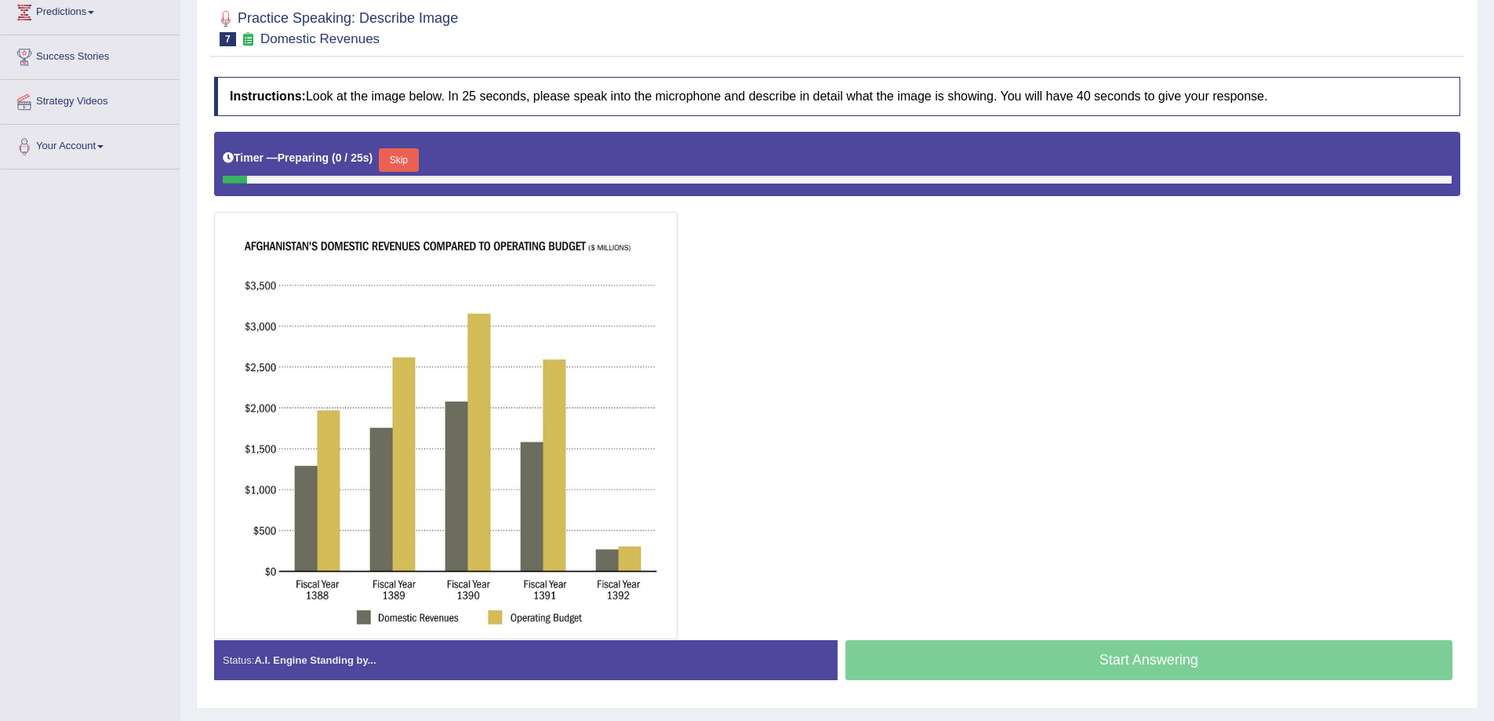
scroll to position [235, 0]
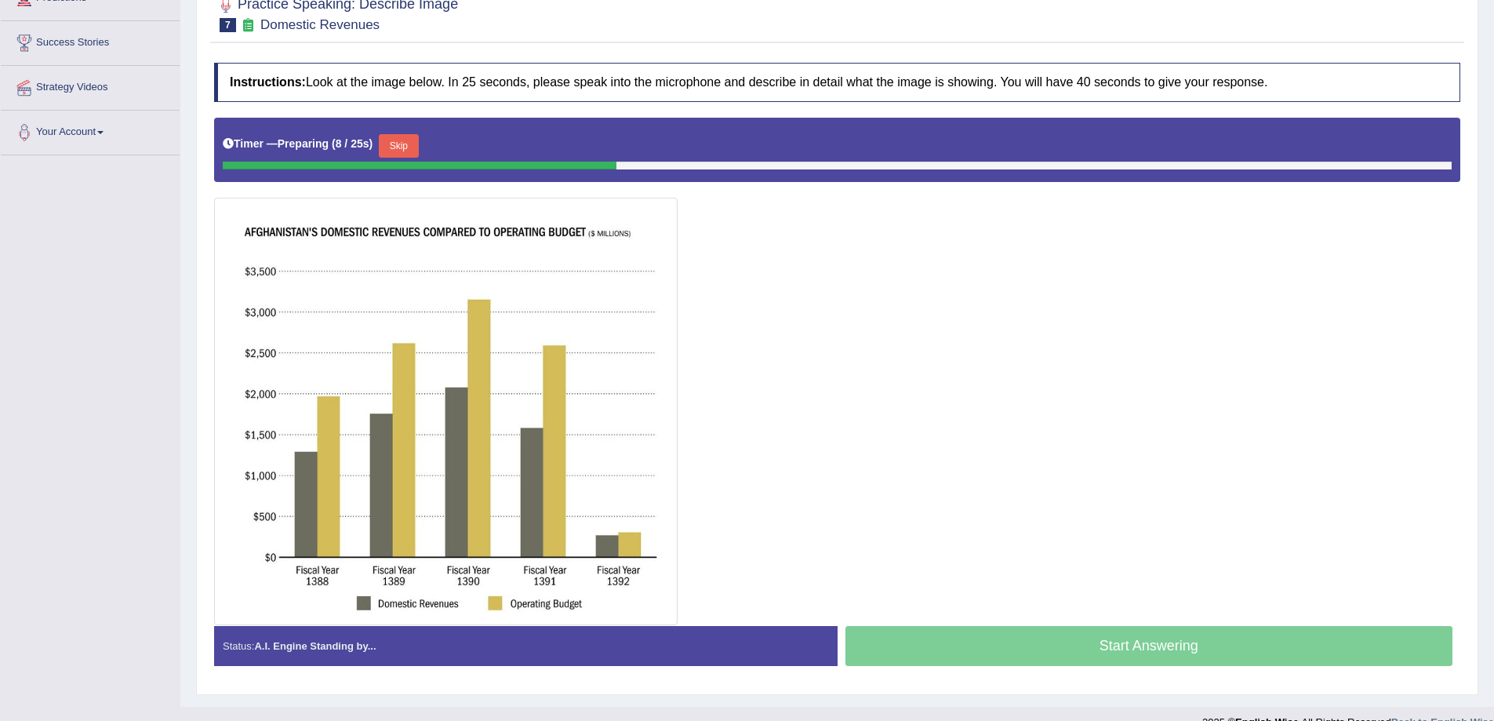
click at [400, 147] on button "Skip" at bounding box center [398, 146] width 39 height 24
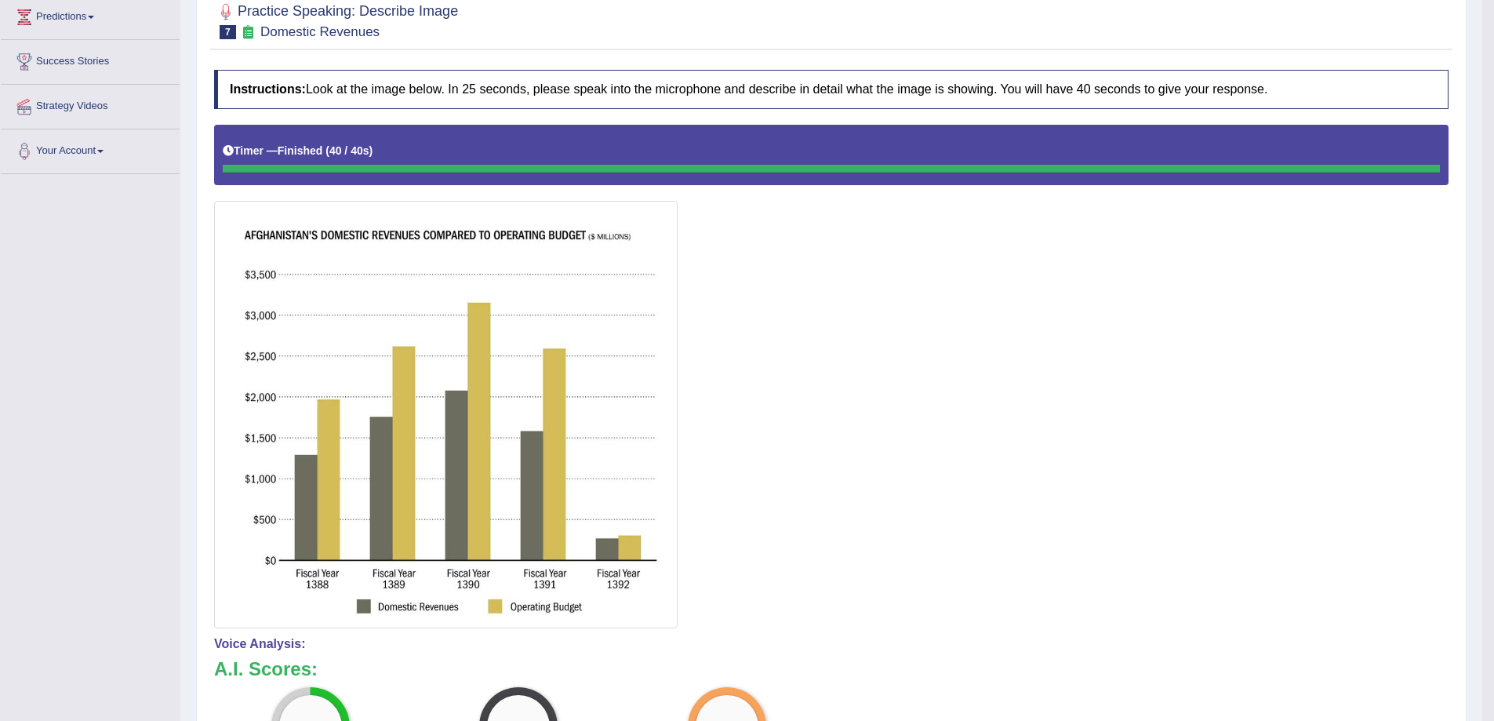
scroll to position [0, 0]
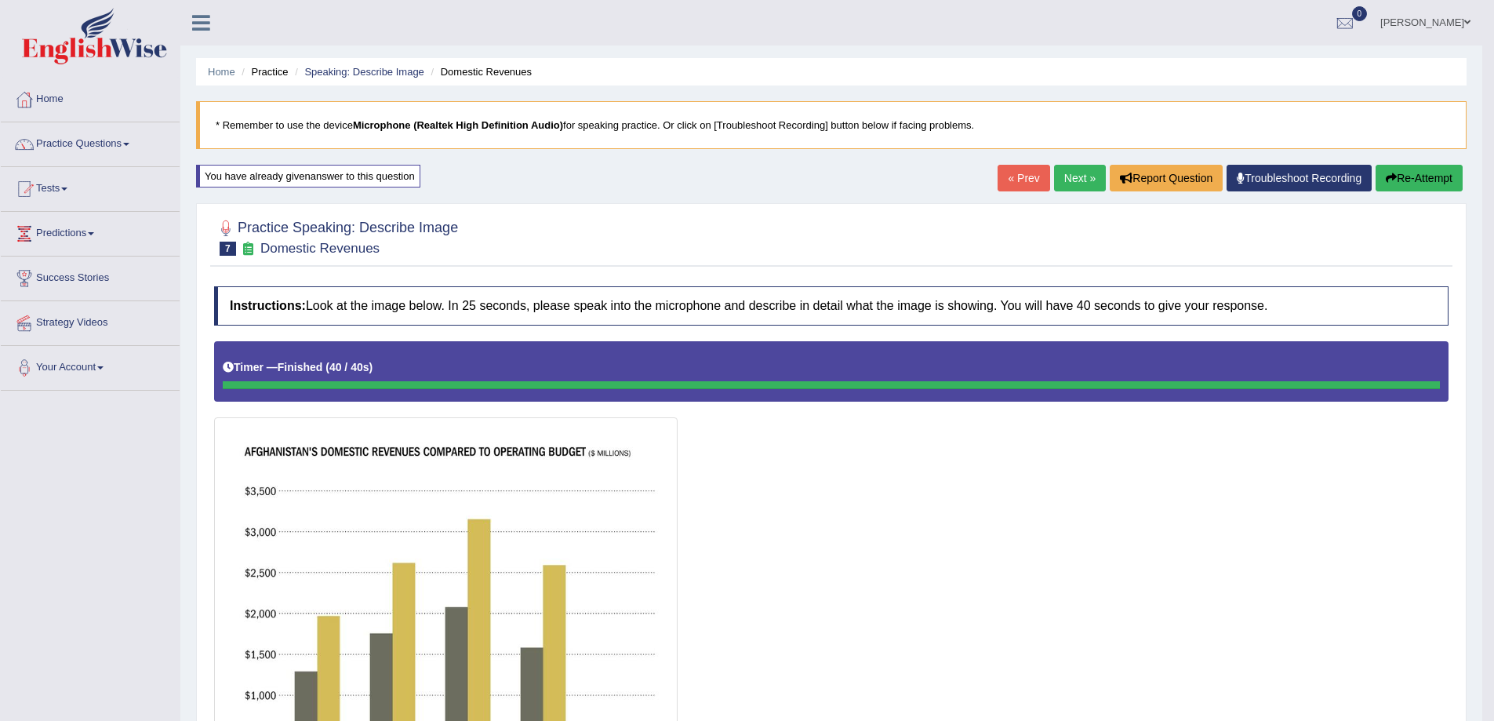
click at [1005, 181] on link "« Prev" at bounding box center [1024, 178] width 52 height 27
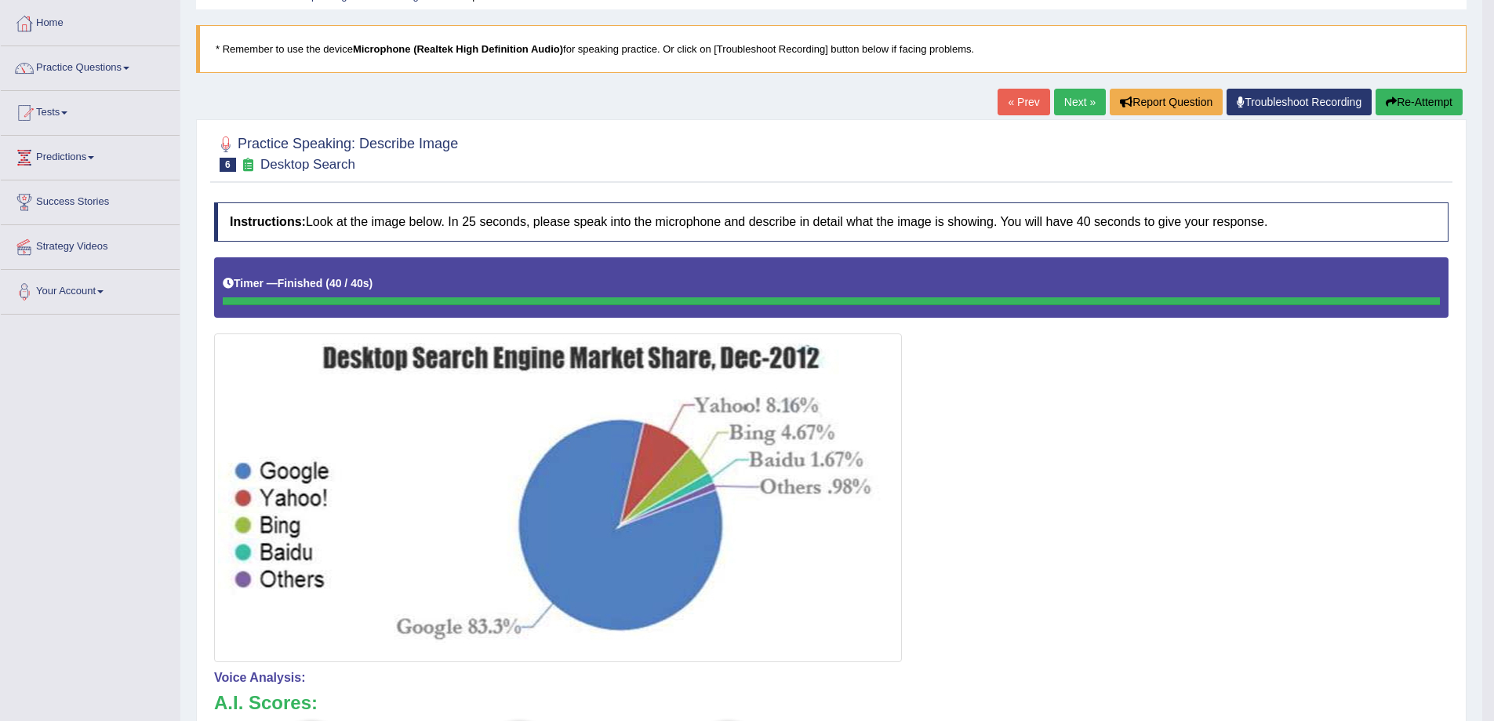
scroll to position [78, 0]
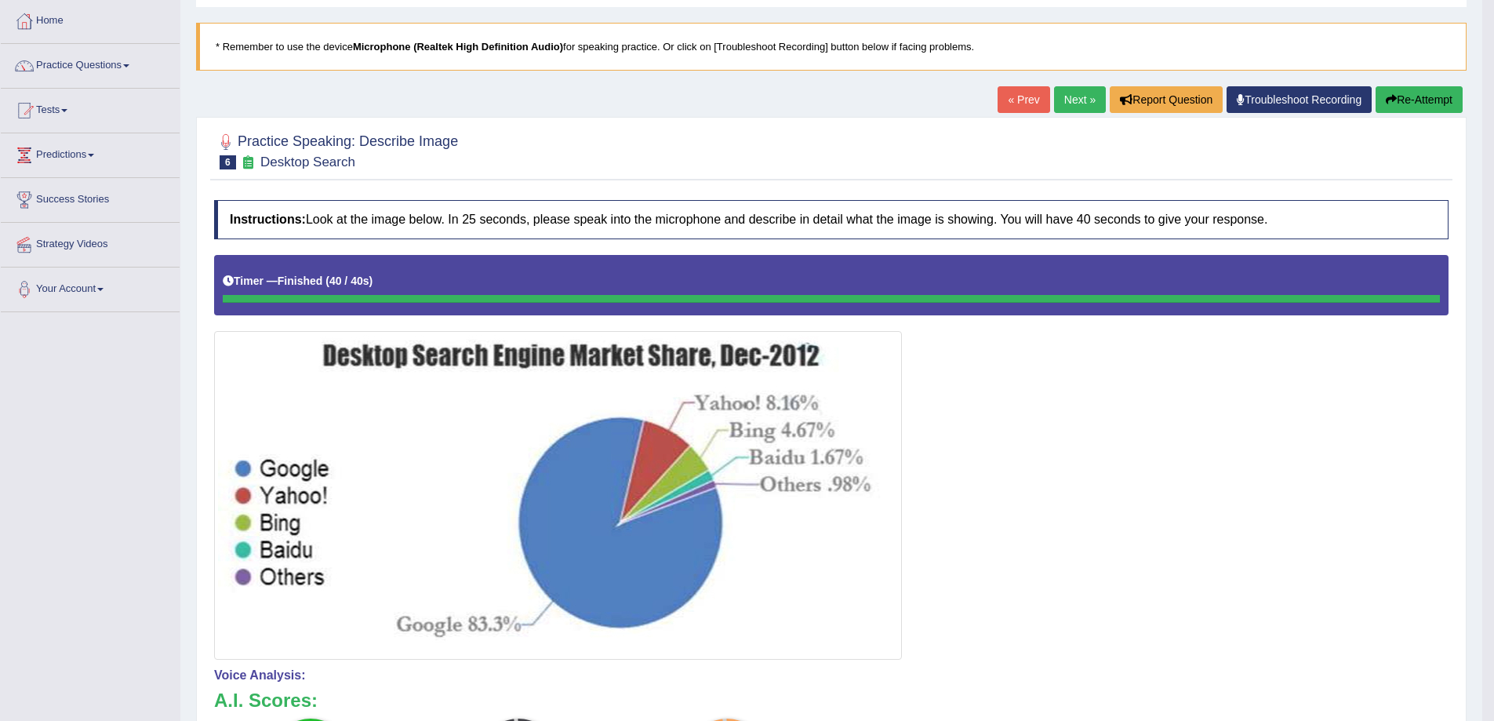
click at [1068, 81] on div "Home Practice Speaking: Describe Image Desktop Search * Remember to use the dev…" at bounding box center [831, 491] width 1302 height 1138
click at [1068, 91] on link "Next »" at bounding box center [1080, 99] width 52 height 27
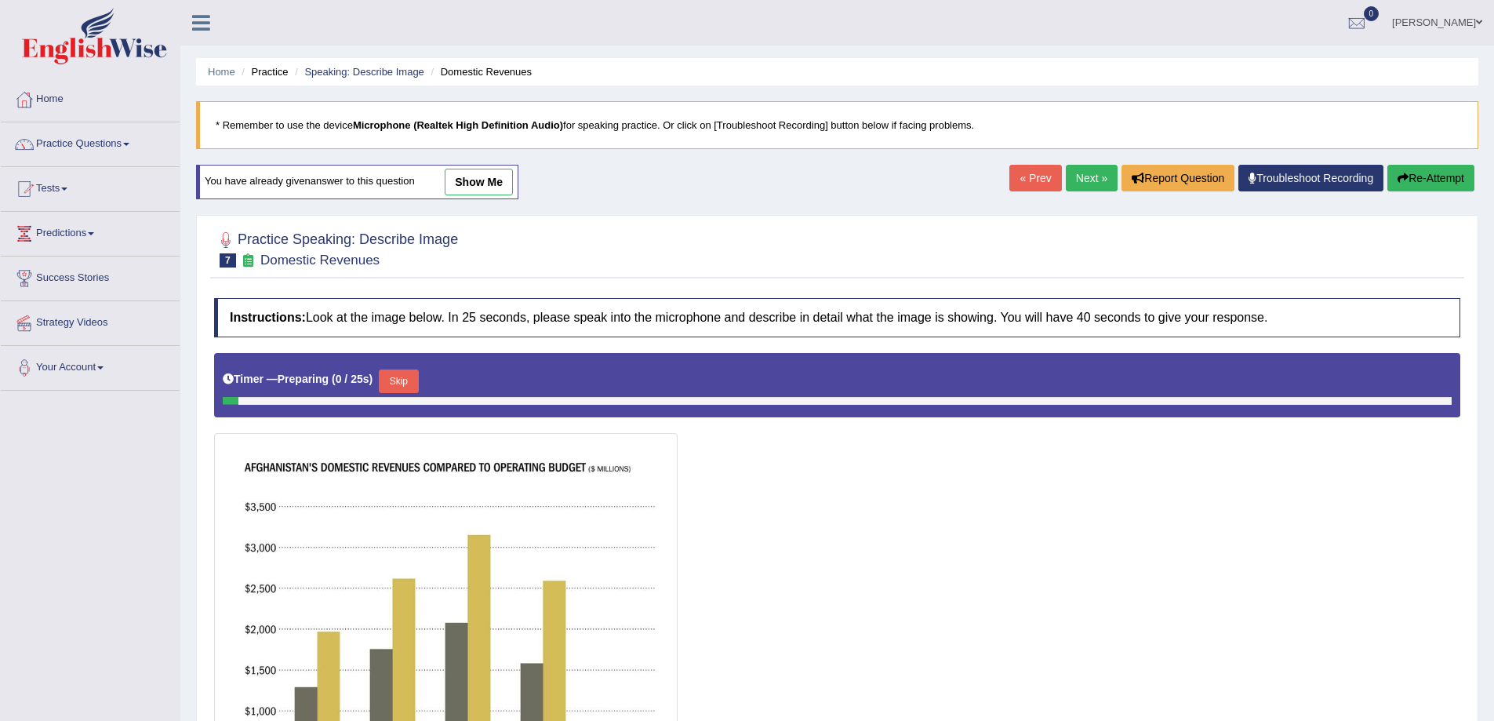
drag, startPoint x: 0, startPoint y: 0, endPoint x: 1079, endPoint y: 169, distance: 1092.7
click at [1079, 169] on link "Next »" at bounding box center [1092, 178] width 52 height 27
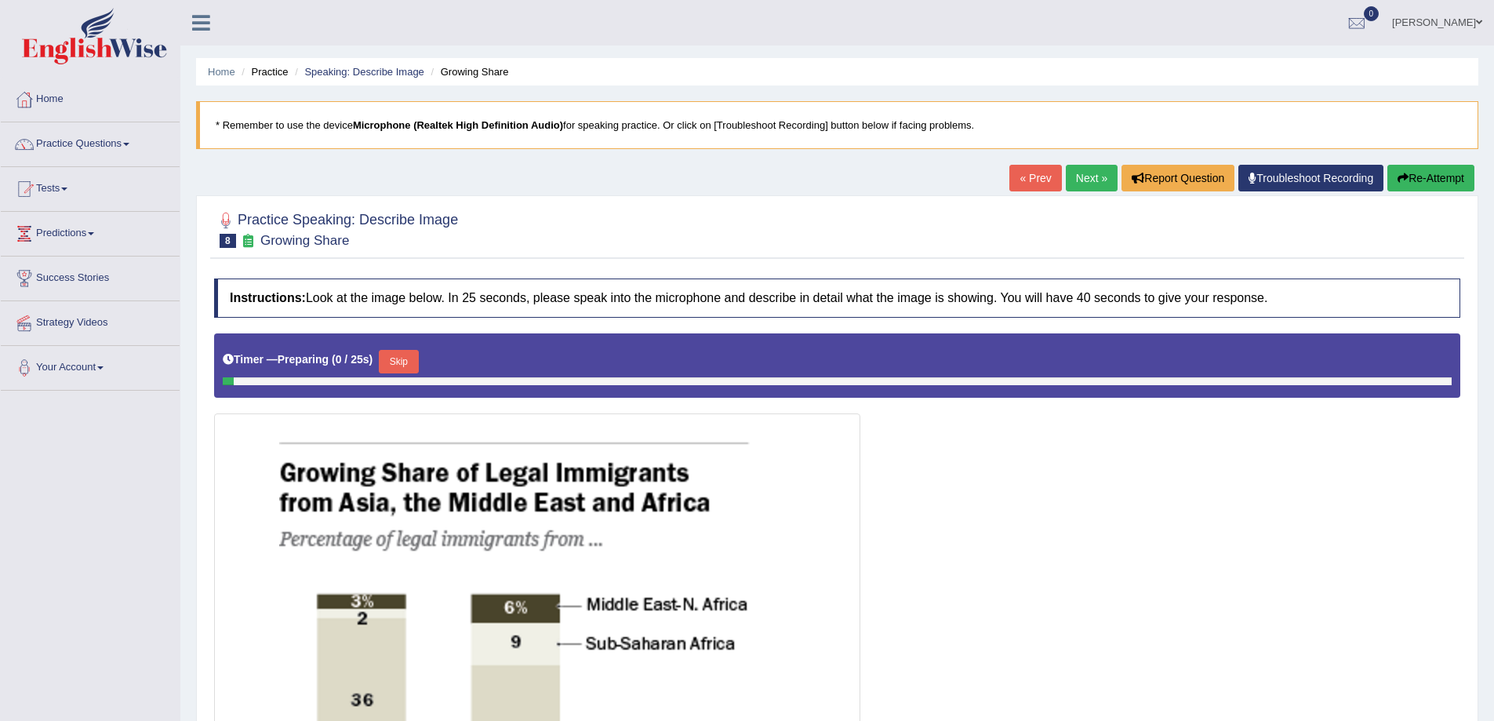
click at [1079, 169] on link "Next »" at bounding box center [1092, 178] width 52 height 27
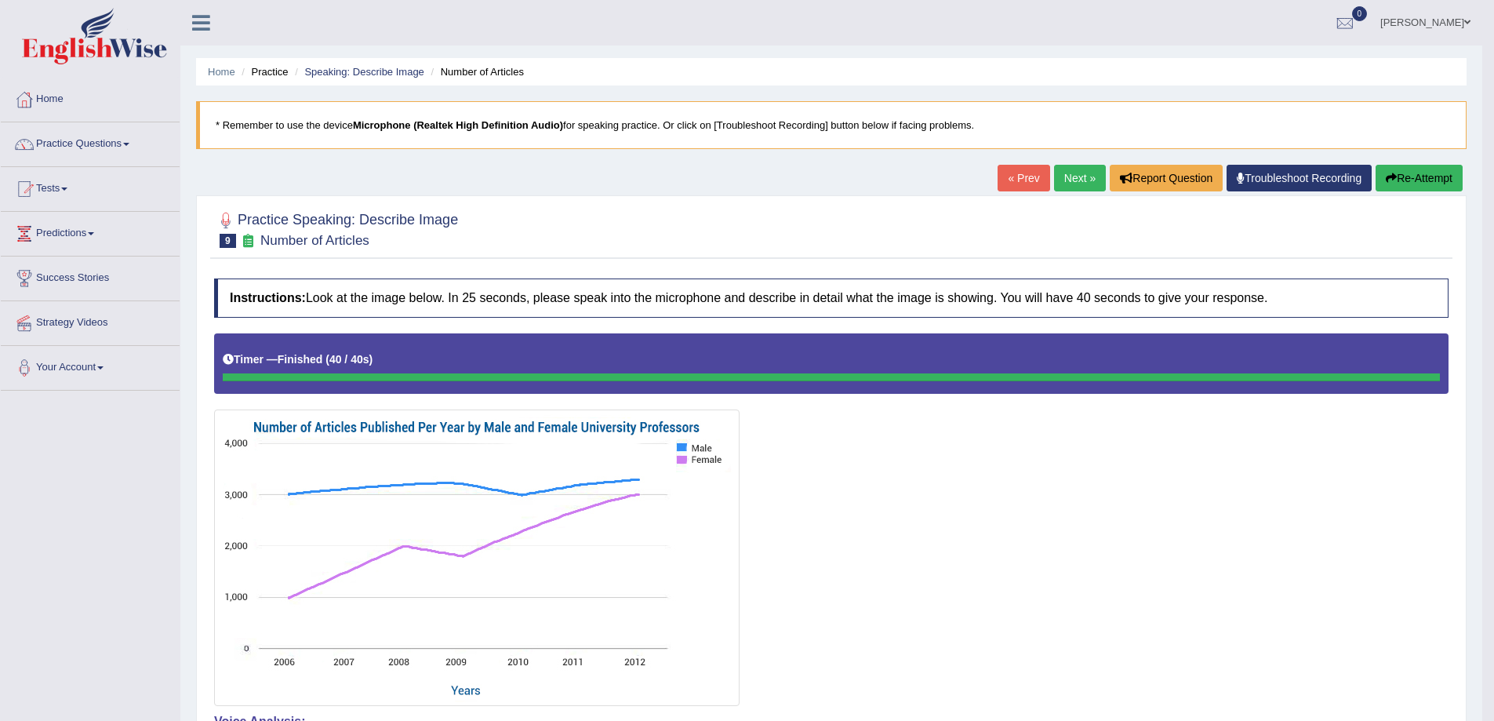
click at [1054, 181] on link "Next »" at bounding box center [1080, 178] width 52 height 27
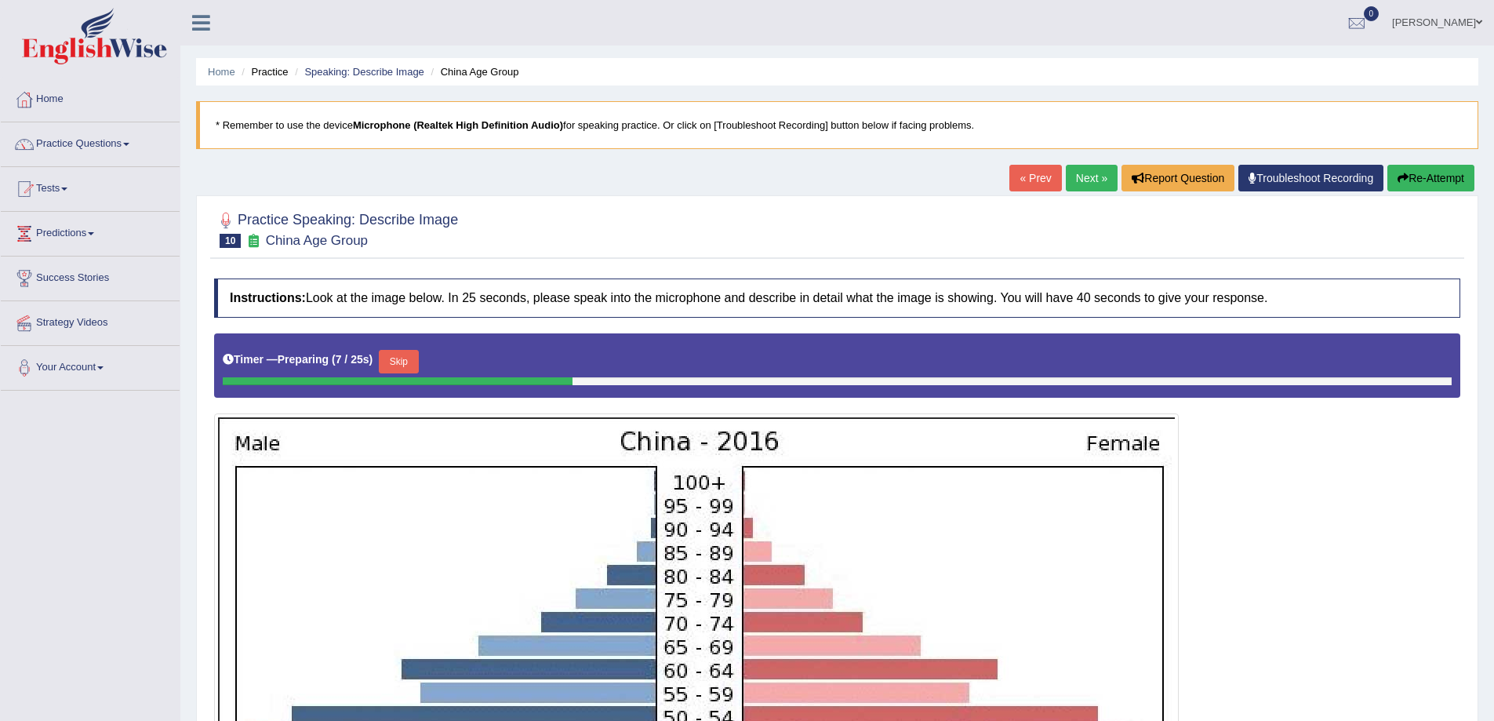
click at [1083, 184] on link "Next »" at bounding box center [1092, 178] width 52 height 27
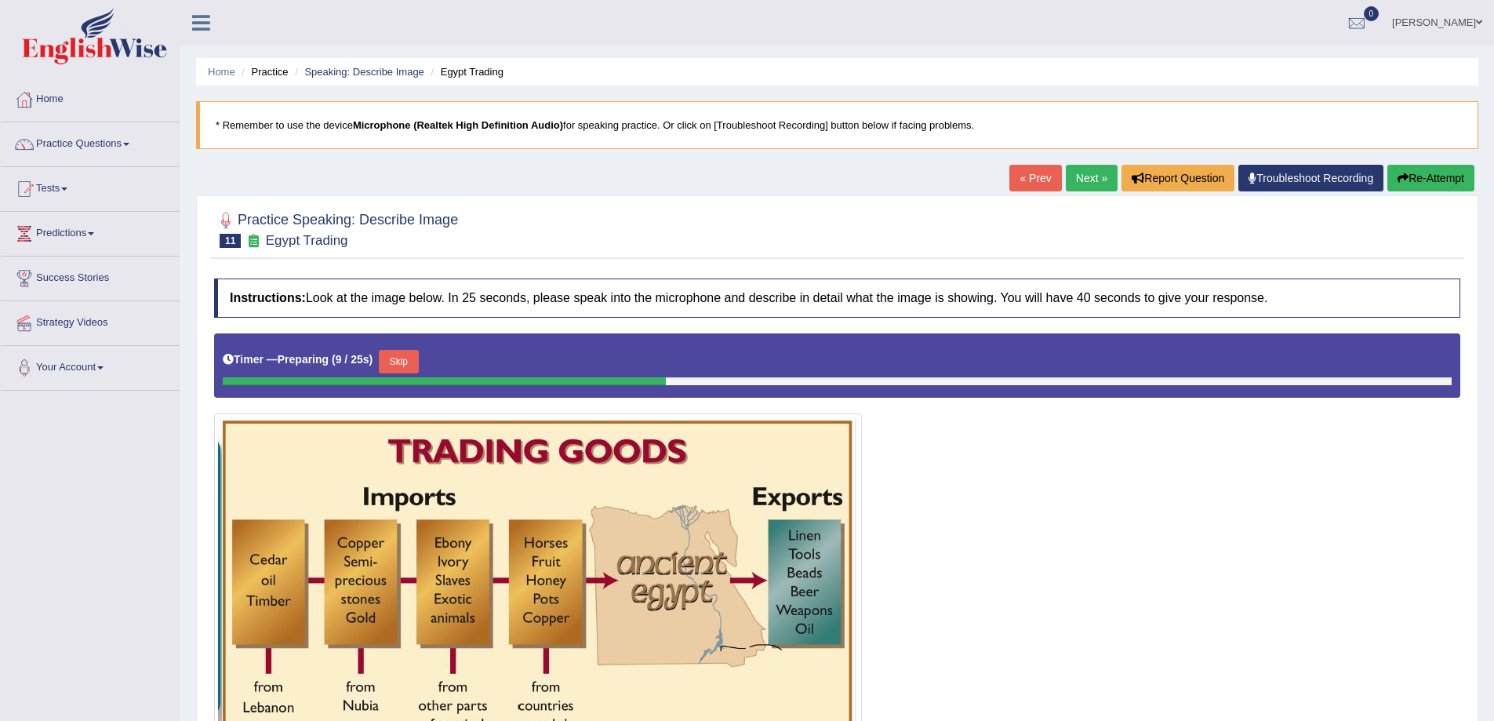
click at [1078, 180] on link "Next »" at bounding box center [1092, 178] width 52 height 27
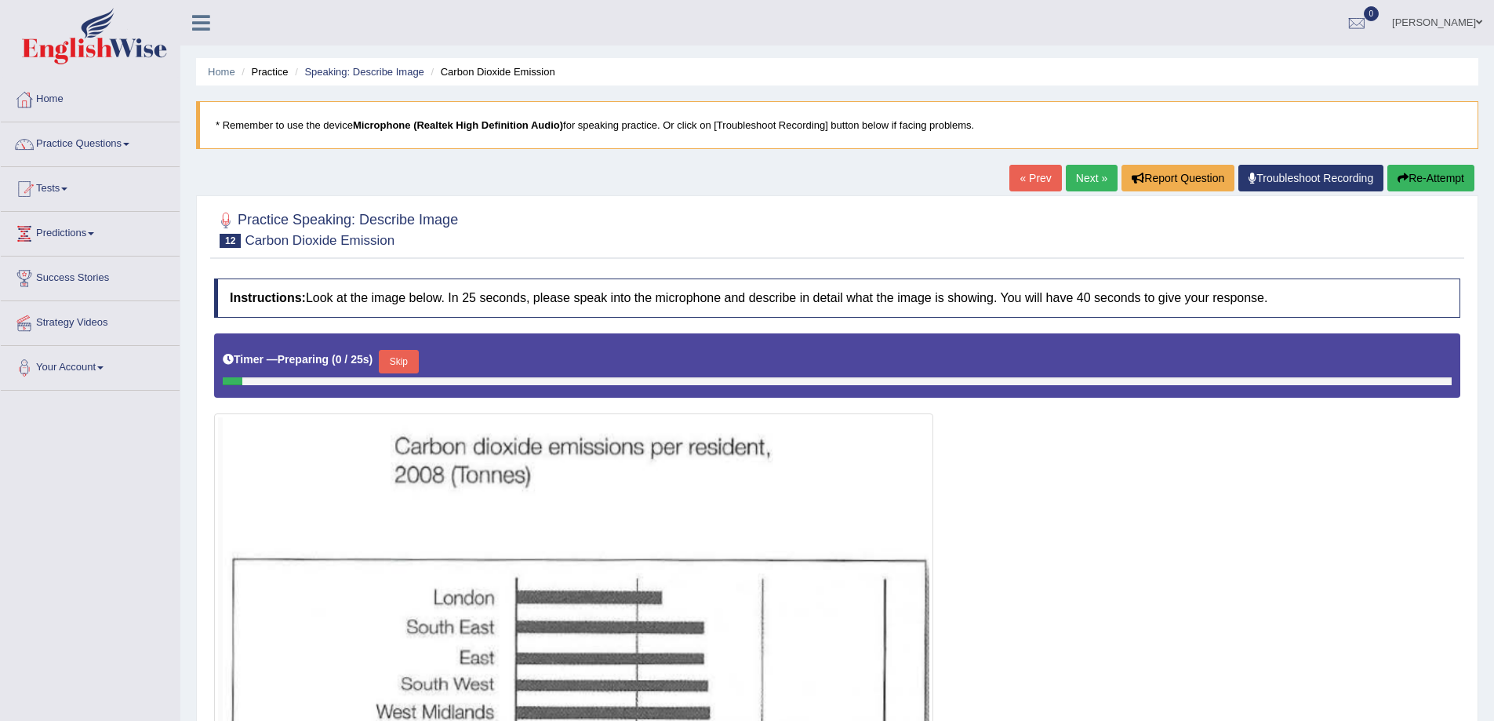
click at [1078, 180] on link "Next »" at bounding box center [1092, 178] width 52 height 27
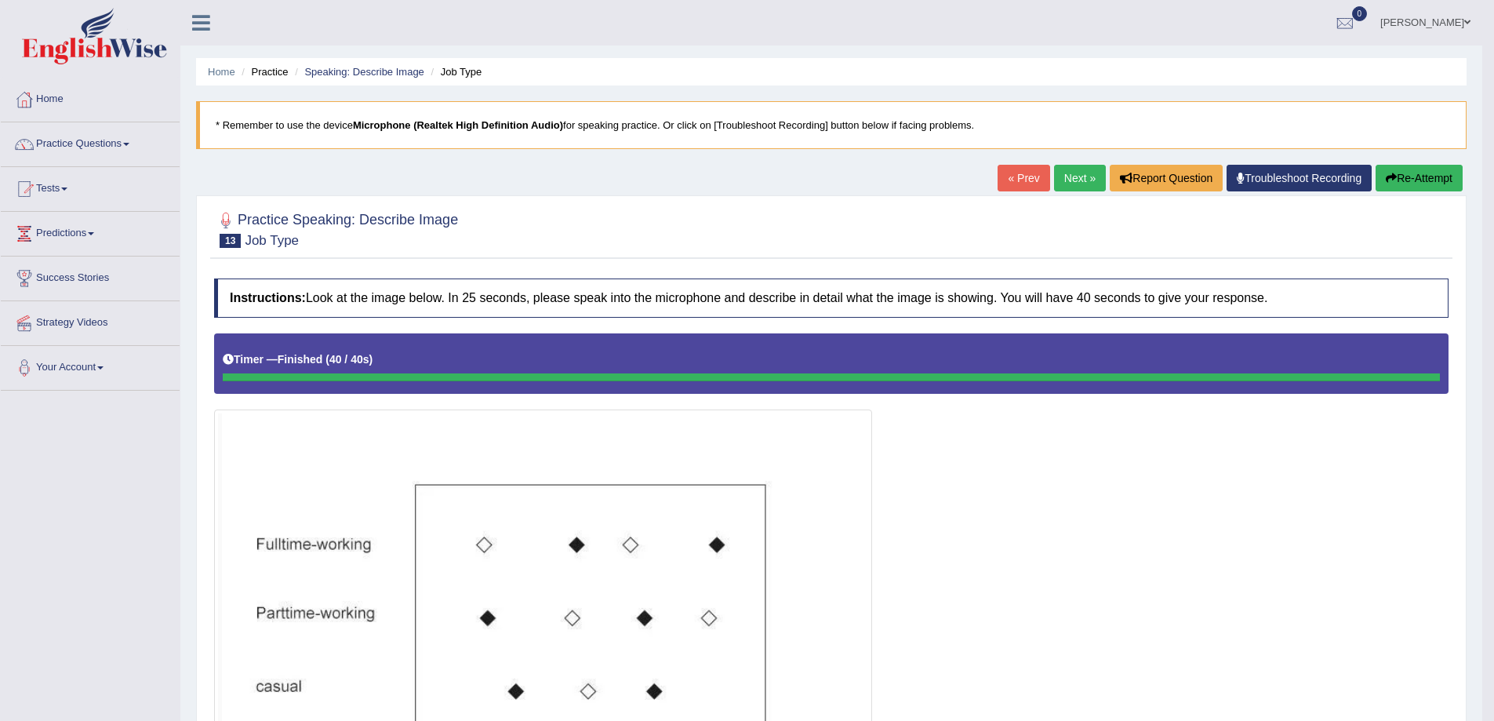
click at [1096, 177] on link "Next »" at bounding box center [1080, 178] width 52 height 27
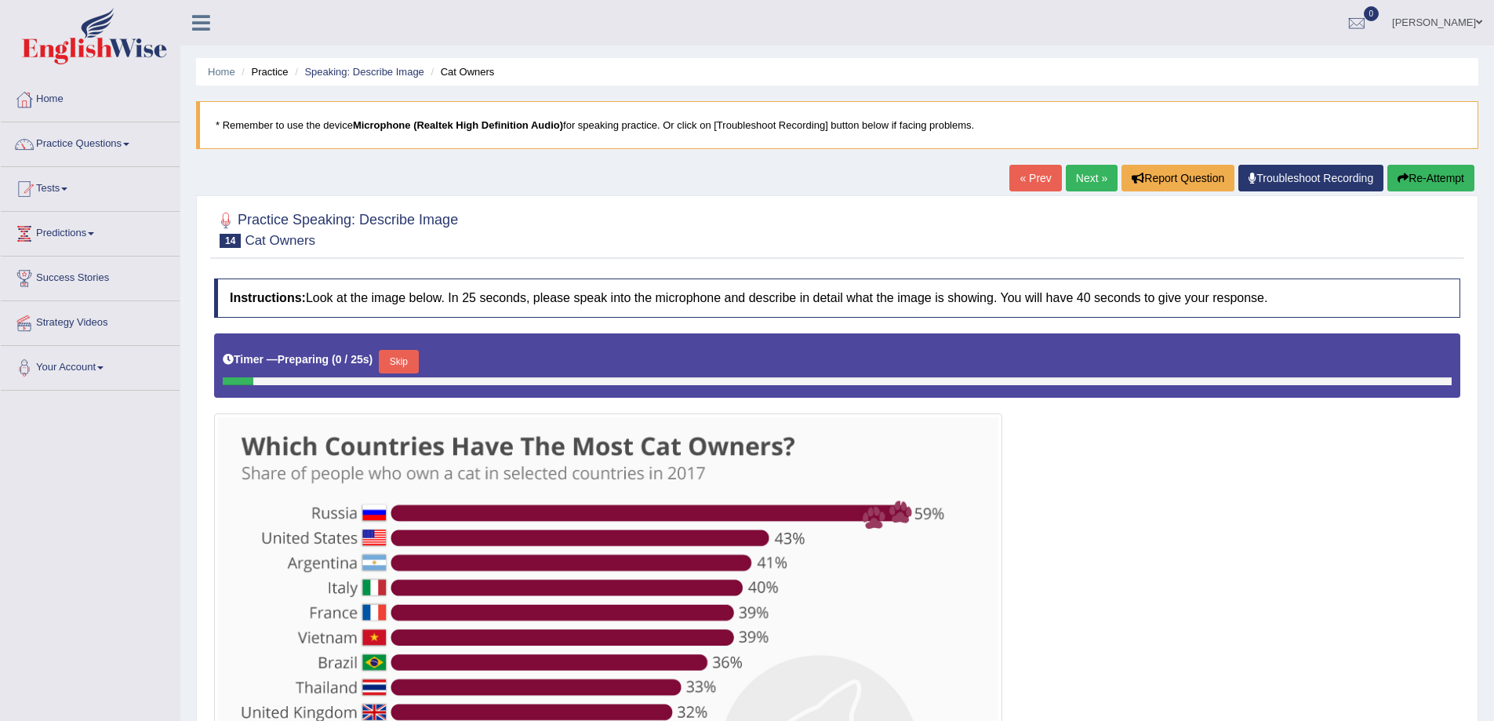
click at [1090, 184] on link "Next »" at bounding box center [1092, 178] width 52 height 27
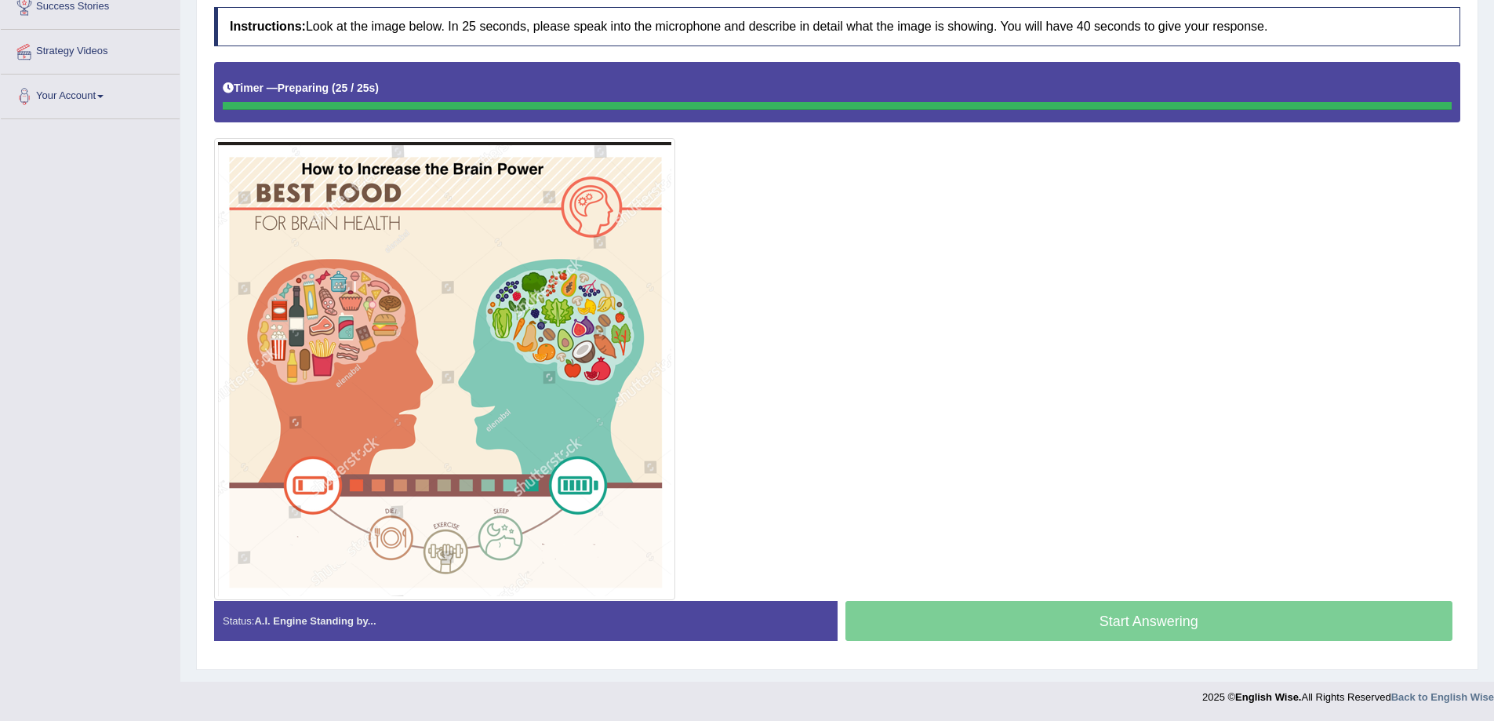
scroll to position [271, 0]
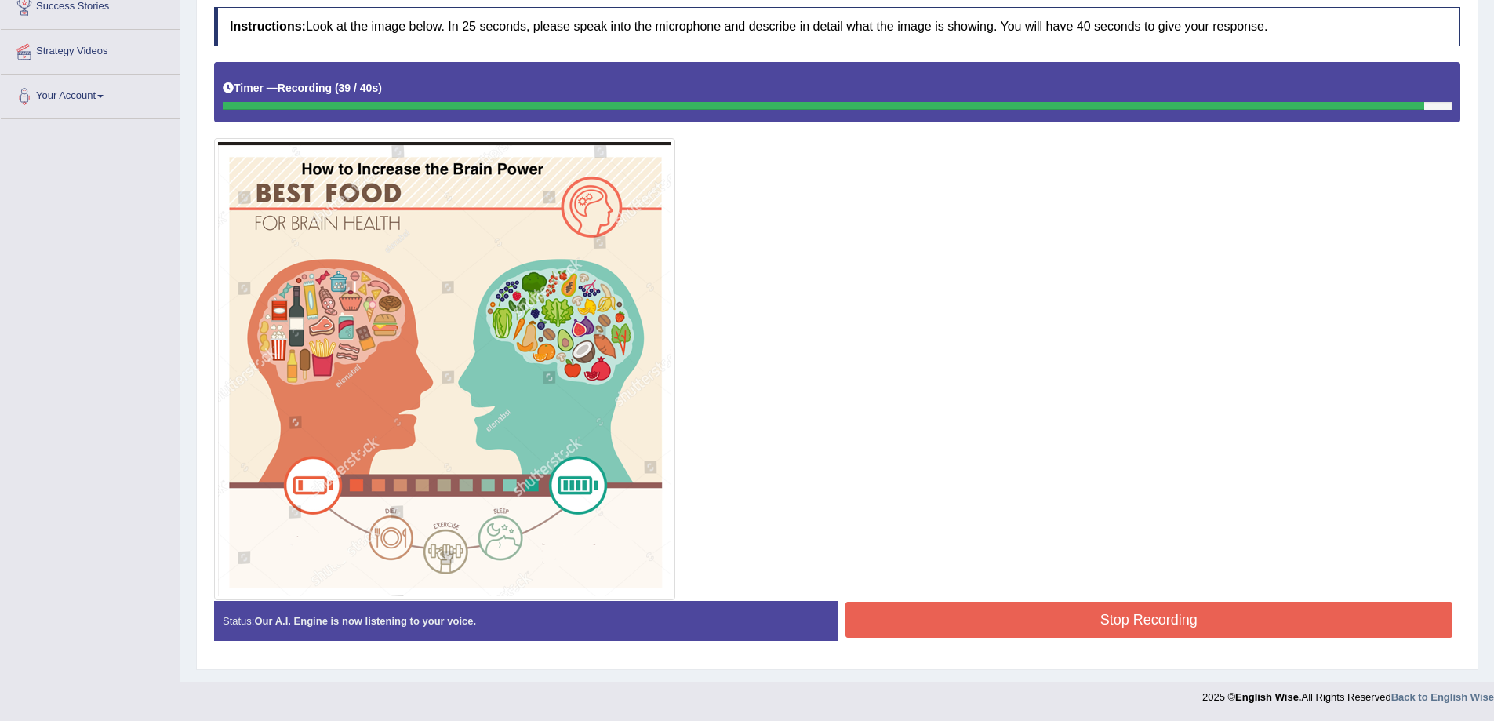
click at [1156, 601] on div "Start Answering" at bounding box center [1150, 601] width 624 height 1
click at [1169, 609] on button "Stop Recording" at bounding box center [1150, 620] width 608 height 36
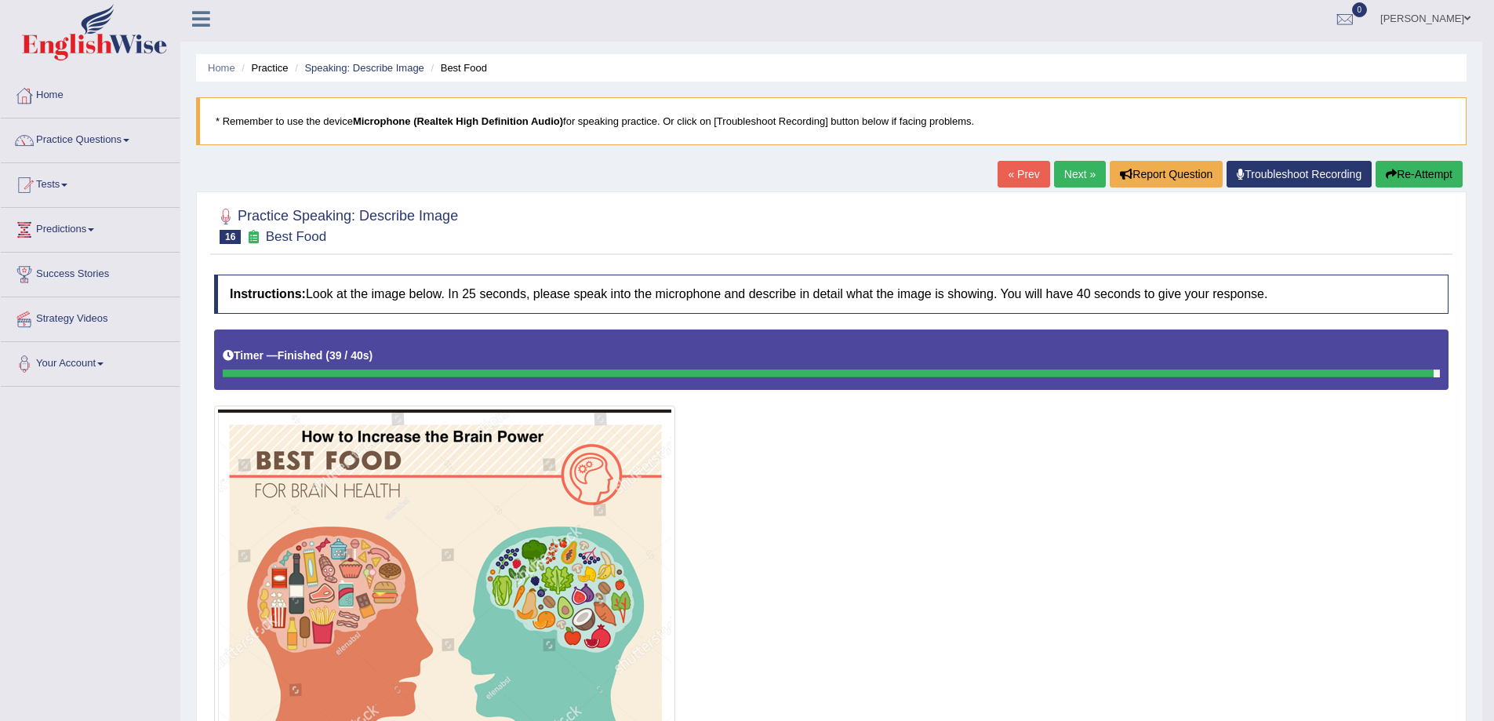
scroll to position [0, 0]
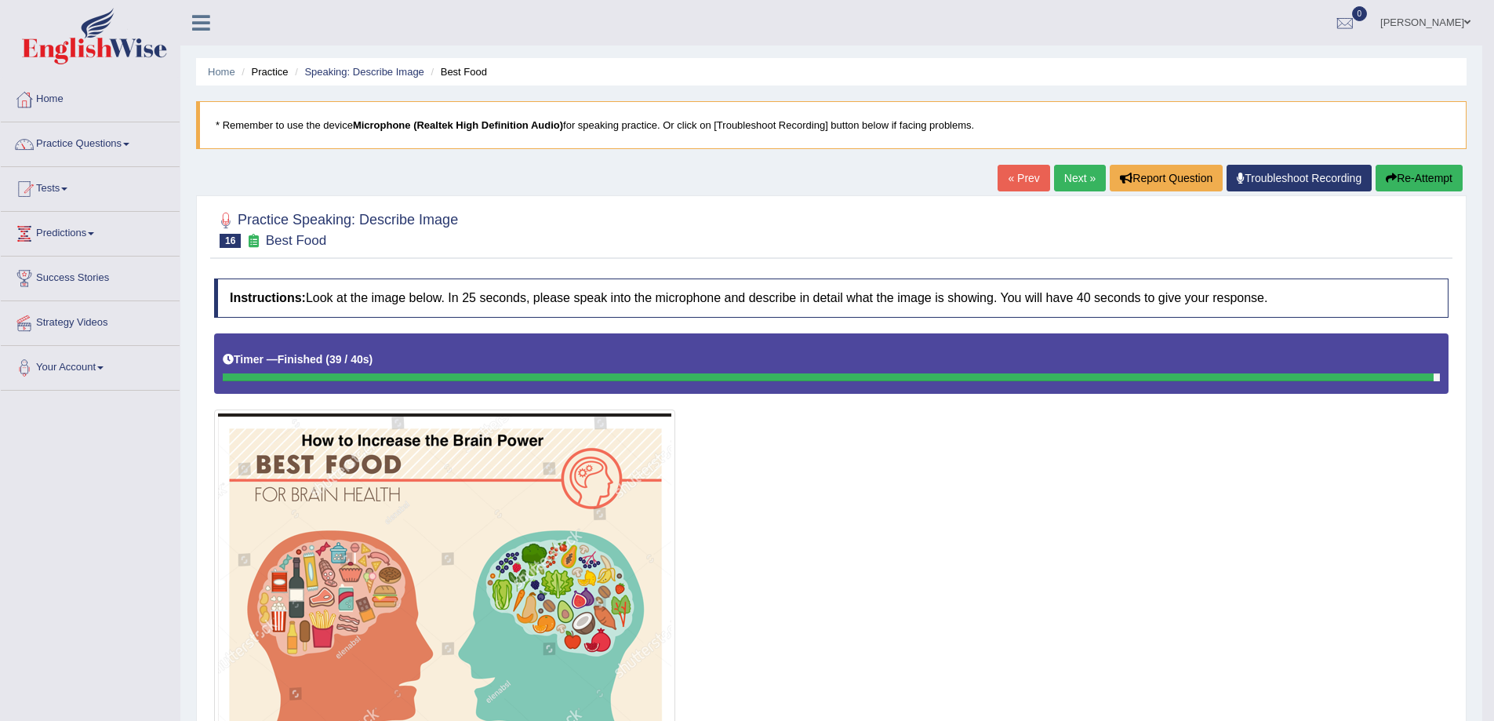
click at [1061, 173] on link "Next »" at bounding box center [1080, 178] width 52 height 27
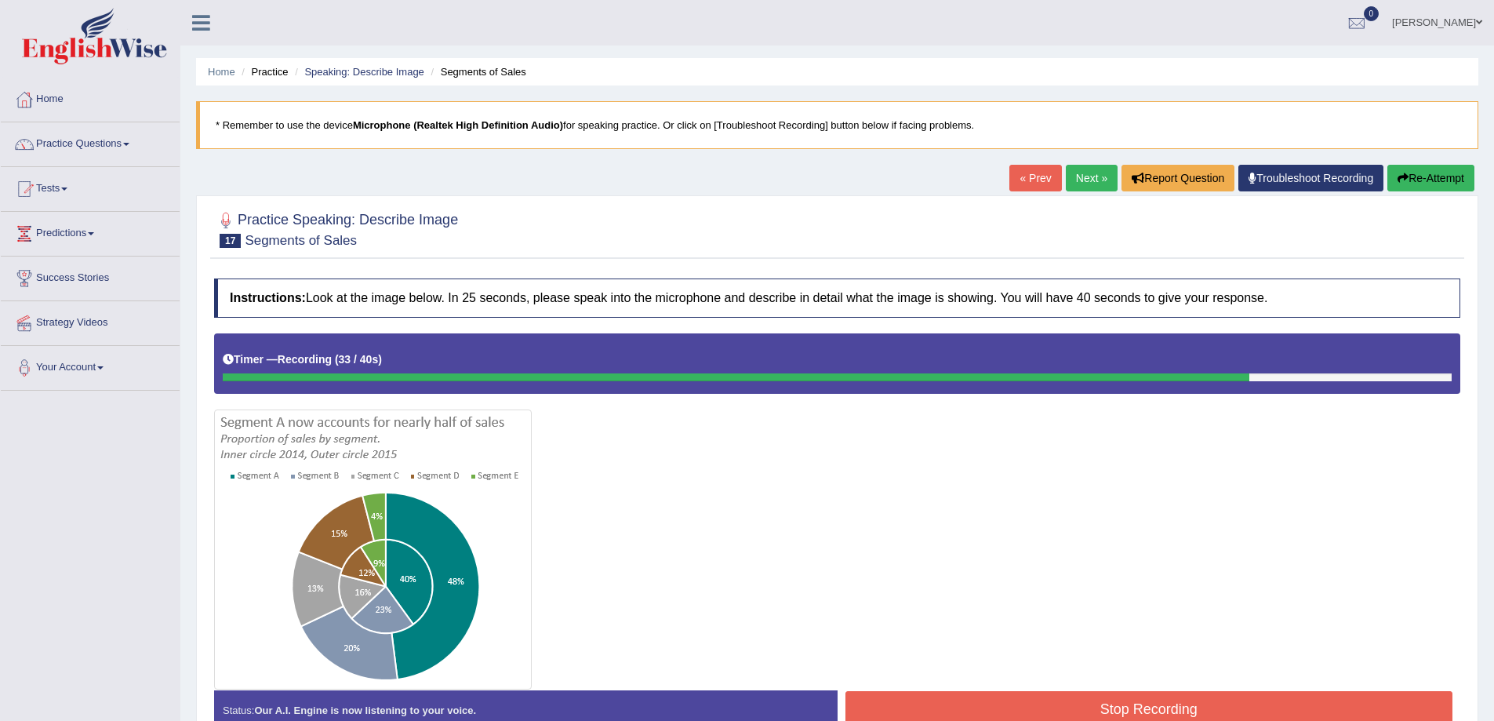
click at [1086, 180] on link "Next »" at bounding box center [1092, 178] width 52 height 27
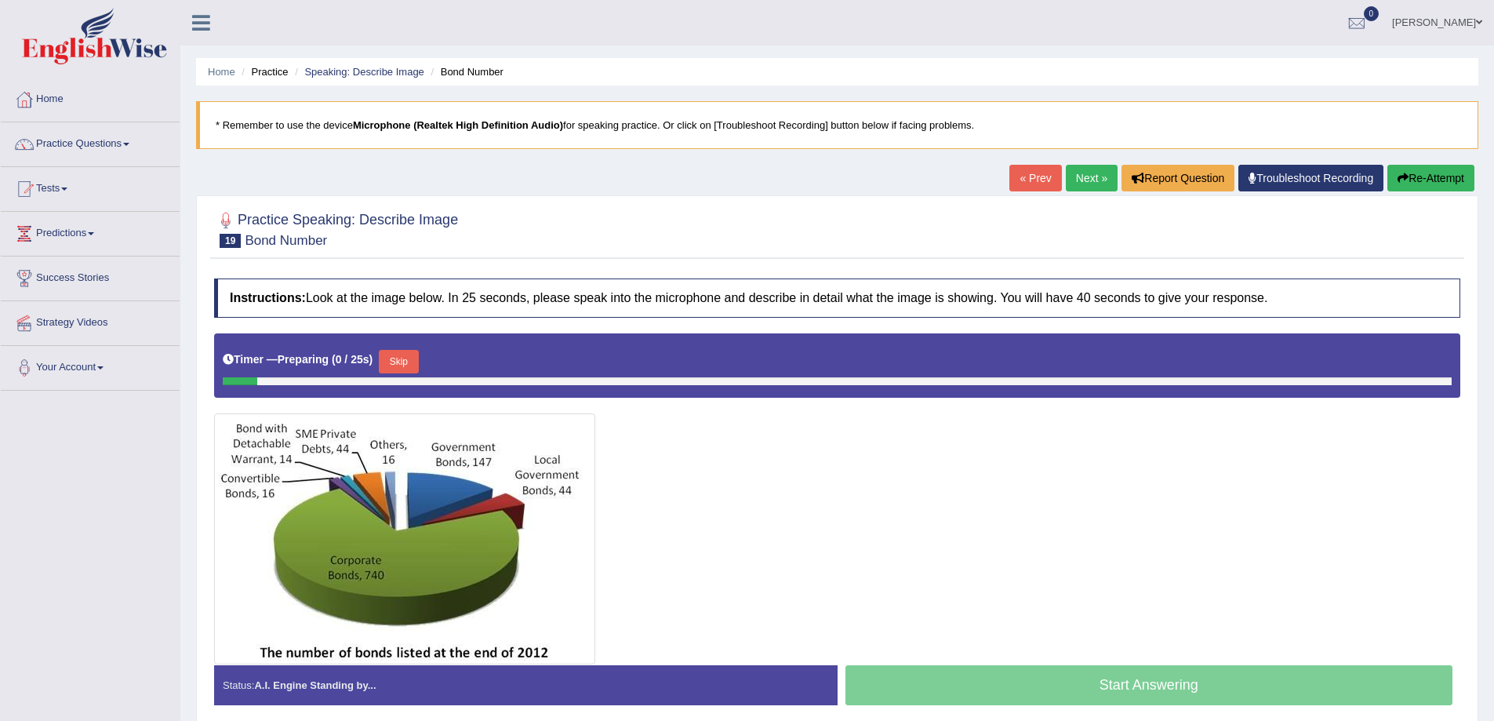
click at [1074, 177] on link "Next »" at bounding box center [1092, 178] width 52 height 27
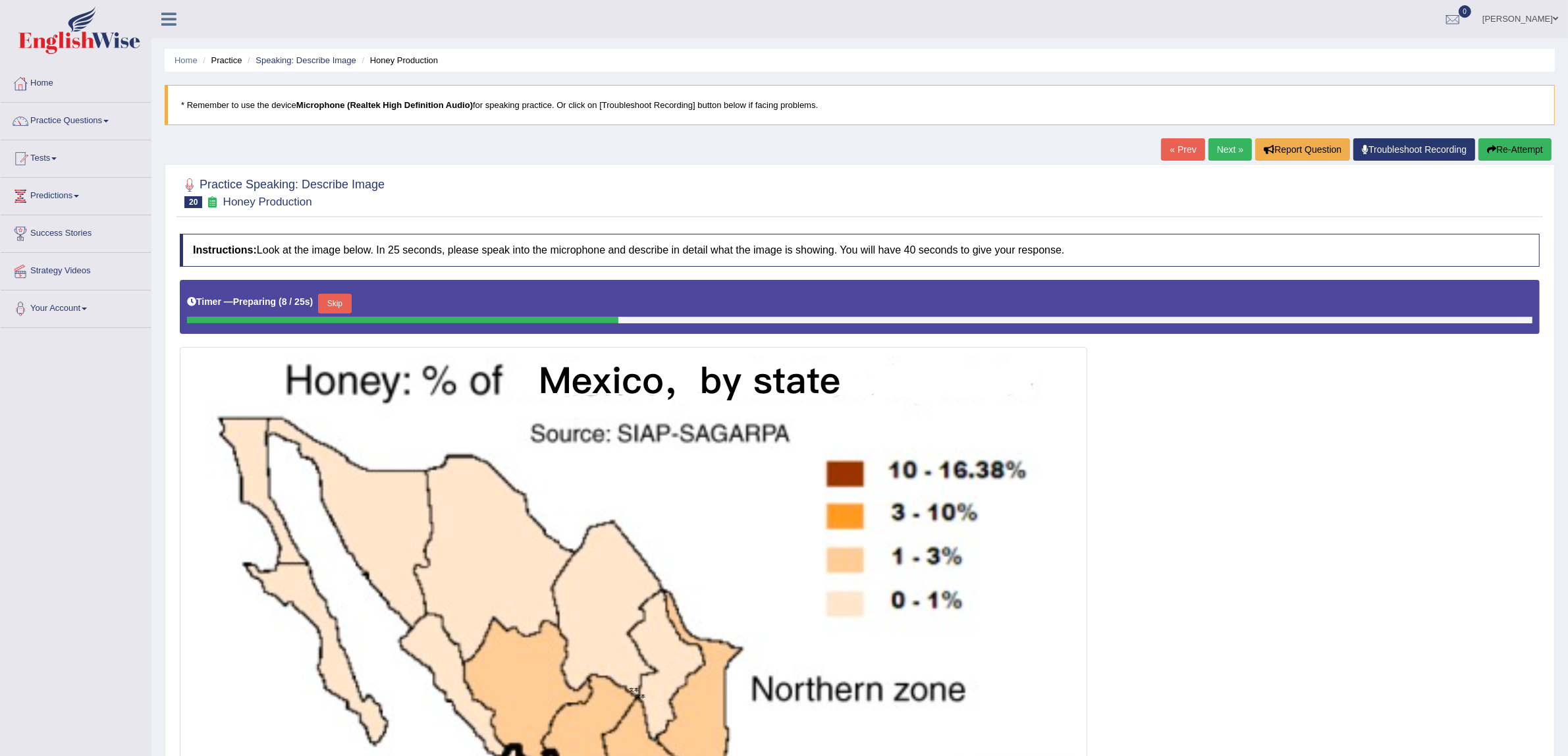
drag, startPoint x: 1239, startPoint y: 2, endPoint x: 1111, endPoint y: 263, distance: 290.7
click at [1111, 263] on h4 "Instructions: Look at the image below. In 25 seconds, please speak into the mic…" at bounding box center [860, 249] width 1360 height 33
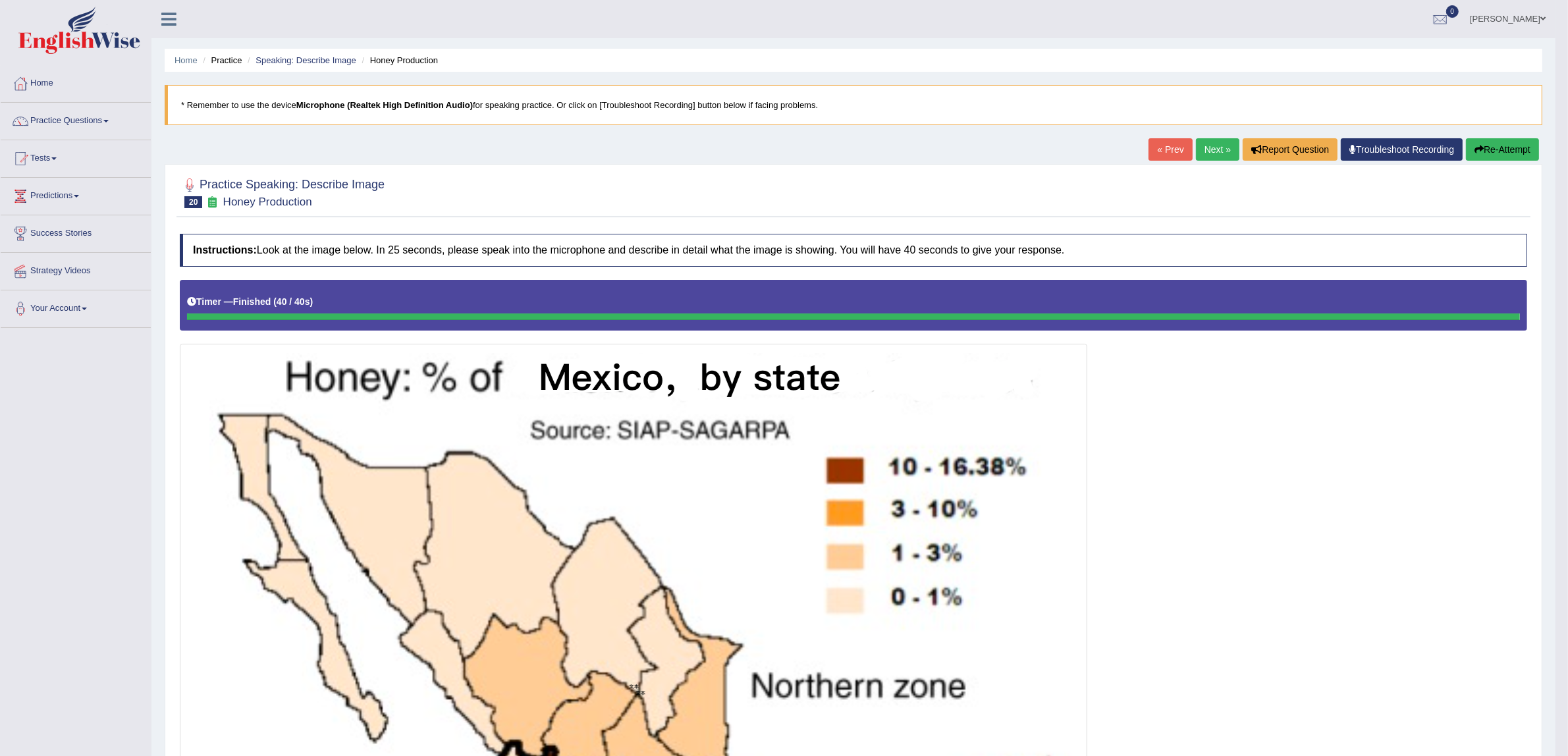
click at [1163, 153] on link "« Prev" at bounding box center [1170, 149] width 44 height 23
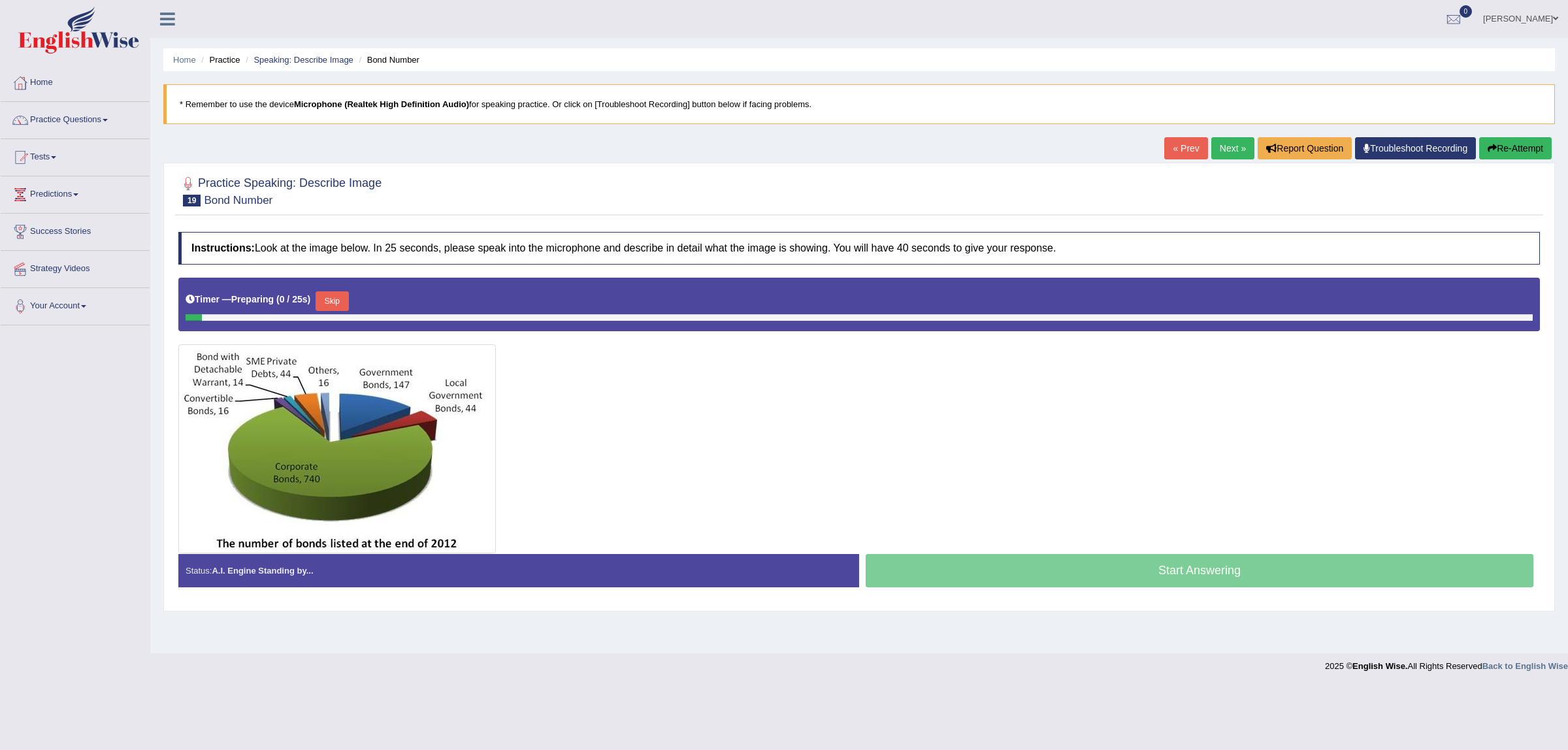
click at [1153, 151] on div "Home Practice Speaking: Describe Image Bond Number * Remember to use the device…" at bounding box center [859, 326] width 1417 height 653
click at [1164, 148] on link "« Prev" at bounding box center [1186, 148] width 43 height 22
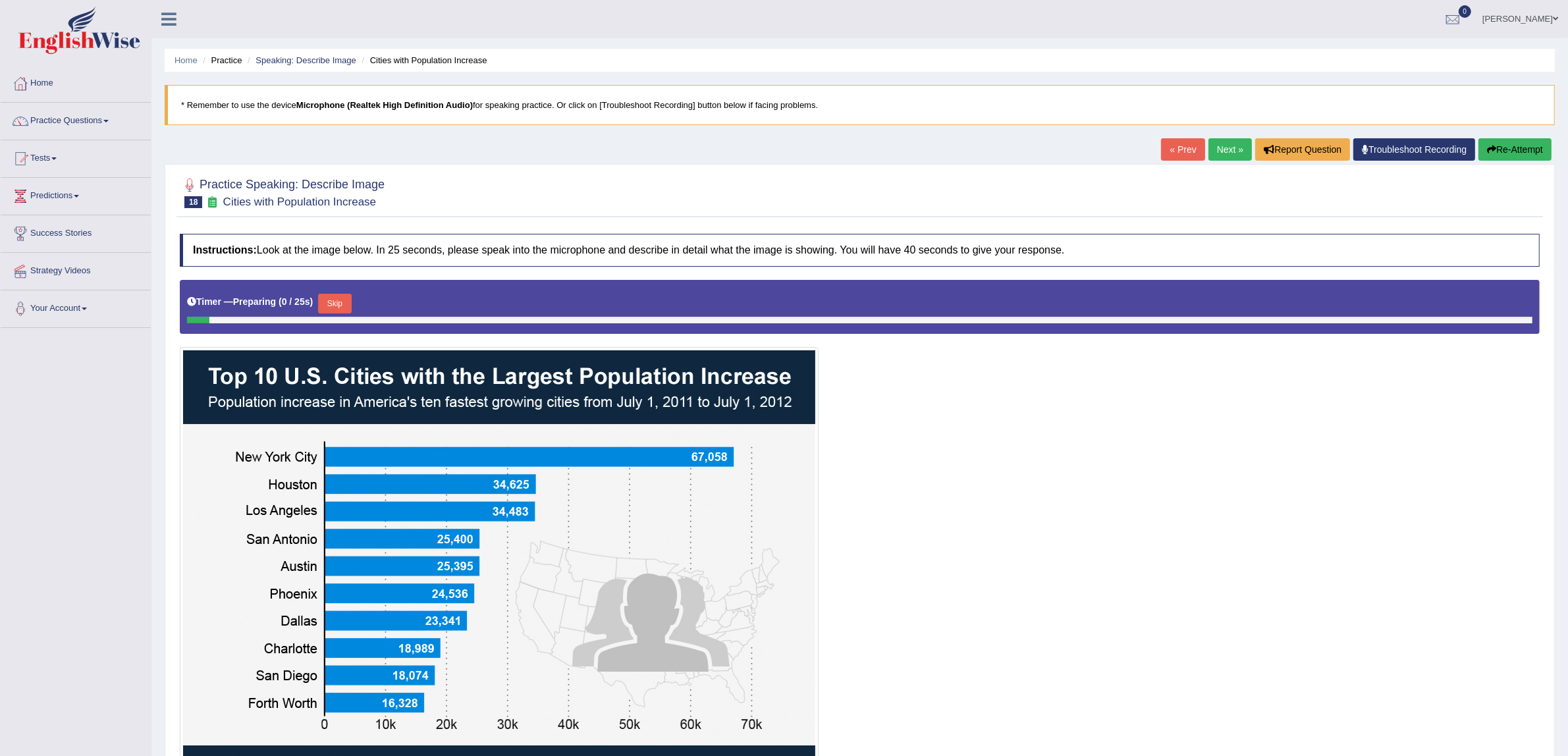
click at [1173, 149] on link "« Prev" at bounding box center [1183, 149] width 44 height 23
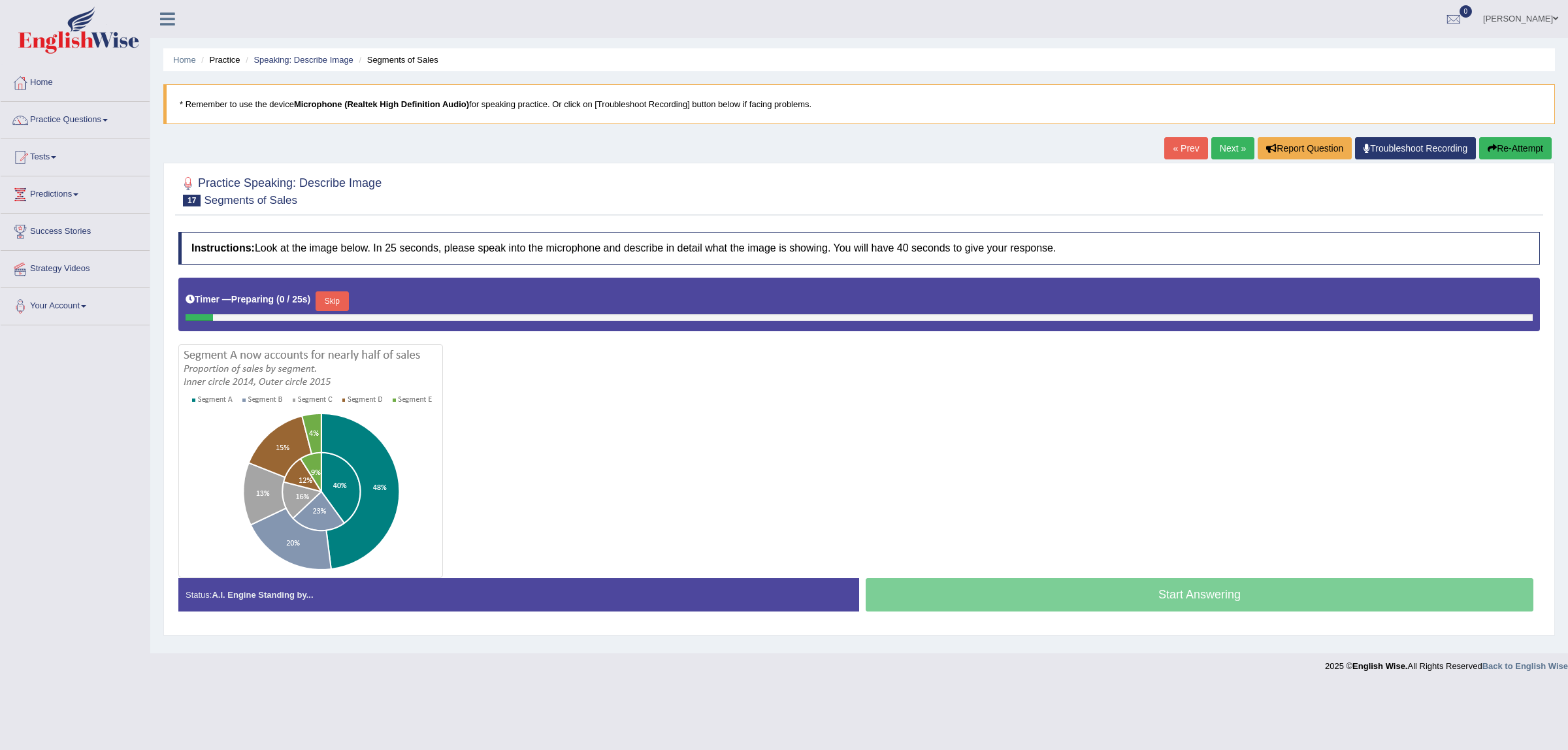
click at [1164, 148] on link "« Prev" at bounding box center [1186, 148] width 43 height 22
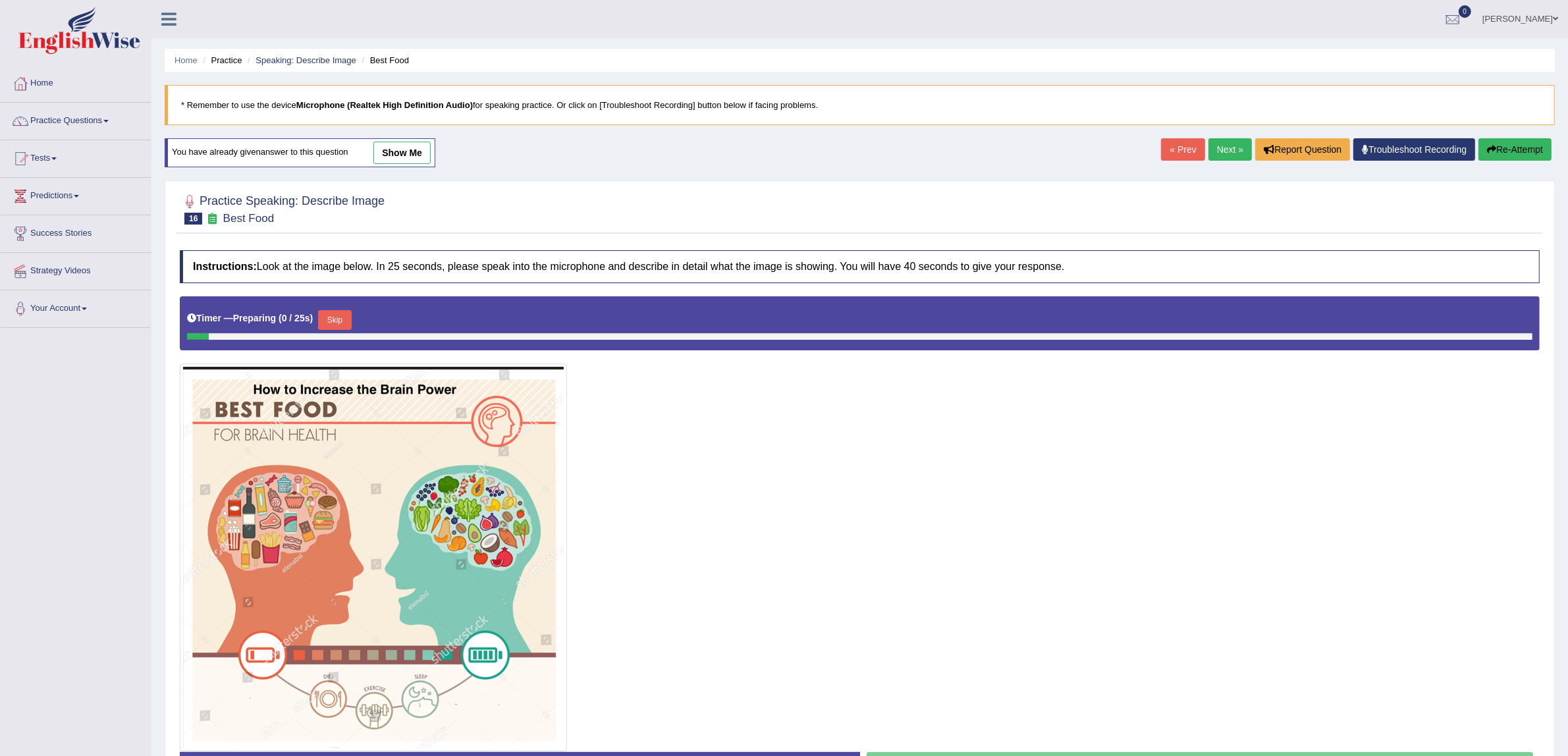
click at [1173, 149] on link "« Prev" at bounding box center [1183, 149] width 44 height 23
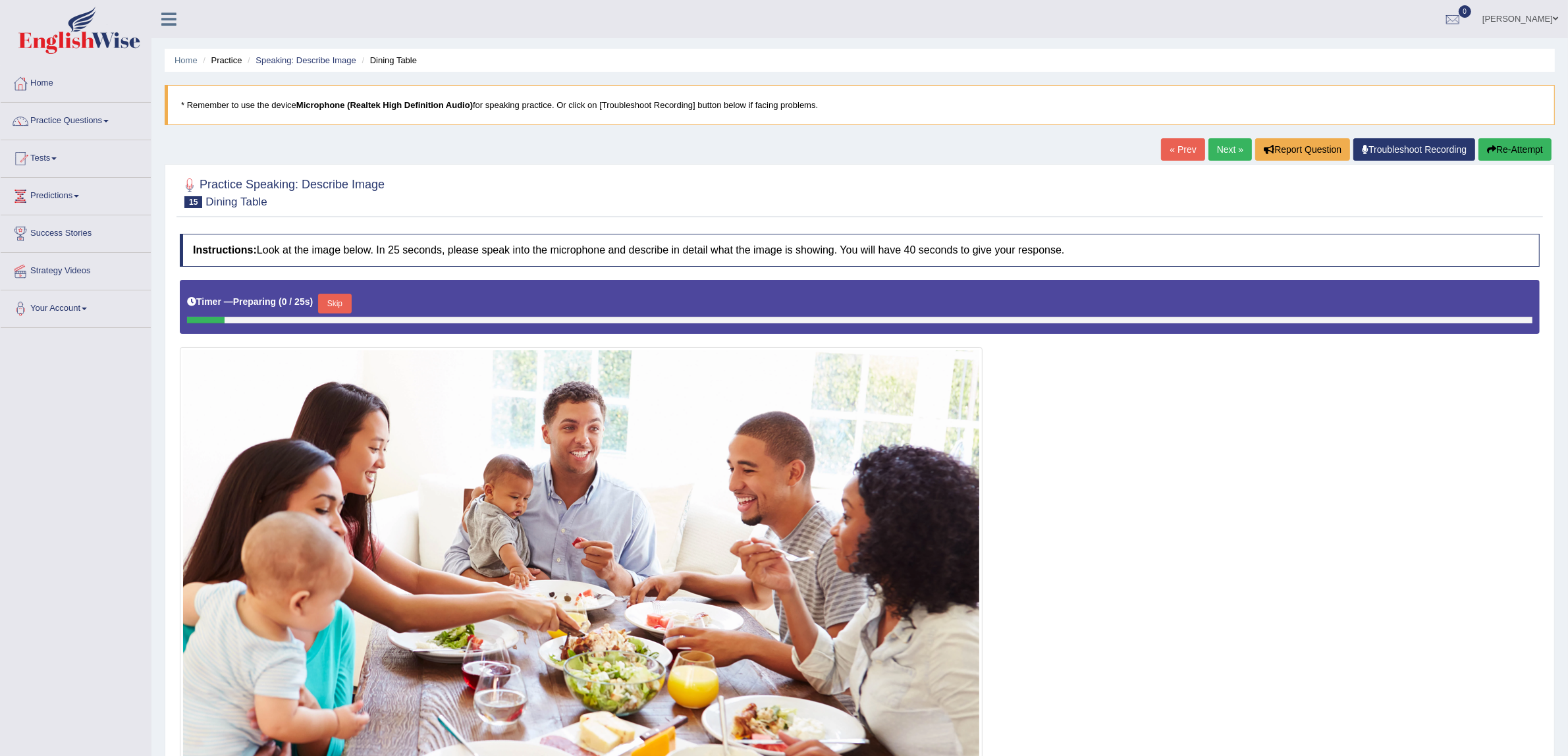
scroll to position [82, 0]
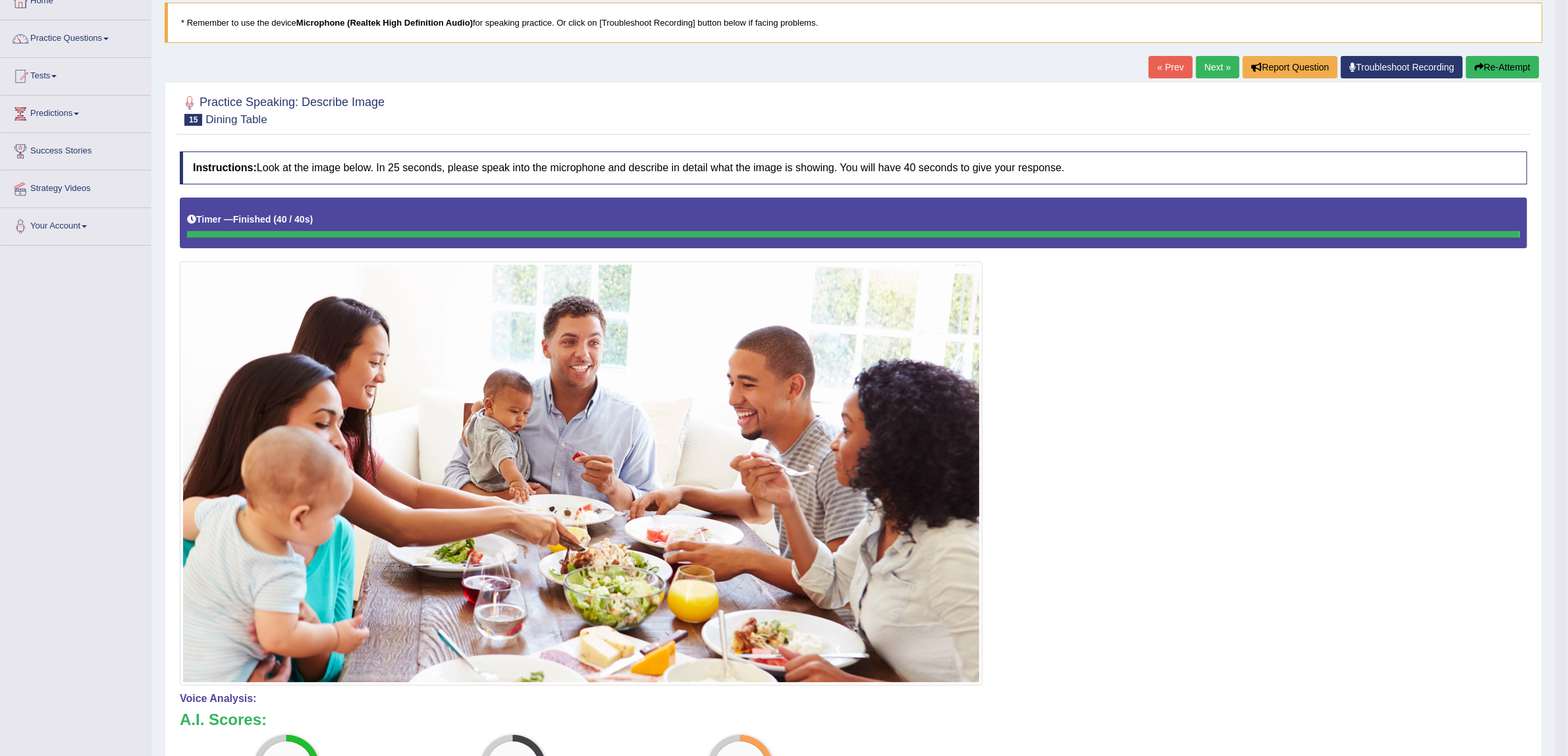
click at [1505, 70] on button "Re-Attempt" at bounding box center [1502, 67] width 73 height 23
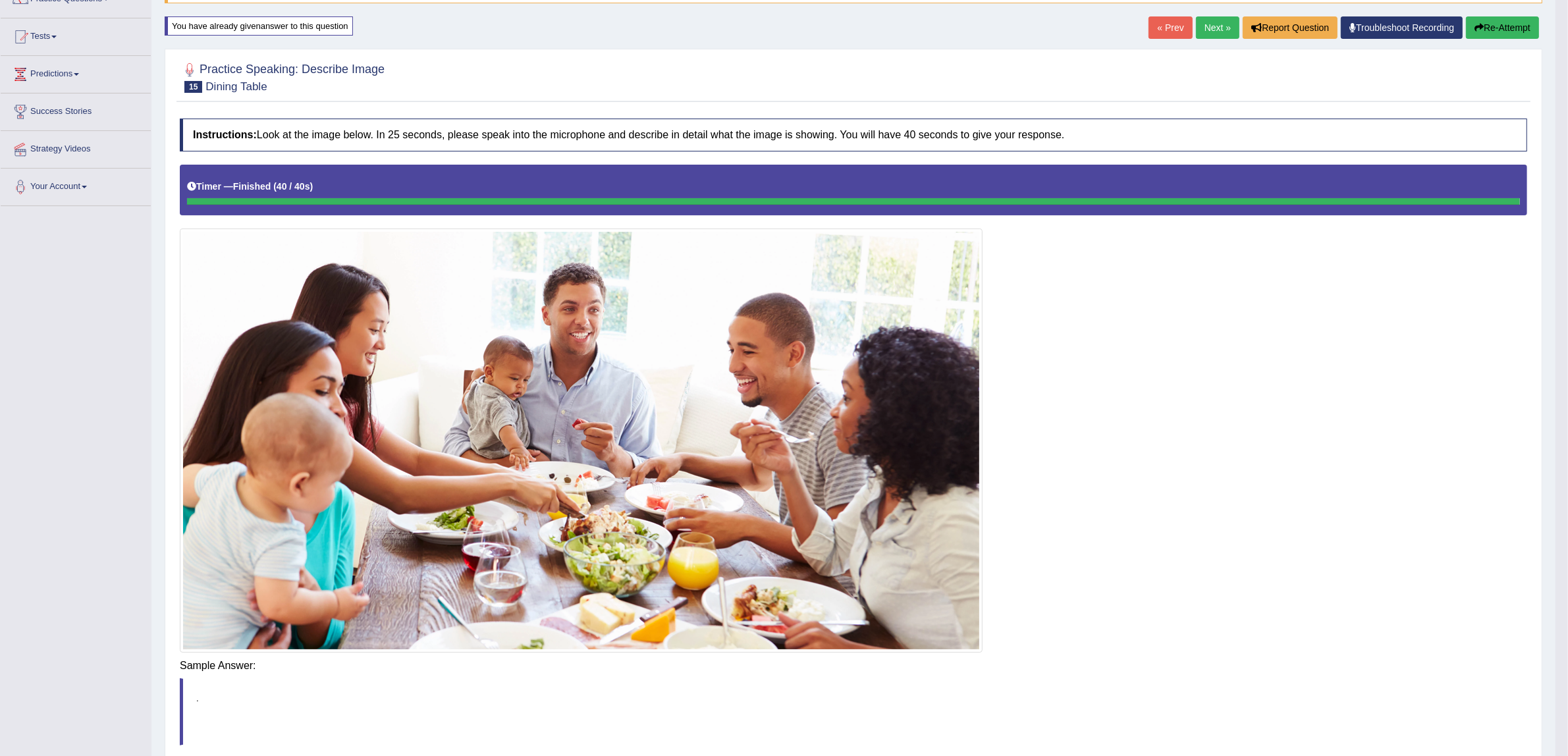
scroll to position [135, 0]
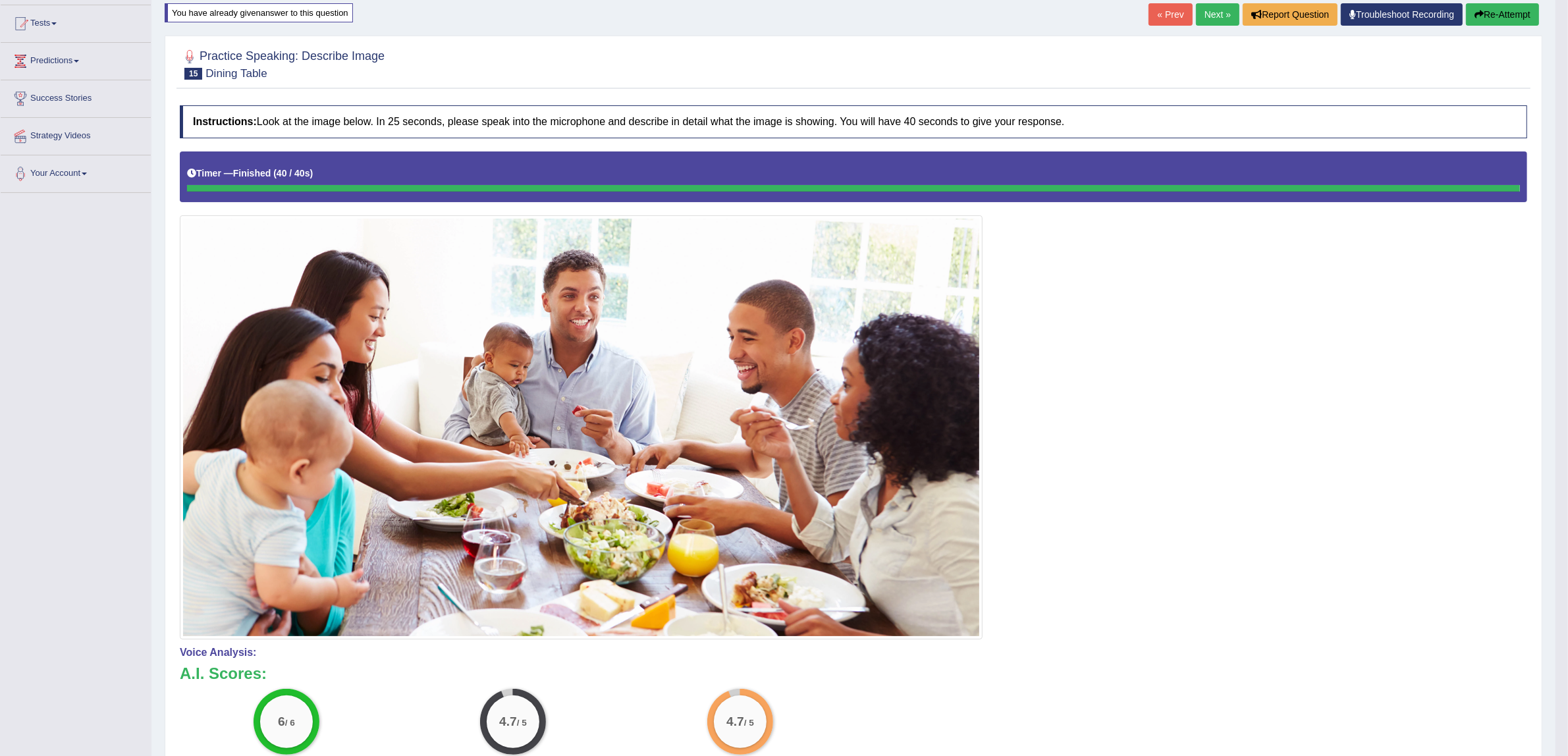
click at [1493, 15] on button "Re-Attempt" at bounding box center [1502, 14] width 73 height 23
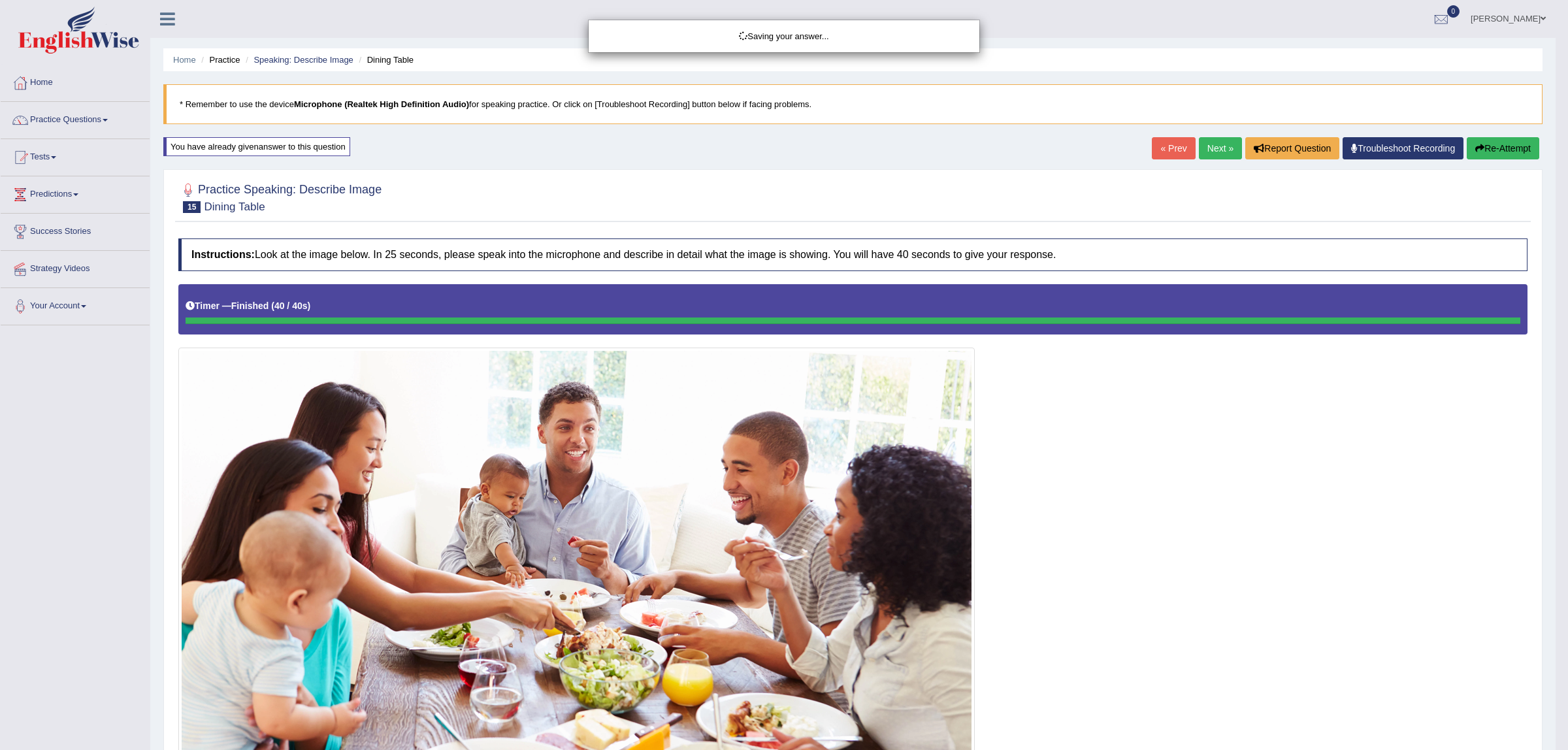
click at [1514, 149] on div "Saving your answer..." at bounding box center [784, 375] width 1568 height 750
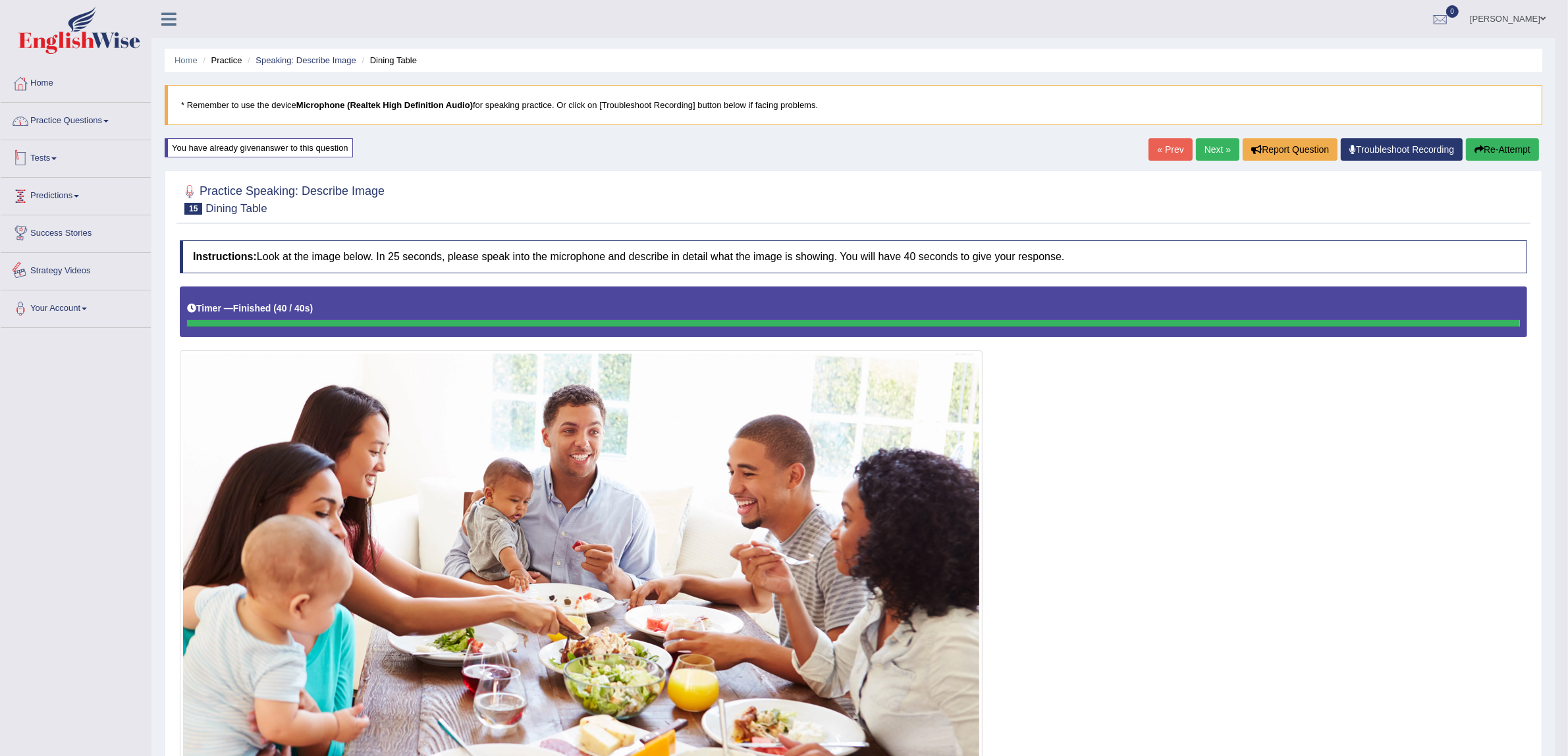
click at [112, 109] on link "Practice Questions" at bounding box center [76, 118] width 150 height 33
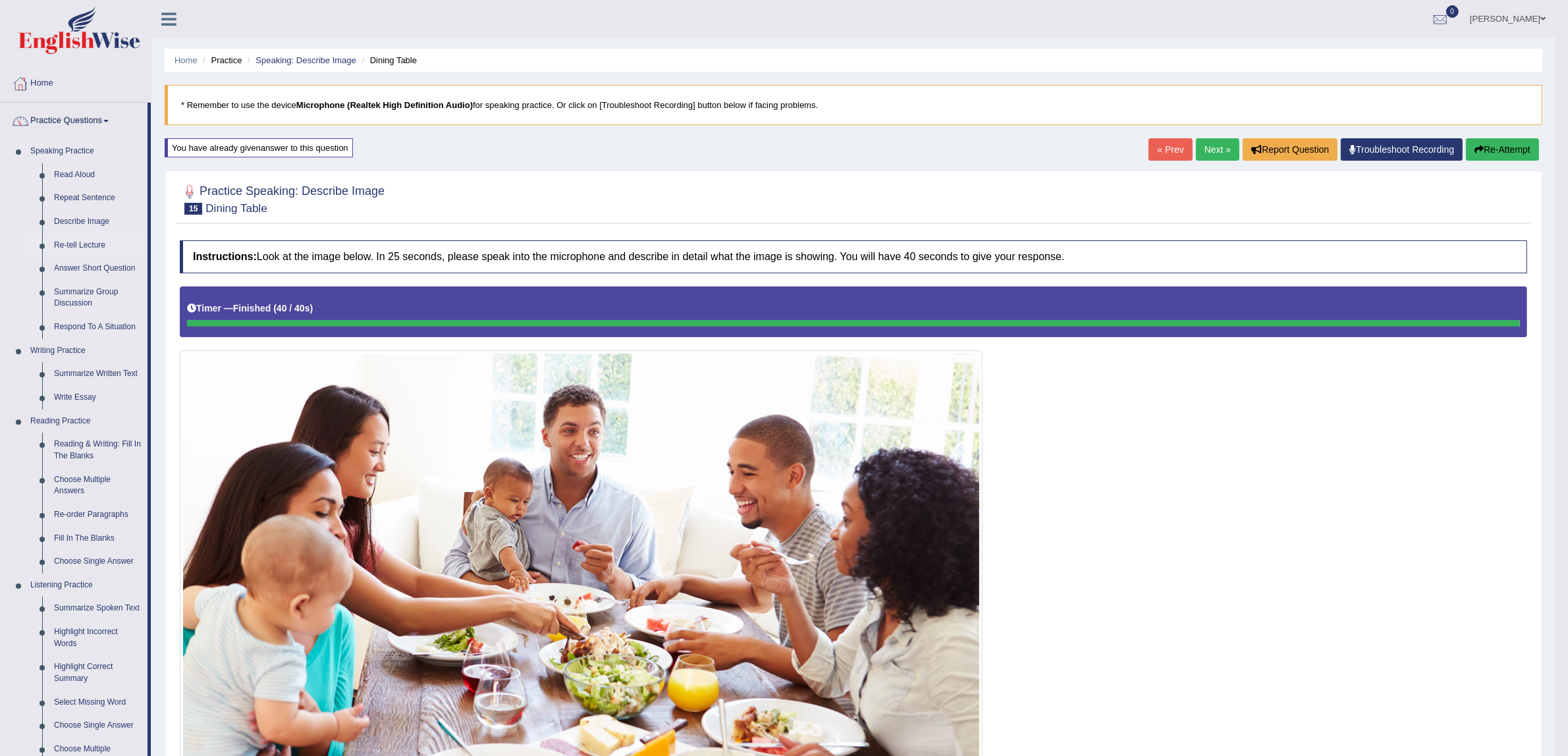
click at [60, 248] on link "Re-tell Lecture" at bounding box center [97, 245] width 99 height 23
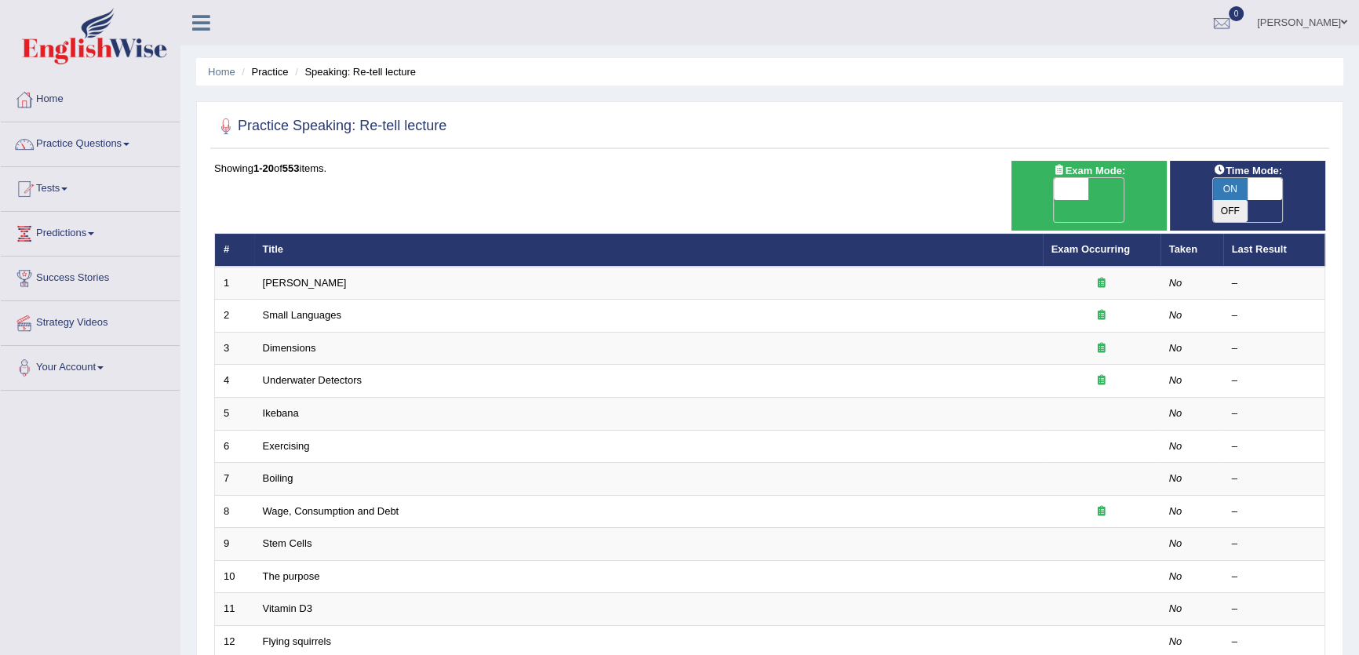
drag, startPoint x: 1640, startPoint y: 2, endPoint x: 599, endPoint y: 110, distance: 1047.4
click at [599, 110] on div "Practice Speaking: Re-tell lecture Time Mode: ON OFF Exam Mode: ON OFF Showing …" at bounding box center [769, 555] width 1147 height 908
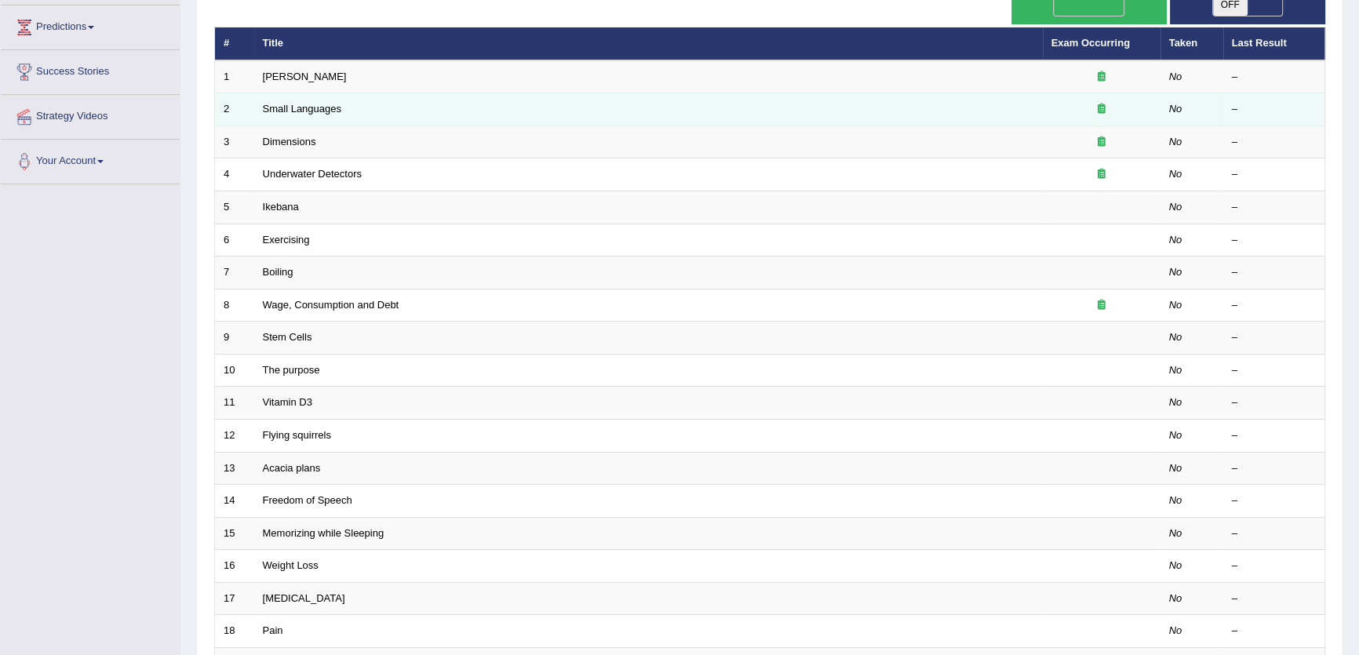
scroll to position [213, 0]
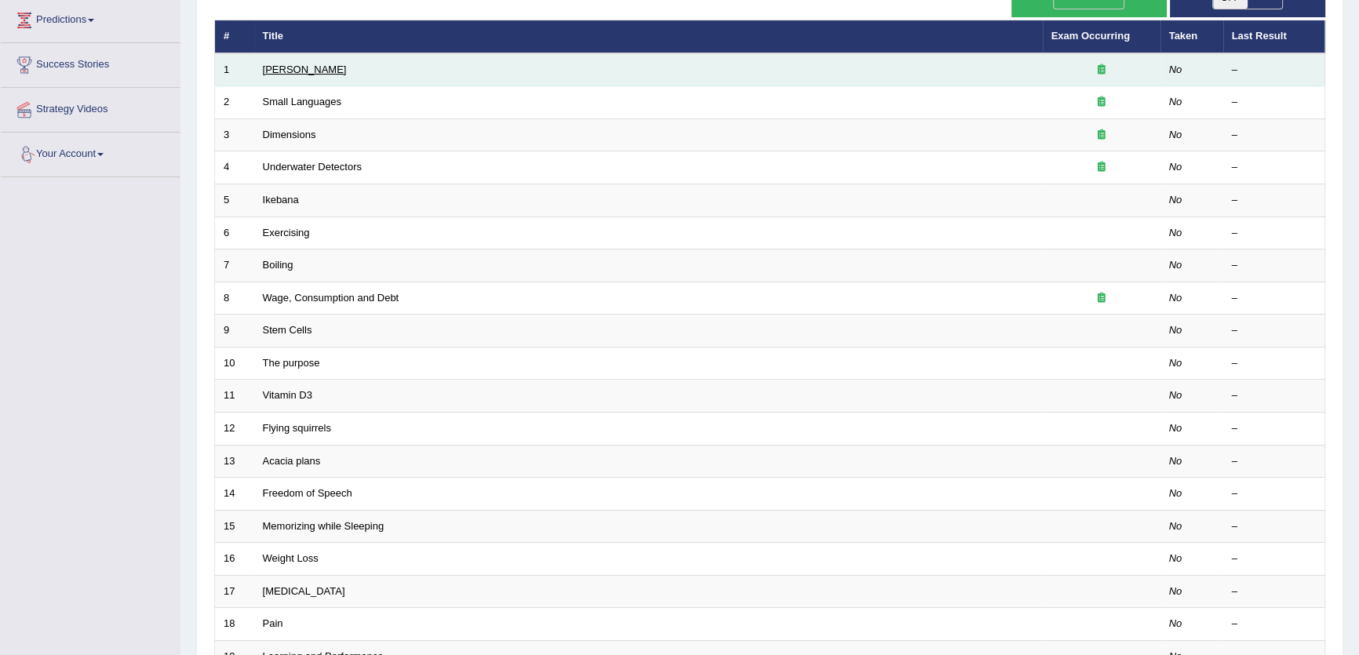
click at [315, 68] on link "[PERSON_NAME]" at bounding box center [305, 70] width 84 height 12
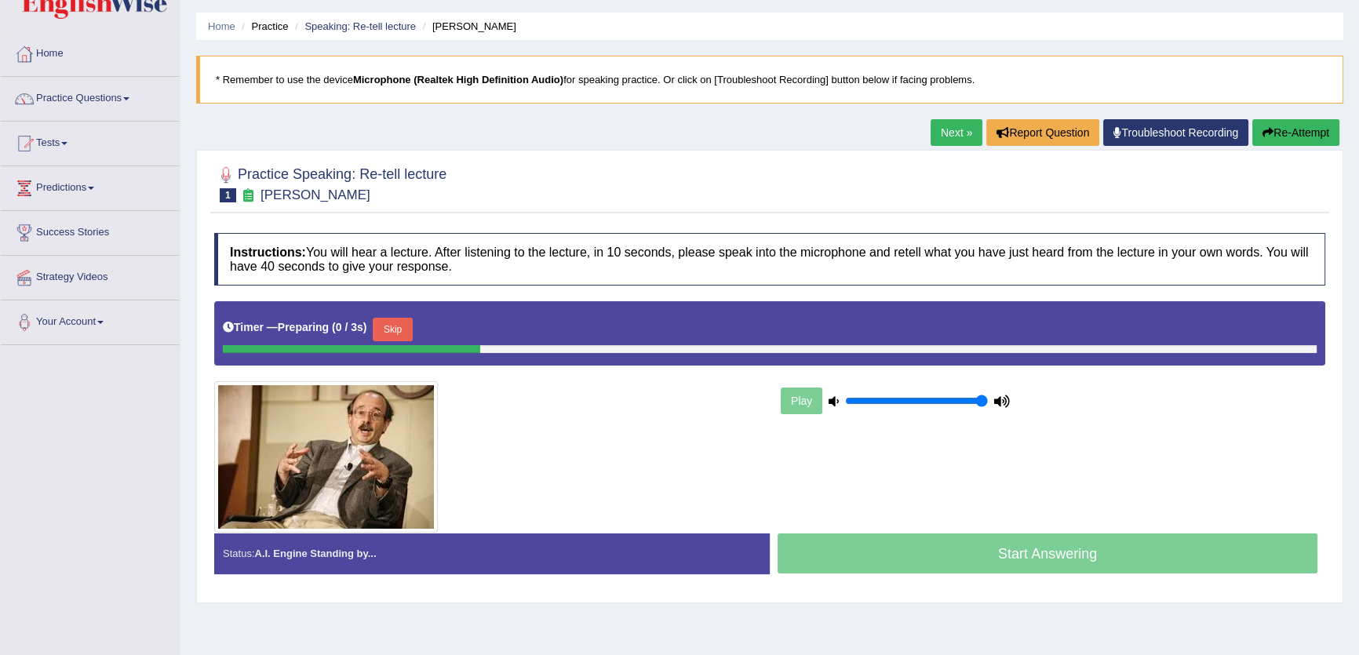
scroll to position [71, 0]
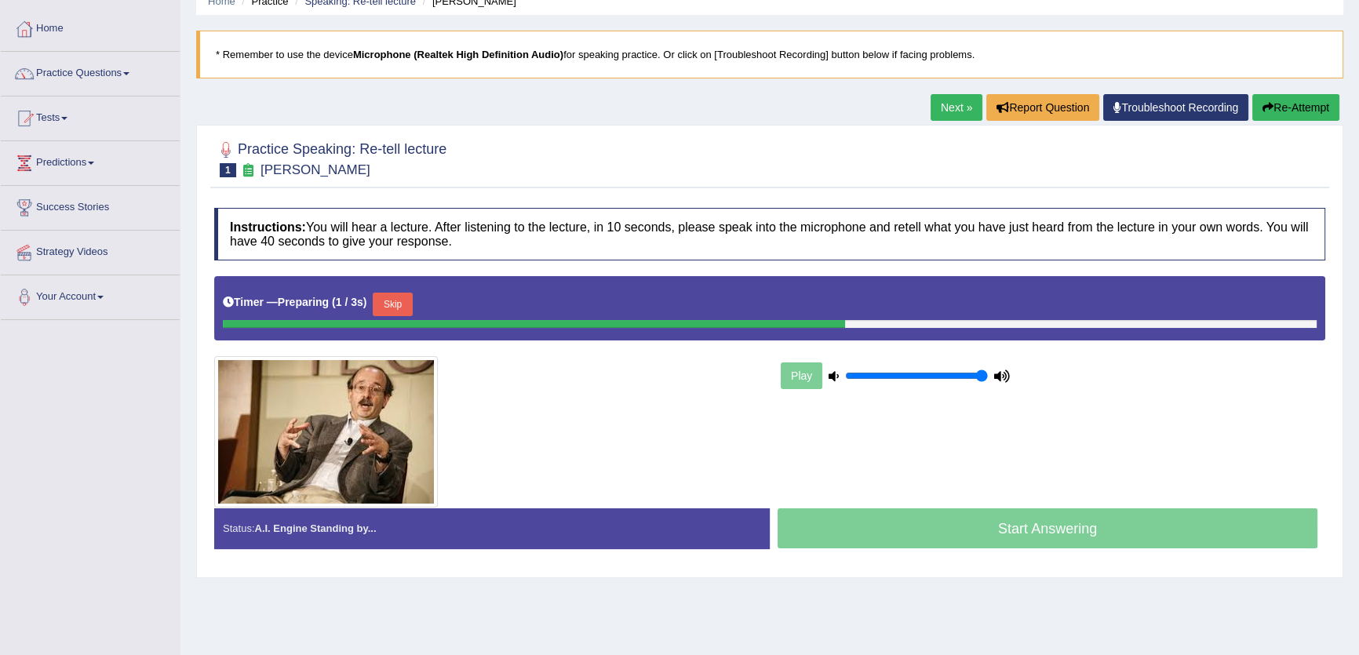
click at [950, 116] on link "Next »" at bounding box center [956, 107] width 52 height 27
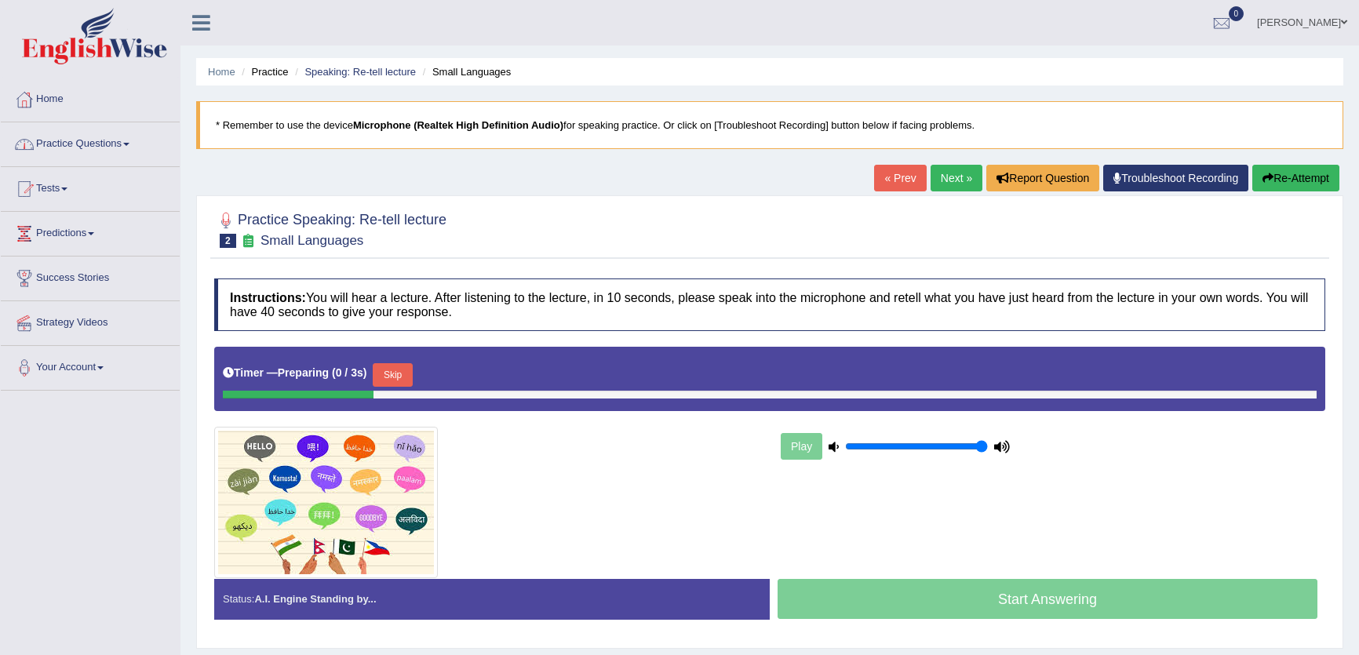
click at [114, 136] on link "Practice Questions" at bounding box center [90, 141] width 179 height 39
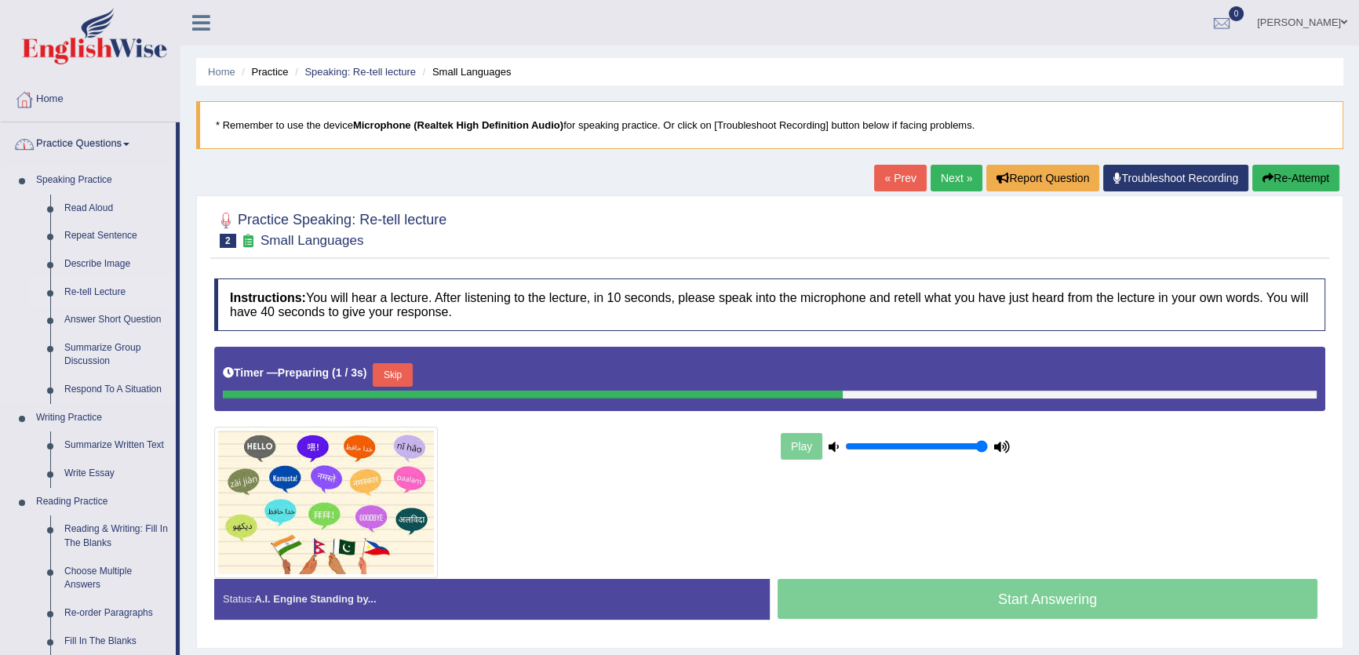
click at [91, 291] on link "Re-tell Lecture" at bounding box center [116, 292] width 118 height 28
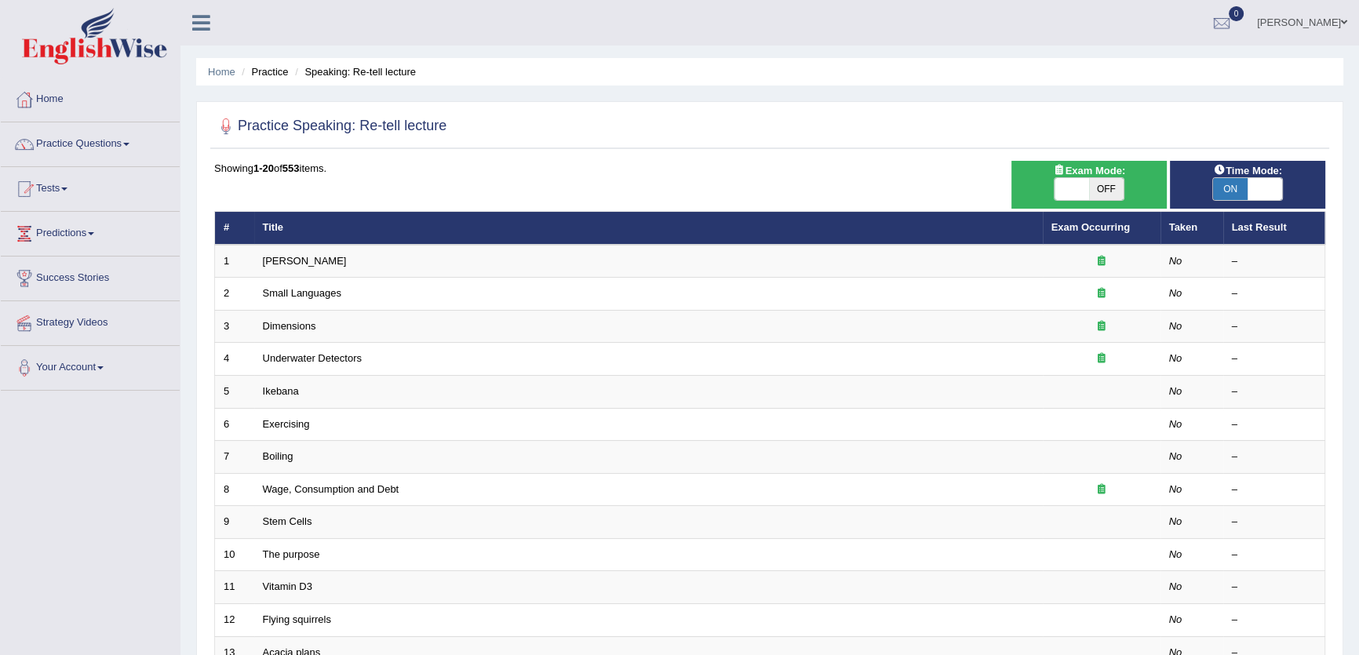
click at [1257, 190] on span at bounding box center [1264, 189] width 35 height 22
checkbox input "false"
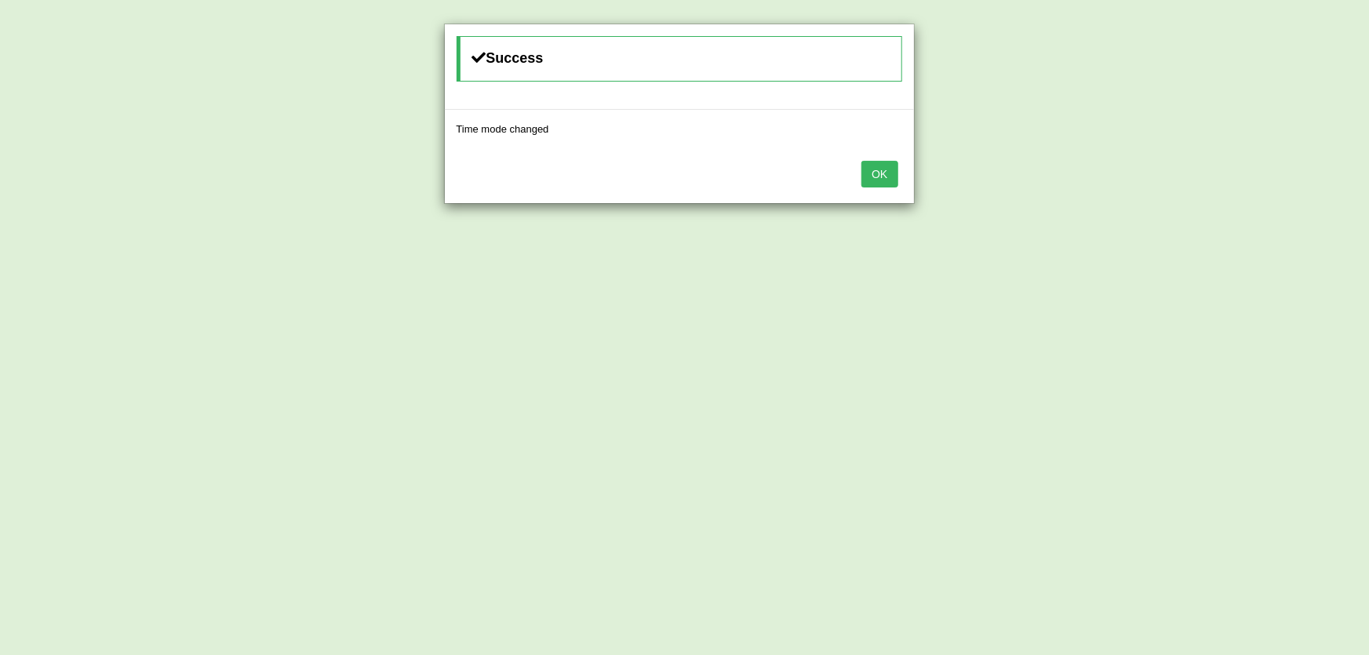
click at [872, 180] on button "OK" at bounding box center [879, 174] width 36 height 27
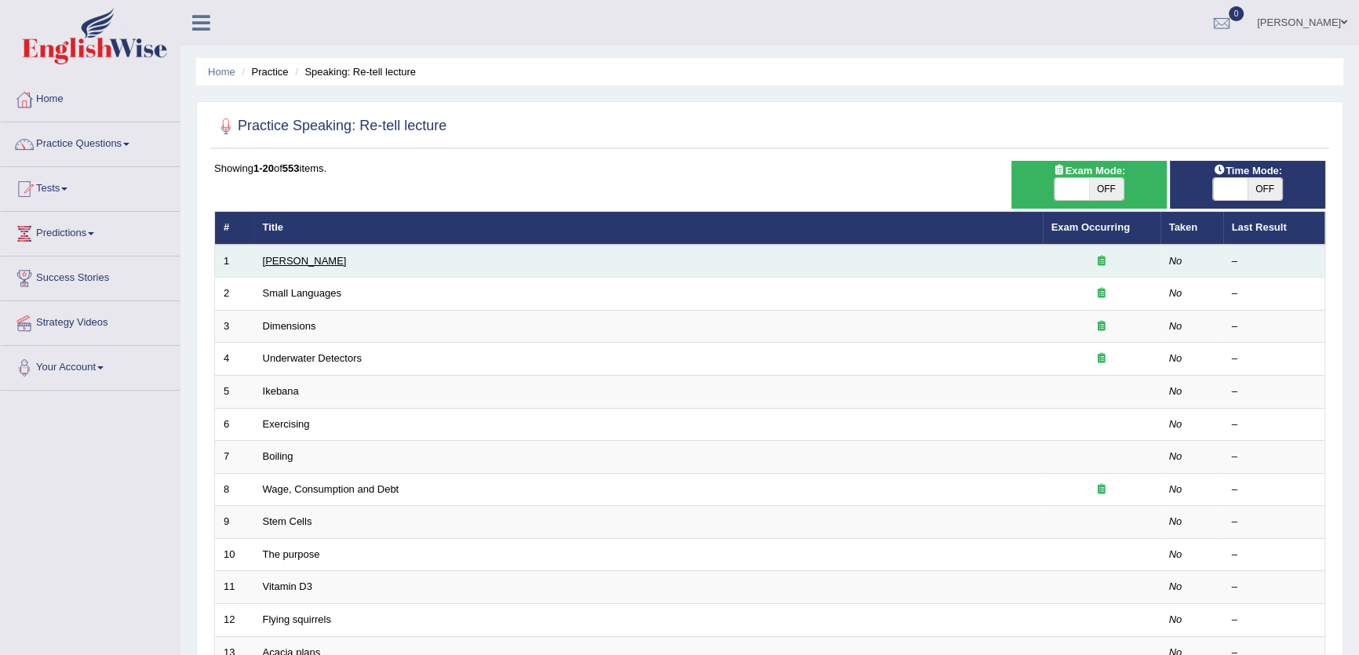
click at [295, 257] on link "Amory Lovins" at bounding box center [305, 261] width 84 height 12
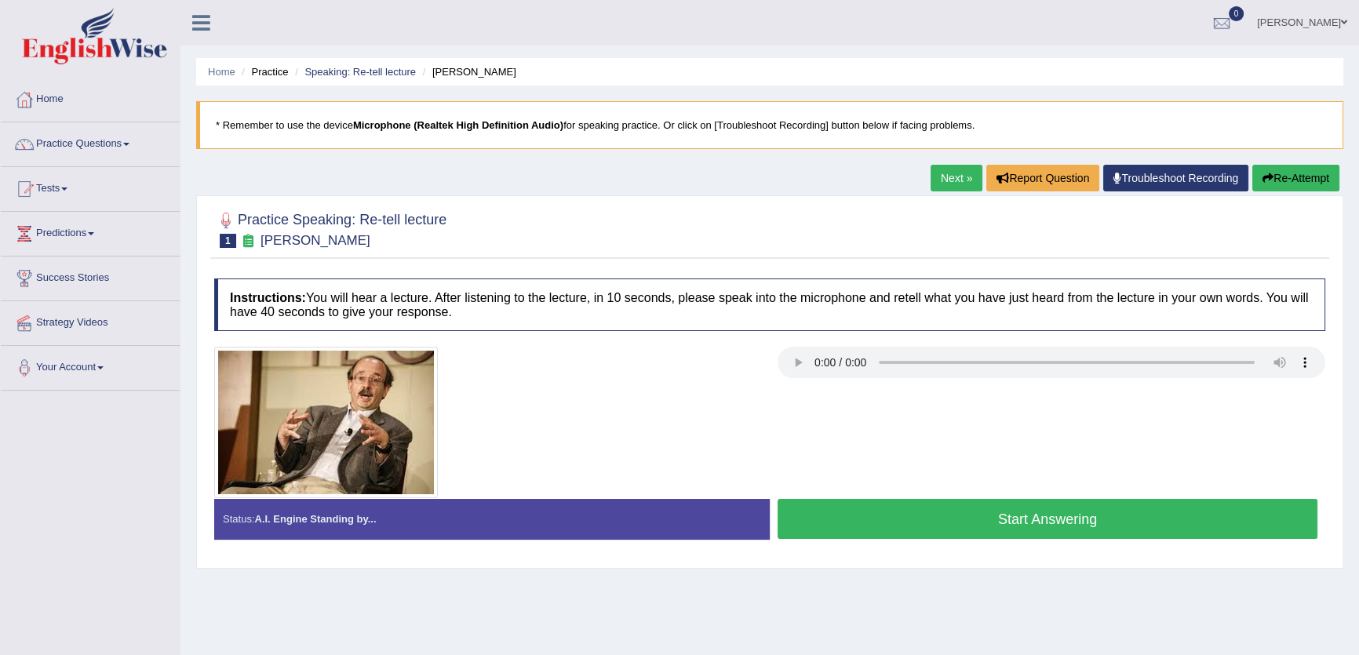
click at [939, 180] on link "Next »" at bounding box center [956, 178] width 52 height 27
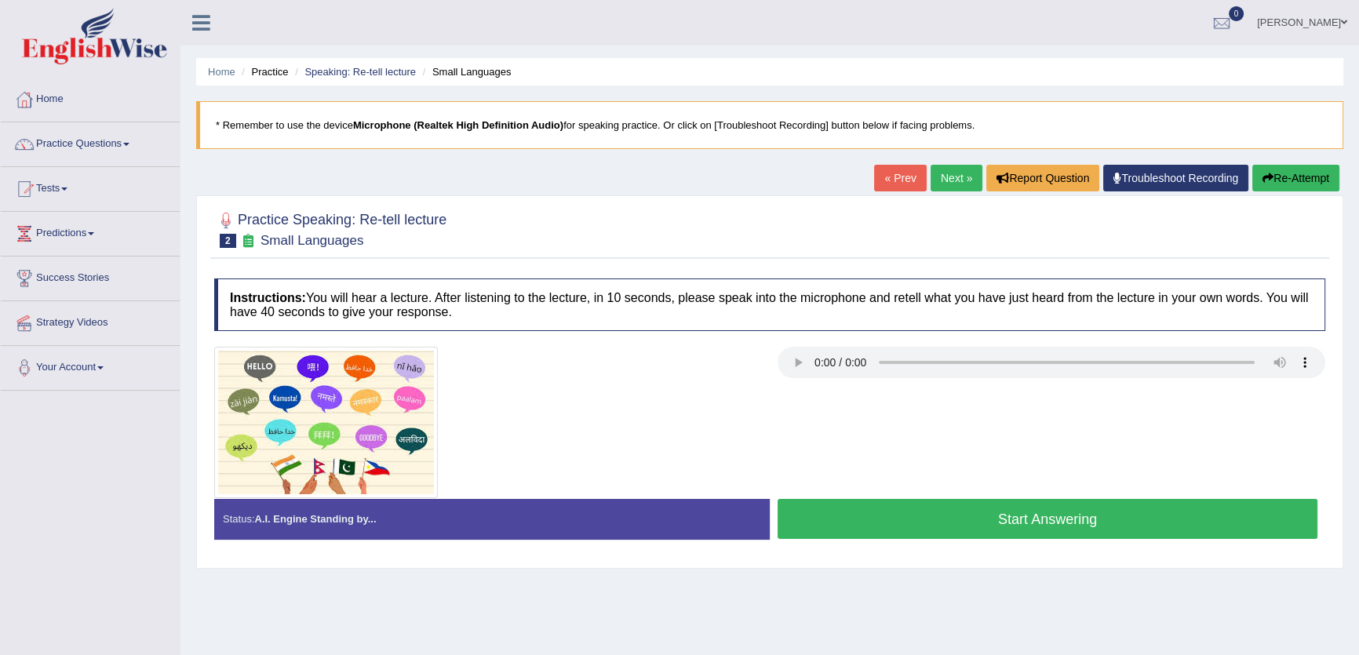
click at [936, 185] on link "Next »" at bounding box center [956, 178] width 52 height 27
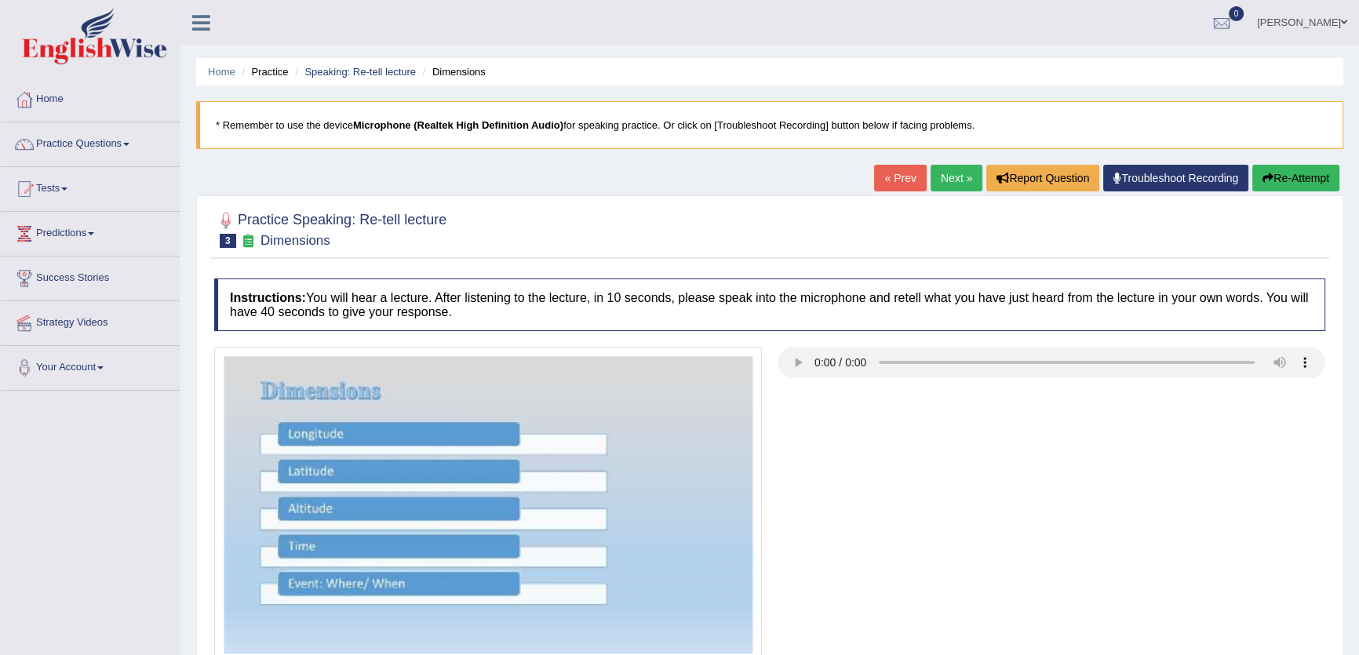
click at [885, 198] on div "Practice Speaking: Re-tell lecture 3 Dimensions Instructions: You will hear a l…" at bounding box center [769, 464] width 1147 height 538
click at [892, 178] on link "« Prev" at bounding box center [900, 178] width 52 height 27
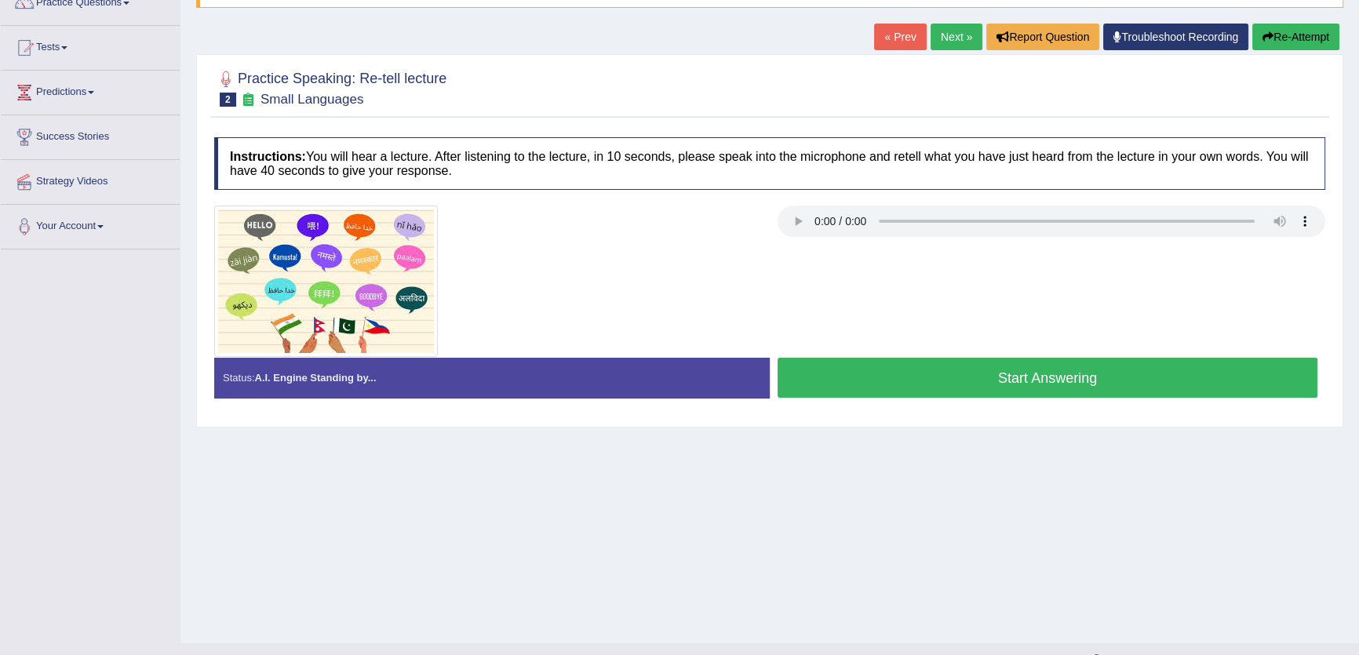
scroll to position [142, 0]
click at [946, 39] on link "Next »" at bounding box center [956, 36] width 52 height 27
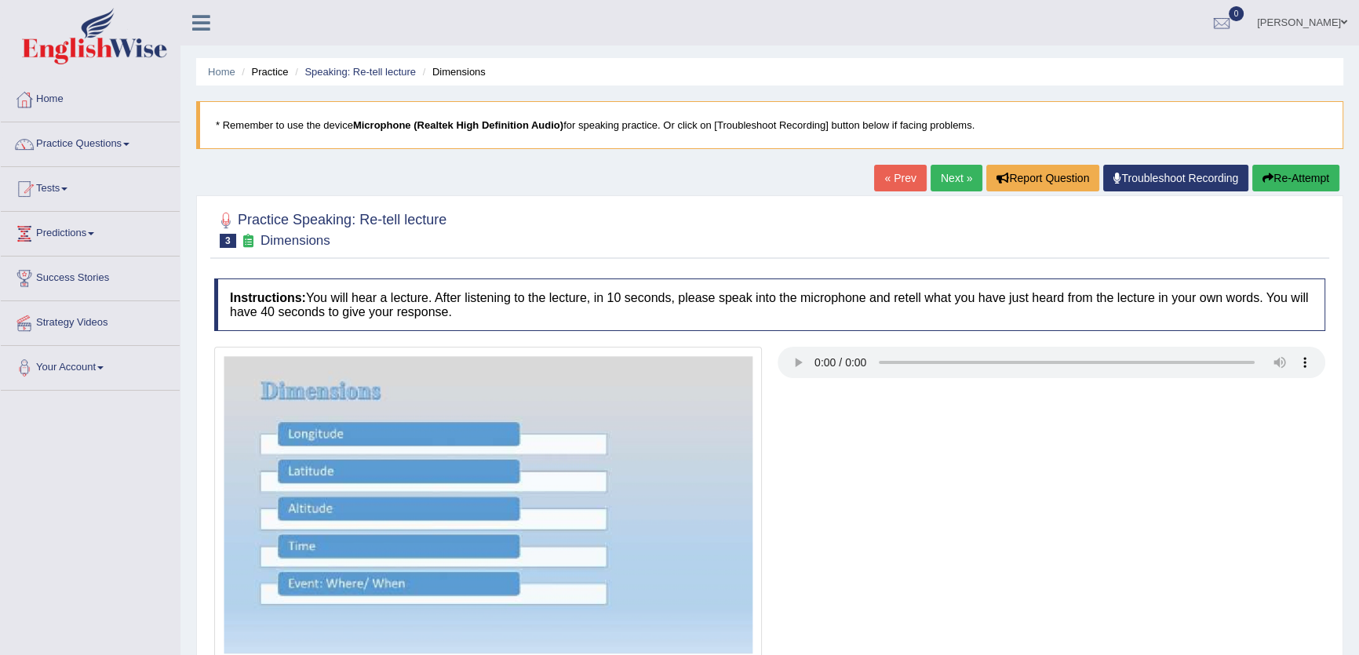
click at [935, 169] on link "Next »" at bounding box center [956, 178] width 52 height 27
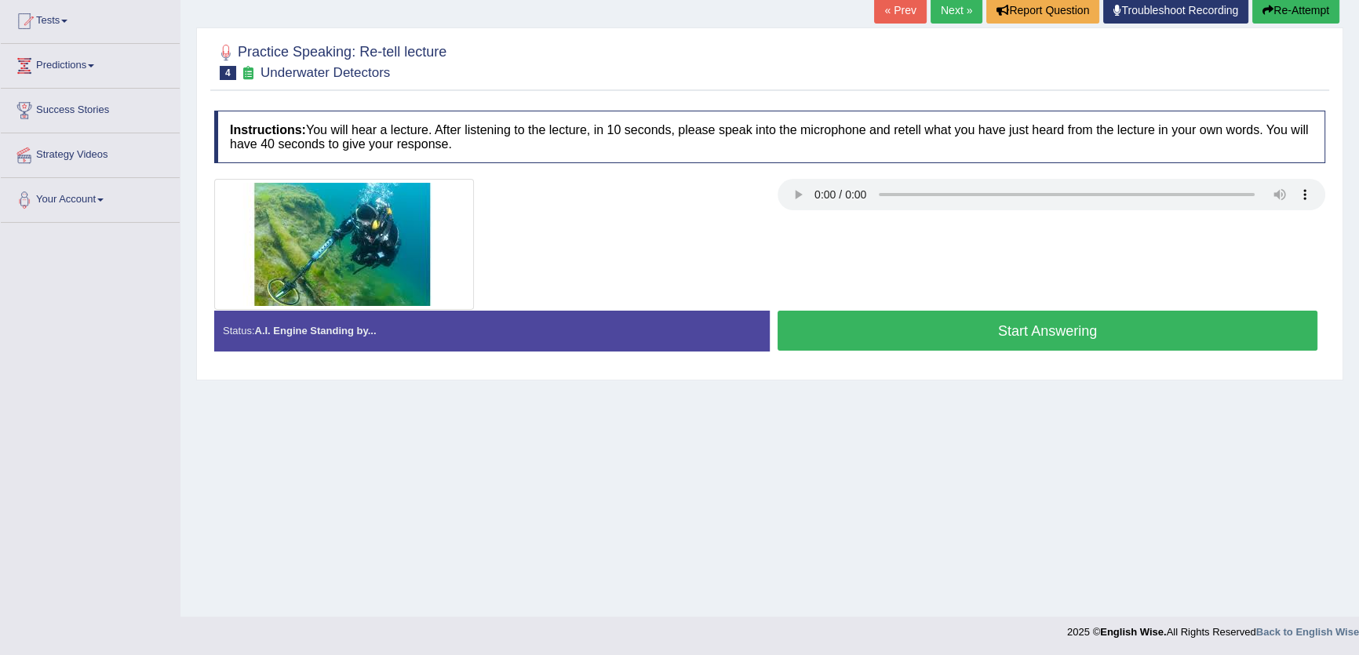
click at [960, 14] on link "Next »" at bounding box center [956, 10] width 52 height 27
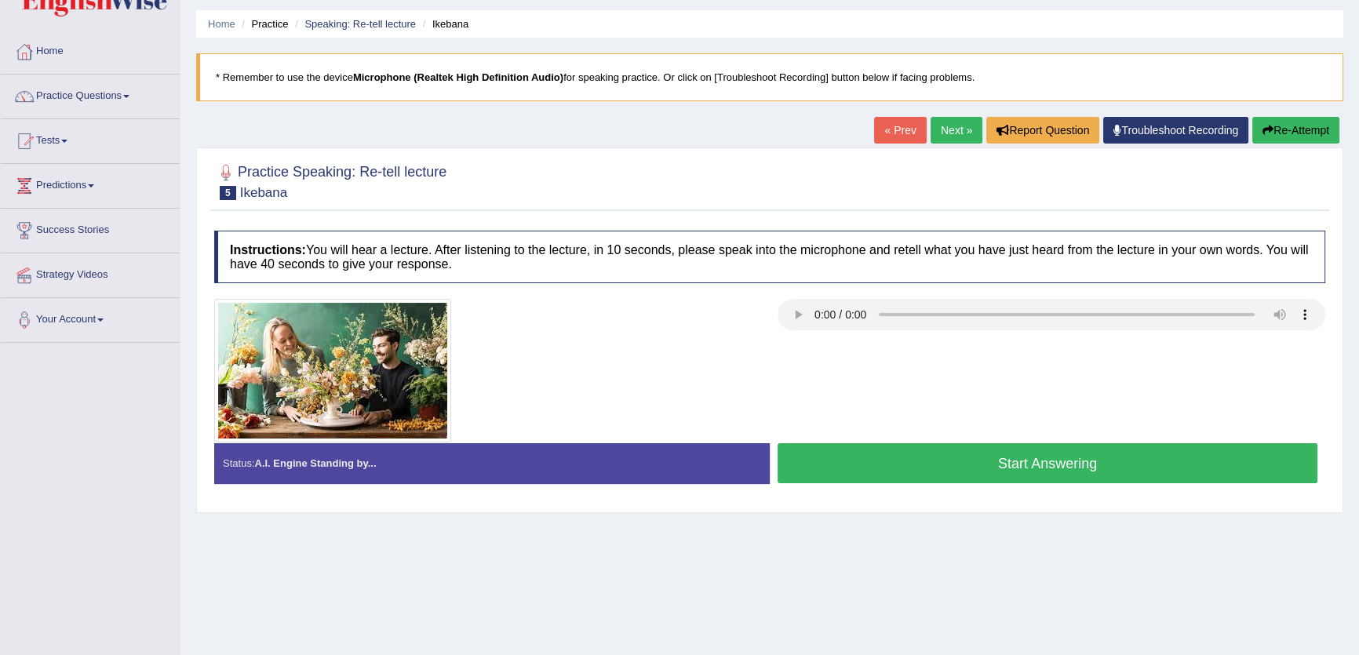
scroll to position [168, 0]
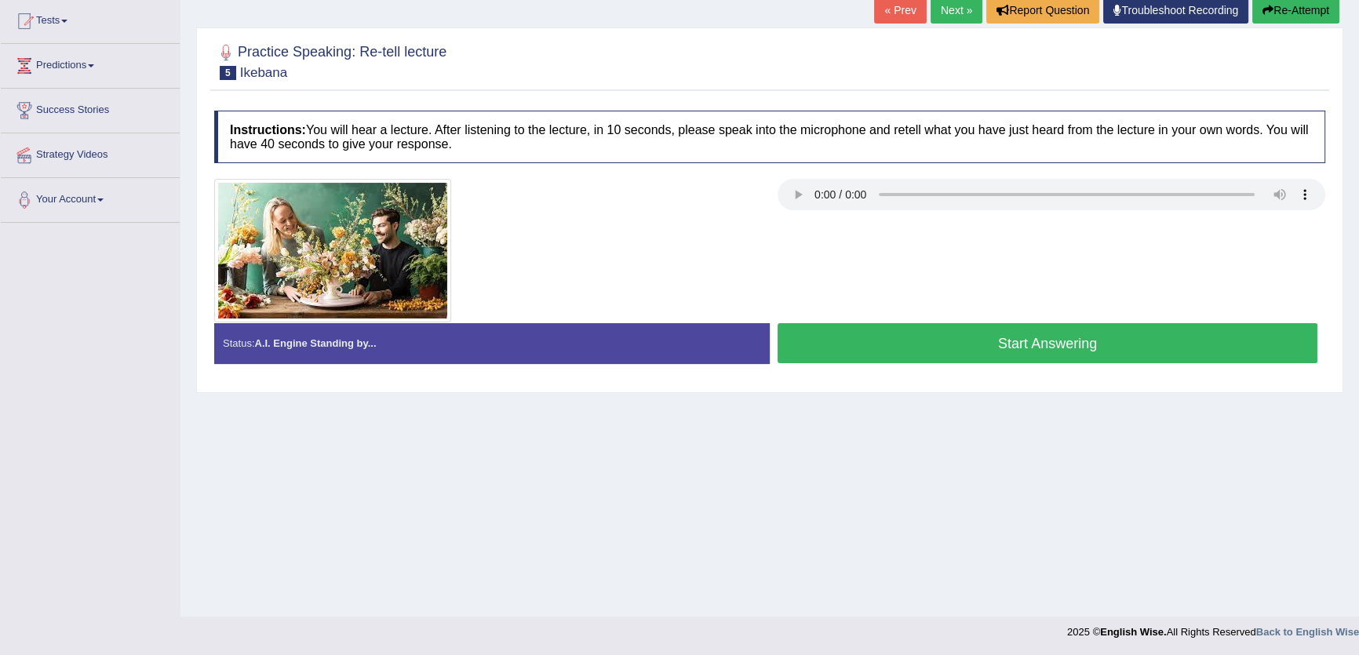
click at [941, 2] on link "Next »" at bounding box center [956, 10] width 52 height 27
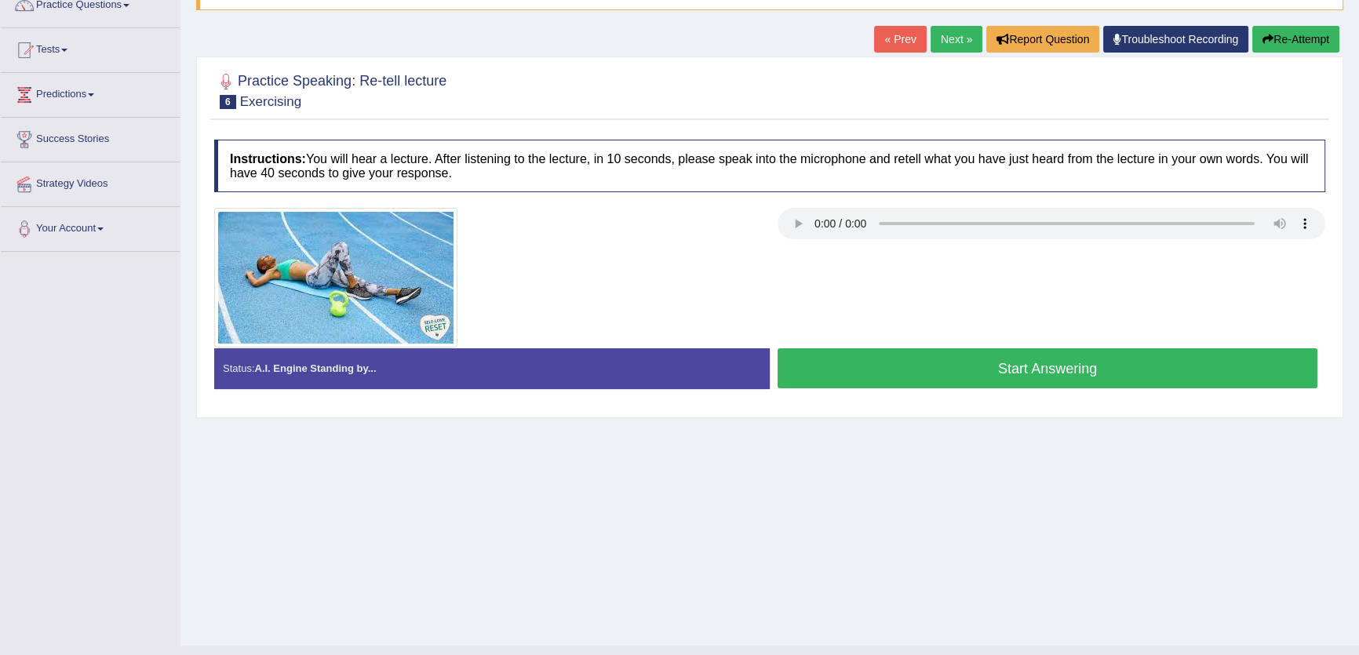
scroll to position [168, 0]
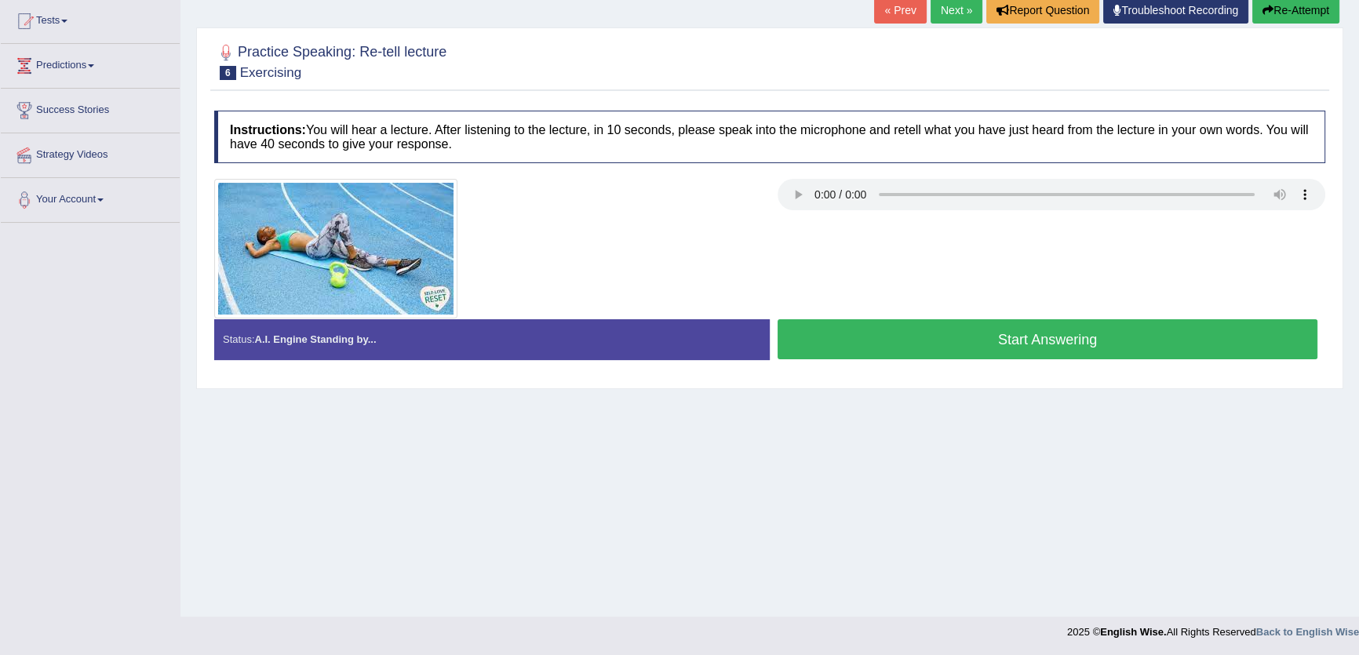
click at [875, 340] on button "Start Answering" at bounding box center [1047, 339] width 540 height 40
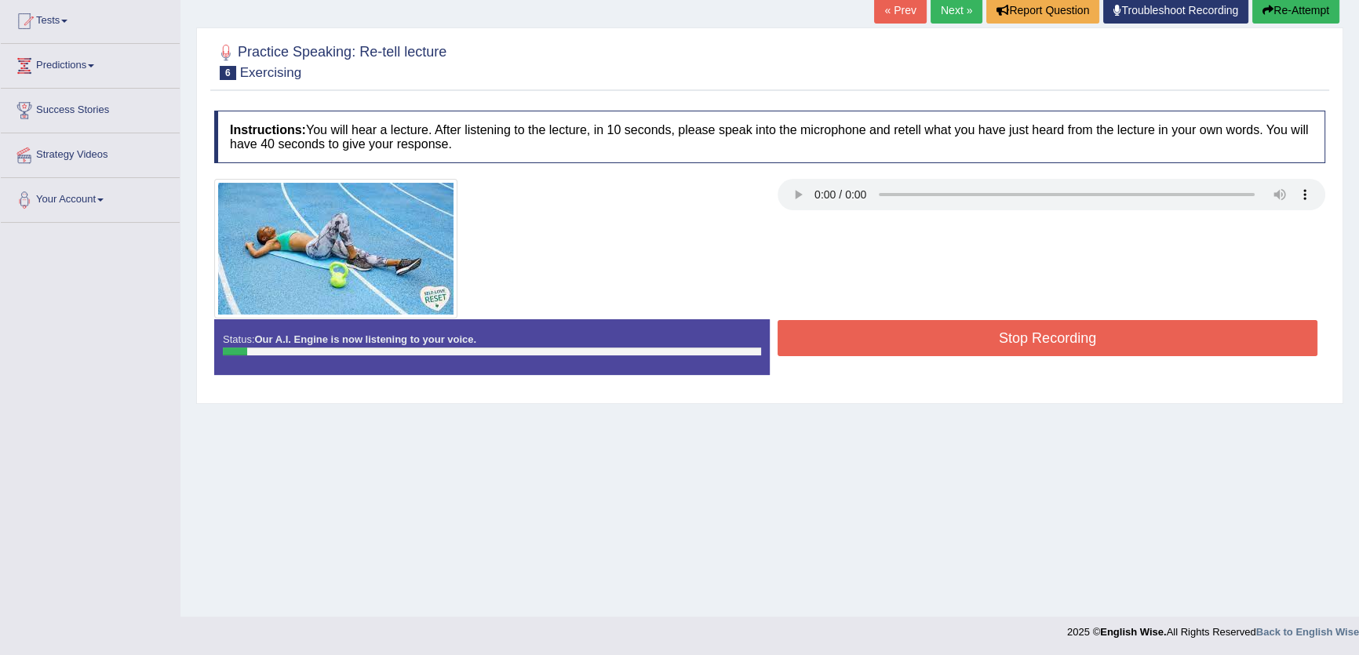
click at [879, 358] on div "Stop Recording" at bounding box center [1047, 340] width 555 height 40
click at [920, 311] on div at bounding box center [769, 249] width 1127 height 140
click at [948, 348] on button "Stop Recording" at bounding box center [1047, 338] width 540 height 36
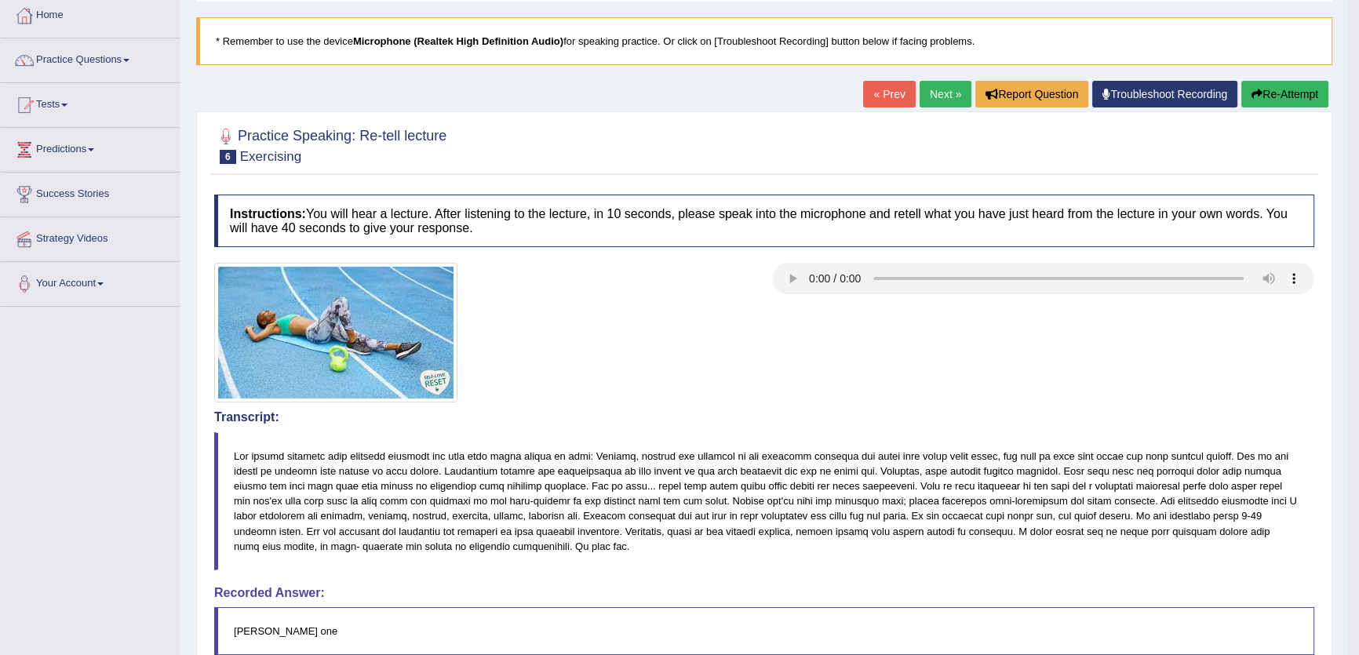
scroll to position [0, 0]
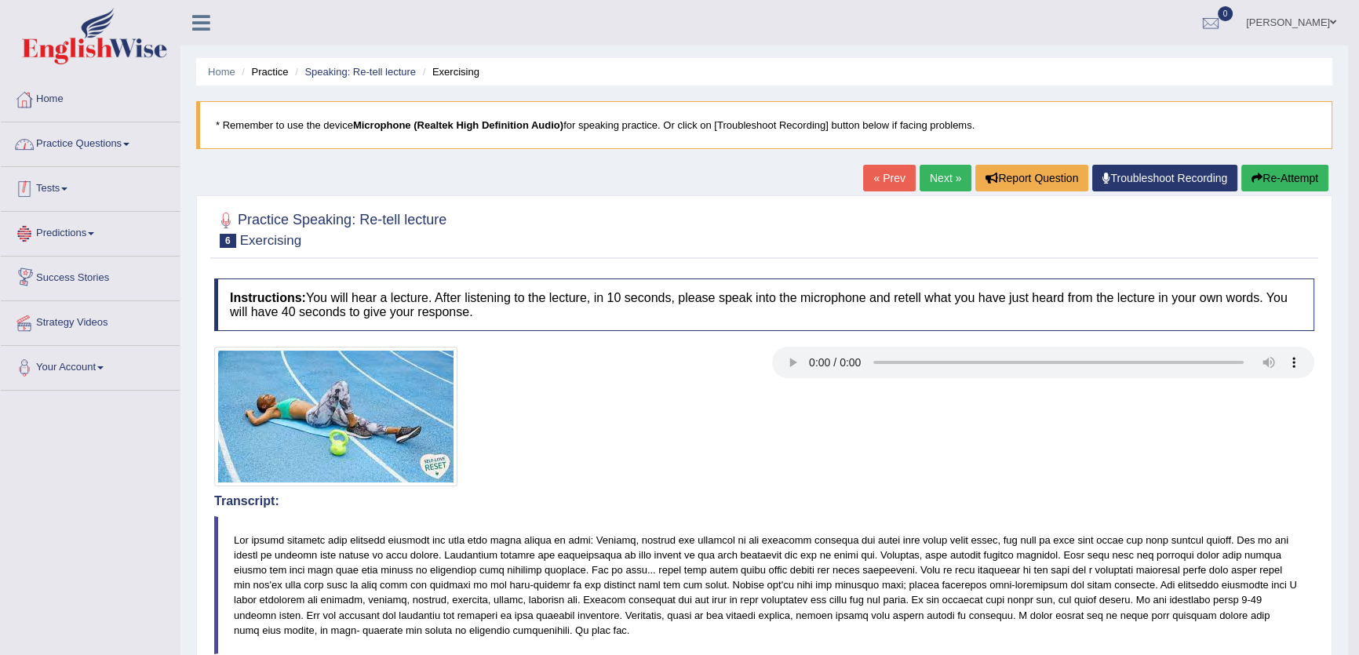
click at [131, 129] on link "Practice Questions" at bounding box center [90, 141] width 179 height 39
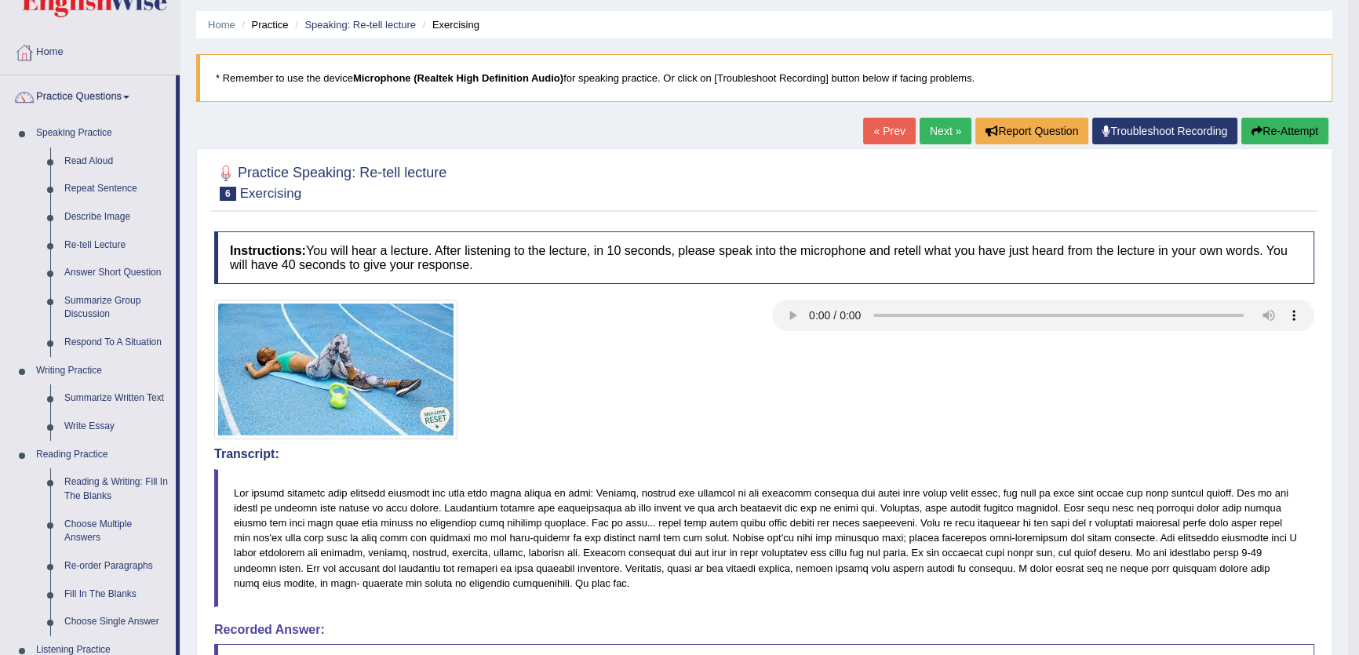
scroll to position [142, 0]
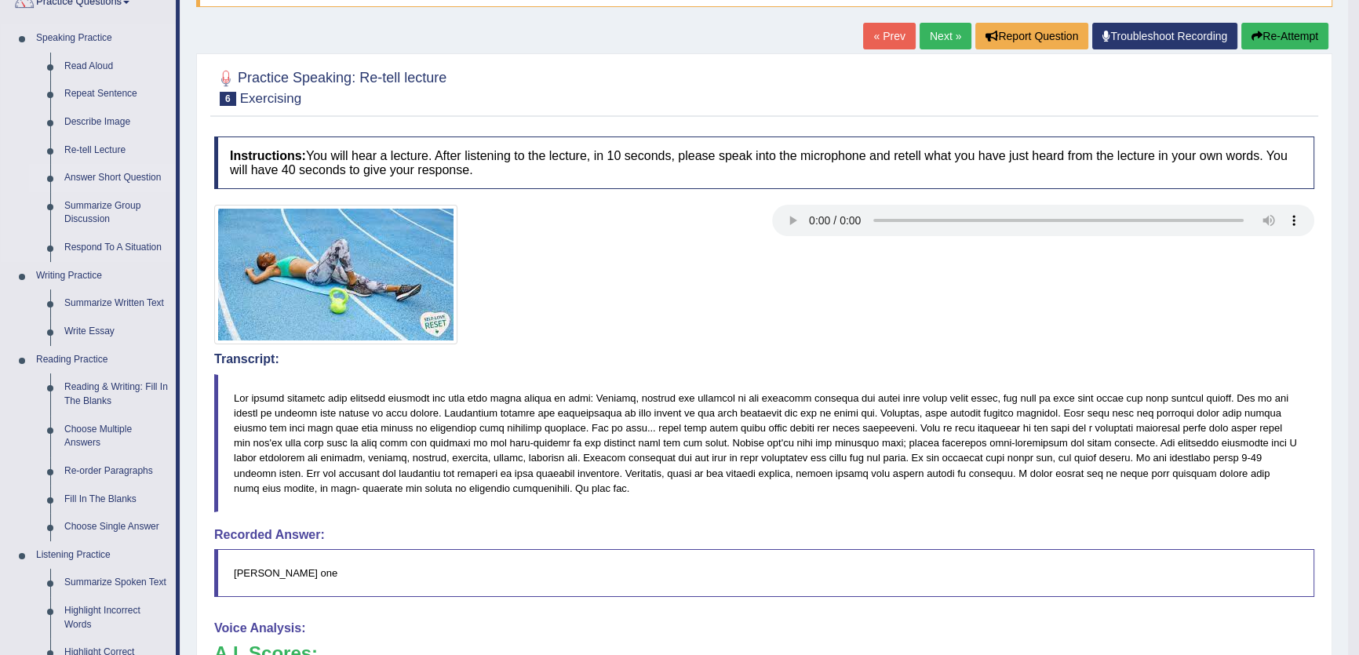
click at [86, 177] on link "Answer Short Question" at bounding box center [116, 178] width 118 height 28
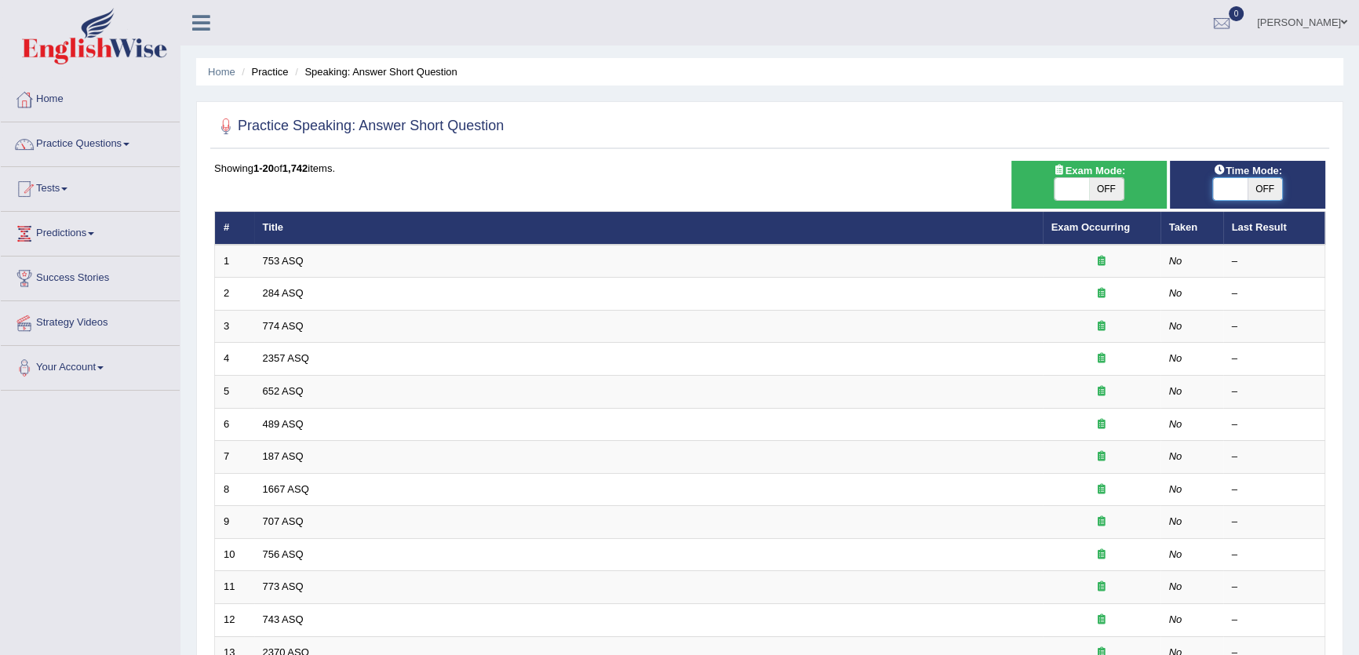
click at [1224, 189] on span at bounding box center [1230, 189] width 35 height 22
checkbox input "true"
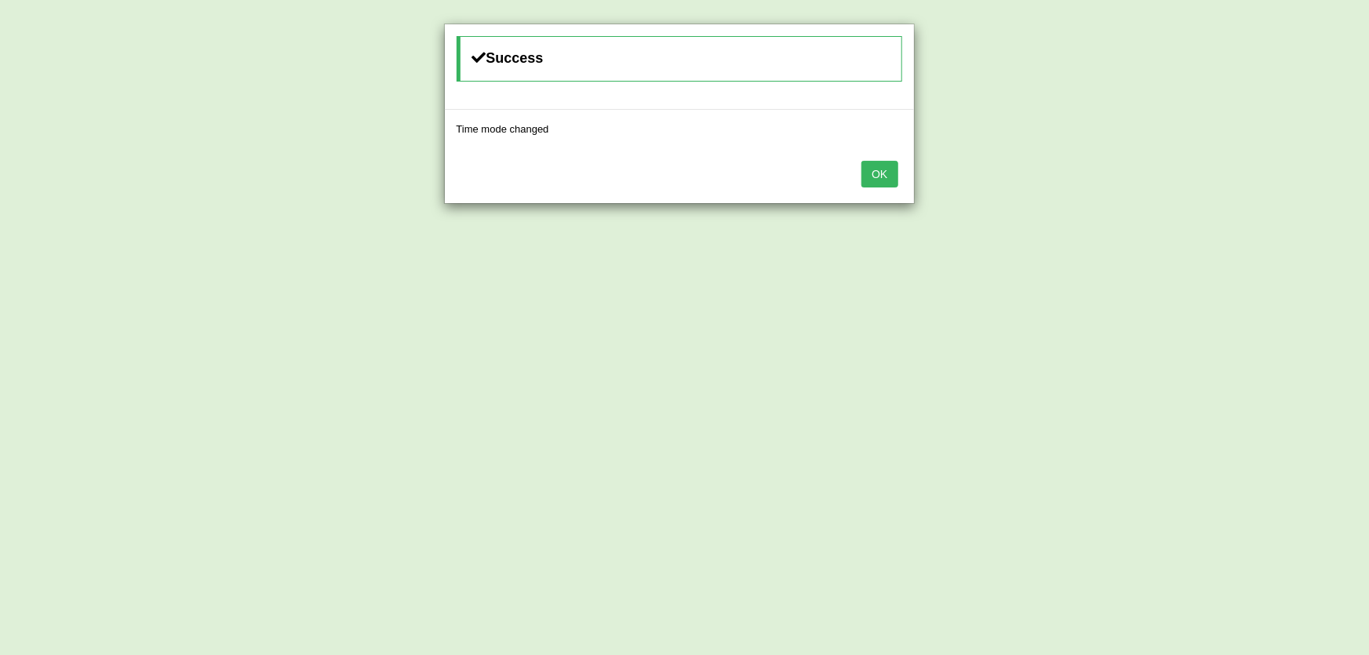
click at [872, 173] on div "OK" at bounding box center [679, 175] width 469 height 55
click at [872, 173] on button "OK" at bounding box center [879, 174] width 36 height 27
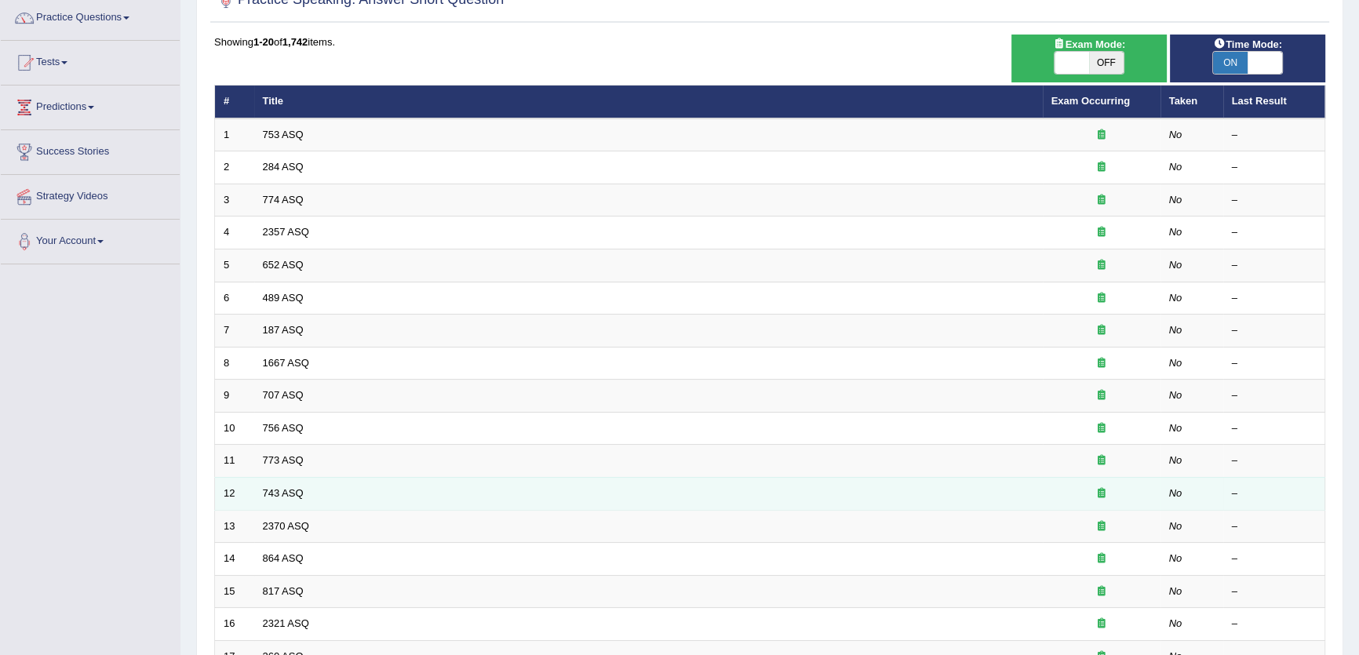
scroll to position [285, 0]
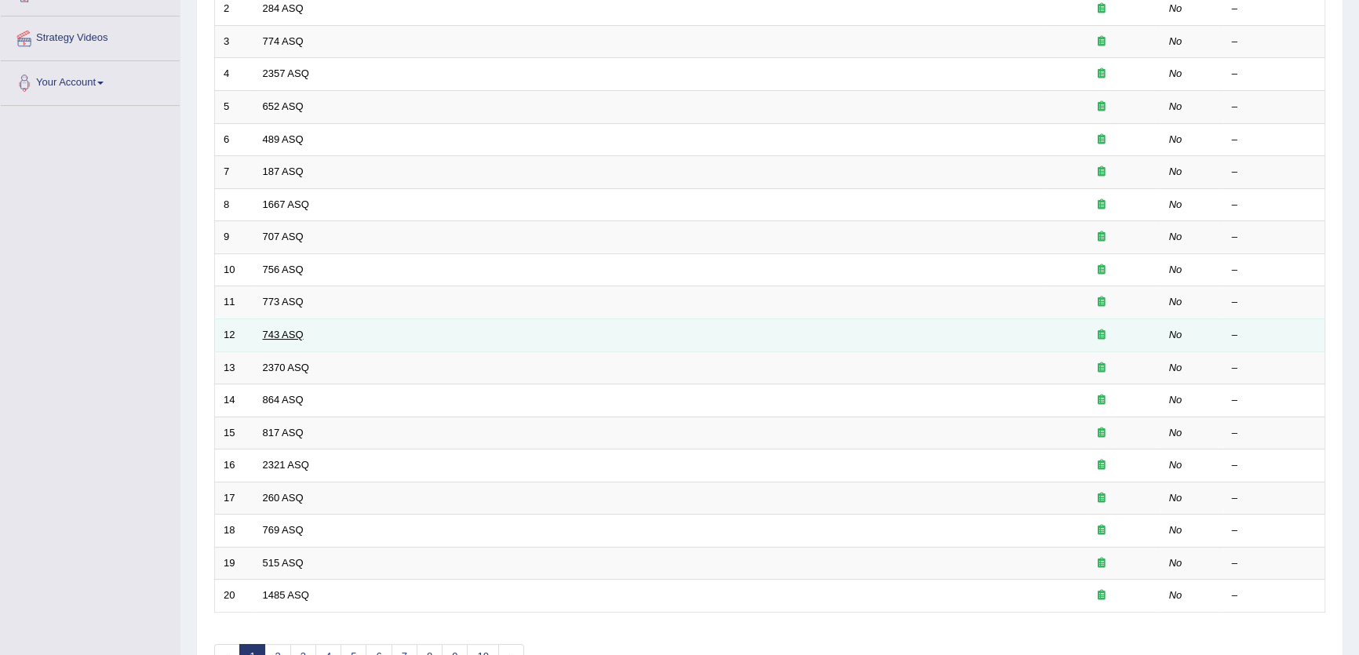
click at [283, 332] on link "743 ASQ" at bounding box center [283, 335] width 41 height 12
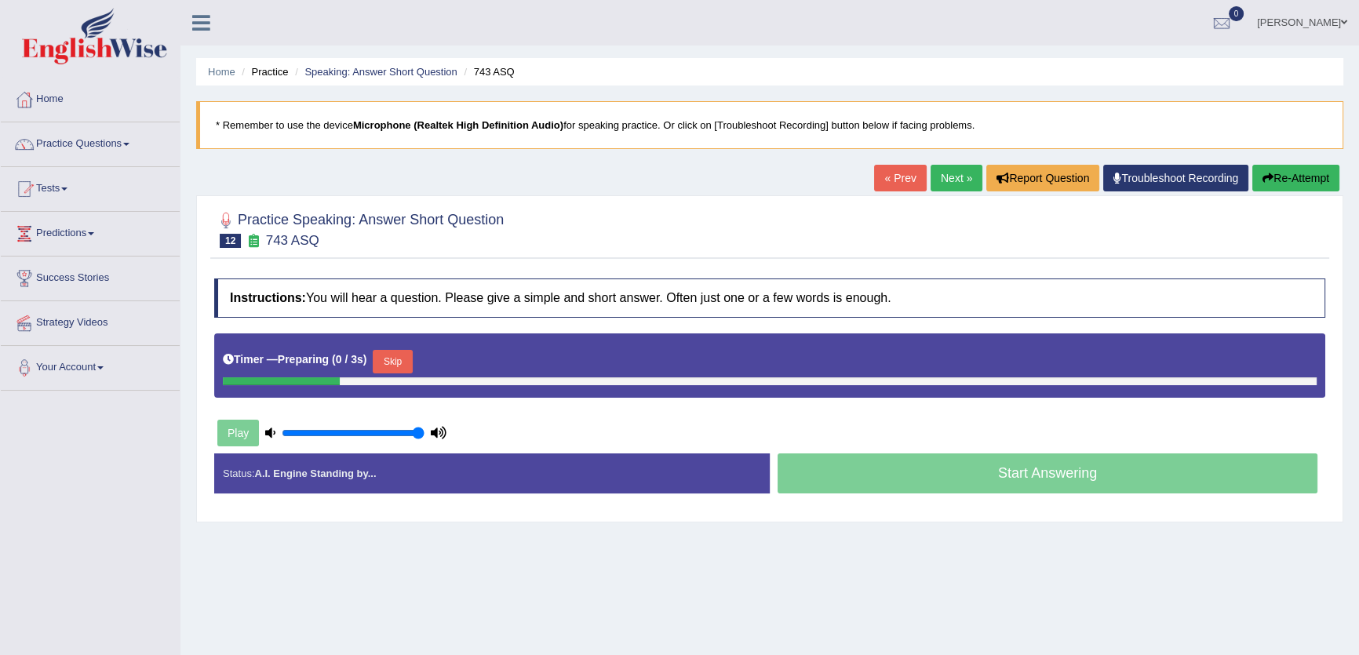
click at [389, 364] on button "Skip" at bounding box center [392, 362] width 39 height 24
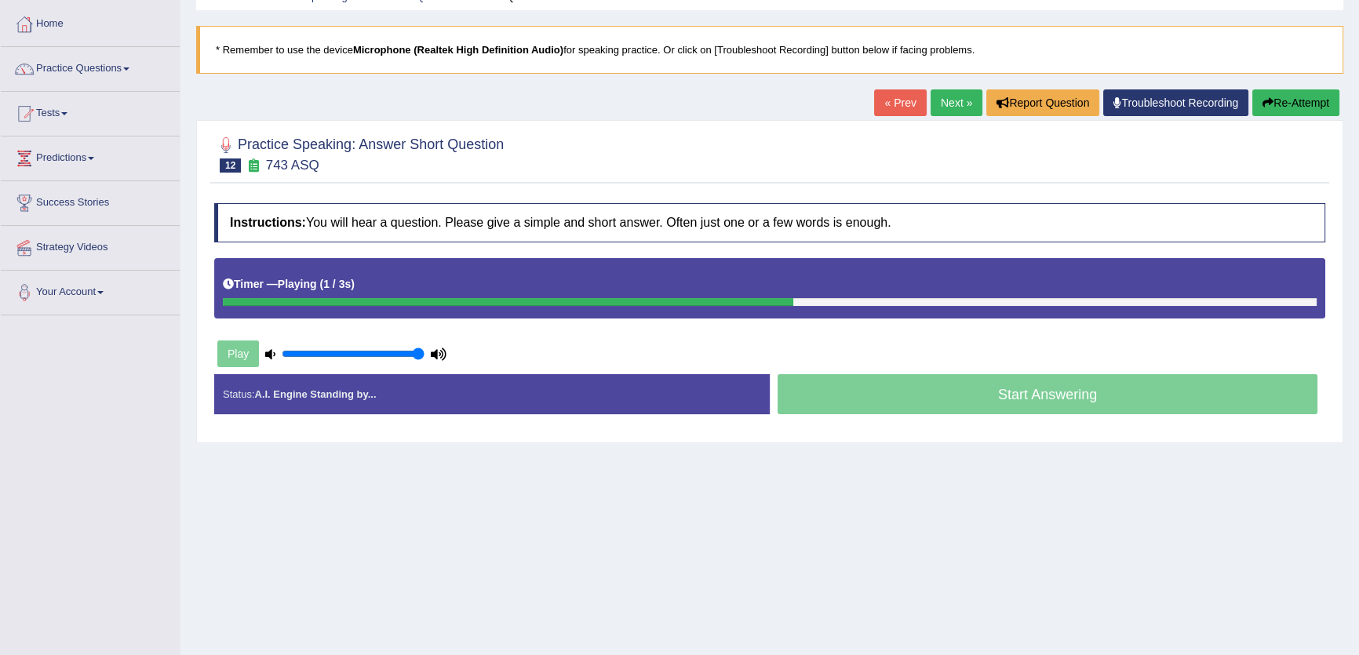
scroll to position [168, 0]
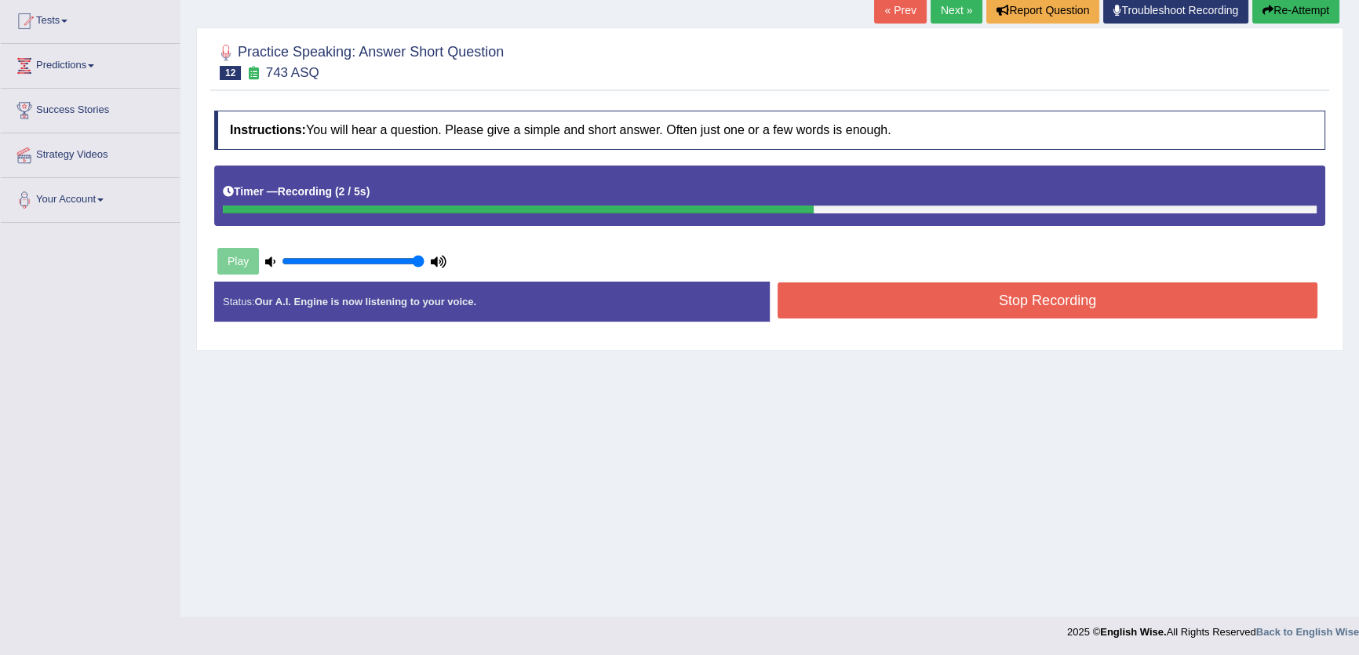
click at [854, 301] on button "Stop Recording" at bounding box center [1047, 300] width 540 height 36
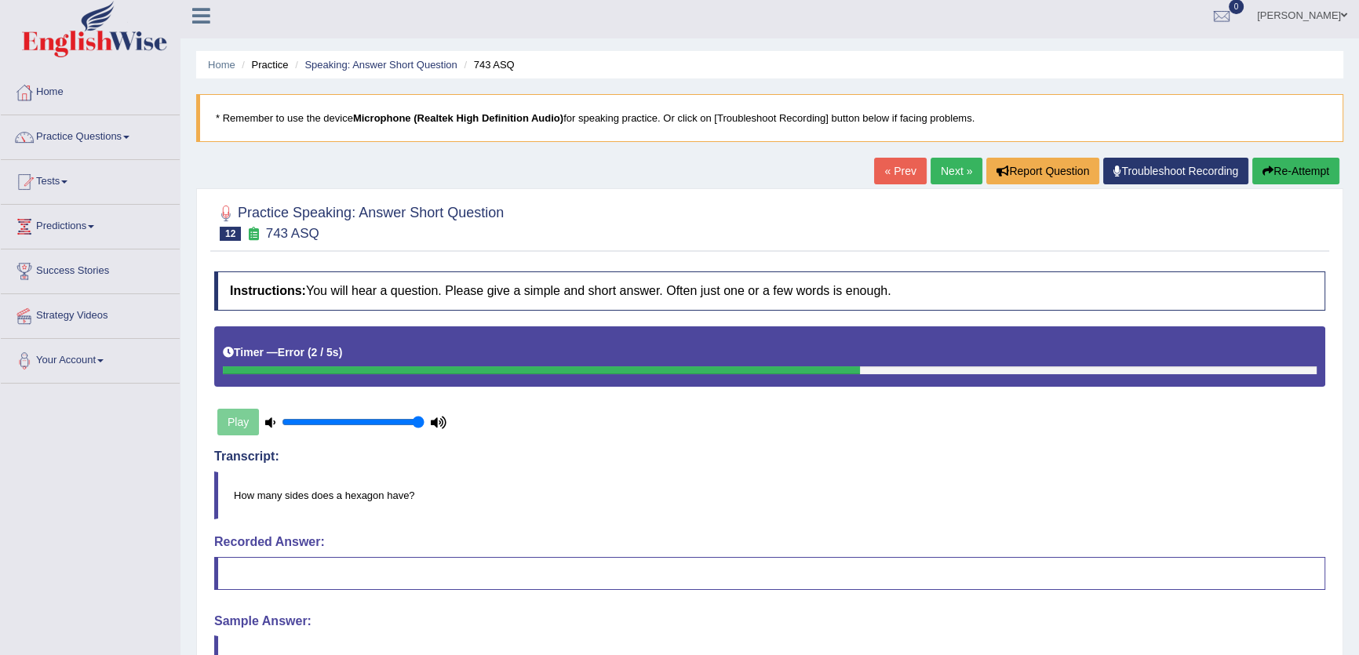
scroll to position [0, 0]
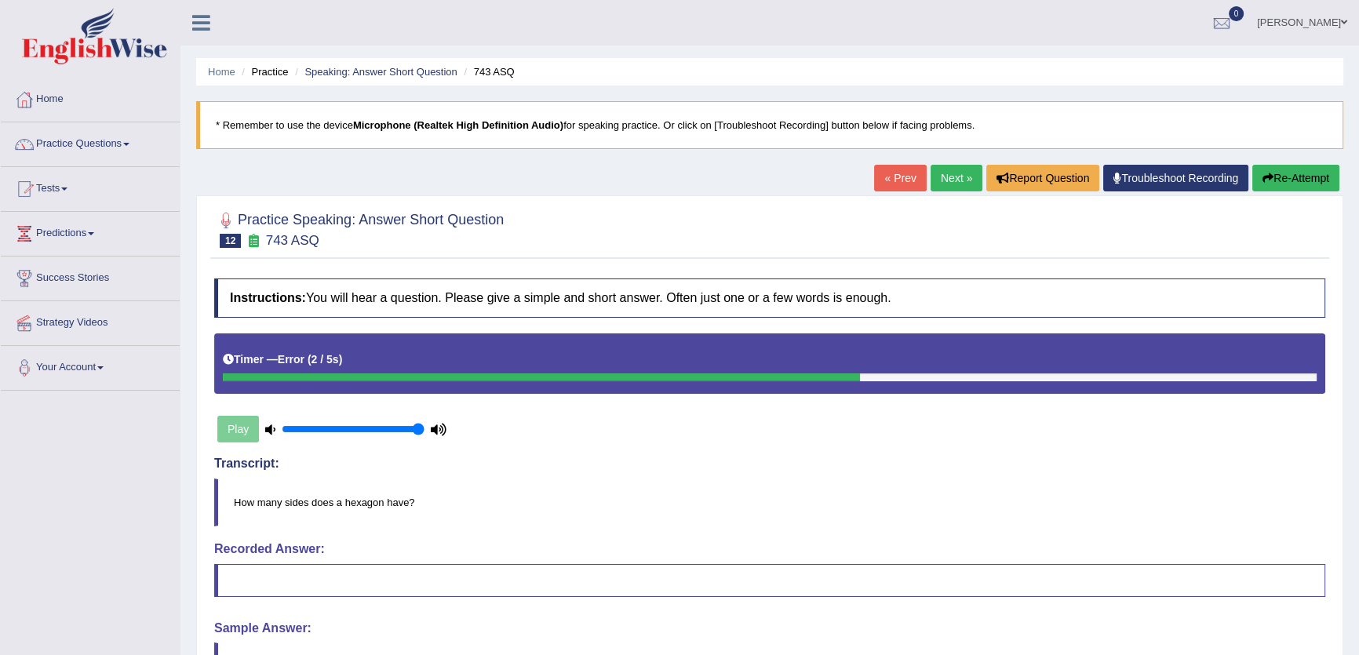
click at [946, 187] on link "Next »" at bounding box center [956, 178] width 52 height 27
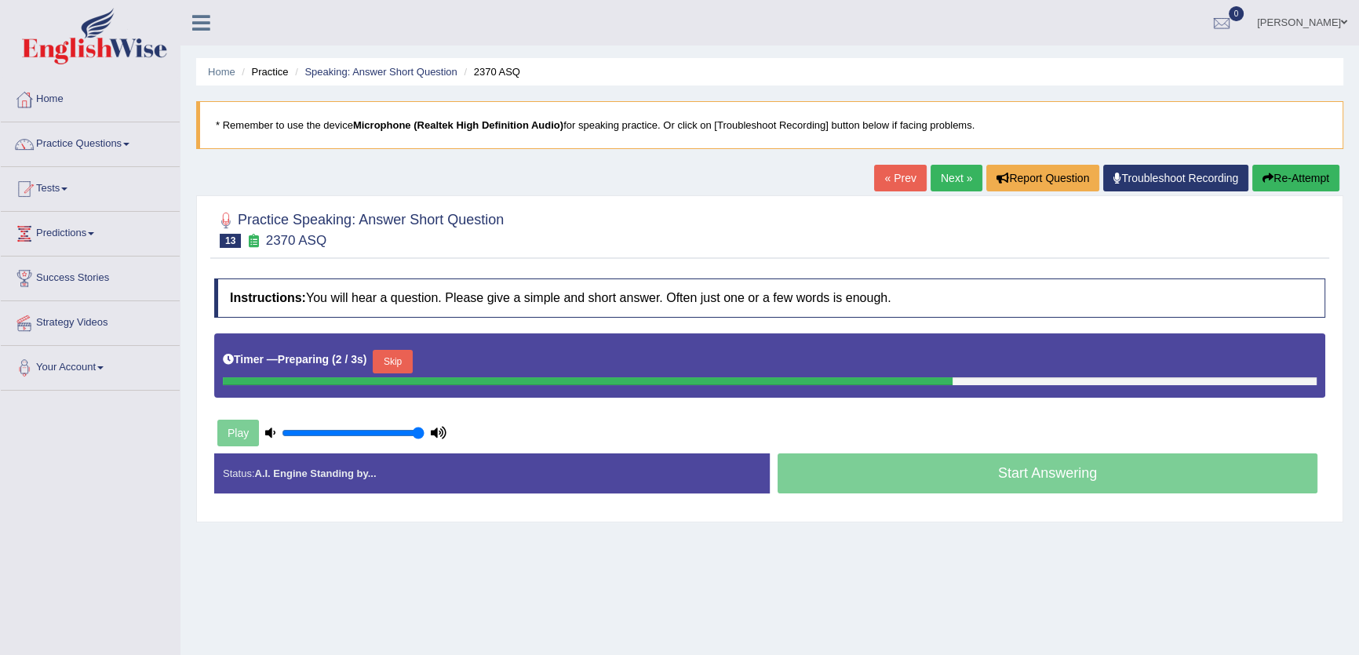
click at [403, 359] on button "Skip" at bounding box center [392, 362] width 39 height 24
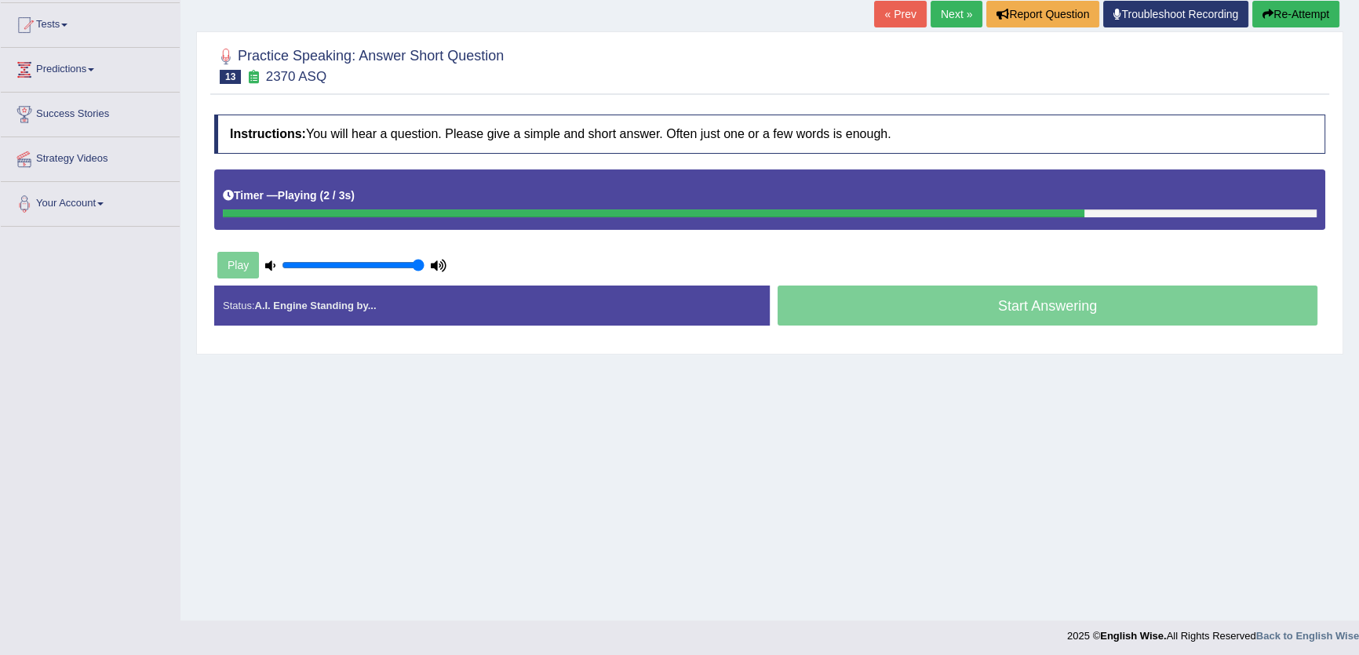
scroll to position [168, 0]
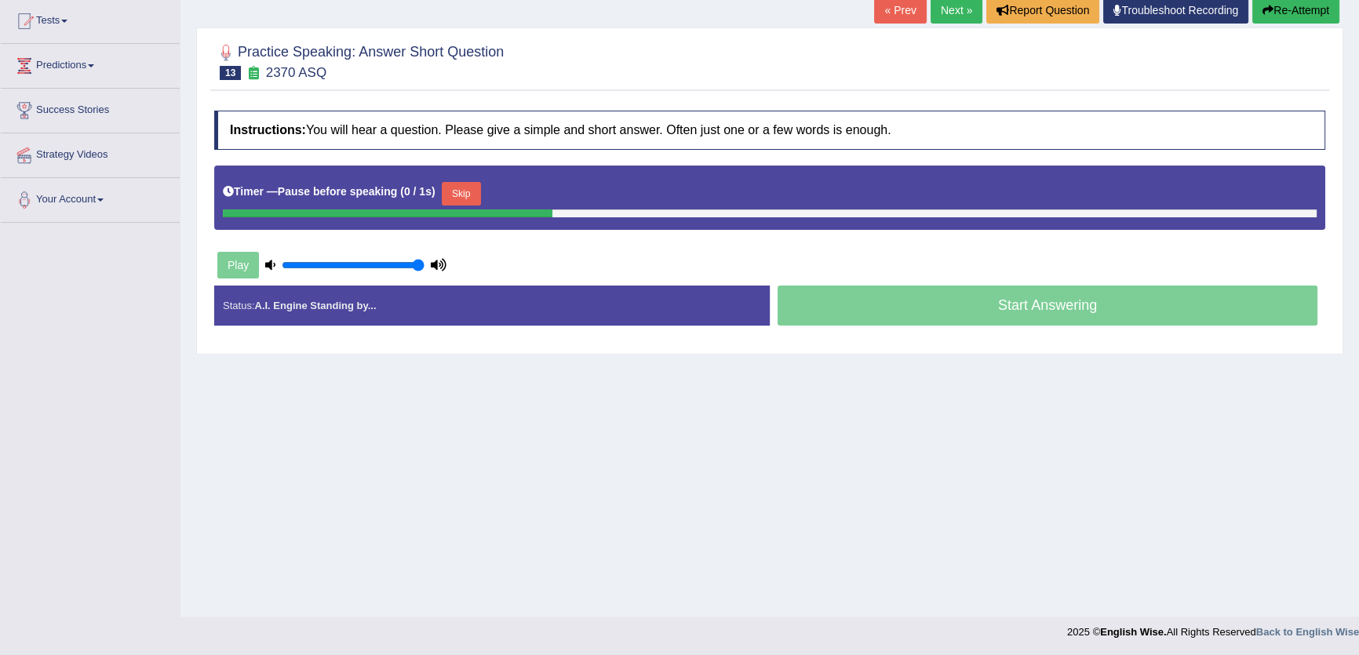
click at [454, 193] on button "Skip" at bounding box center [461, 194] width 39 height 24
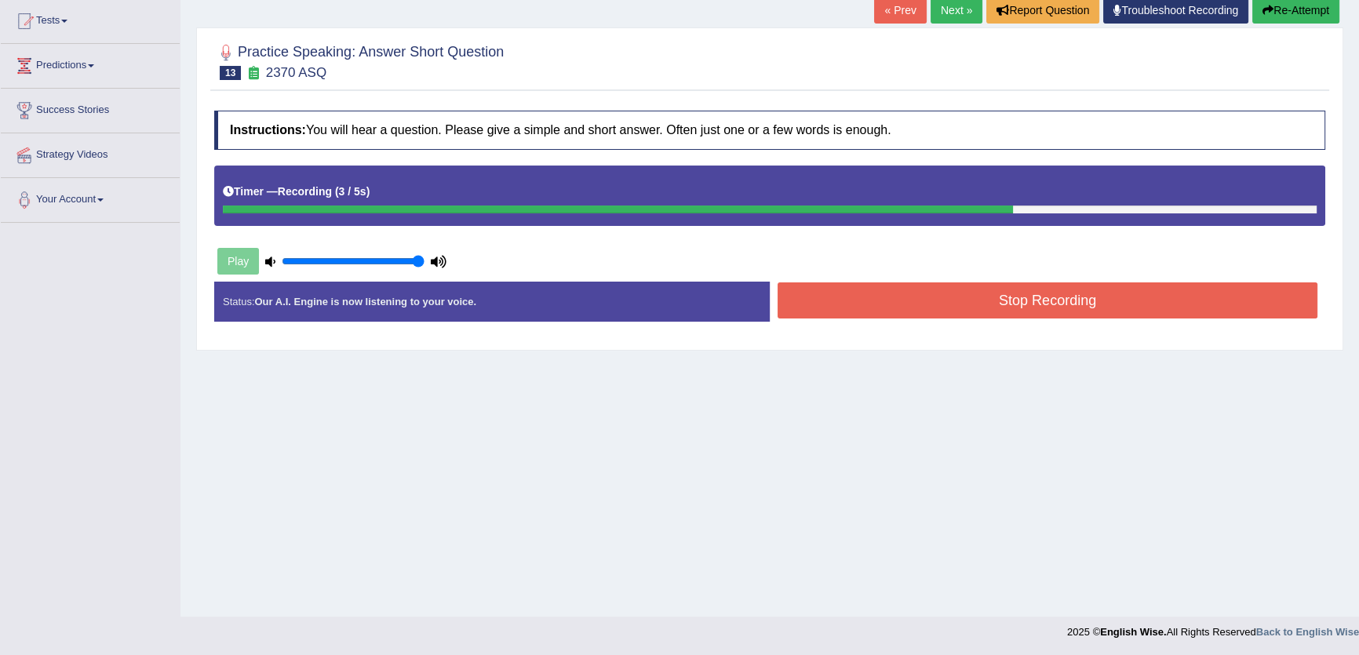
click at [919, 300] on button "Stop Recording" at bounding box center [1047, 300] width 540 height 36
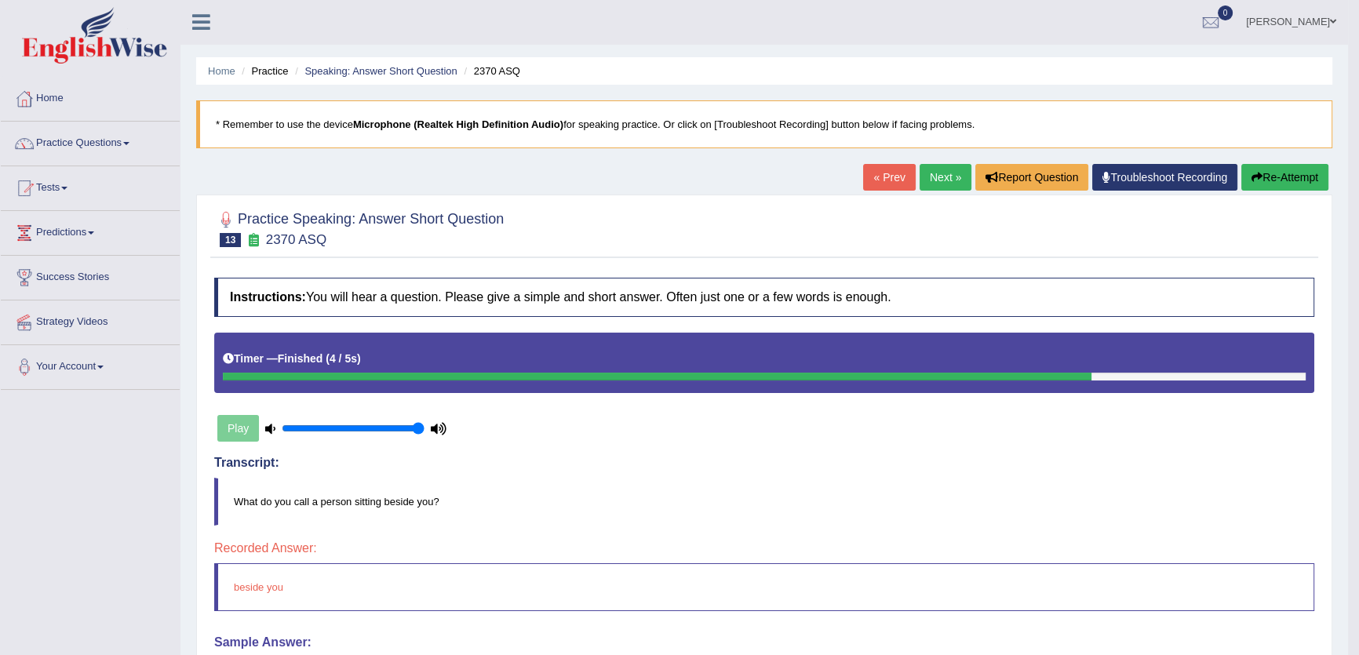
scroll to position [0, 0]
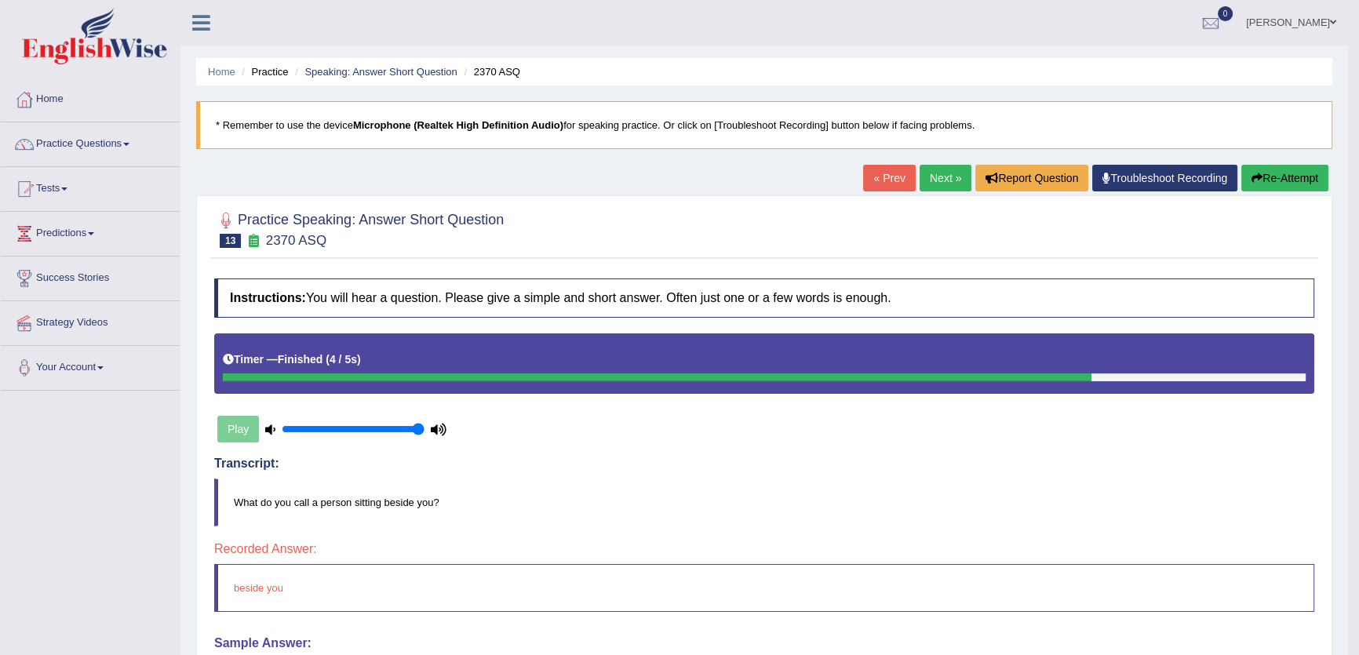
click at [943, 177] on link "Next »" at bounding box center [945, 178] width 52 height 27
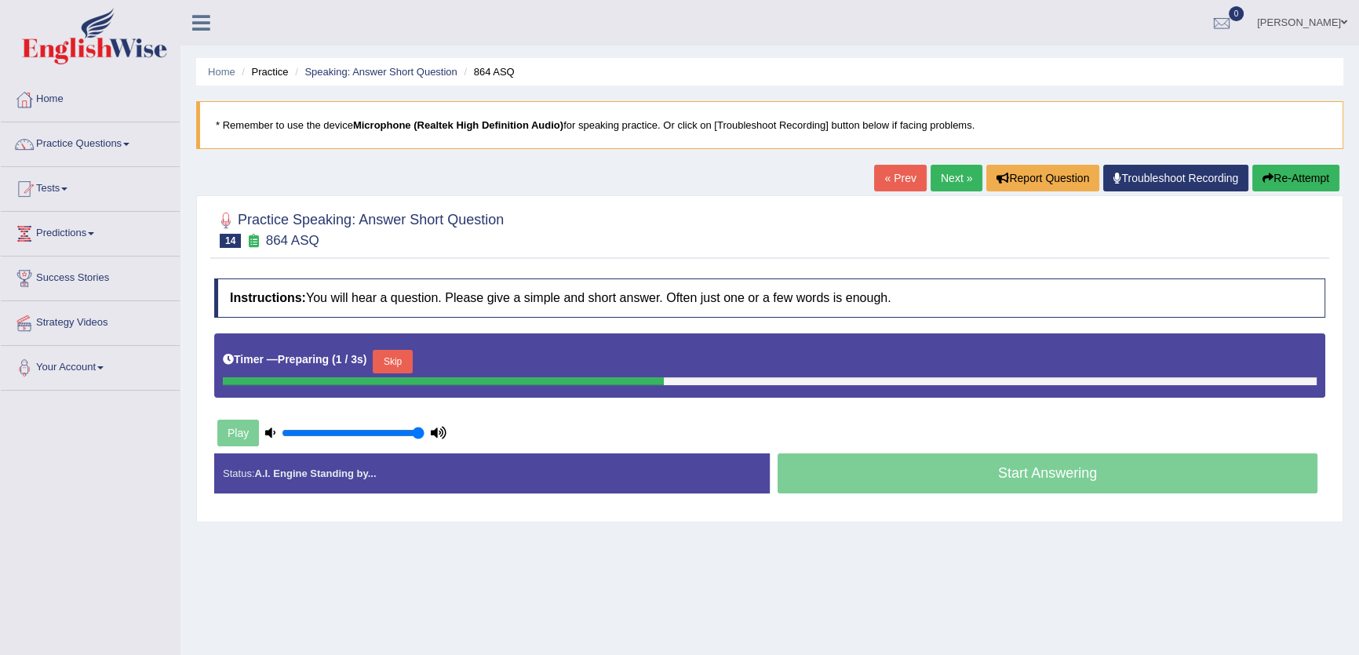
click at [412, 360] on button "Skip" at bounding box center [392, 362] width 39 height 24
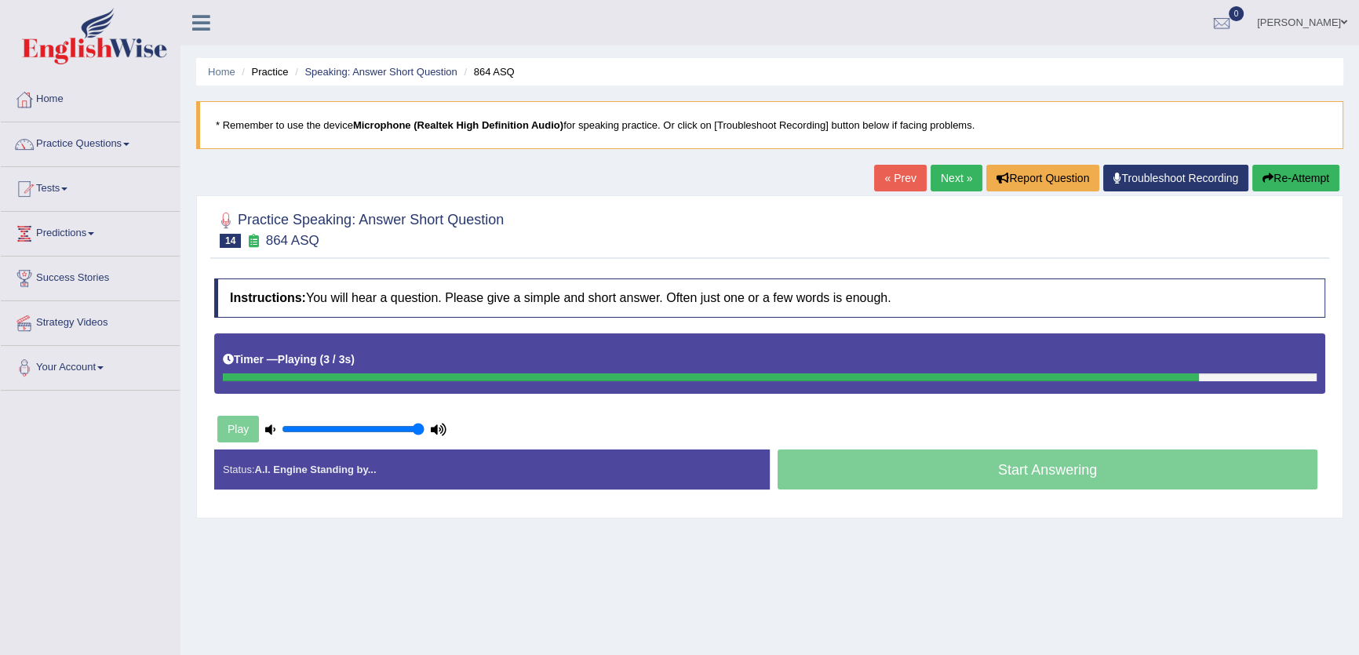
scroll to position [142, 0]
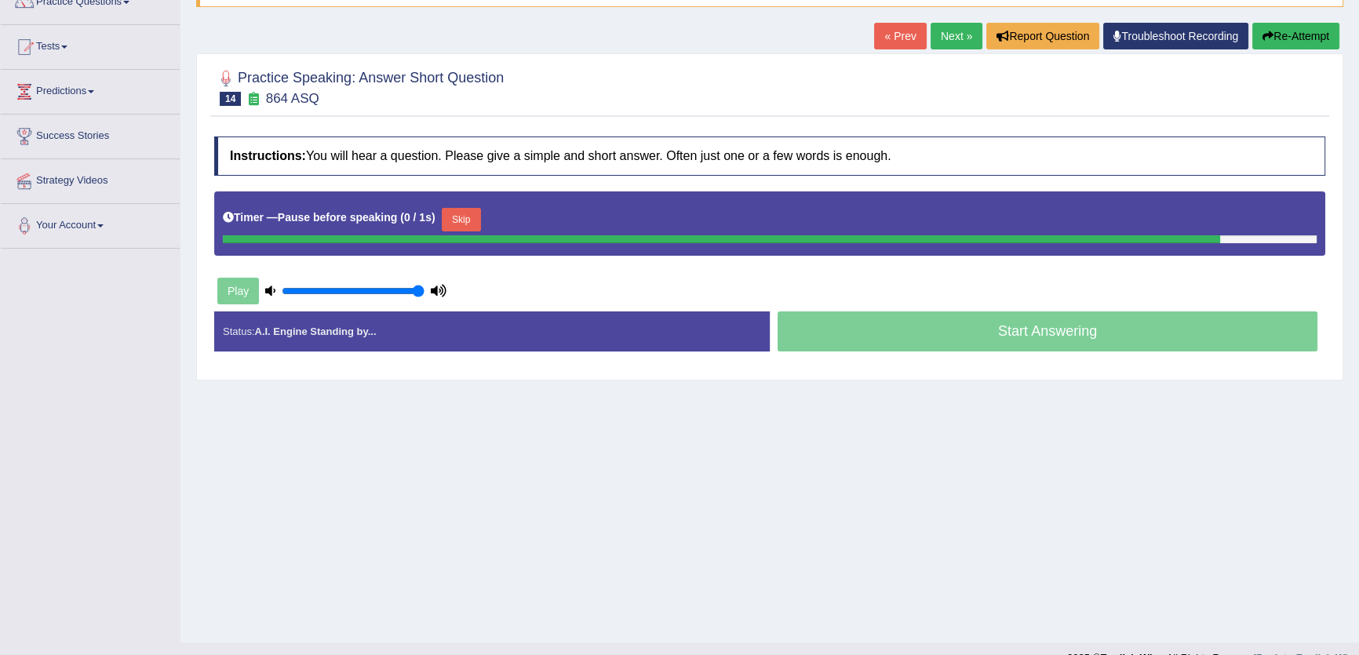
click at [464, 218] on div "Timer — Pause before speaking ( 0 / 1s ) Skip" at bounding box center [770, 219] width 1094 height 31
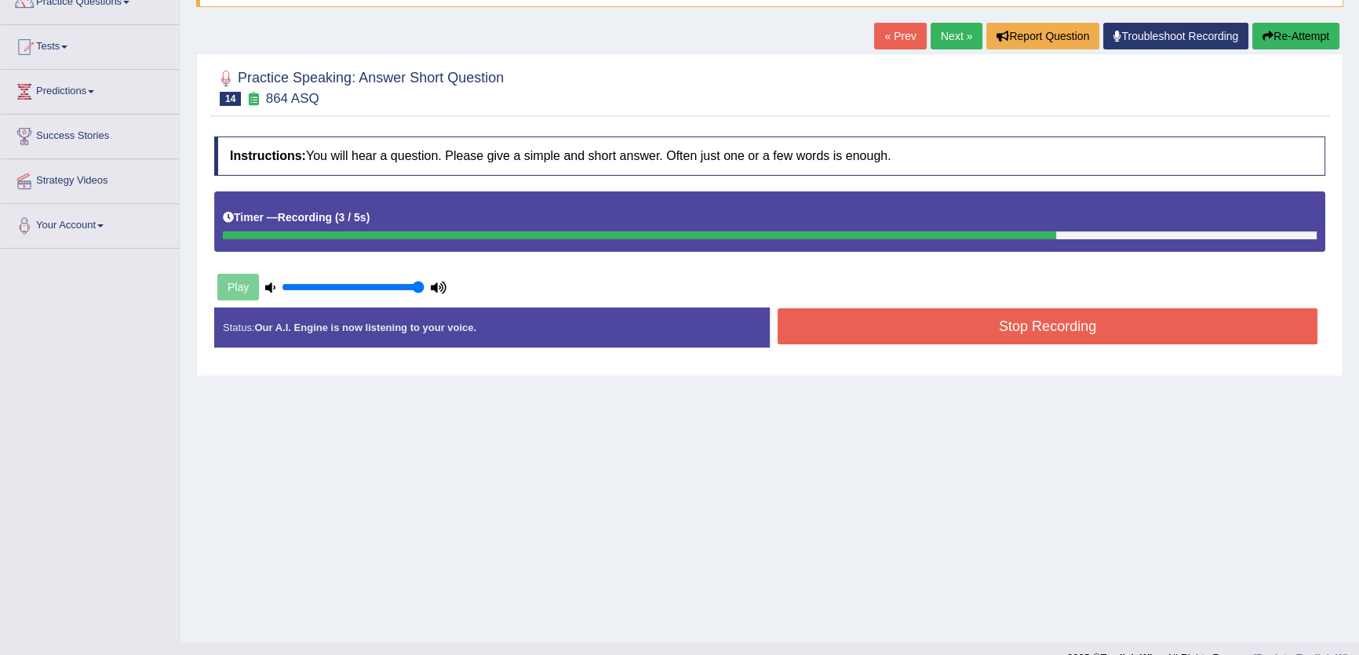
click at [920, 324] on button "Stop Recording" at bounding box center [1047, 326] width 540 height 36
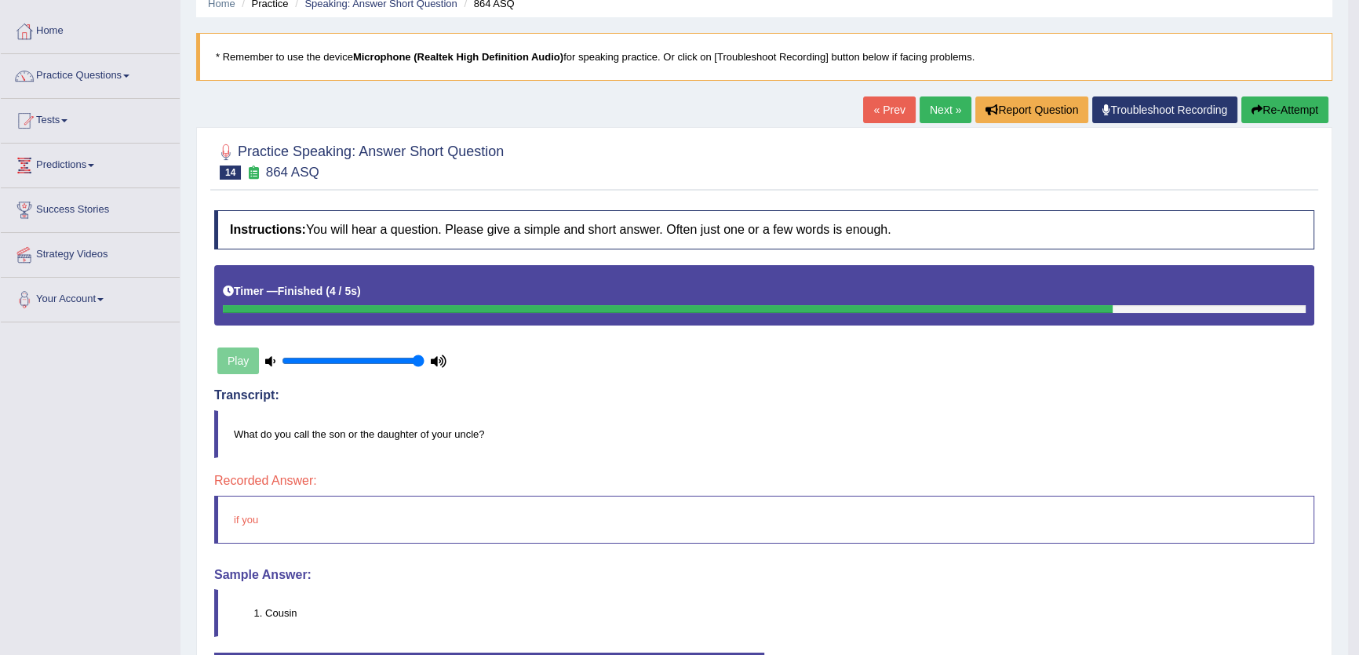
scroll to position [0, 0]
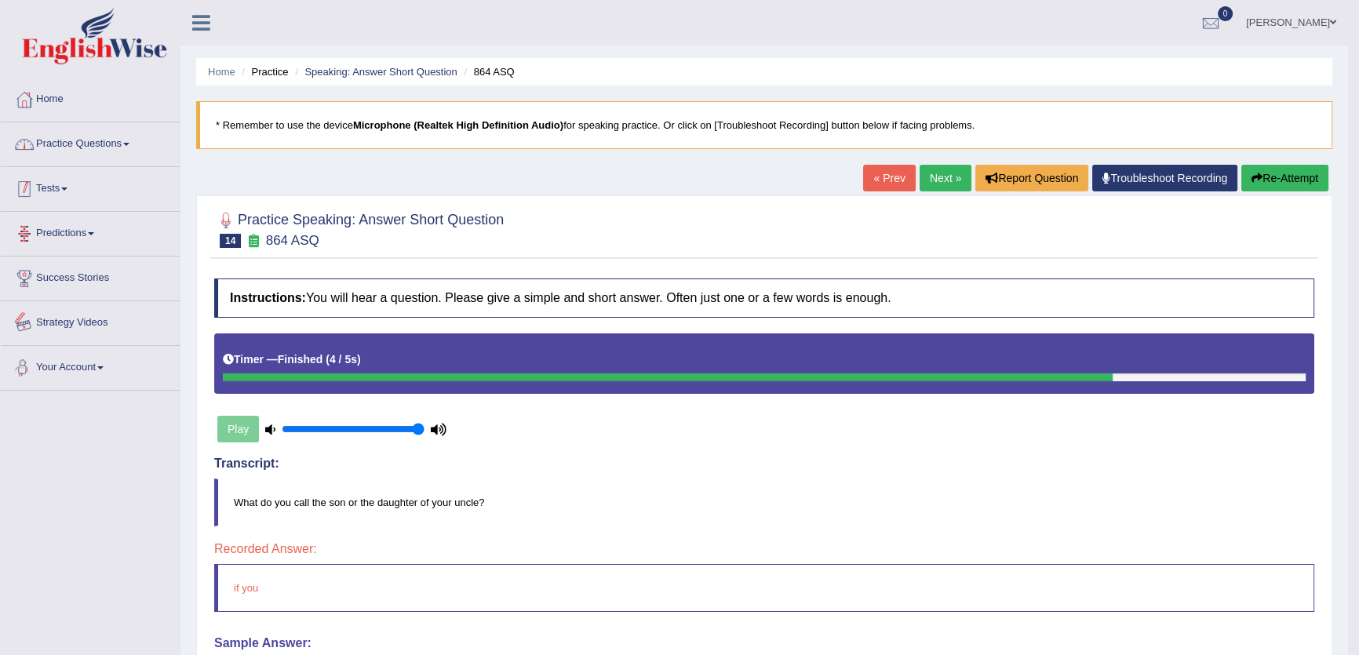
click at [73, 151] on link "Practice Questions" at bounding box center [90, 141] width 179 height 39
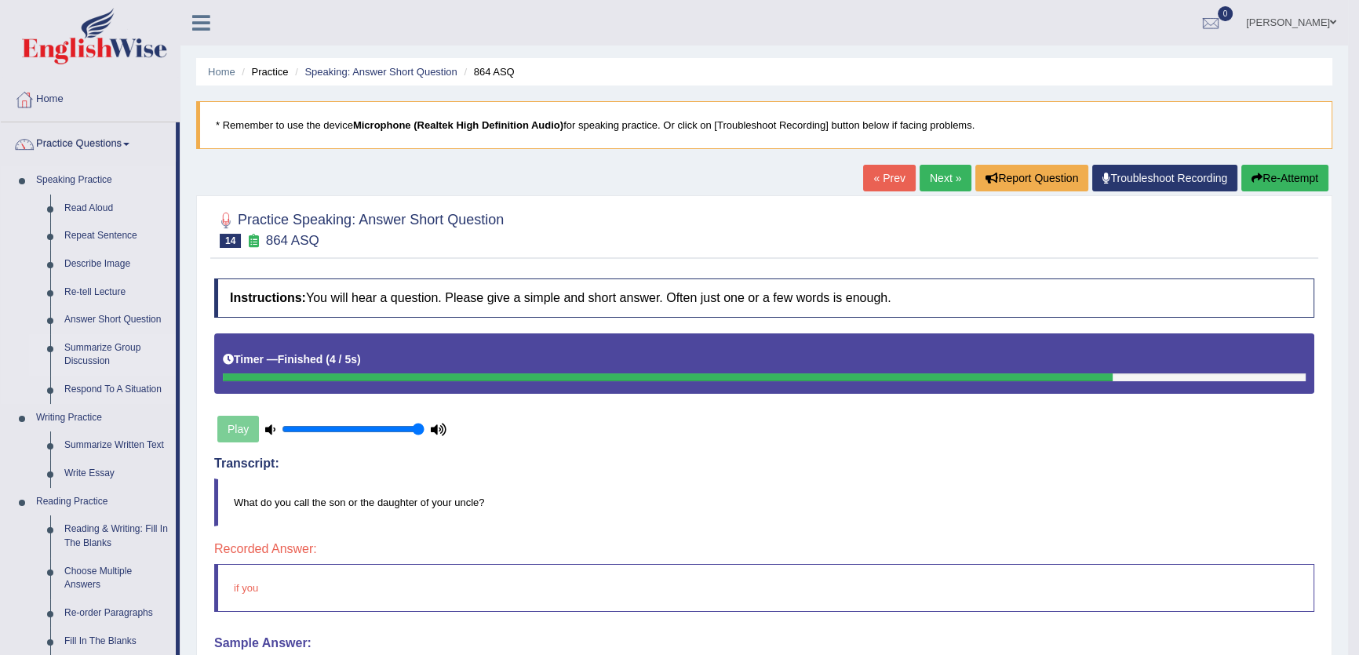
scroll to position [71, 0]
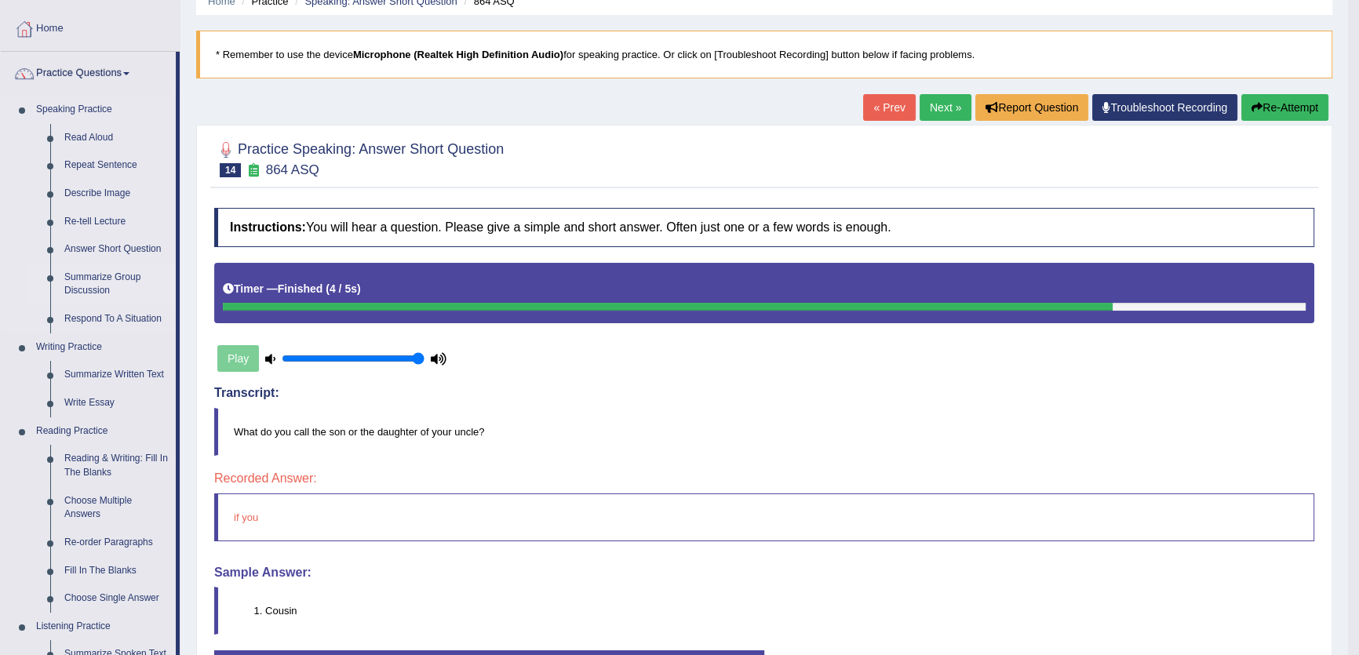
click at [82, 282] on link "Summarize Group Discussion" at bounding box center [116, 285] width 118 height 42
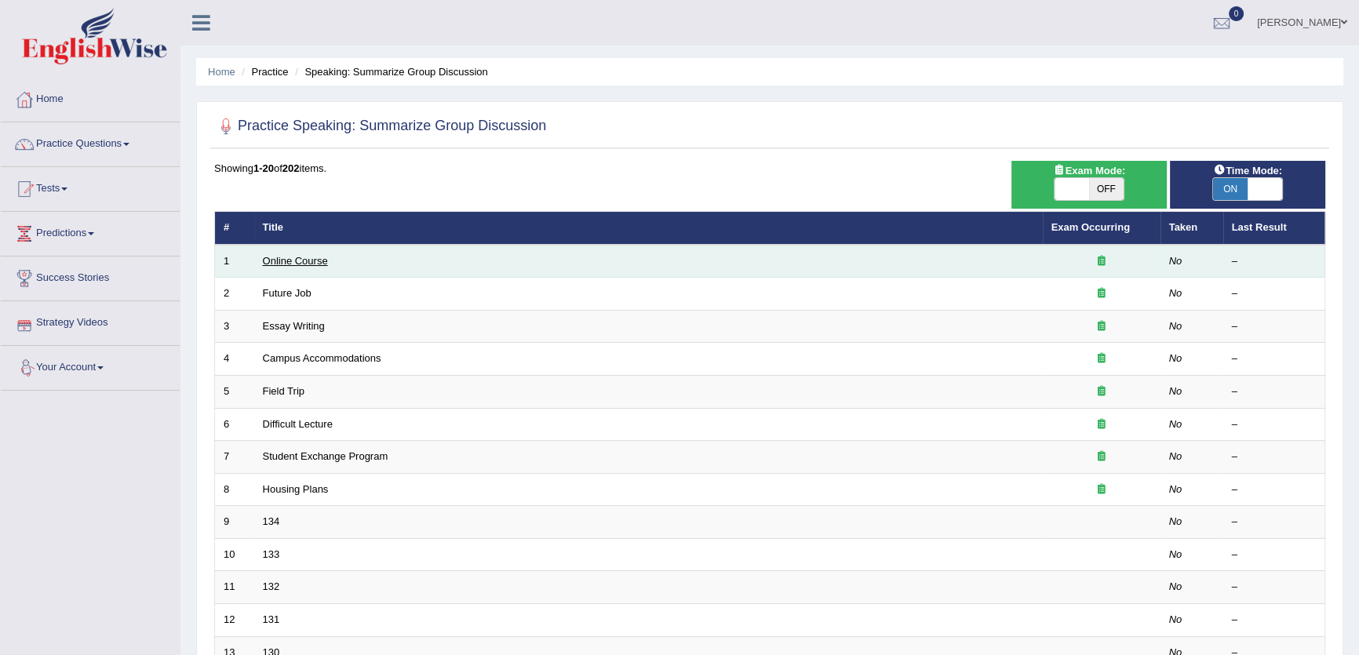
click at [298, 264] on link "Online Course" at bounding box center [295, 261] width 65 height 12
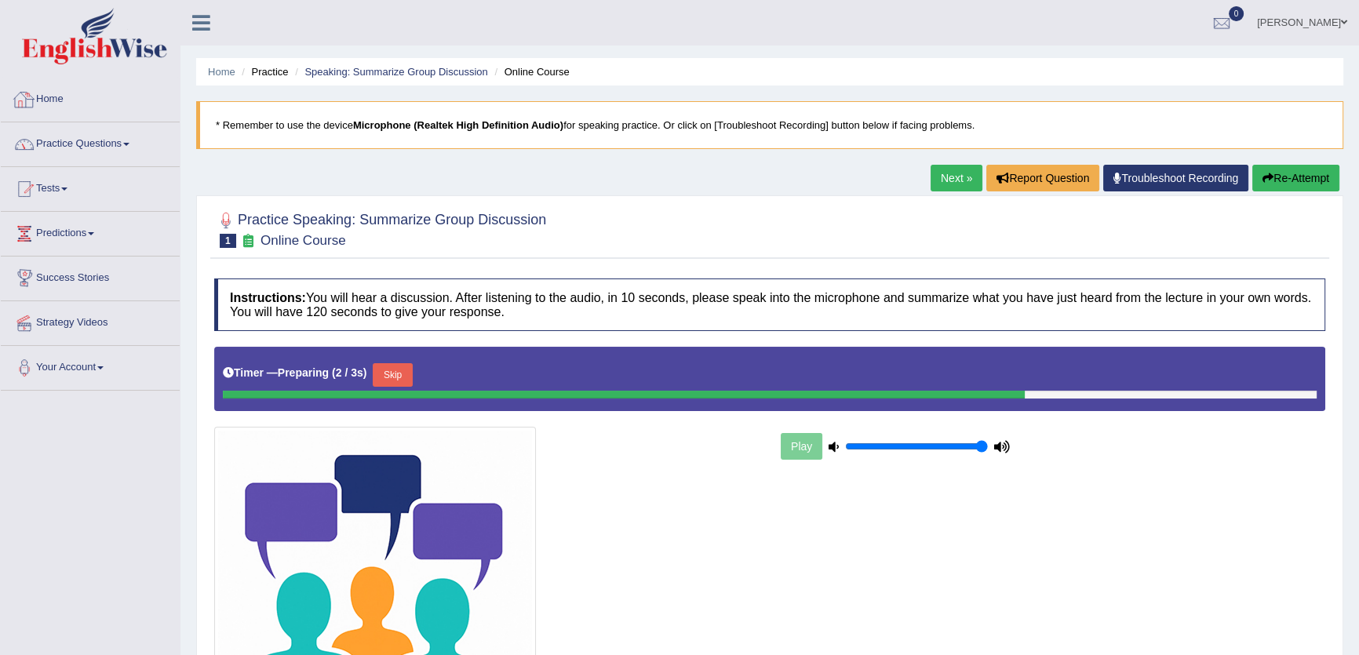
click at [115, 136] on link "Practice Questions" at bounding box center [90, 141] width 179 height 39
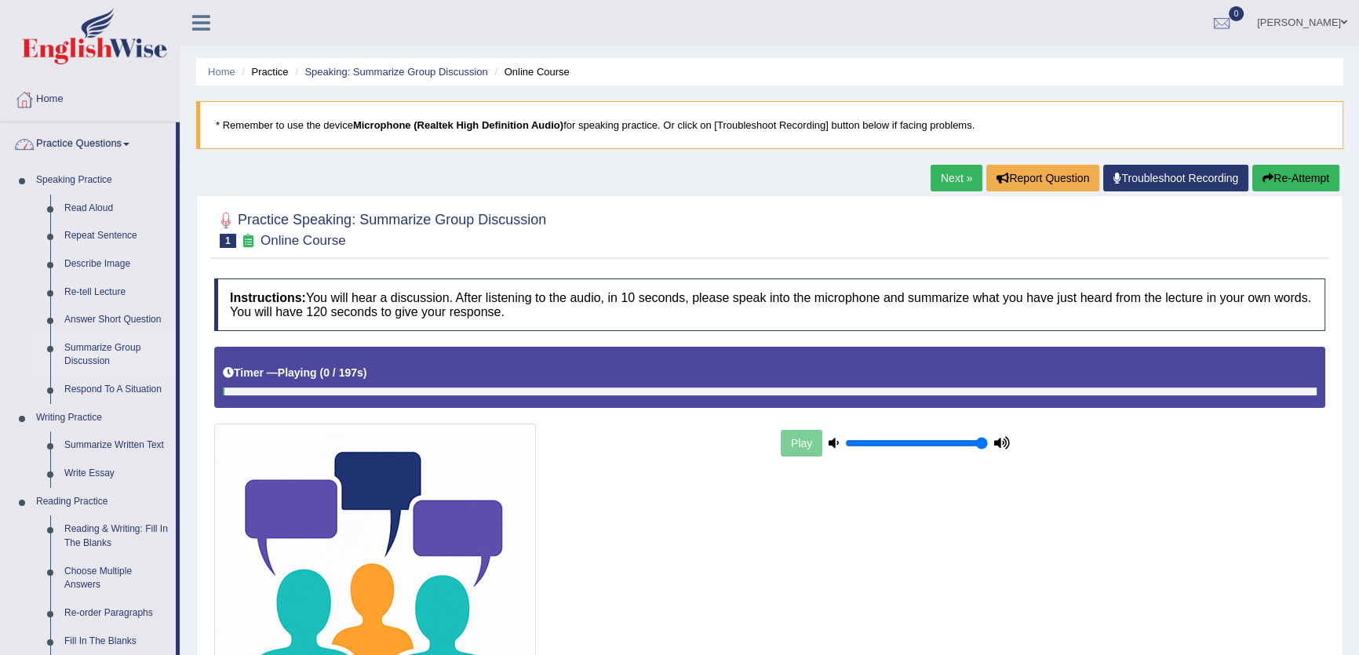
click at [102, 359] on link "Summarize Group Discussion" at bounding box center [116, 355] width 118 height 42
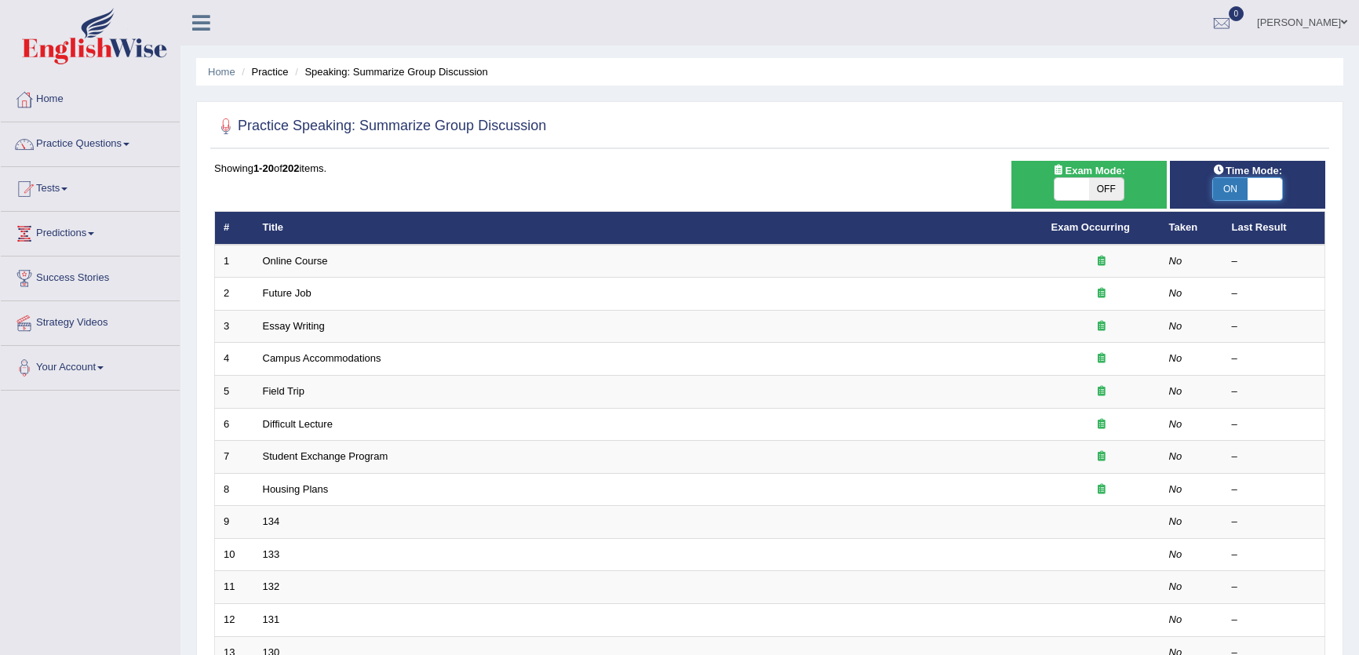
click at [1261, 195] on span at bounding box center [1264, 189] width 35 height 22
checkbox input "false"
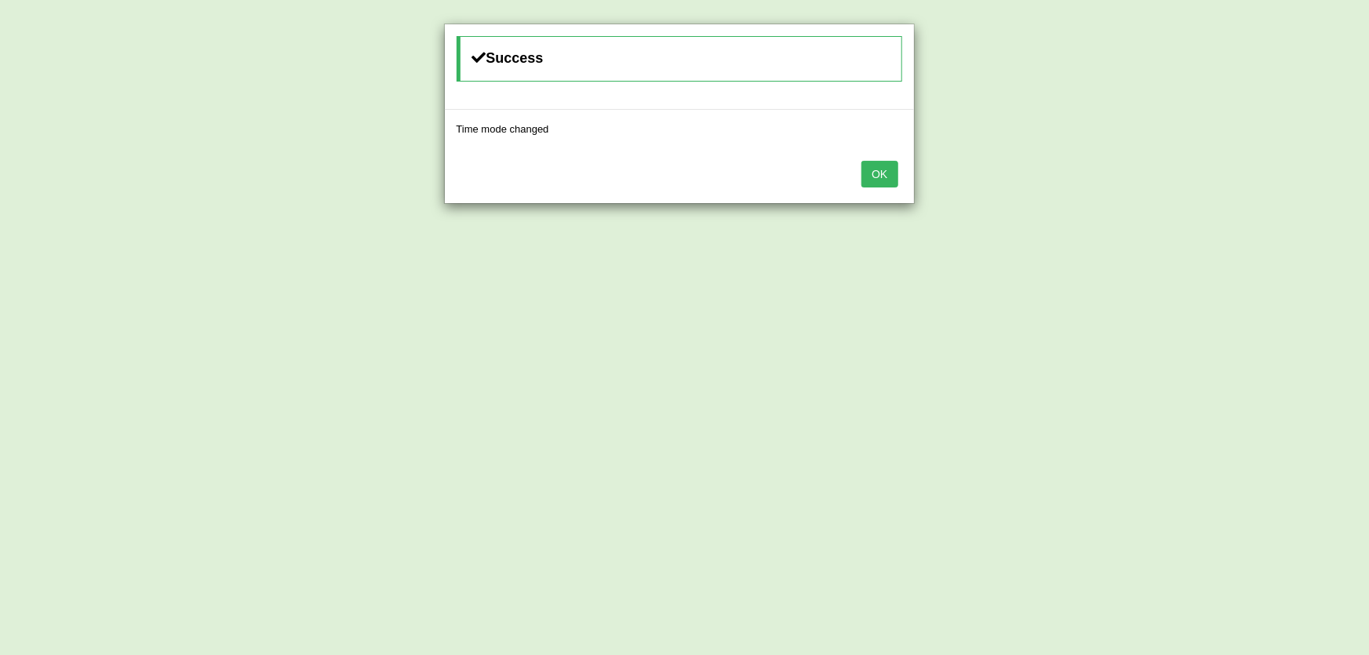
click at [874, 169] on button "OK" at bounding box center [879, 174] width 36 height 27
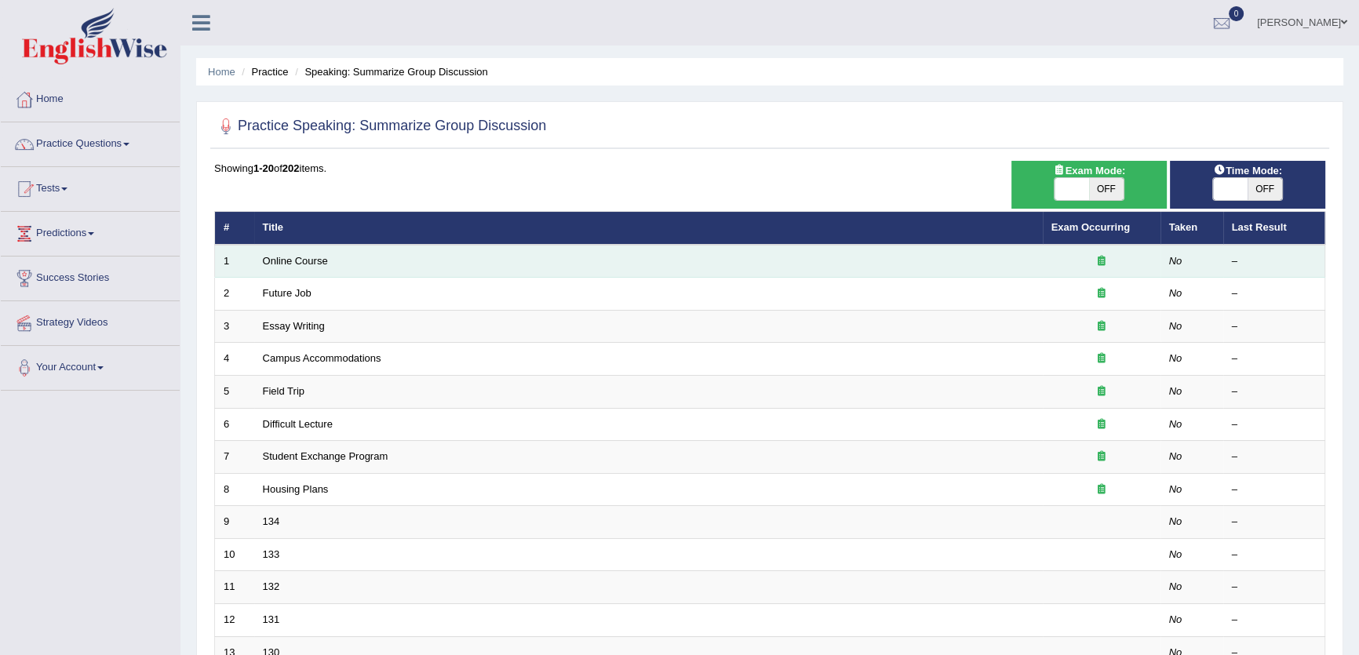
click at [308, 267] on td "Online Course" at bounding box center [648, 261] width 788 height 33
click at [311, 260] on link "Online Course" at bounding box center [295, 261] width 65 height 12
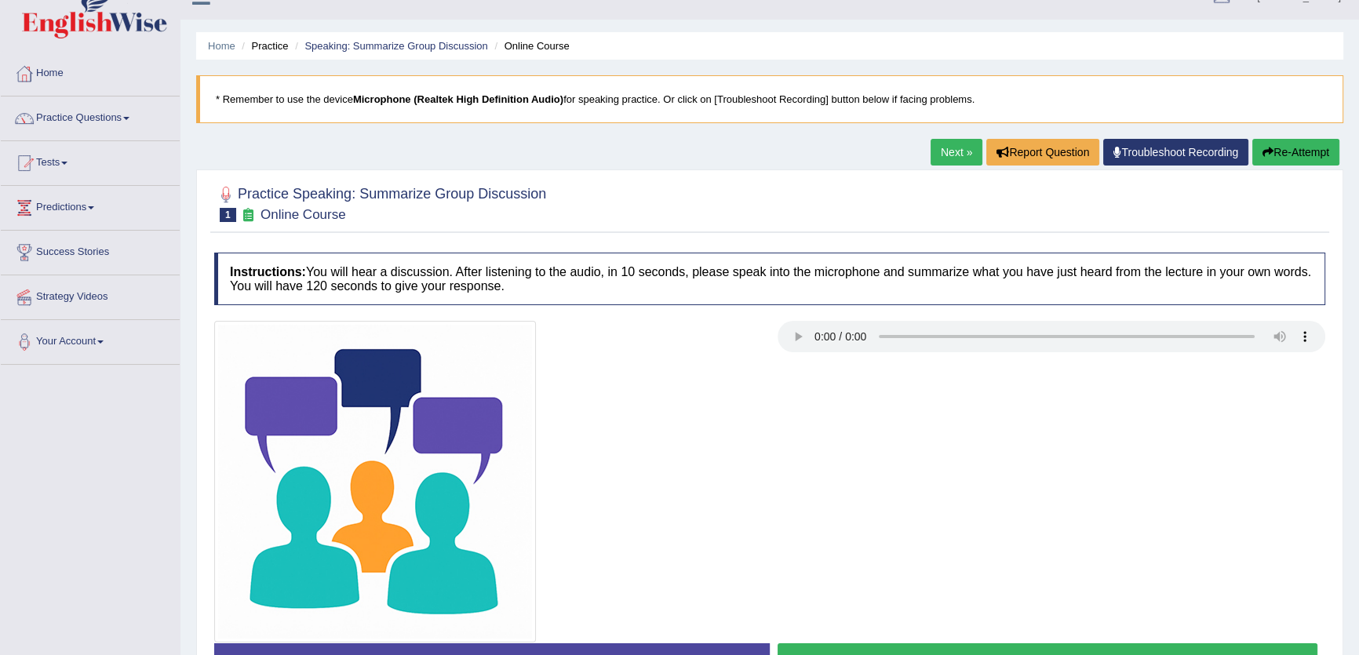
scroll to position [25, 0]
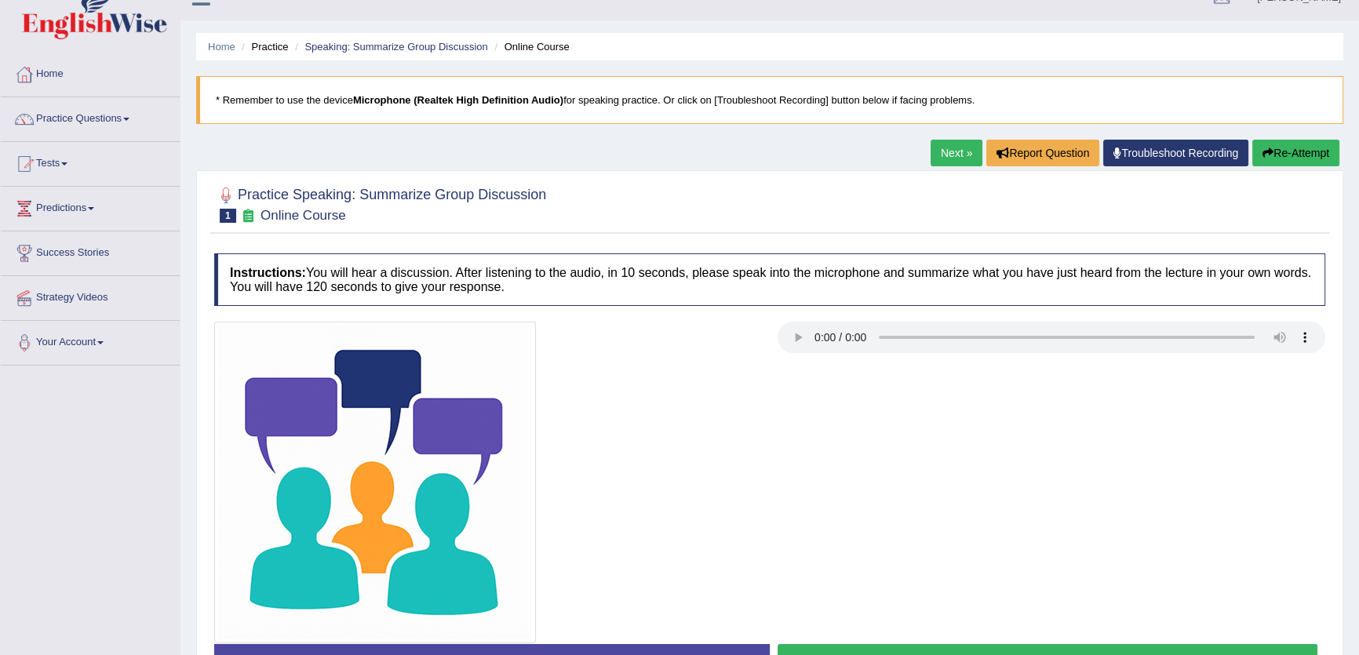
click at [950, 155] on link "Next »" at bounding box center [956, 153] width 52 height 27
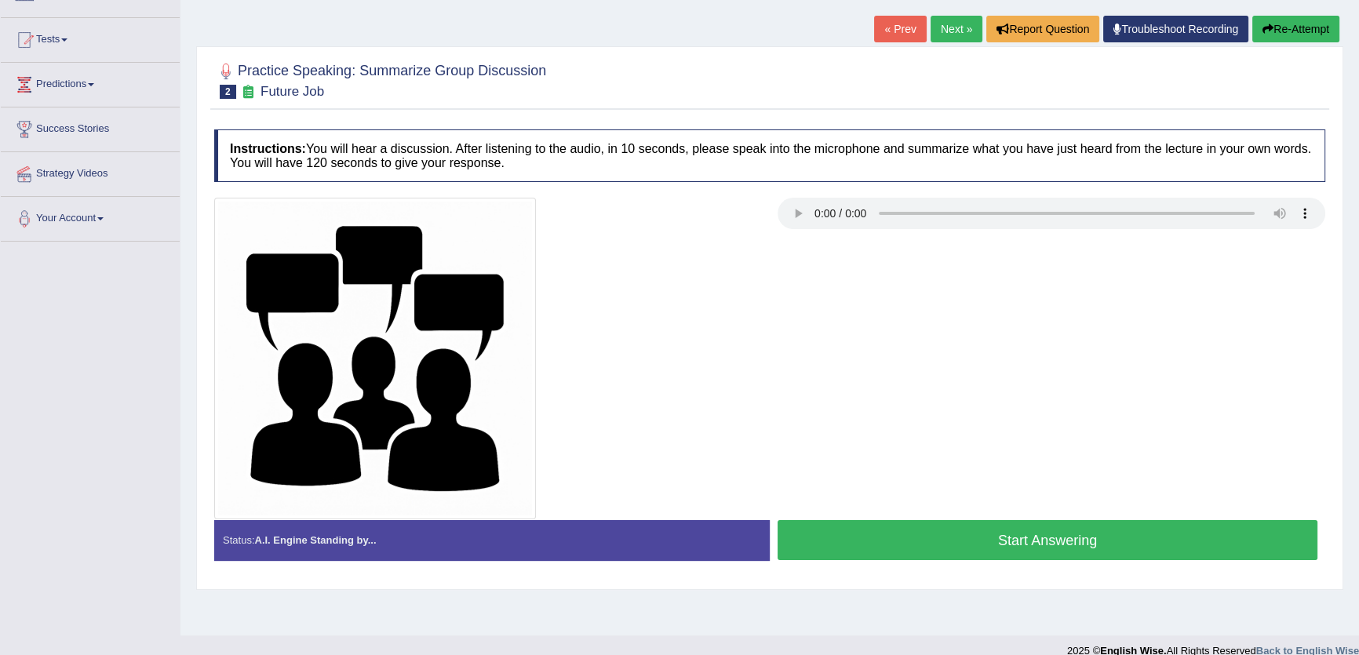
scroll to position [168, 0]
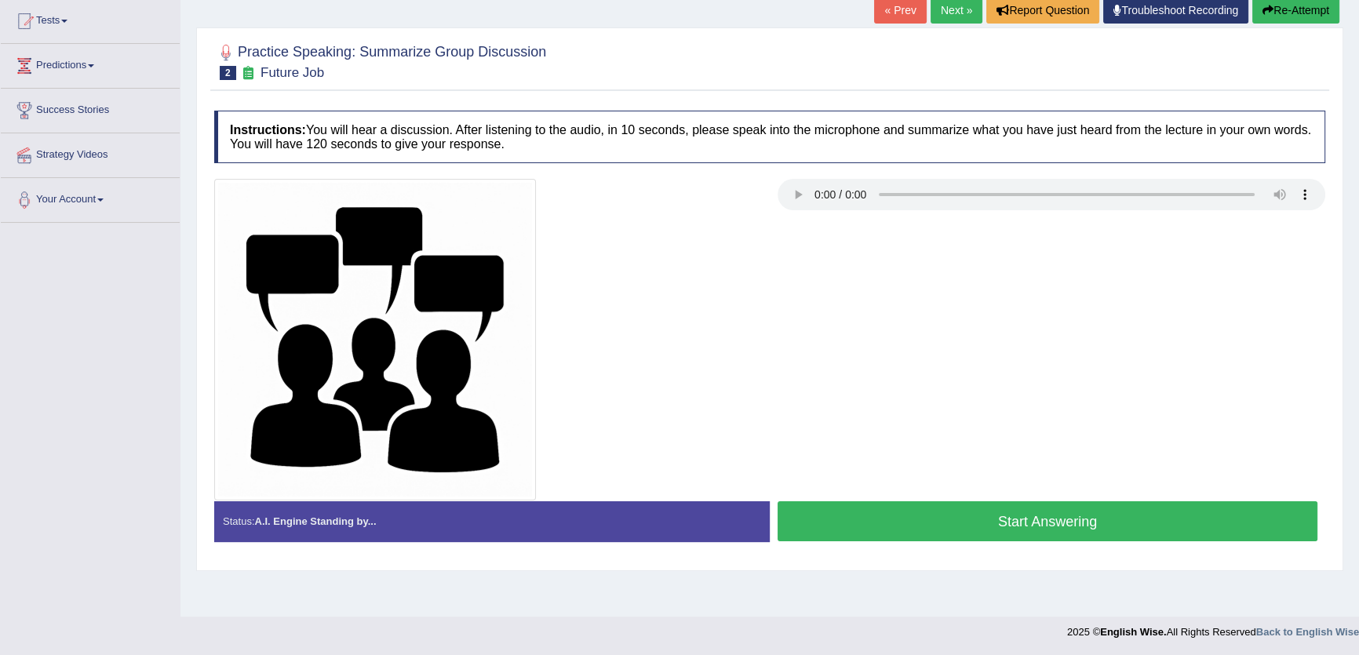
click at [855, 515] on button "Start Answering" at bounding box center [1047, 521] width 540 height 40
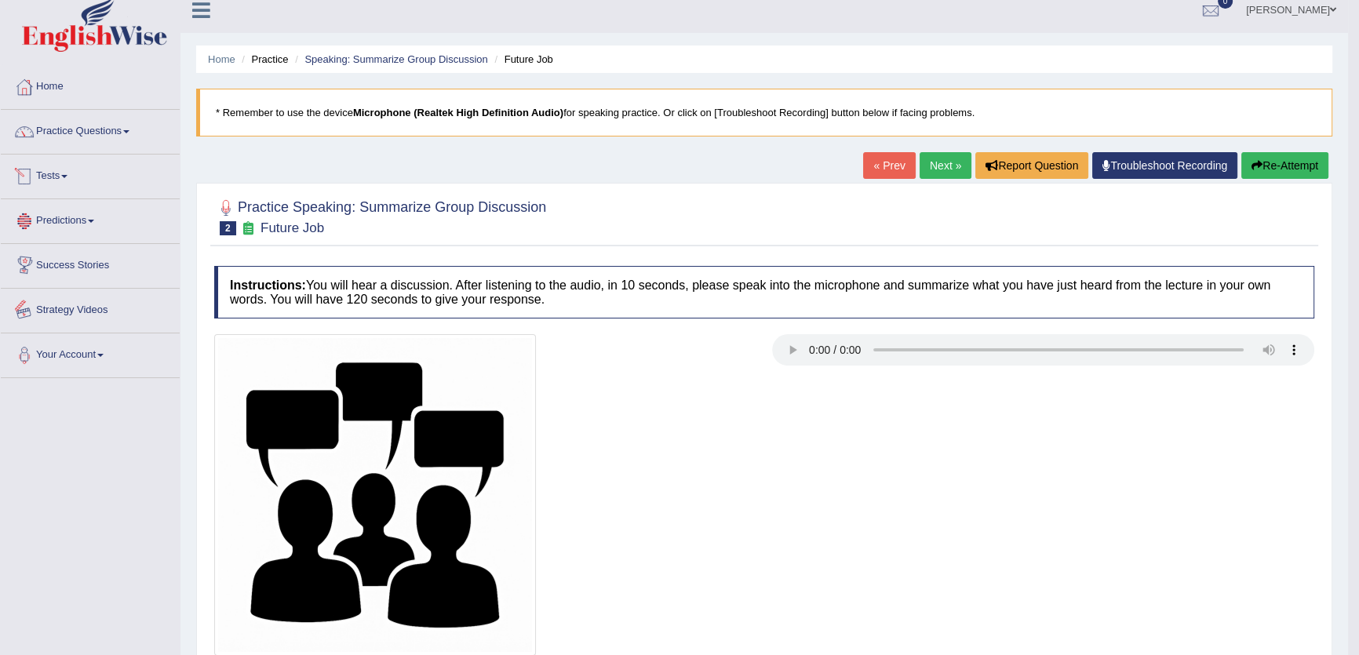
scroll to position [0, 0]
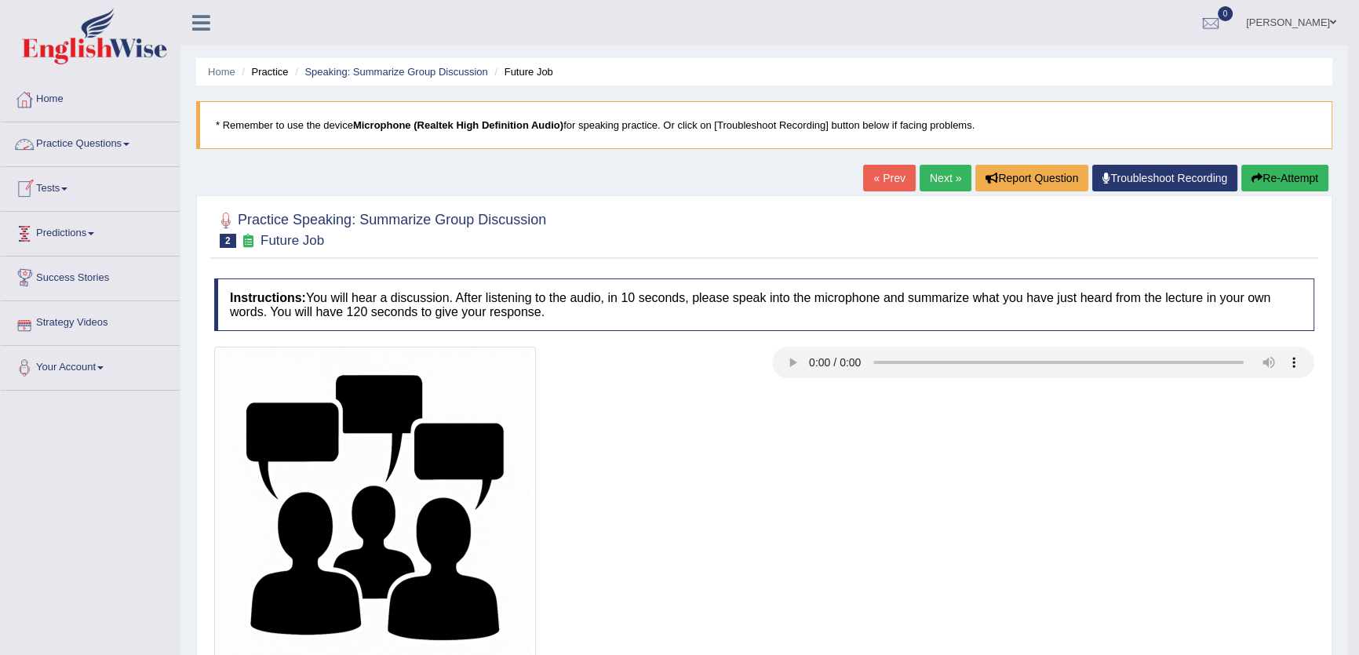
click at [103, 143] on link "Practice Questions" at bounding box center [90, 141] width 179 height 39
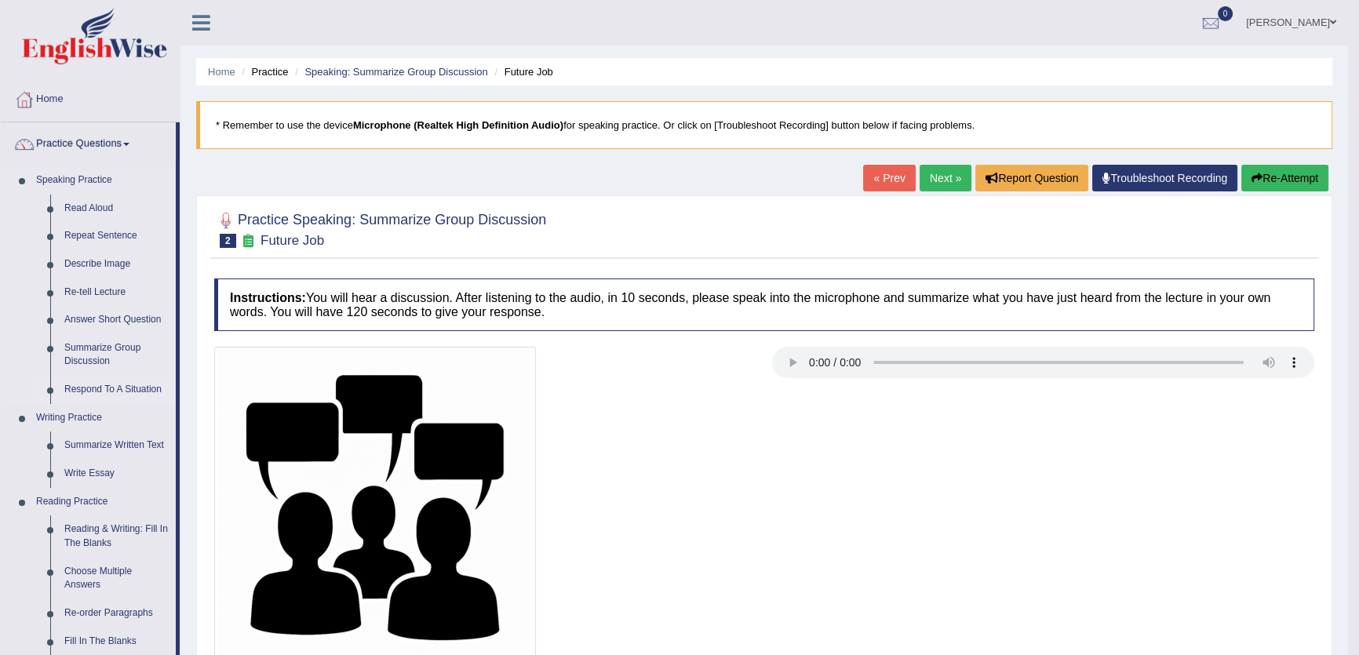
click at [125, 394] on link "Respond To A Situation" at bounding box center [116, 390] width 118 height 28
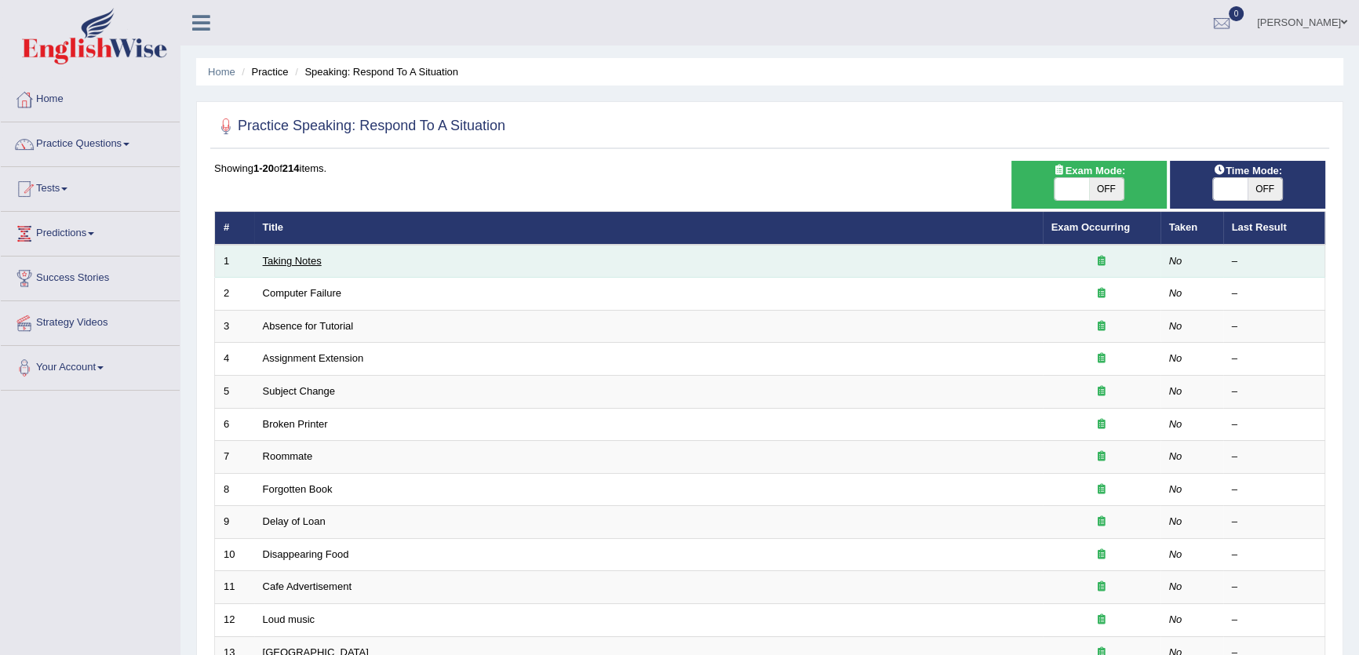
click at [311, 255] on link "Taking Notes" at bounding box center [292, 261] width 59 height 12
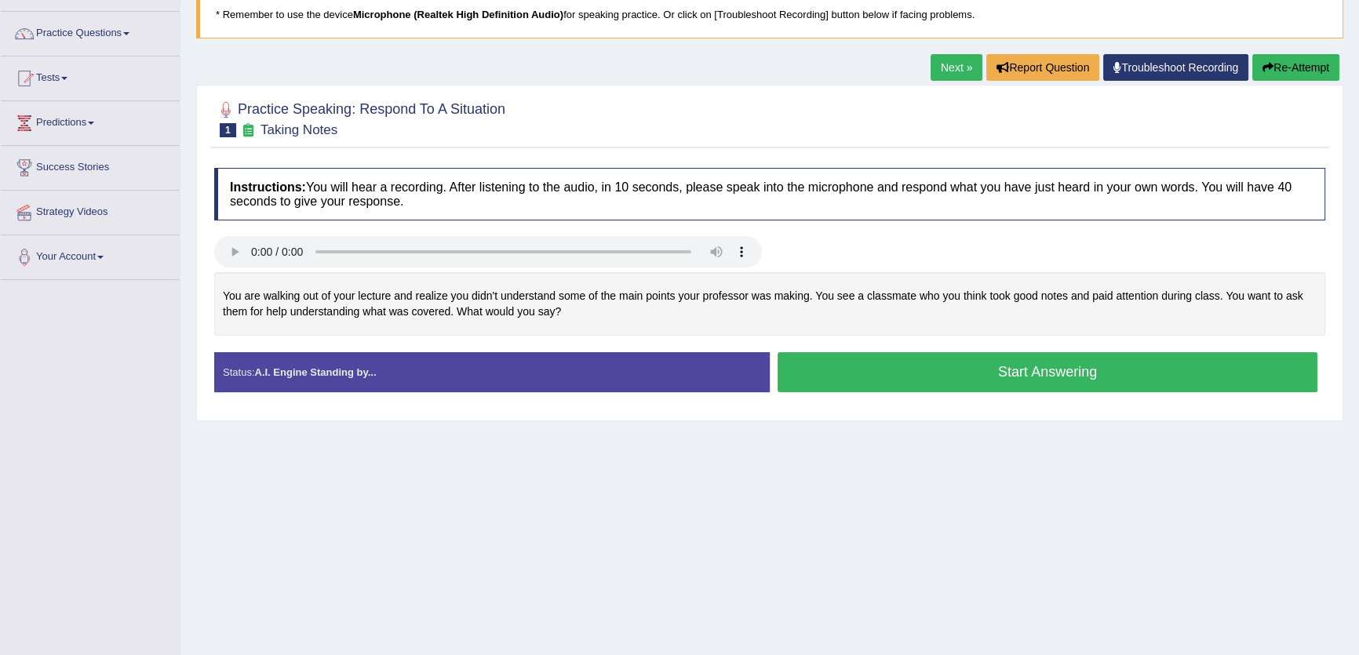
scroll to position [168, 0]
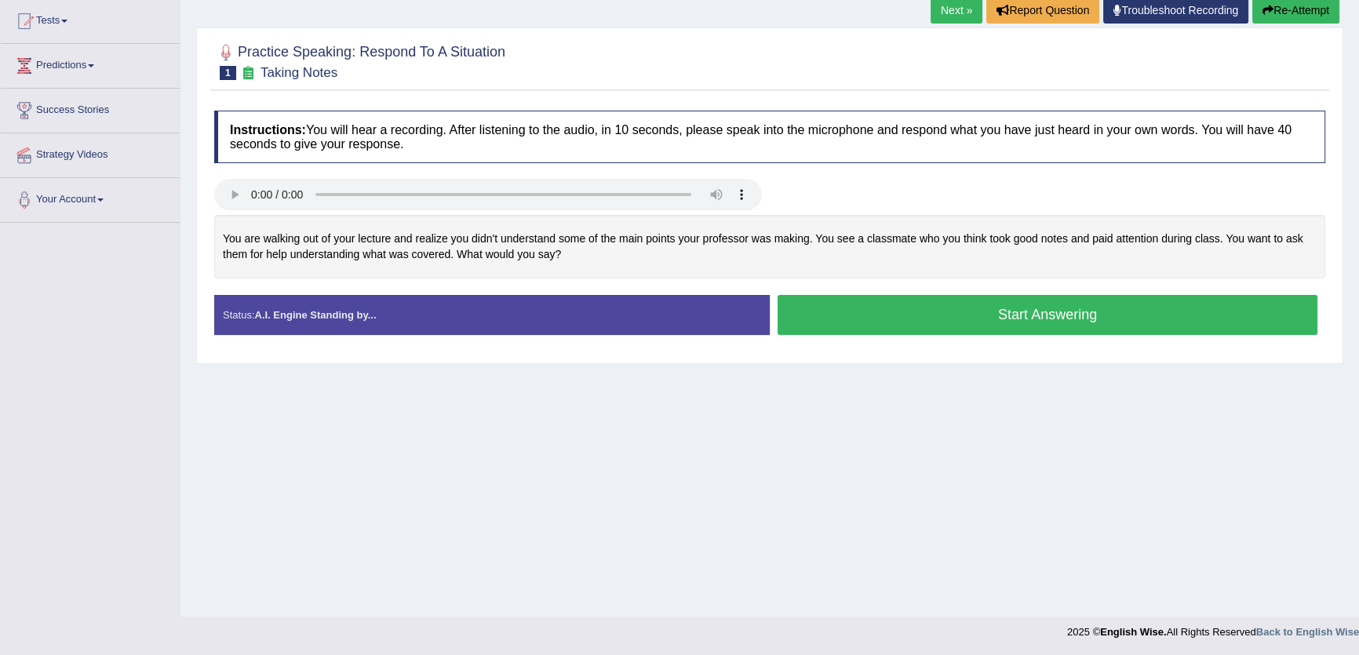
click at [970, 13] on link "Next »" at bounding box center [956, 10] width 52 height 27
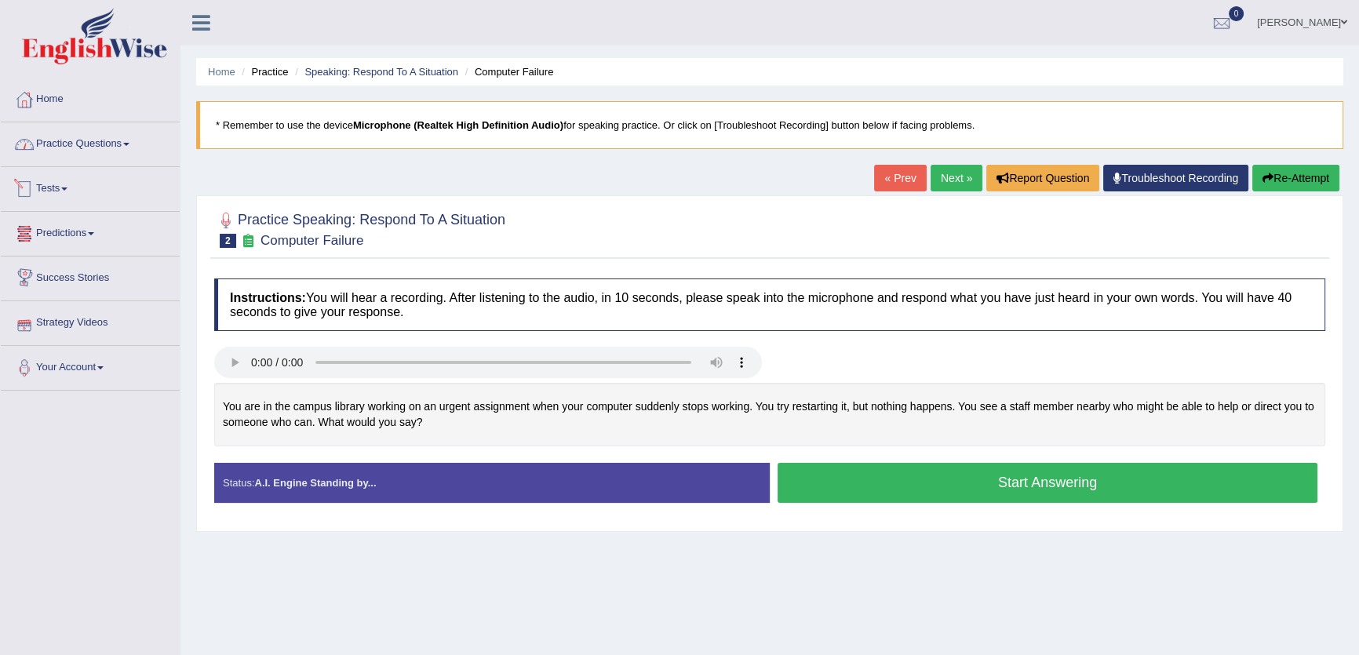
click at [142, 147] on link "Practice Questions" at bounding box center [90, 141] width 179 height 39
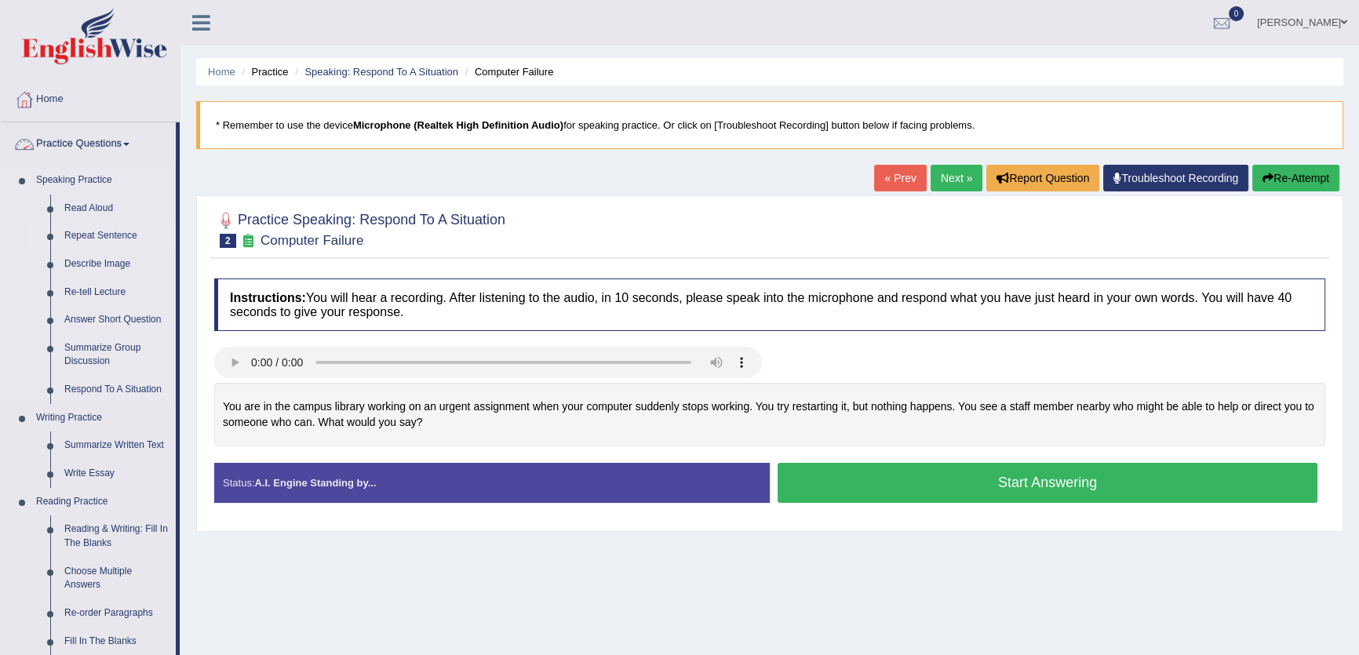
scroll to position [213, 0]
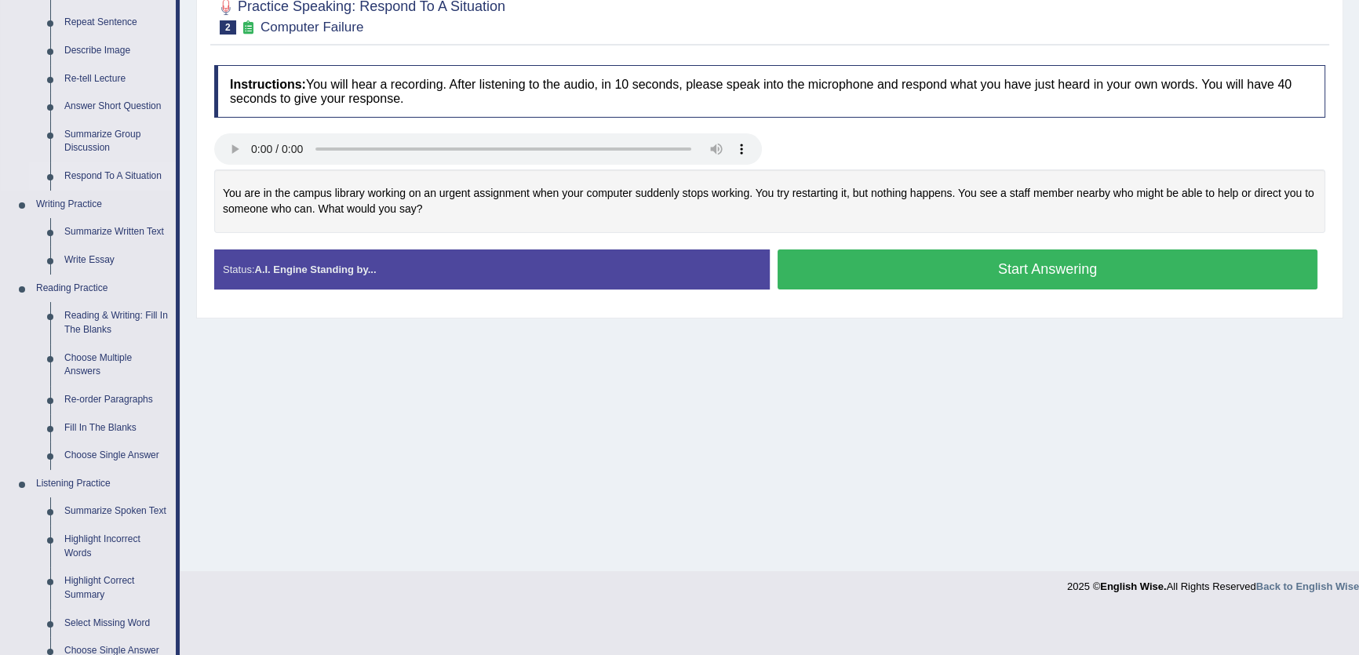
click at [136, 174] on link "Respond To A Situation" at bounding box center [116, 176] width 118 height 28
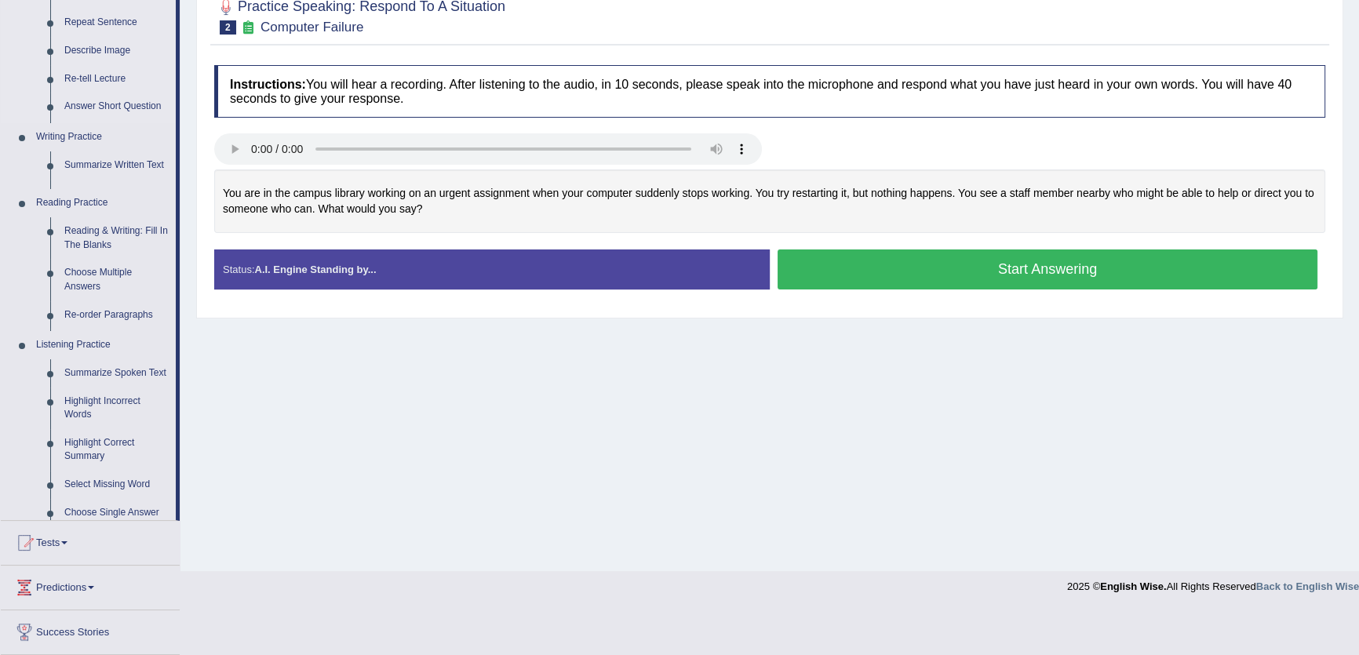
scroll to position [168, 0]
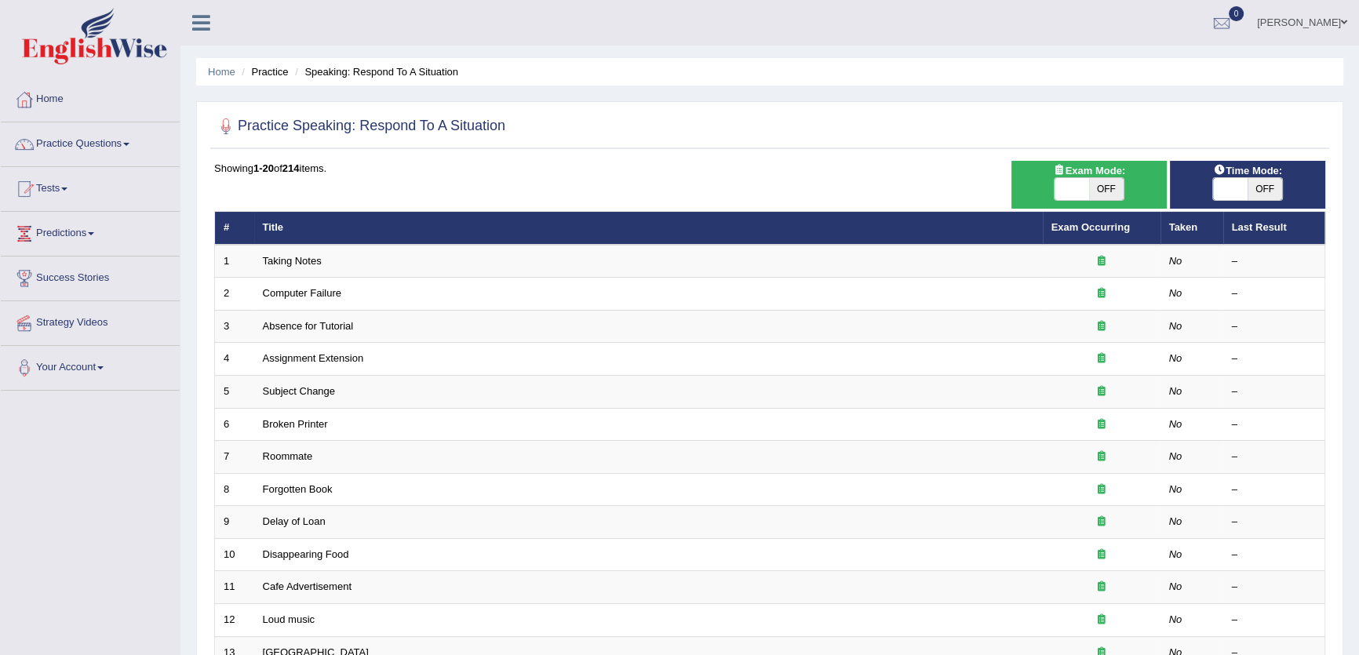
click at [1243, 174] on span "Time Mode:" at bounding box center [1248, 170] width 82 height 16
click at [1247, 188] on span "OFF" at bounding box center [1264, 189] width 35 height 22
checkbox input "true"
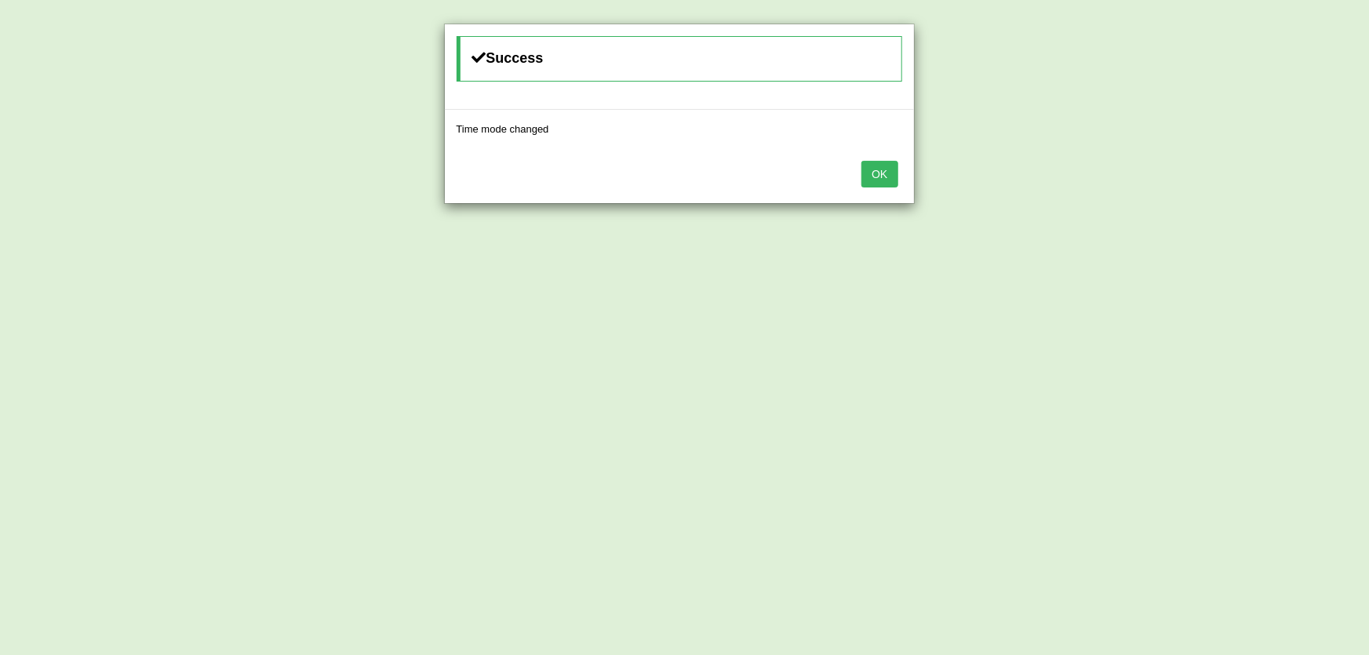
click at [891, 182] on button "OK" at bounding box center [879, 174] width 36 height 27
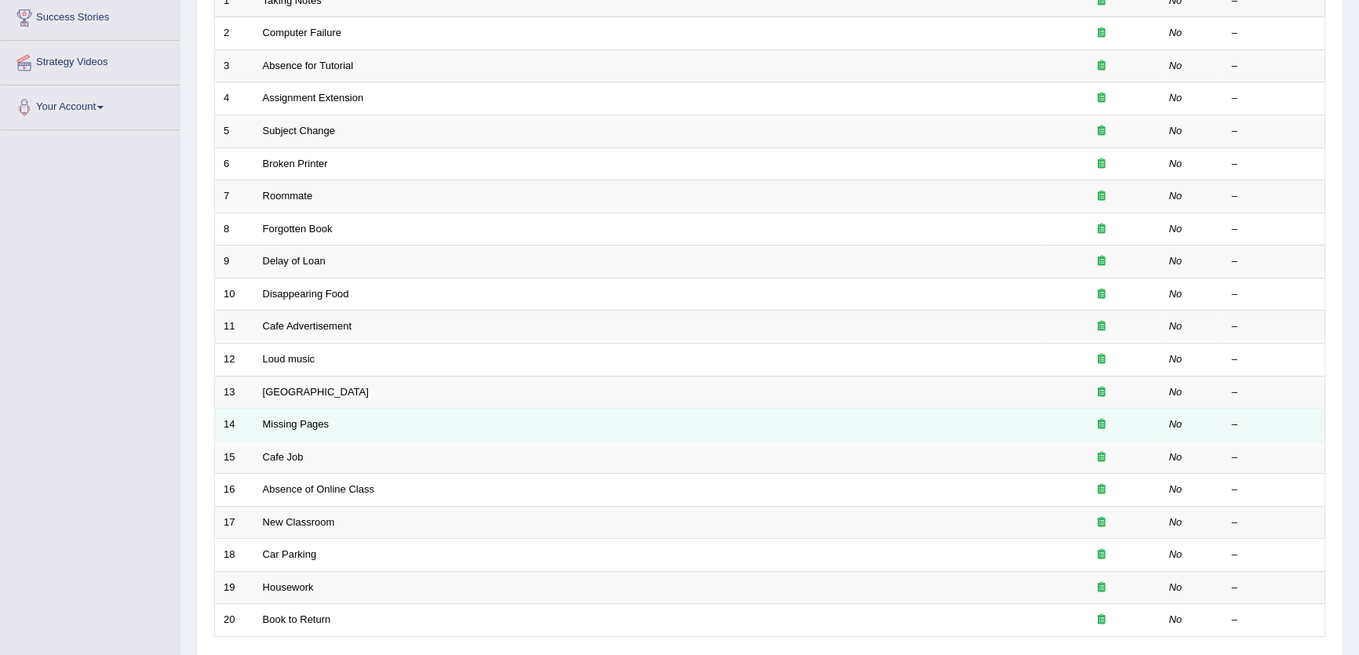
scroll to position [381, 0]
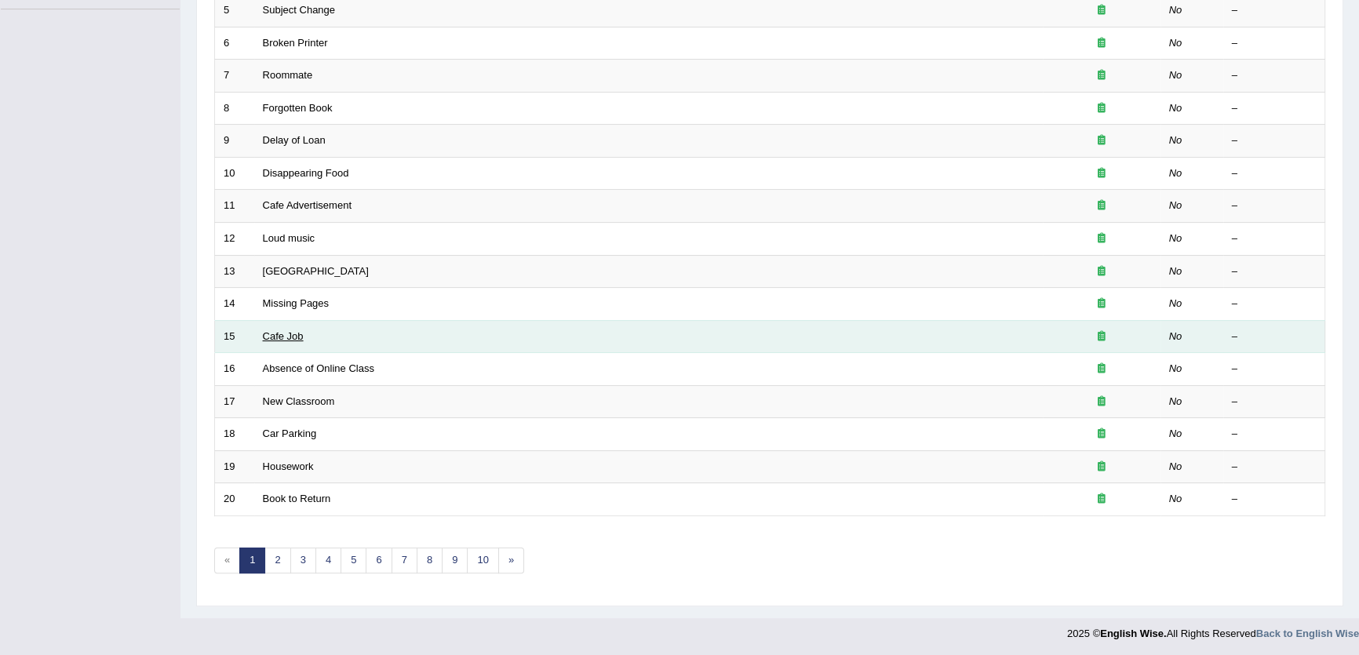
drag, startPoint x: 270, startPoint y: 323, endPoint x: 276, endPoint y: 333, distance: 11.3
click at [274, 327] on td "Cafe Job" at bounding box center [648, 336] width 788 height 33
click at [277, 333] on link "Cafe Job" at bounding box center [283, 336] width 41 height 12
click at [263, 330] on link "Cafe Job" at bounding box center [283, 336] width 41 height 12
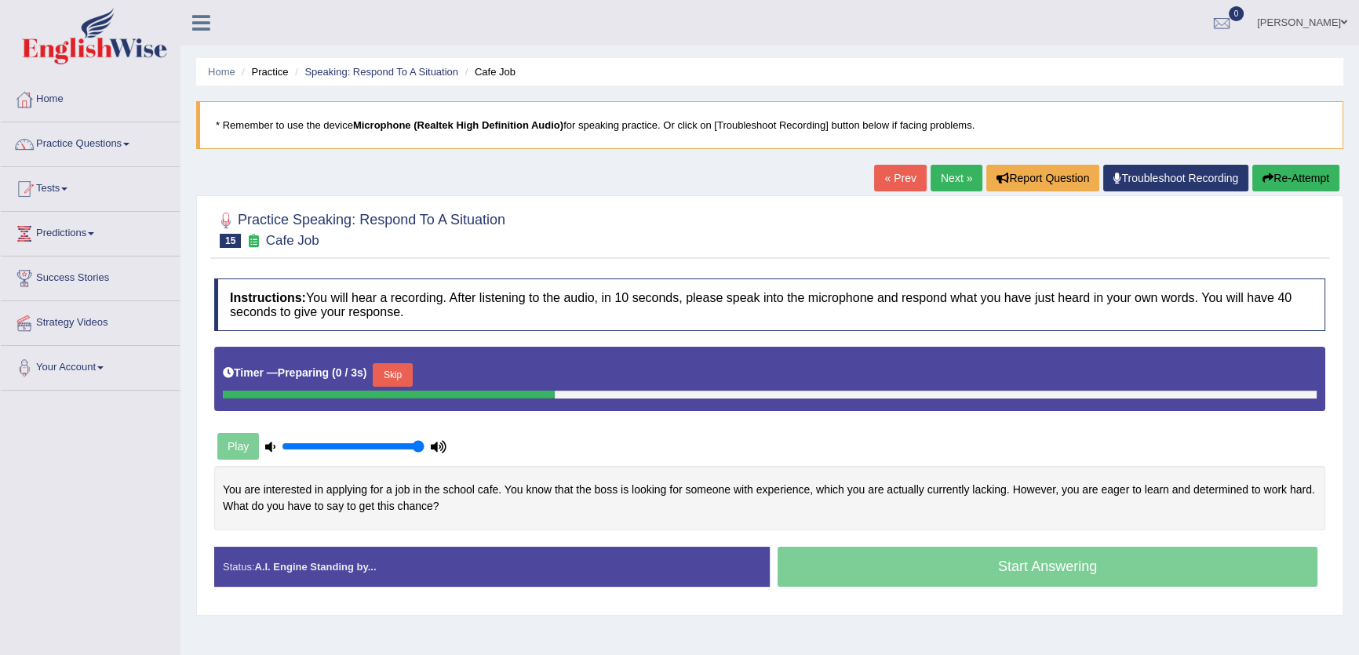
drag, startPoint x: 394, startPoint y: 376, endPoint x: 446, endPoint y: 369, distance: 52.3
click at [395, 375] on button "Skip" at bounding box center [392, 375] width 39 height 24
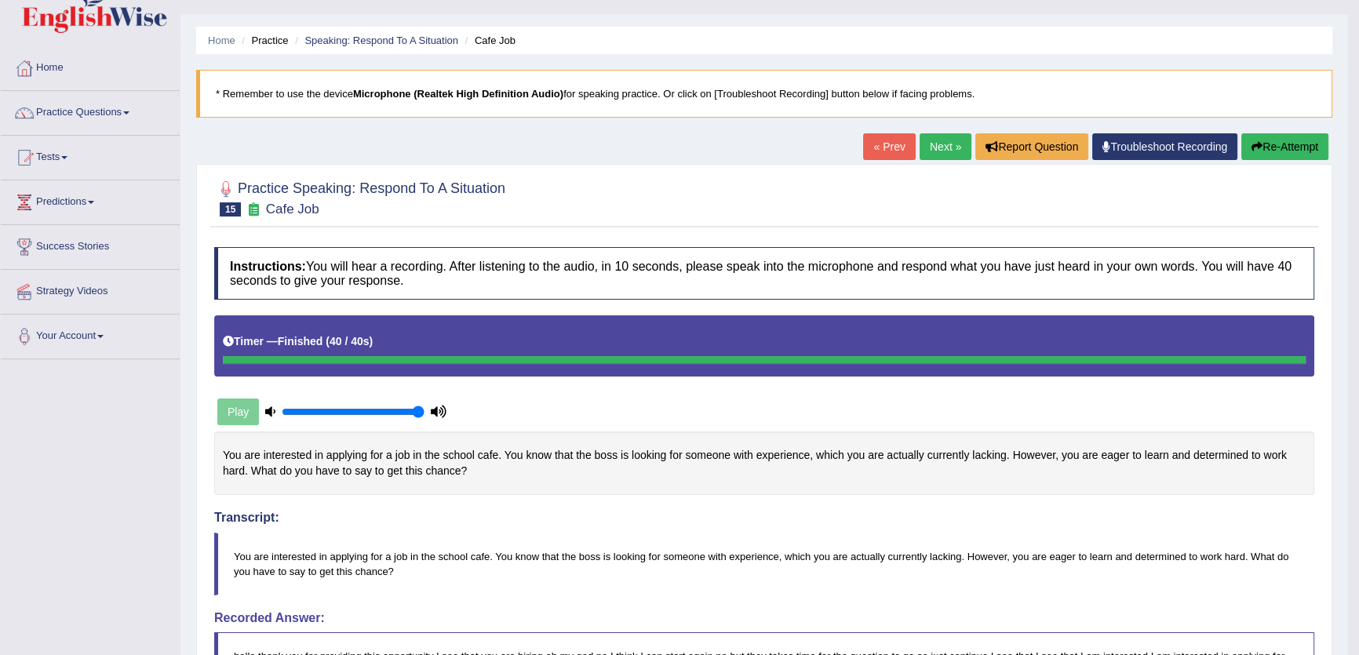
scroll to position [25, 0]
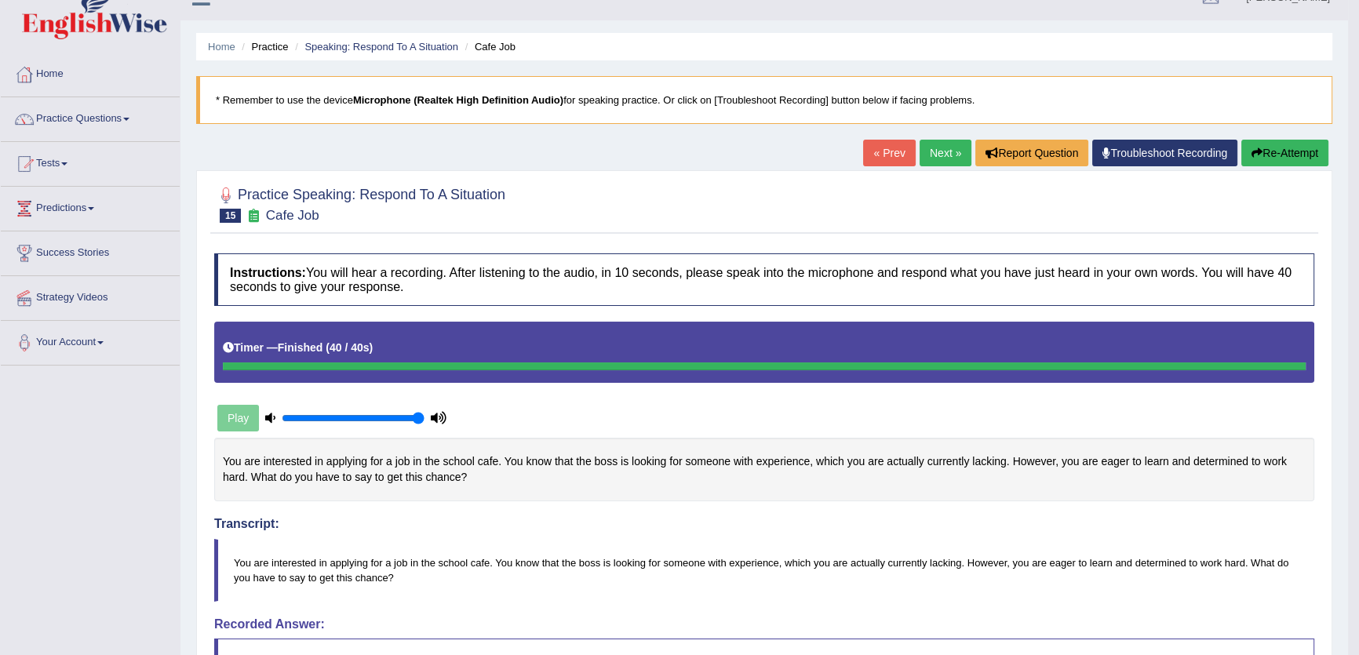
click at [1277, 143] on button "Re-Attempt" at bounding box center [1284, 153] width 87 height 27
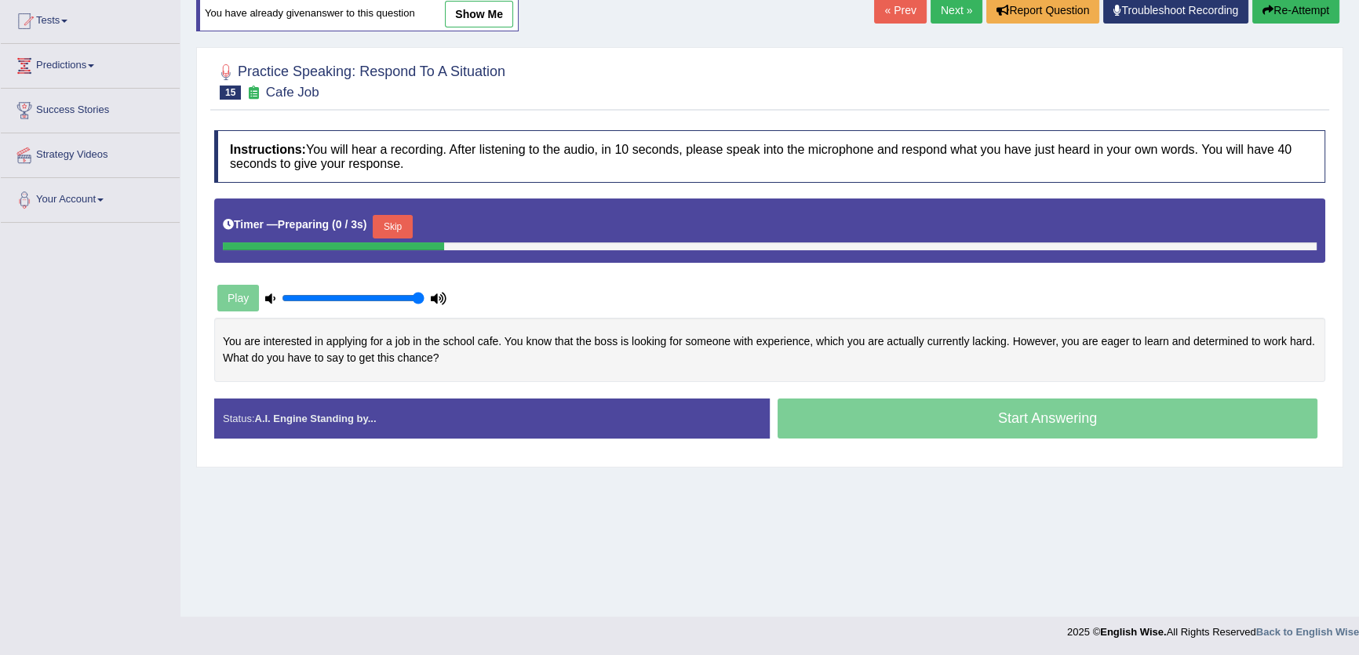
click at [386, 235] on button "Skip" at bounding box center [392, 227] width 39 height 24
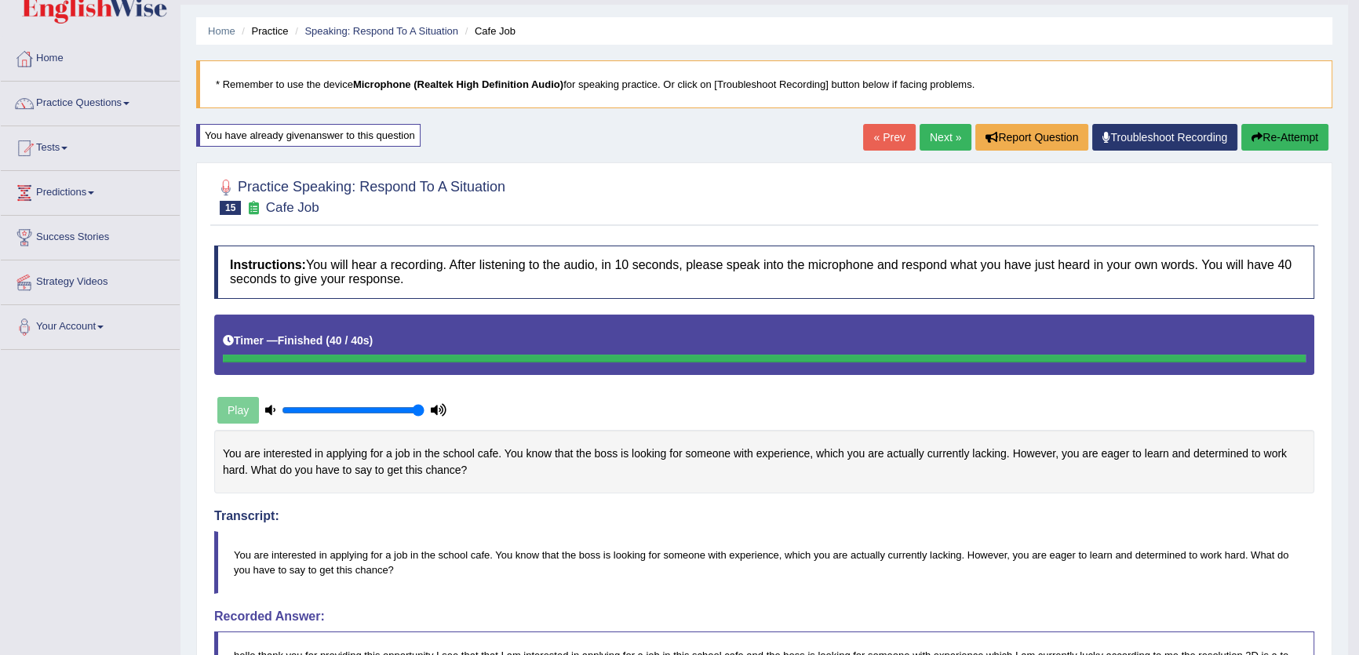
scroll to position [25, 0]
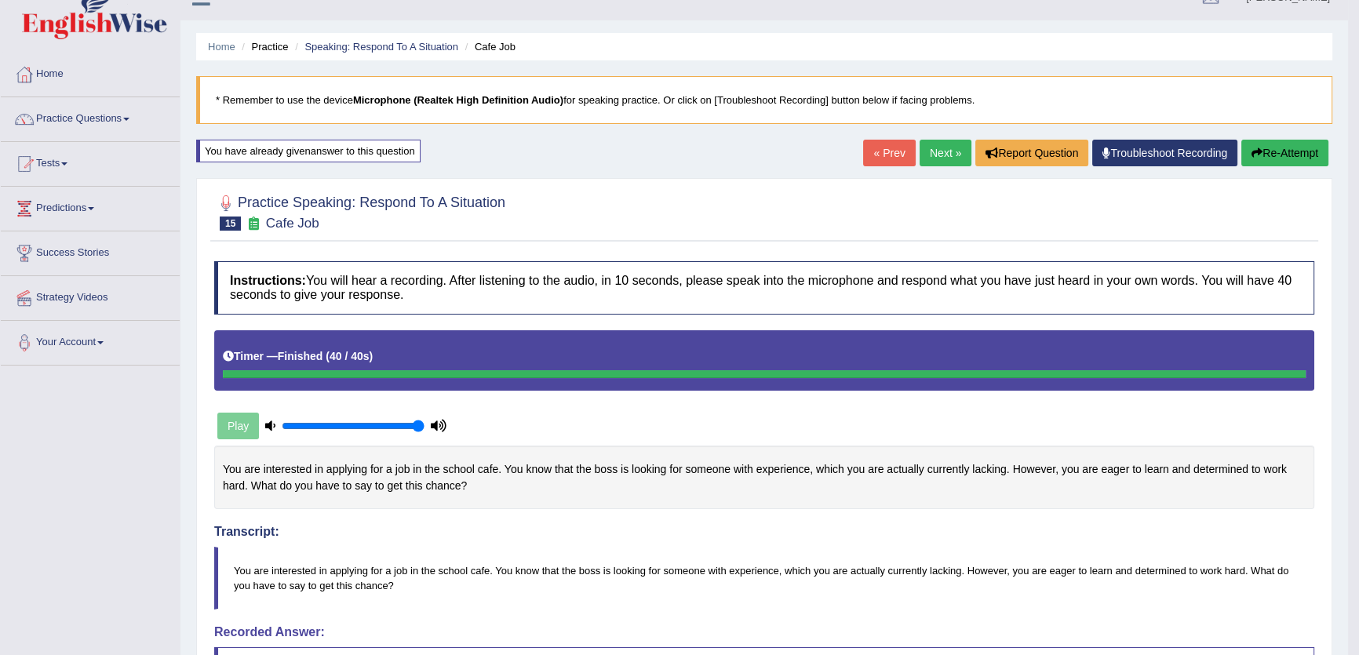
click at [934, 144] on link "Next »" at bounding box center [945, 153] width 52 height 27
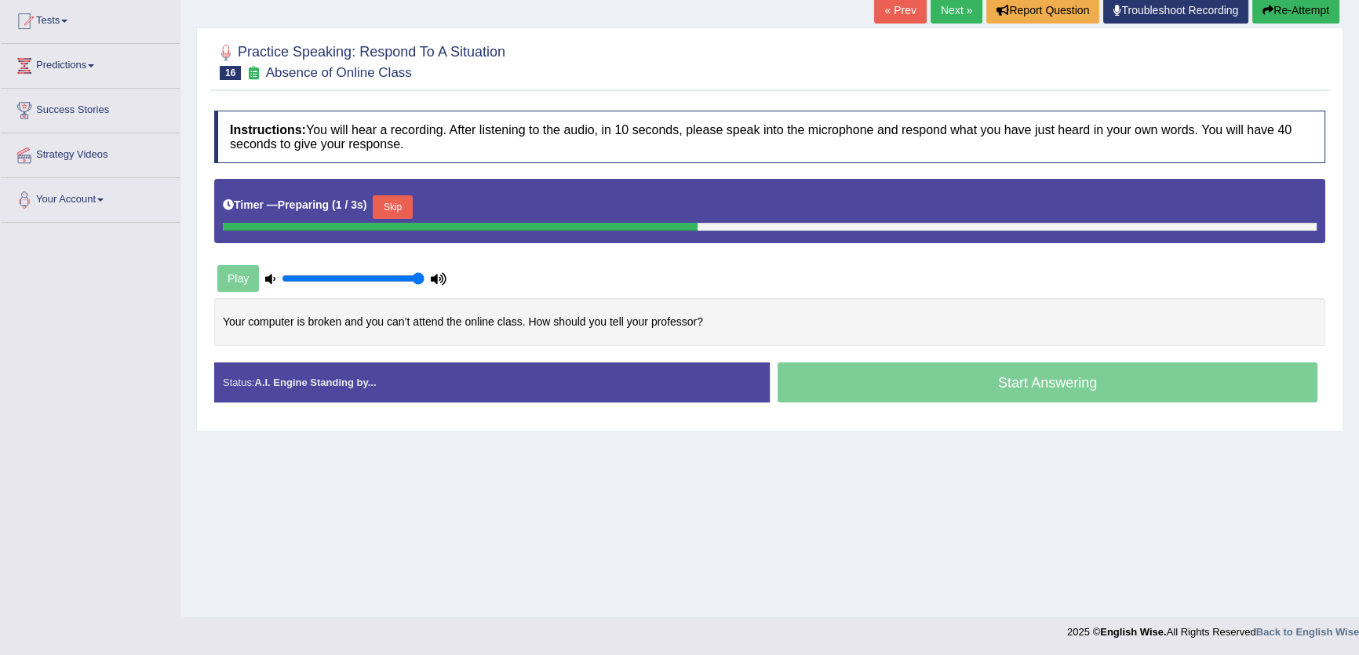
click at [391, 215] on button "Skip" at bounding box center [392, 207] width 39 height 24
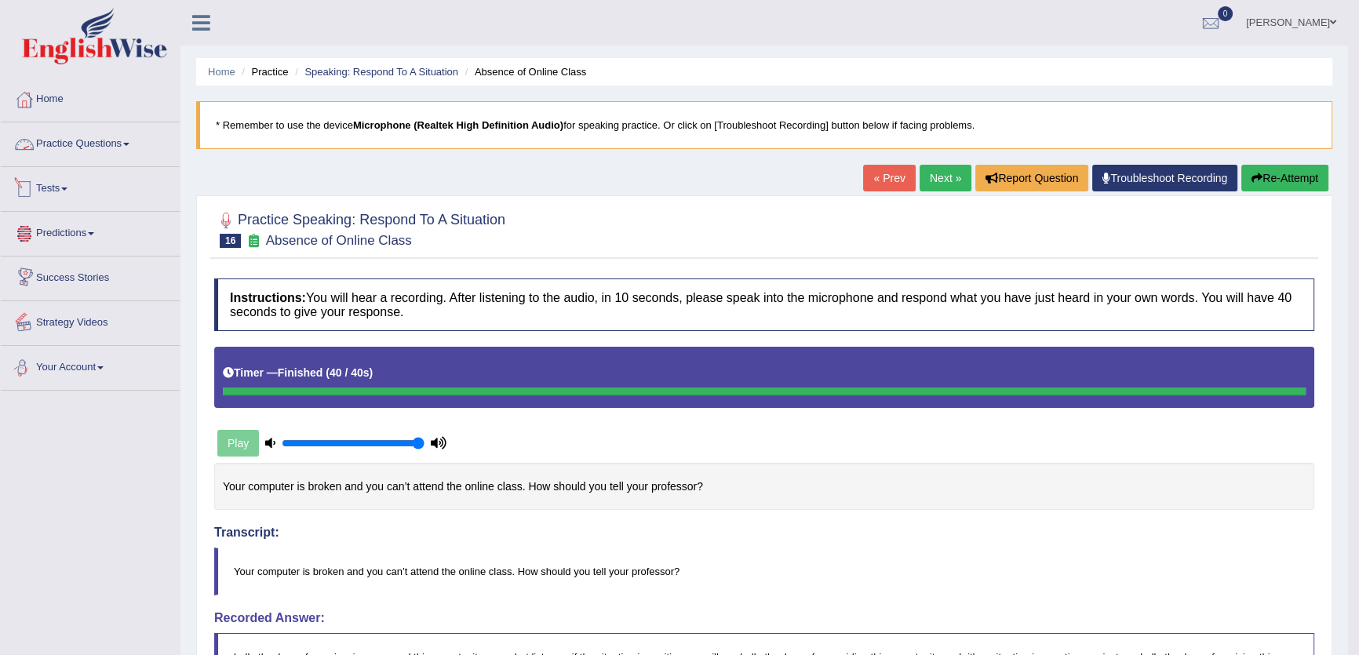
click at [110, 144] on link "Practice Questions" at bounding box center [90, 141] width 179 height 39
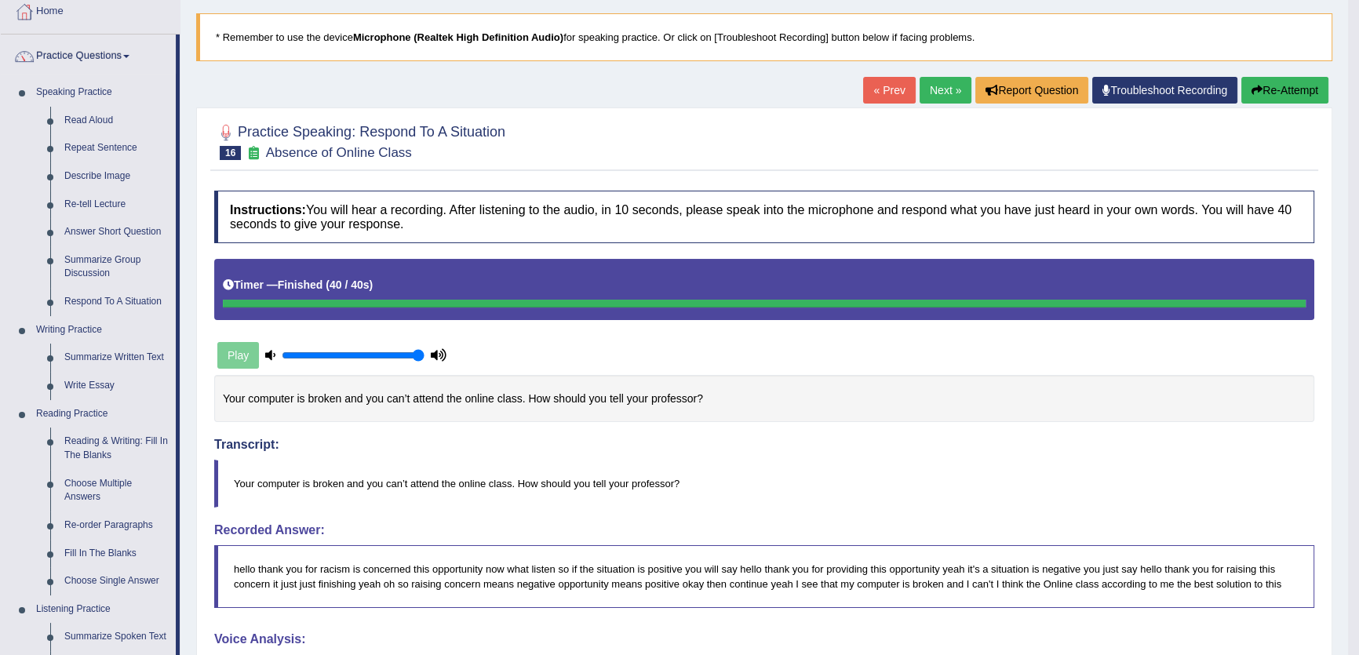
scroll to position [2, 0]
